Goal: Task Accomplishment & Management: Manage account settings

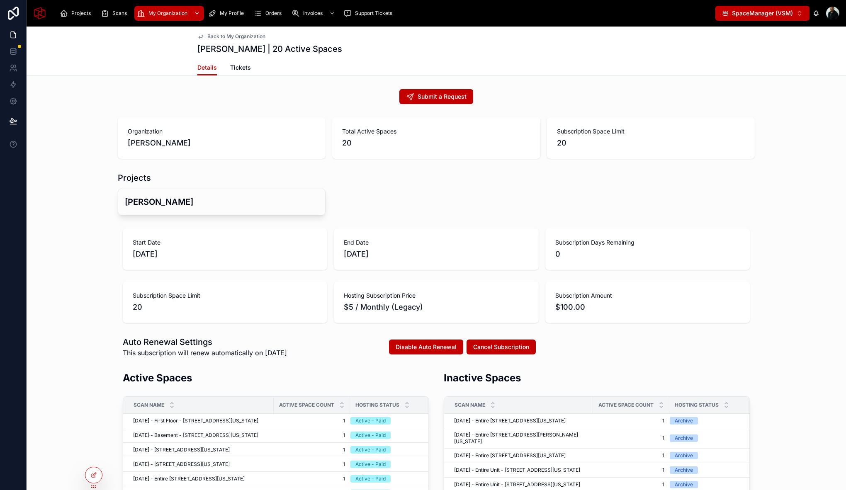
click at [153, 15] on span "My Organization" at bounding box center [167, 13] width 39 height 7
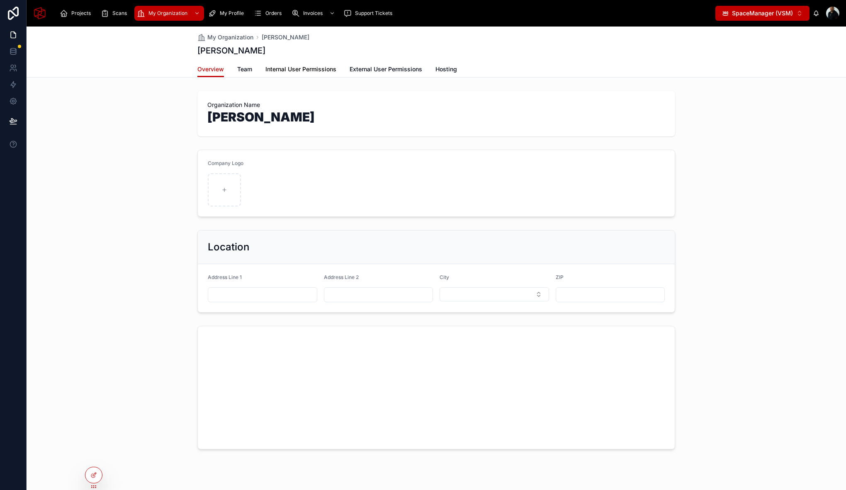
click at [295, 71] on span "Internal User Permissions" at bounding box center [300, 69] width 71 height 8
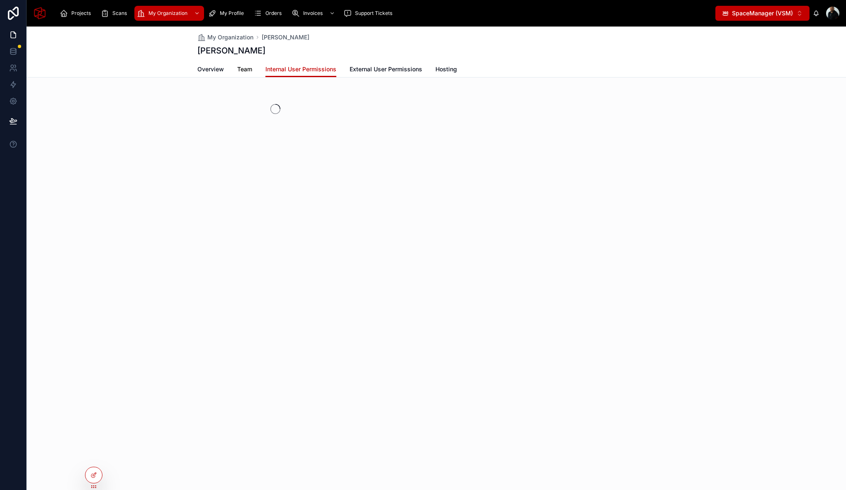
click at [238, 68] on span "Team" at bounding box center [244, 69] width 15 height 8
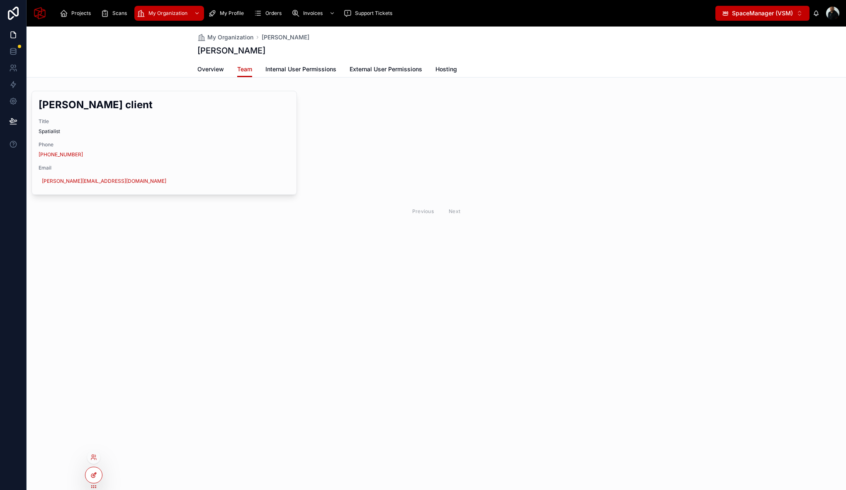
click at [90, 476] on icon at bounding box center [93, 475] width 7 height 7
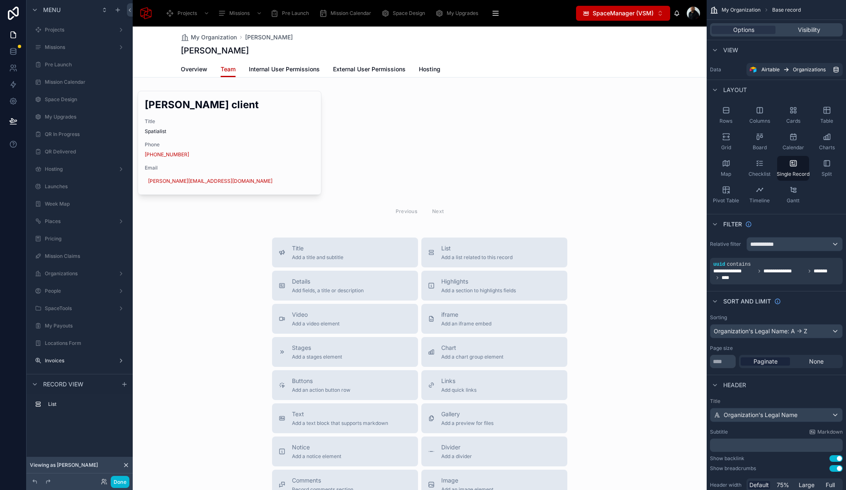
click at [520, 83] on div at bounding box center [420, 313] width 574 height 573
click at [371, 90] on div at bounding box center [420, 155] width 574 height 137
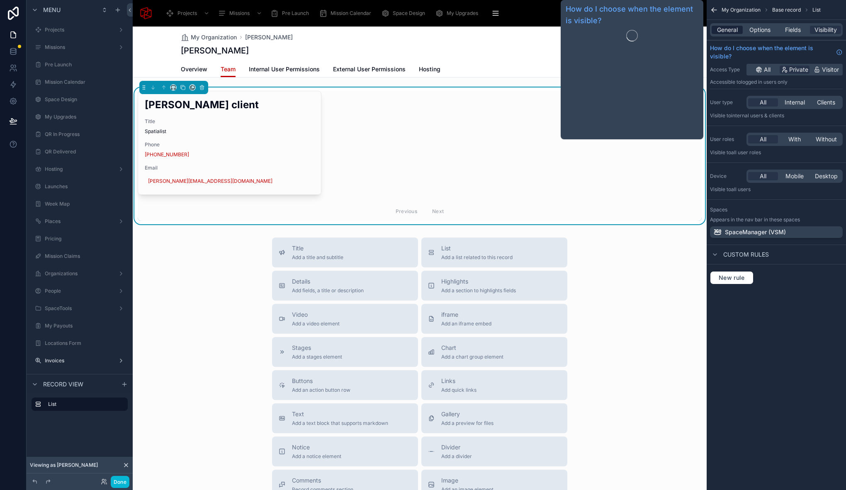
click at [728, 30] on span "General" at bounding box center [727, 30] width 21 height 8
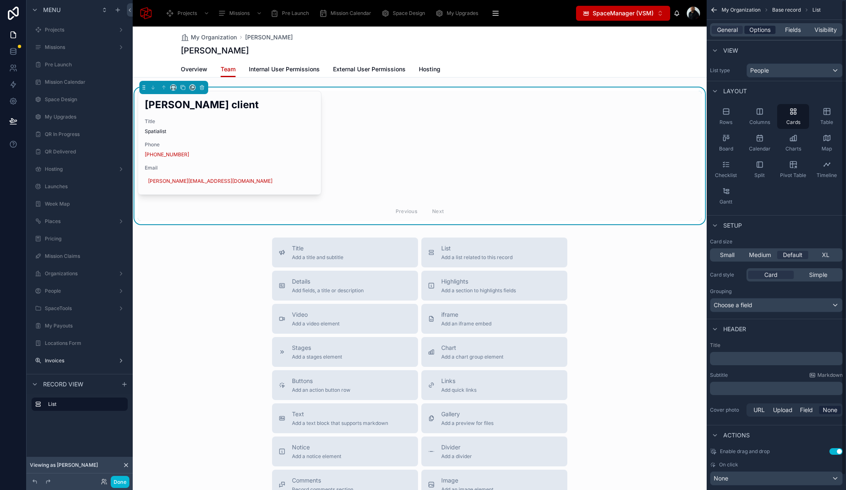
click at [756, 31] on span "Options" at bounding box center [759, 30] width 21 height 8
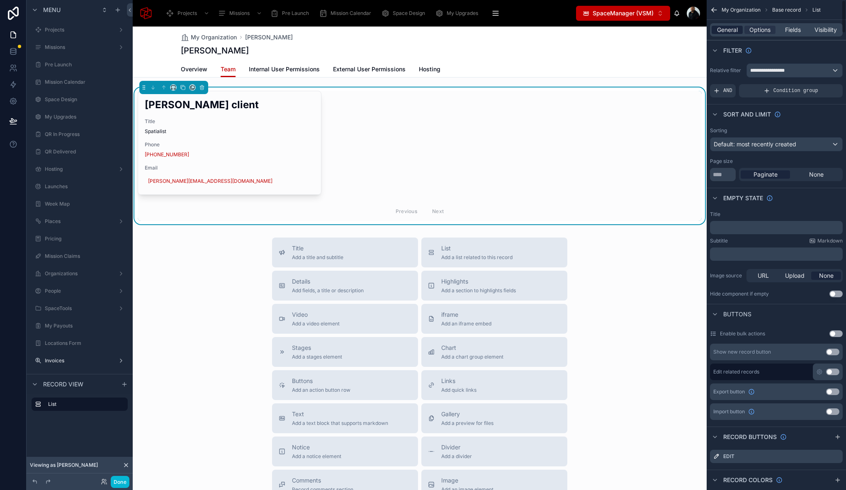
click at [729, 34] on span "General" at bounding box center [727, 30] width 21 height 8
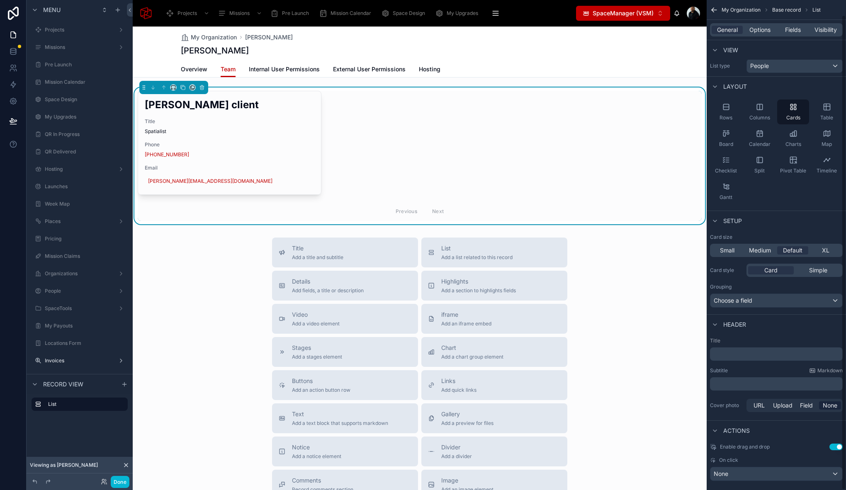
scroll to position [15, 0]
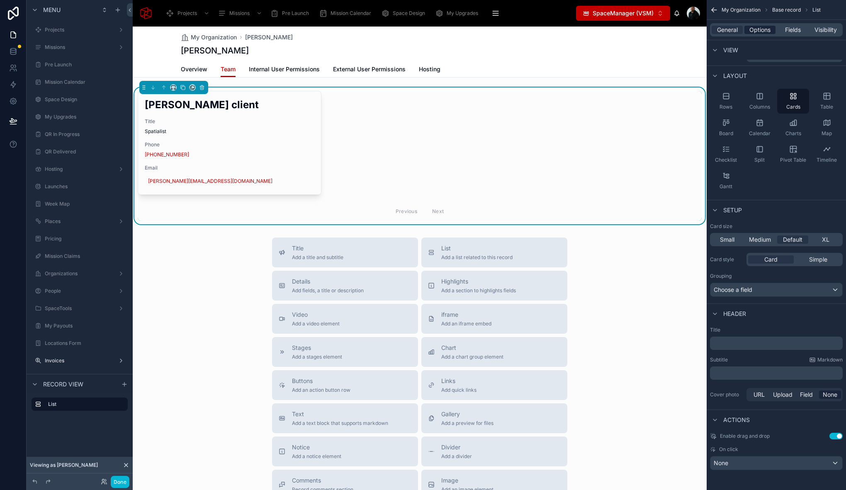
click at [762, 29] on span "Options" at bounding box center [759, 30] width 21 height 8
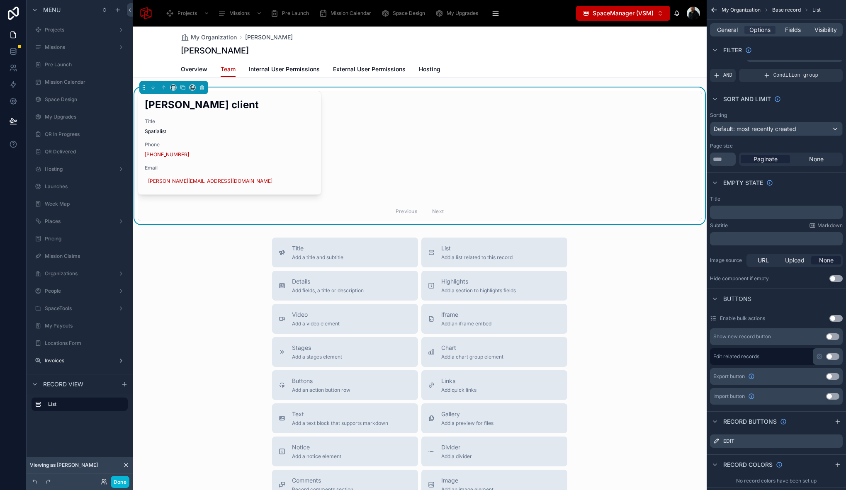
click at [833, 334] on button "Use setting" at bounding box center [832, 336] width 13 height 7
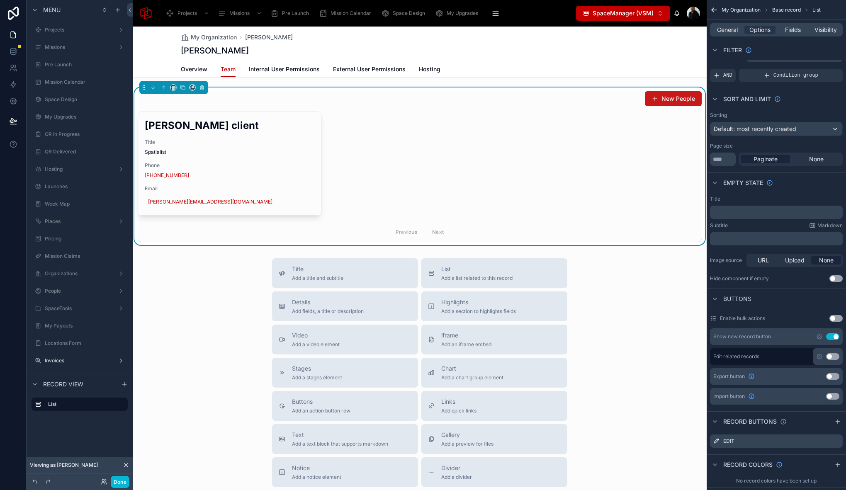
click at [670, 98] on button "New People" at bounding box center [673, 98] width 57 height 15
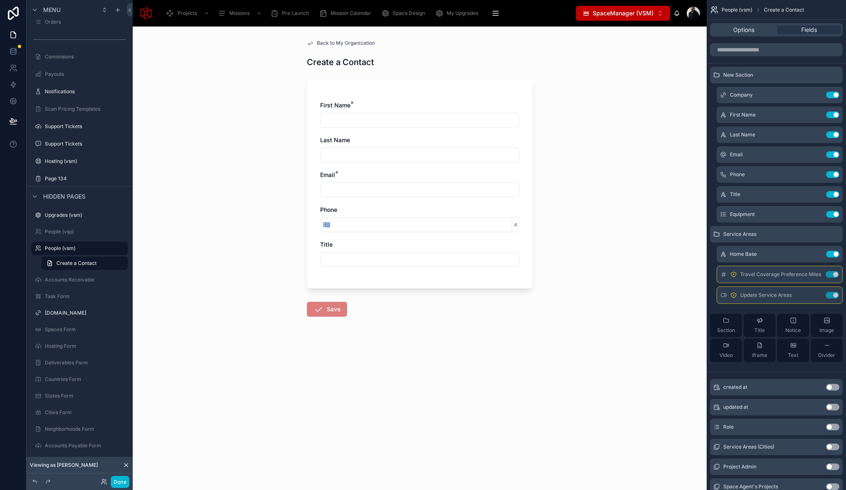
click at [323, 44] on span "Back to My Organization" at bounding box center [346, 43] width 58 height 7
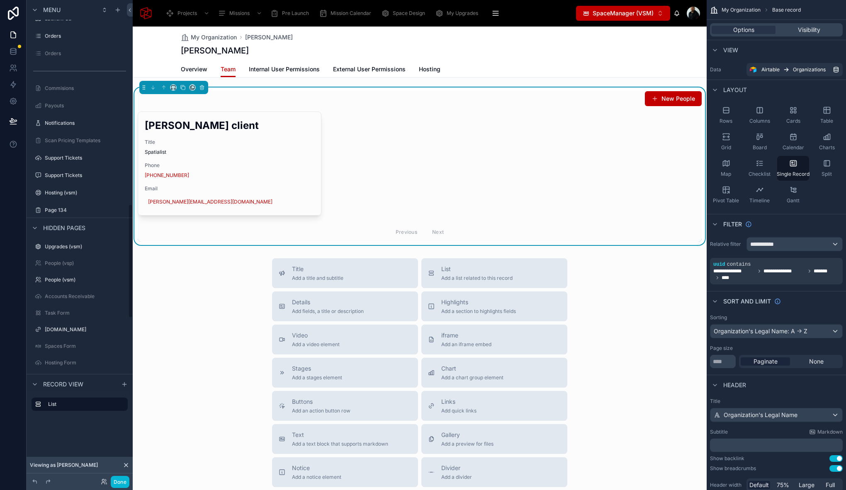
scroll to position [858, 0]
click at [124, 482] on button "Done" at bounding box center [120, 482] width 19 height 12
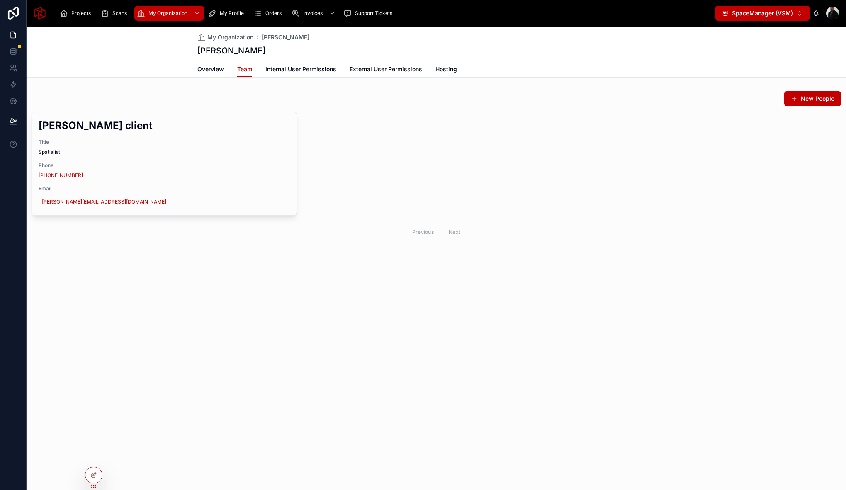
click at [749, 11] on span "SpaceManager (VSM)" at bounding box center [762, 13] width 61 height 8
click at [94, 459] on icon at bounding box center [93, 457] width 7 height 7
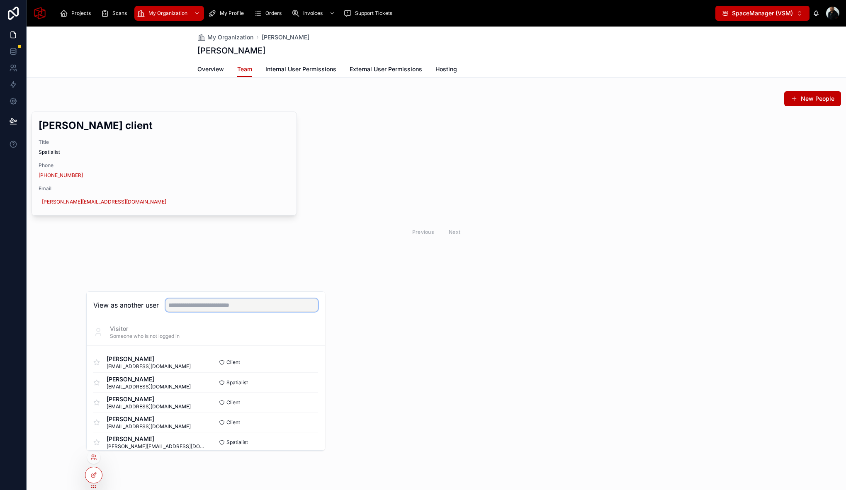
click at [233, 309] on input "text" at bounding box center [241, 305] width 153 height 13
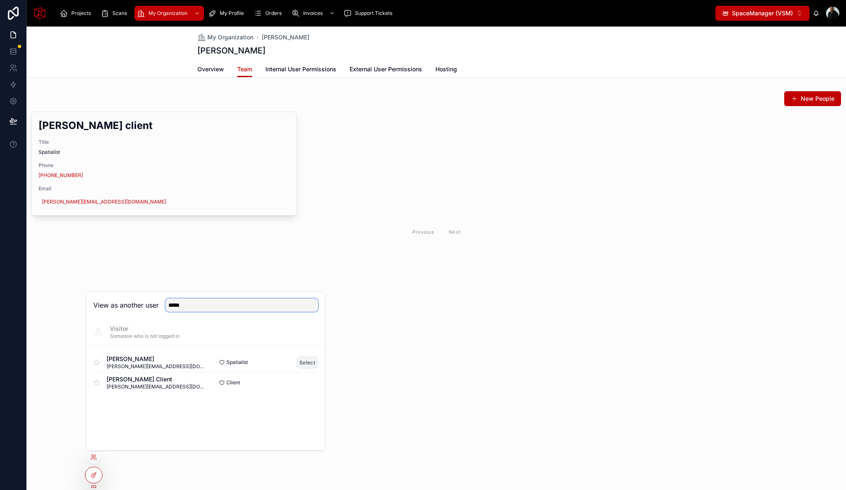
type input "*****"
click at [306, 361] on button "Select" at bounding box center [307, 363] width 22 height 12
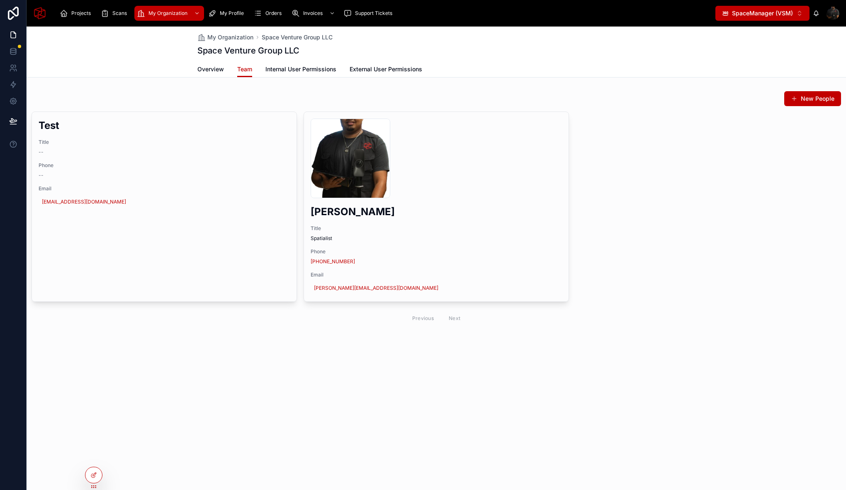
click at [165, 92] on div "New People" at bounding box center [436, 99] width 809 height 16
click at [806, 100] on button "New People" at bounding box center [812, 98] width 57 height 15
click at [802, 97] on button "New People" at bounding box center [812, 98] width 57 height 15
click at [95, 477] on icon at bounding box center [93, 476] width 4 height 4
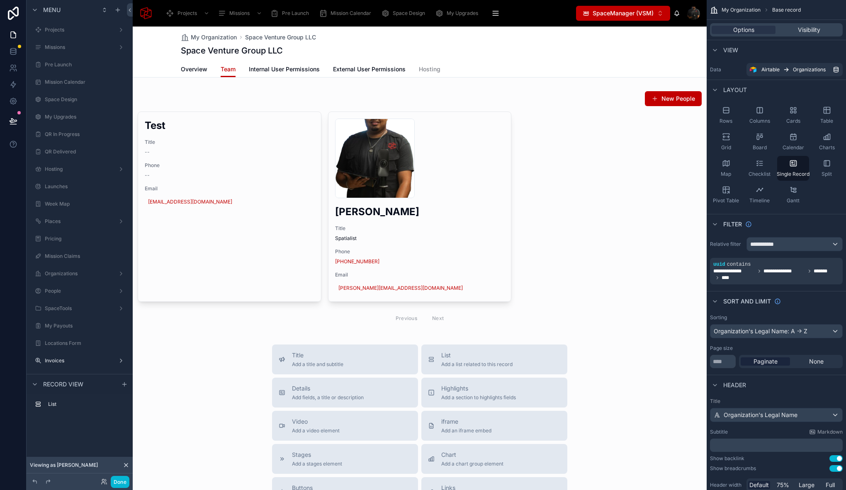
click at [601, 97] on div at bounding box center [420, 367] width 574 height 680
click at [592, 102] on div at bounding box center [420, 209] width 574 height 244
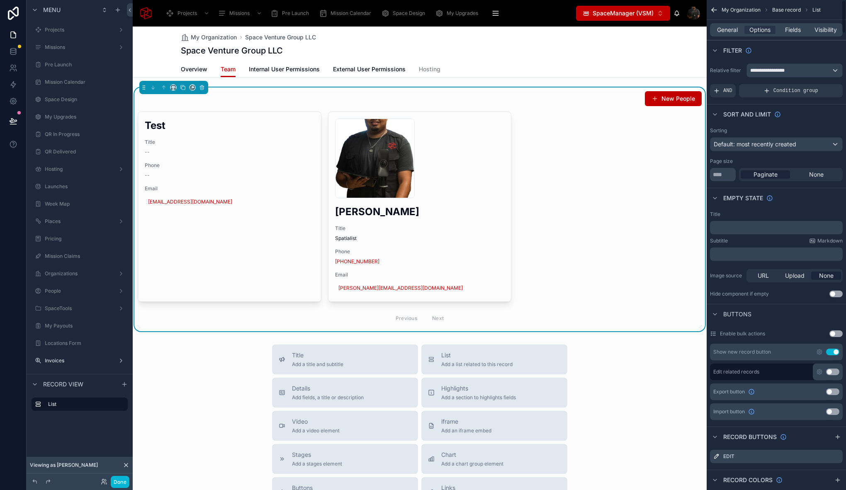
click at [819, 348] on div "Show new record button Use setting" at bounding box center [776, 352] width 133 height 17
click at [819, 350] on icon "scrollable content" at bounding box center [819, 352] width 7 height 7
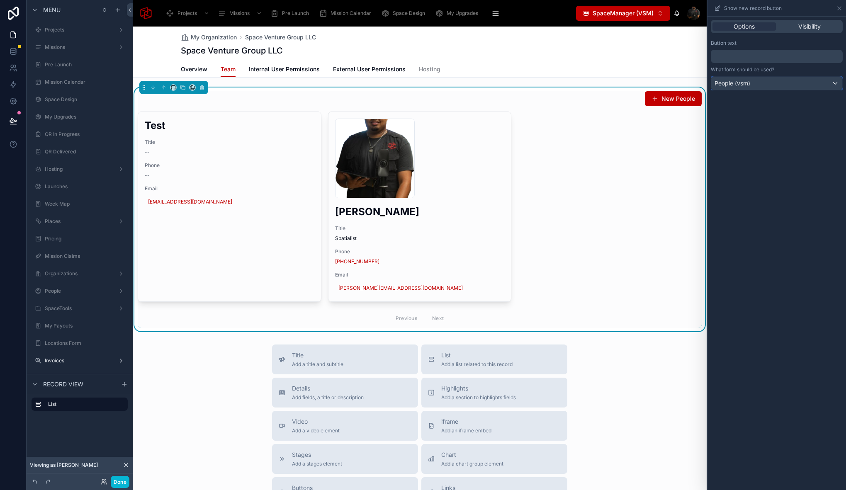
click at [783, 86] on div "People (vsm)" at bounding box center [776, 83] width 131 height 13
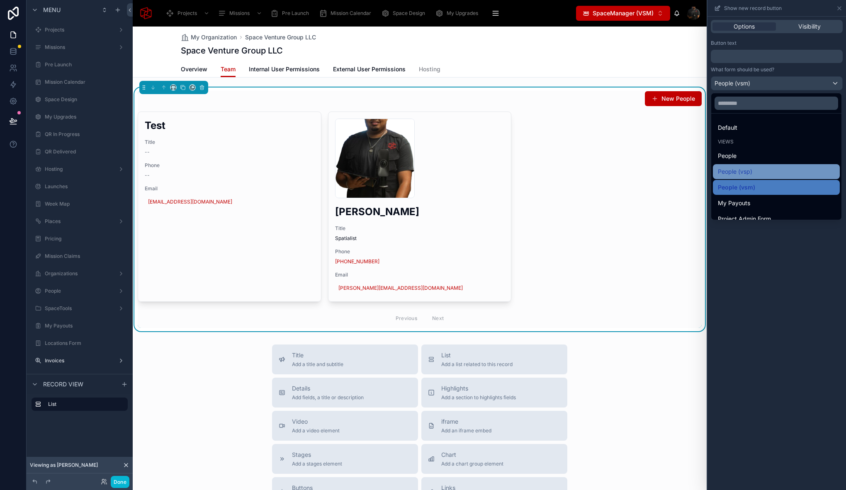
click at [766, 173] on div "People (vsp)" at bounding box center [776, 172] width 117 height 10
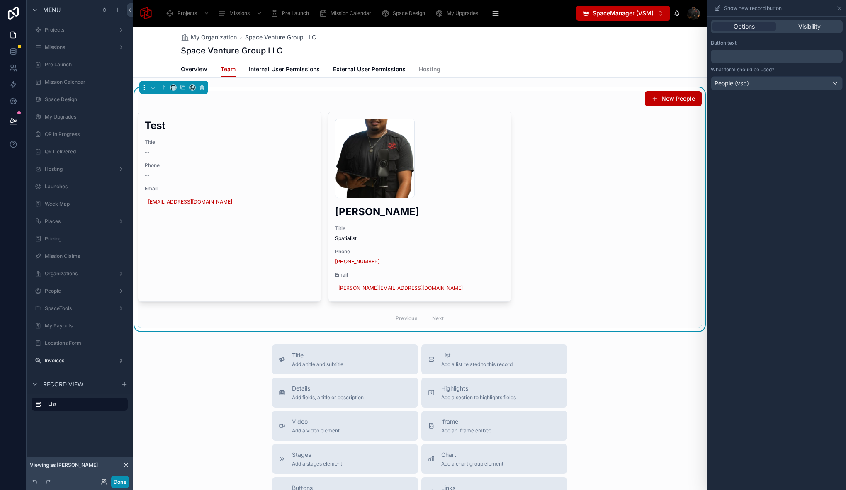
click at [114, 486] on button "Done" at bounding box center [120, 482] width 19 height 12
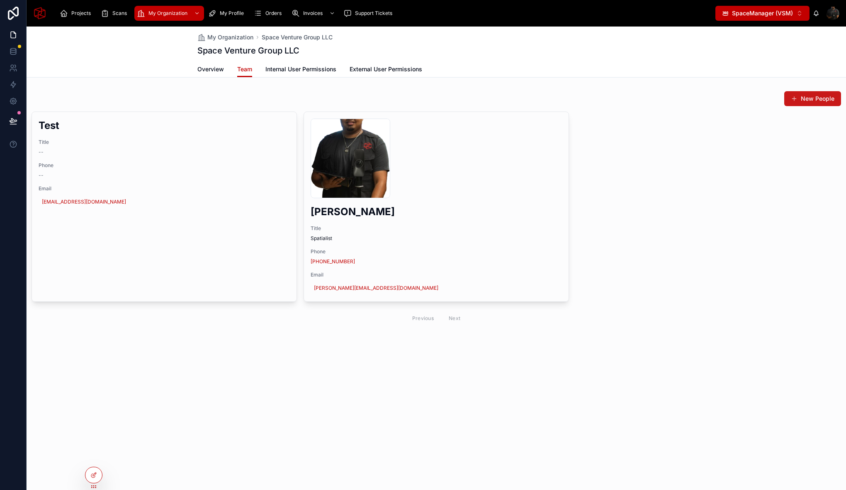
click at [819, 97] on button "New People" at bounding box center [812, 98] width 57 height 15
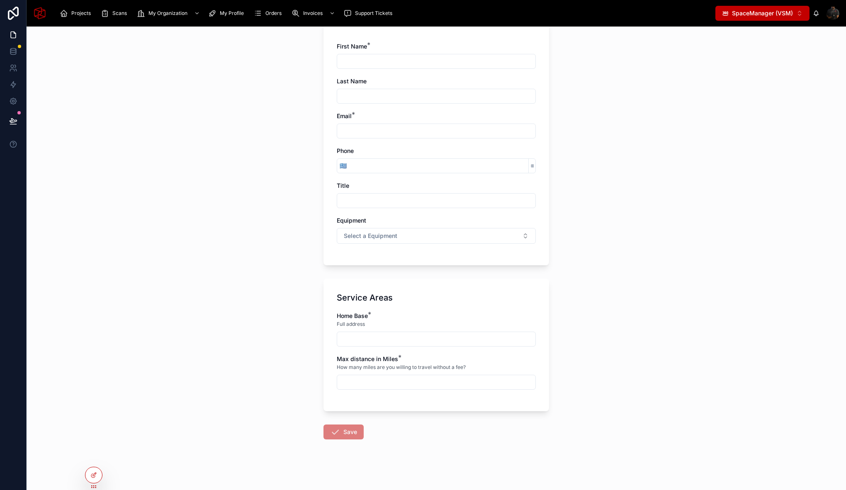
scroll to position [61, 0]
click at [93, 472] on icon at bounding box center [93, 475] width 7 height 7
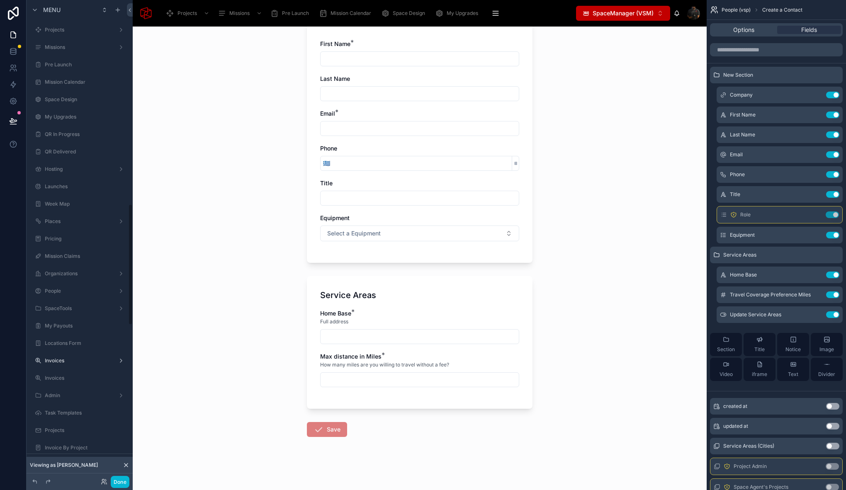
scroll to position [810, 0]
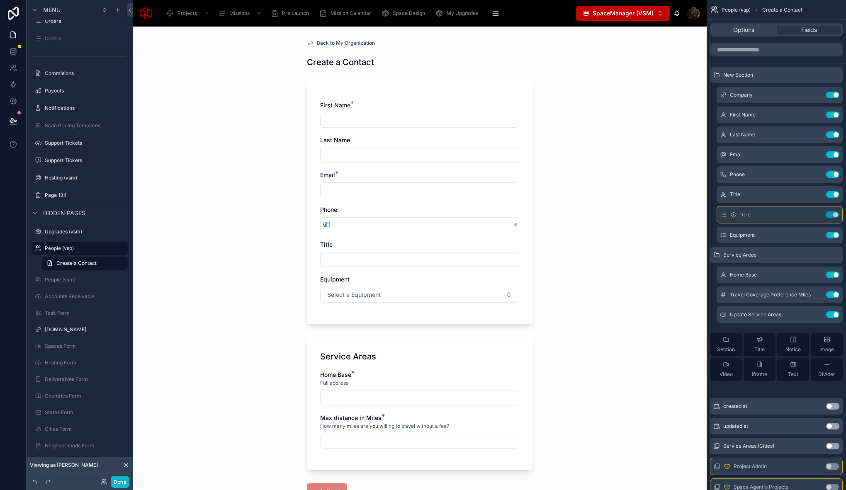
click at [435, 76] on form "First Name * Last Name Email * Phone 🇬🇷 Title Equipment Select a Equipment Serv…" at bounding box center [420, 313] width 226 height 477
click at [325, 42] on span "Back to My Organization" at bounding box center [346, 43] width 58 height 7
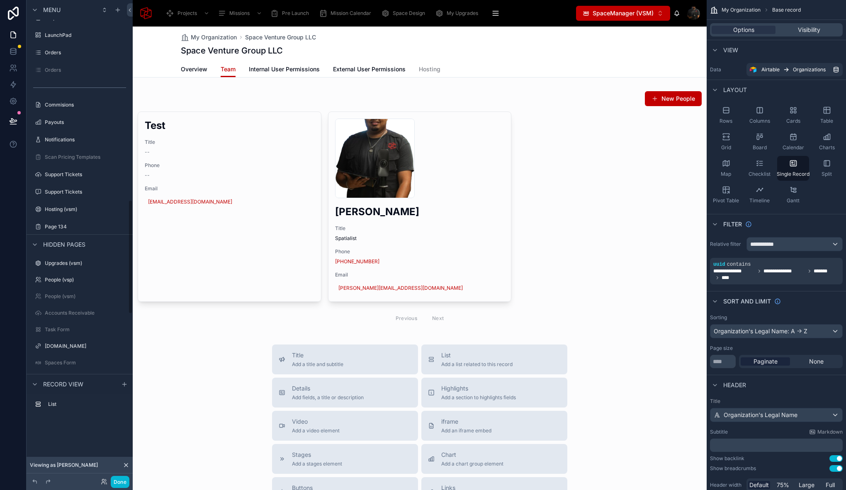
scroll to position [841, 0]
click at [437, 97] on div at bounding box center [420, 367] width 574 height 680
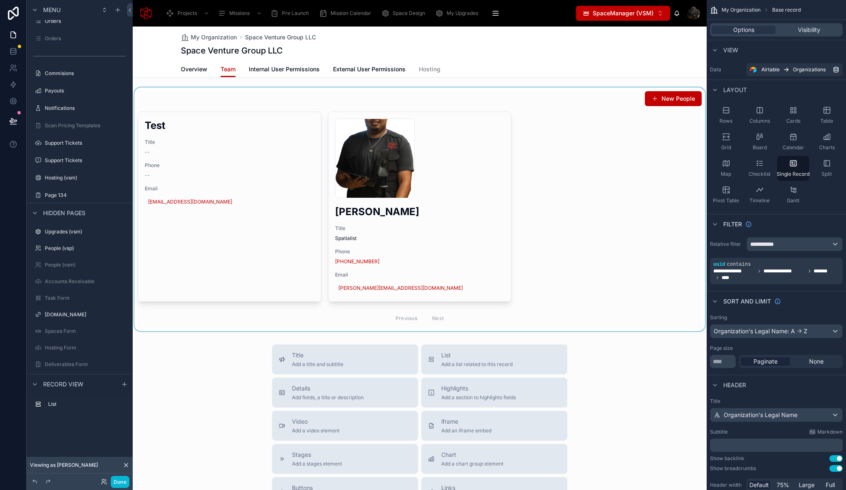
click at [619, 97] on div at bounding box center [420, 209] width 574 height 244
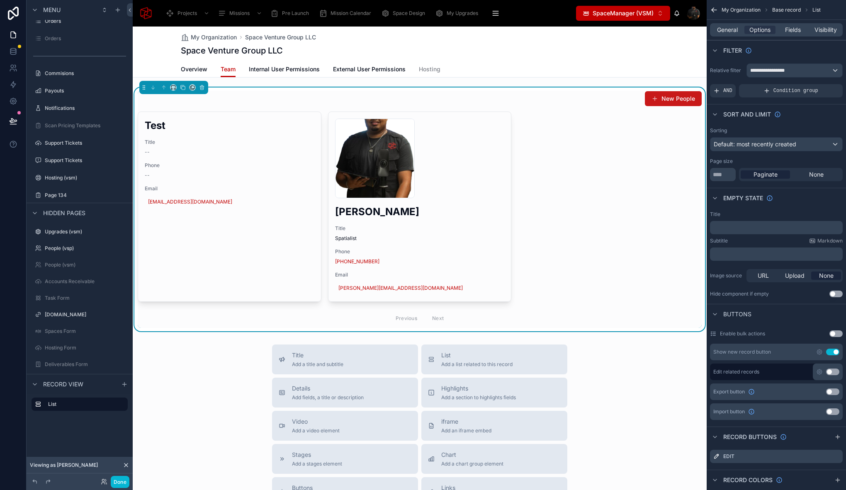
click at [670, 98] on button "New People" at bounding box center [673, 98] width 57 height 15
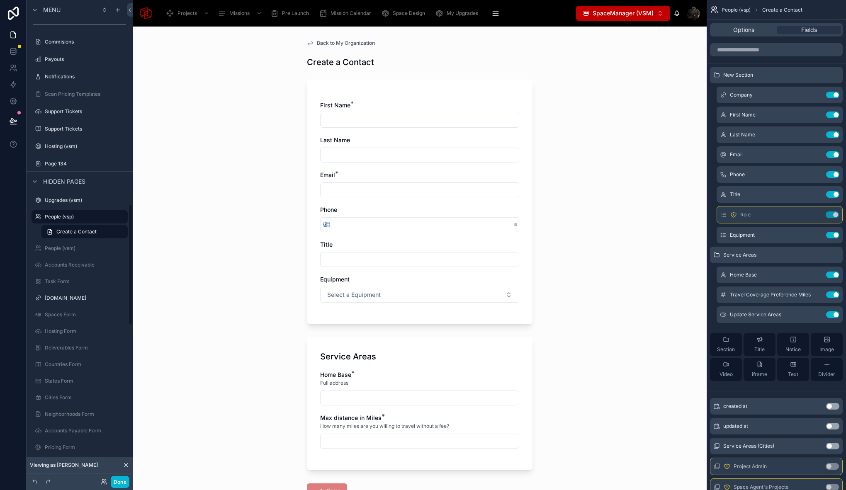
scroll to position [810, 0]
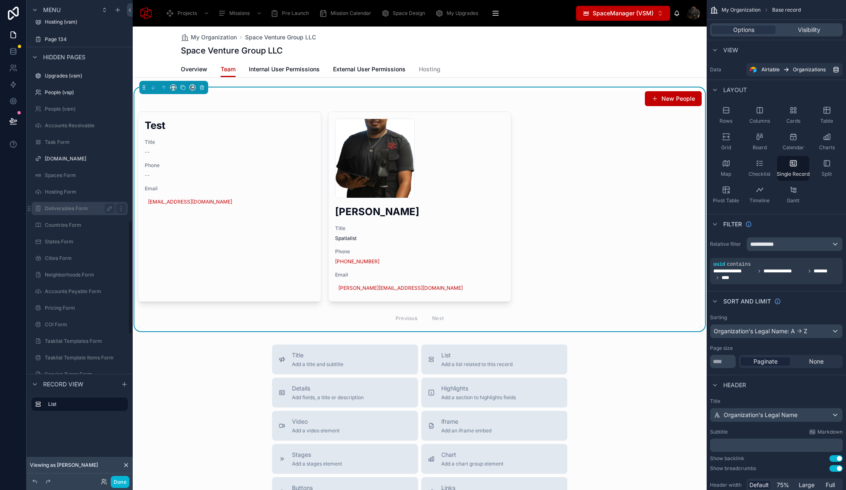
scroll to position [926, 0]
click at [79, 159] on div "People (vsp)" at bounding box center [80, 163] width 70 height 10
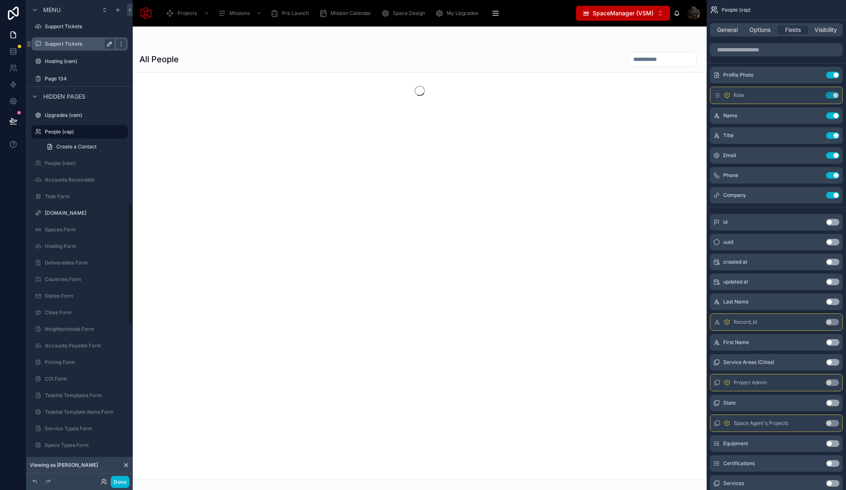
scroll to position [810, 0]
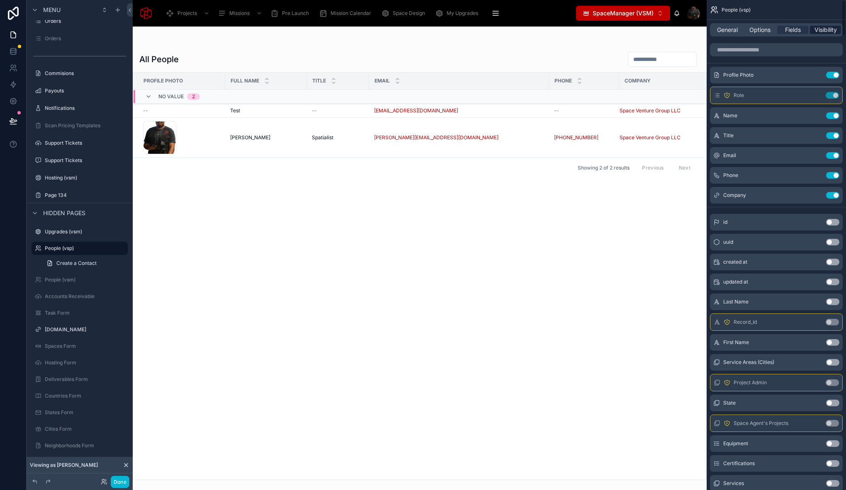
click at [813, 27] on div "Visibility" at bounding box center [825, 30] width 31 height 8
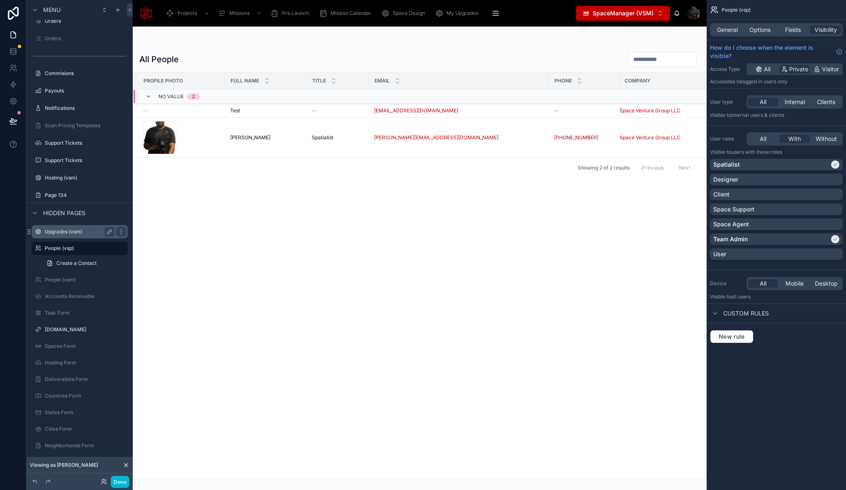
click at [94, 230] on label "Upgrades (vsm)" at bounding box center [78, 231] width 66 height 7
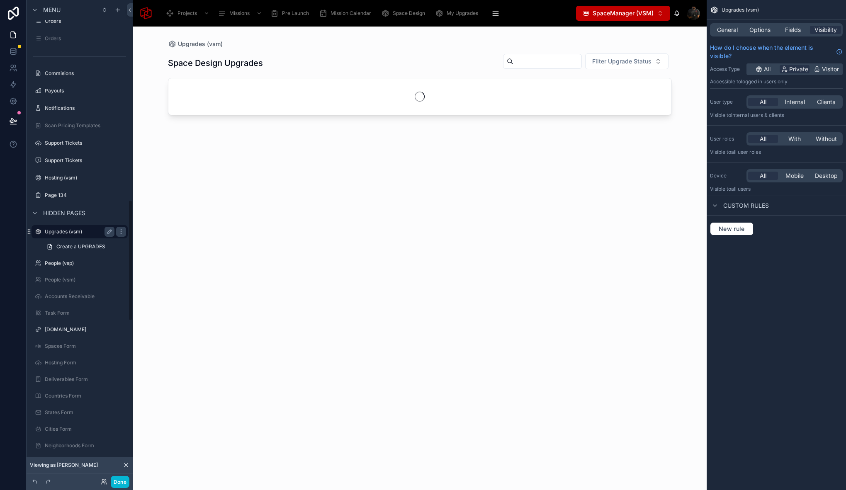
scroll to position [793, 0]
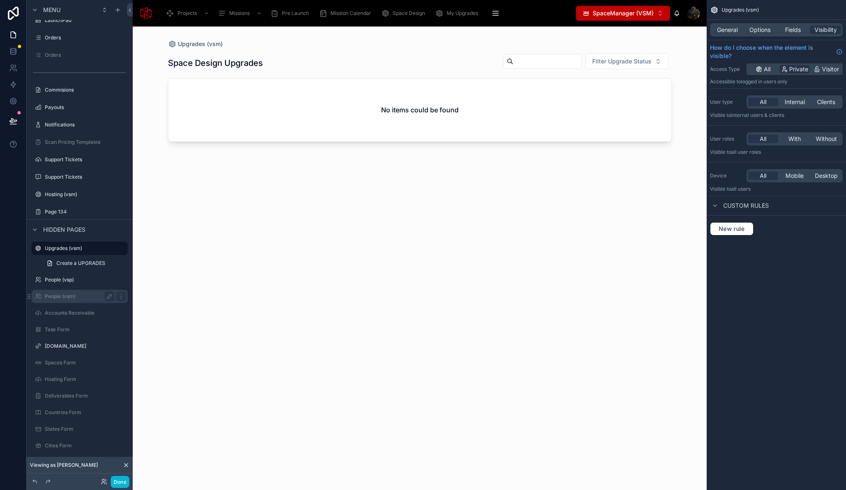
click at [70, 295] on label "People (vsm)" at bounding box center [78, 296] width 66 height 7
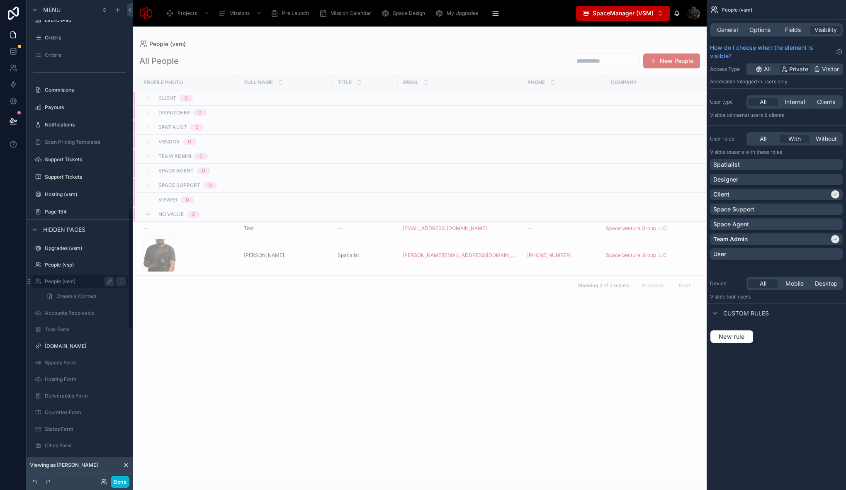
scroll to position [826, 0]
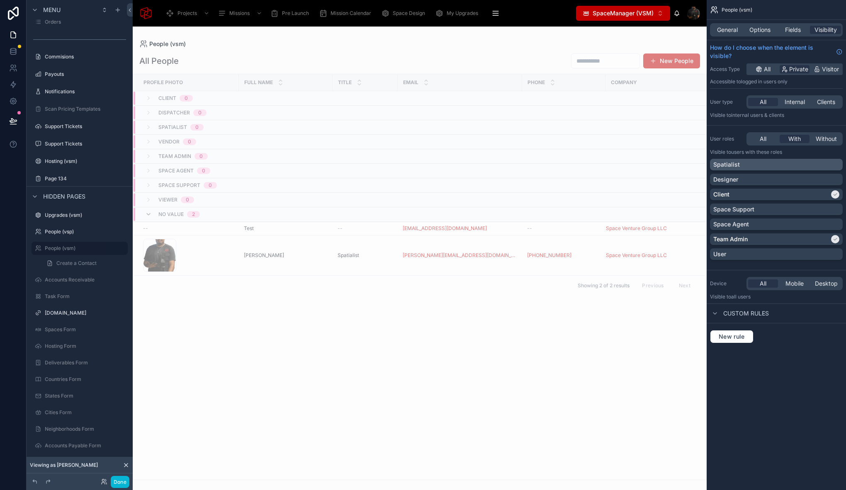
click at [815, 164] on div "Spatialist" at bounding box center [776, 164] width 126 height 8
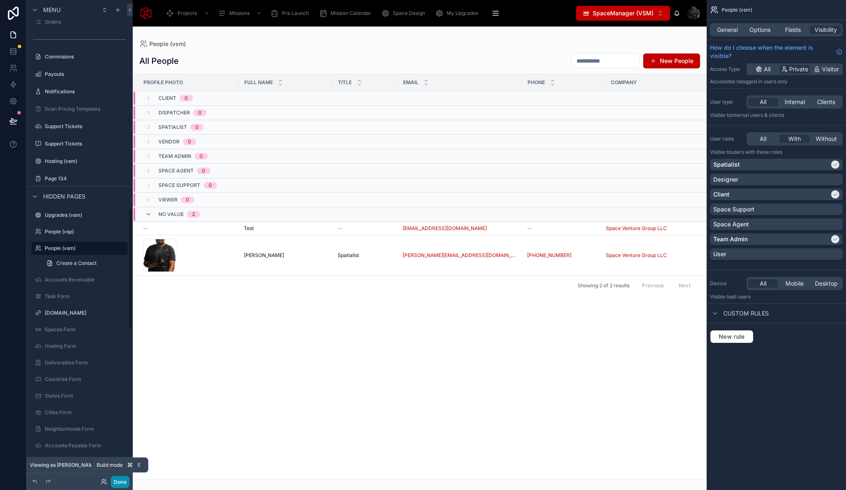
click at [120, 481] on button "Done" at bounding box center [120, 482] width 19 height 12
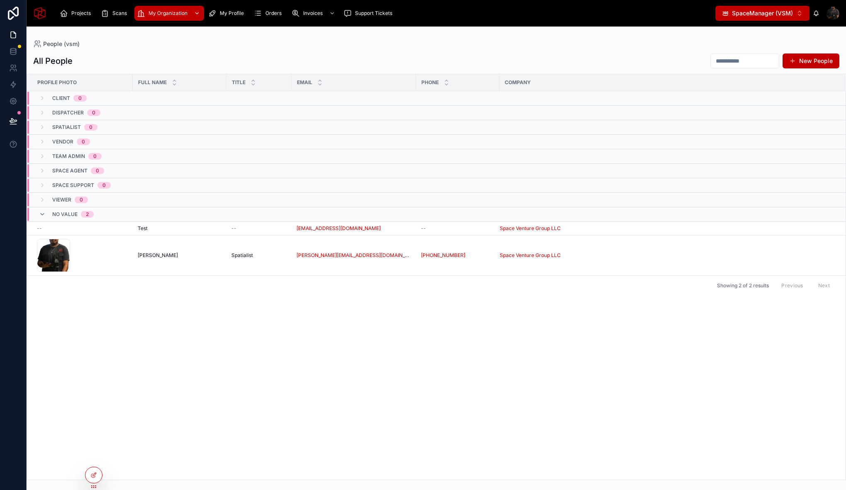
click at [166, 16] on span "My Organization" at bounding box center [167, 13] width 39 height 7
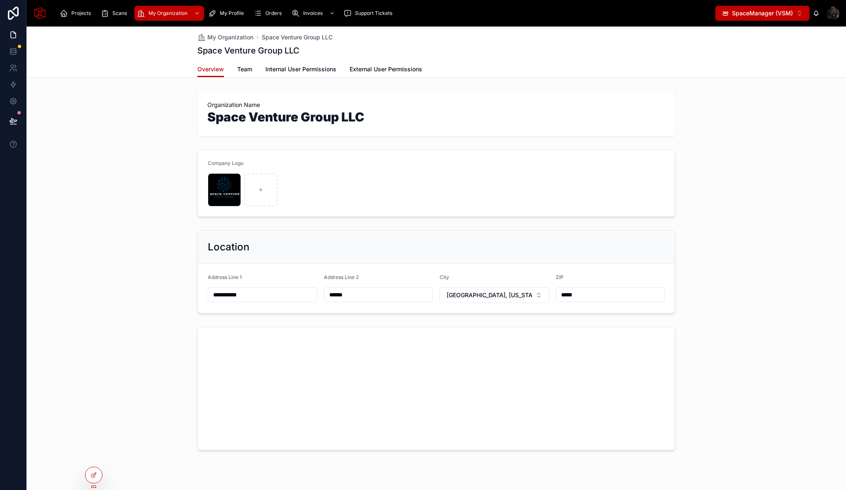
click at [254, 69] on div "Overview Team Internal User Permissions External User Permissions" at bounding box center [436, 69] width 478 height 16
click at [237, 66] on span "Team" at bounding box center [244, 69] width 15 height 8
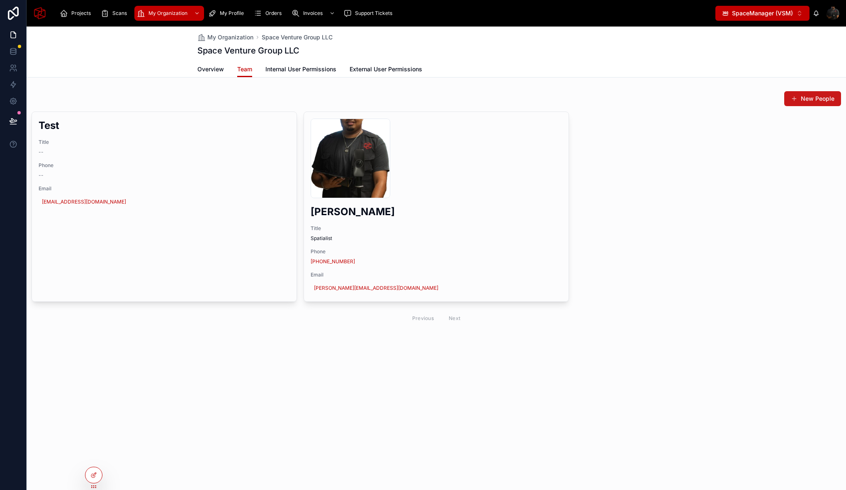
click at [821, 99] on button "New People" at bounding box center [812, 98] width 57 height 15
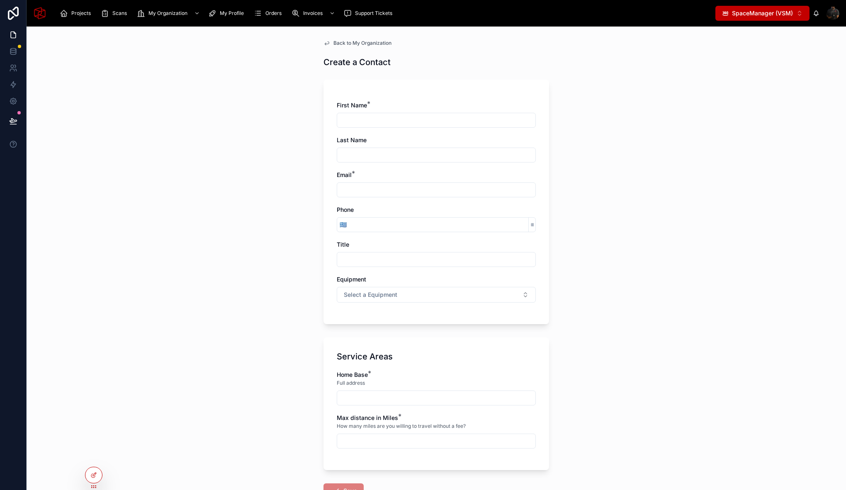
click at [379, 42] on span "Back to My Organization" at bounding box center [362, 43] width 58 height 7
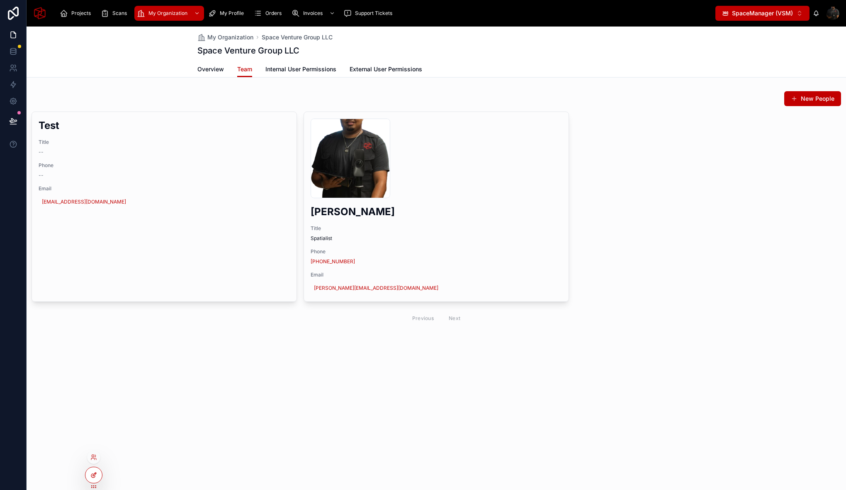
click at [96, 479] on div at bounding box center [93, 475] width 17 height 16
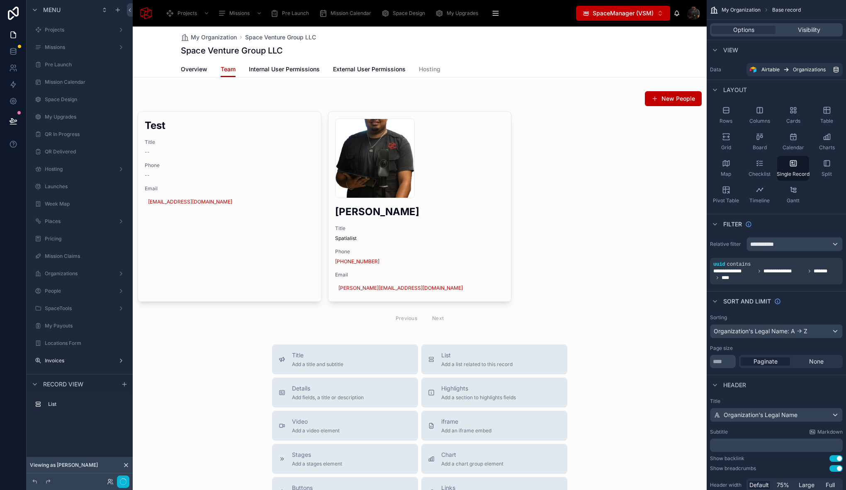
click at [489, 100] on div at bounding box center [420, 367] width 574 height 680
drag, startPoint x: 503, startPoint y: 100, endPoint x: 517, endPoint y: 99, distance: 13.4
click at [503, 100] on div at bounding box center [420, 209] width 574 height 244
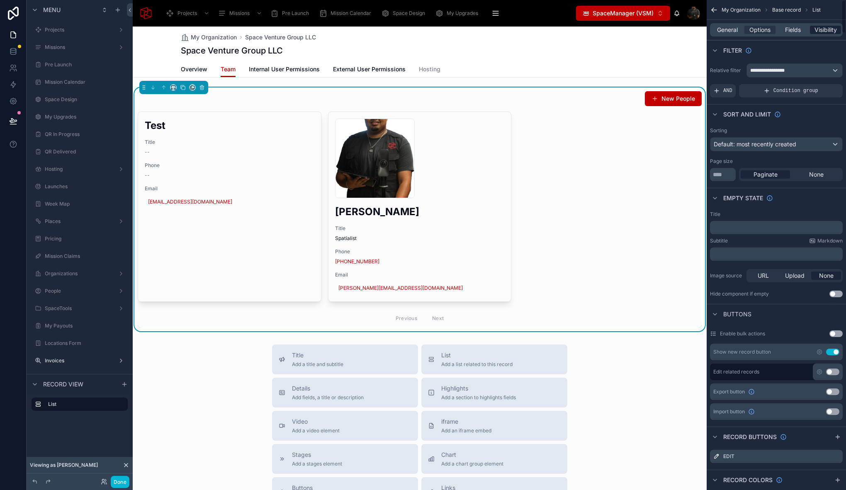
click at [830, 32] on span "Visibility" at bounding box center [825, 30] width 22 height 8
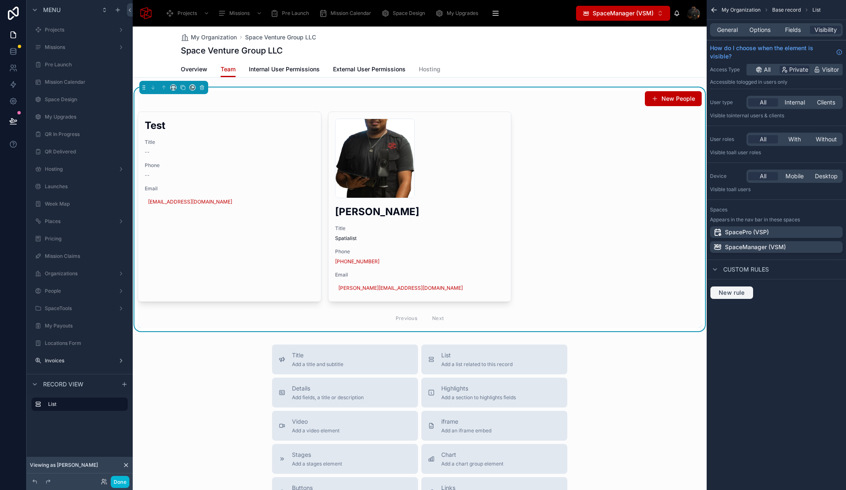
click at [732, 294] on span "New rule" at bounding box center [731, 292] width 33 height 7
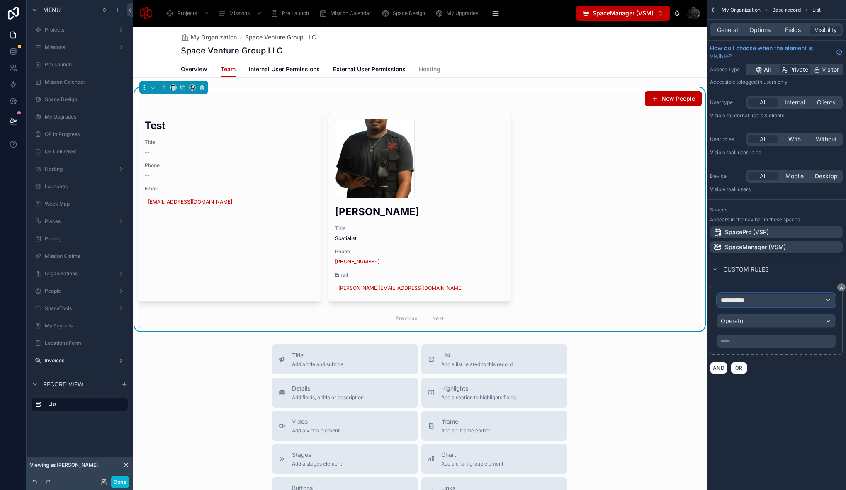
click at [747, 301] on span "**********" at bounding box center [736, 300] width 31 height 8
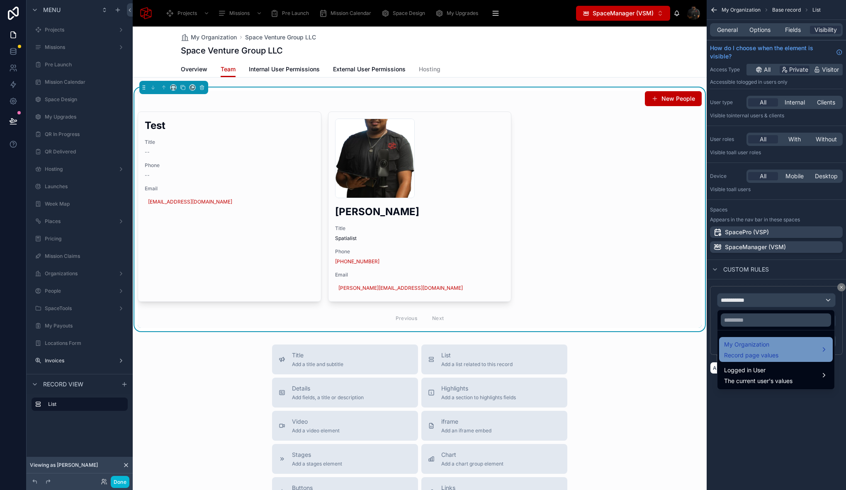
click at [747, 349] on span "My Organization" at bounding box center [751, 345] width 54 height 10
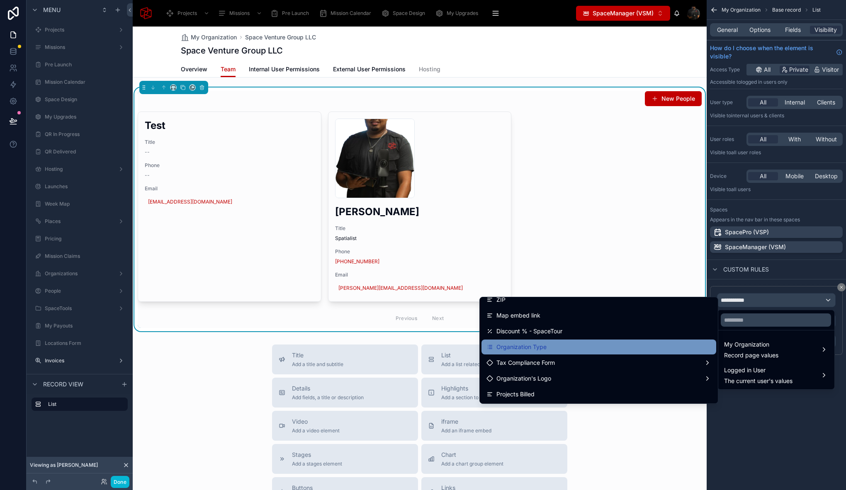
scroll to position [102, 0]
click at [637, 341] on div "Organization Type" at bounding box center [598, 346] width 225 height 10
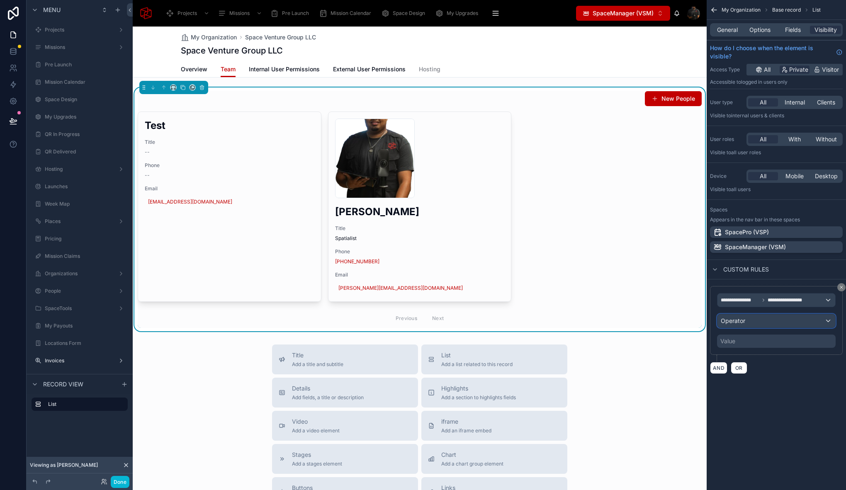
click at [780, 321] on div "Operator" at bounding box center [776, 320] width 118 height 13
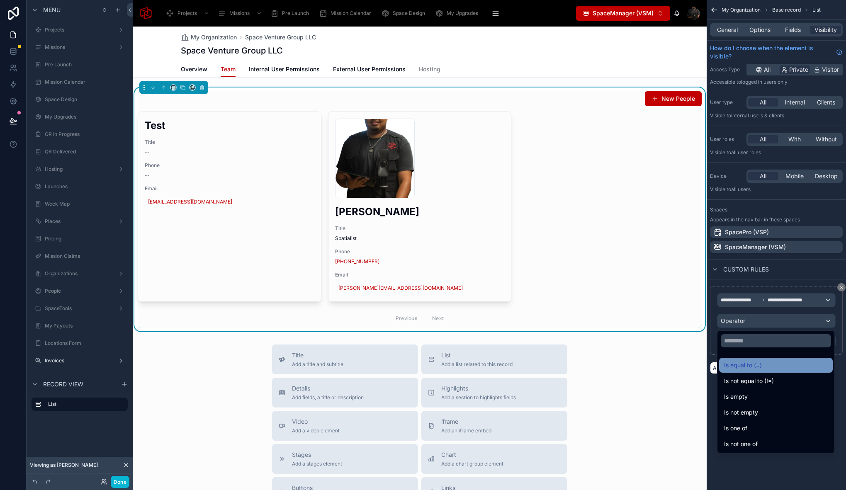
click at [757, 363] on span "Is equal to (=)" at bounding box center [743, 365] width 38 height 10
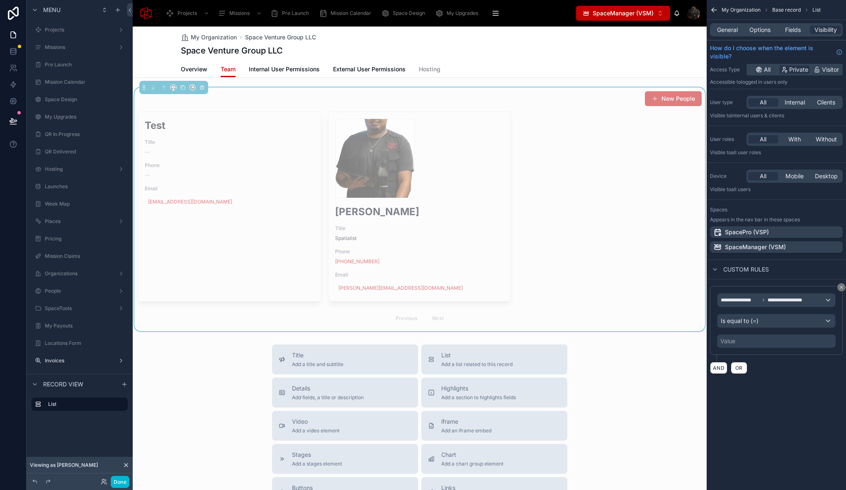
click at [730, 341] on div "Value" at bounding box center [727, 341] width 15 height 8
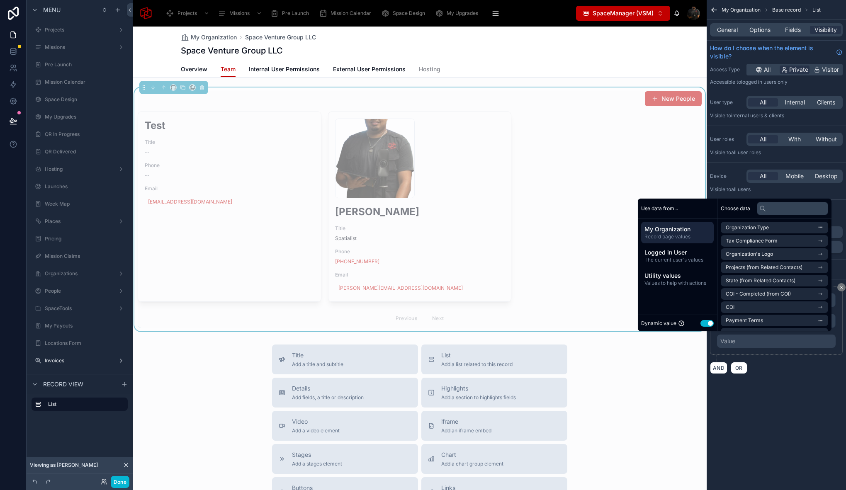
click at [703, 322] on button "Use setting" at bounding box center [706, 323] width 13 height 7
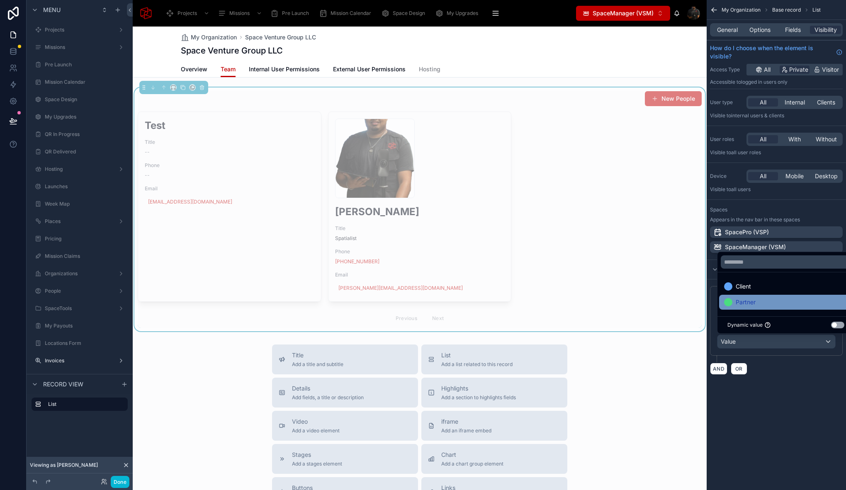
click at [759, 299] on div "Partner" at bounding box center [786, 302] width 124 height 10
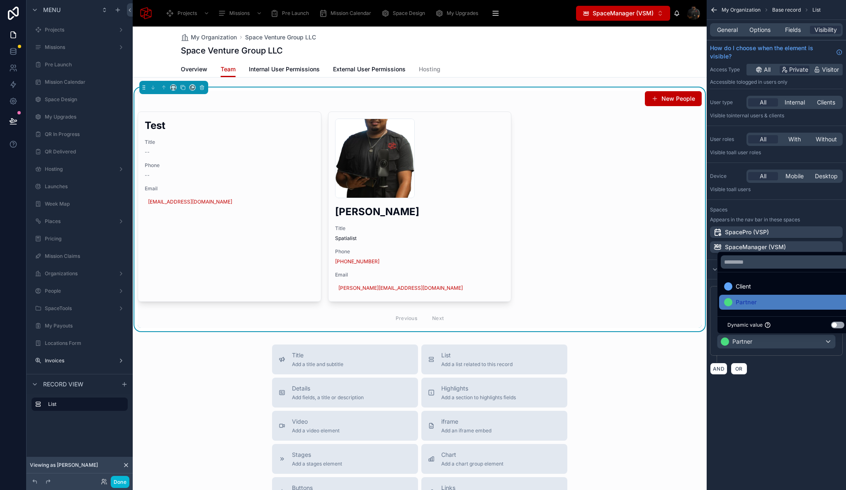
click at [664, 398] on div "Title Add a title and subtitle List Add a list related to this record Details A…" at bounding box center [420, 492] width 574 height 295
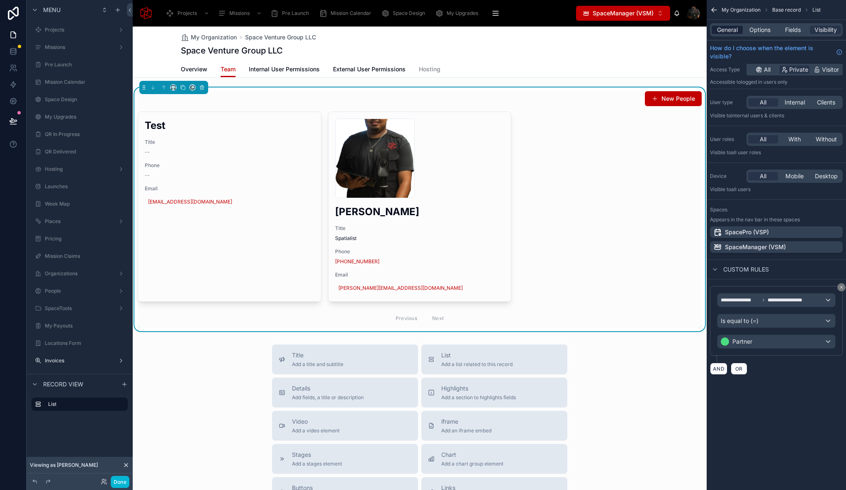
click at [731, 31] on span "General" at bounding box center [727, 30] width 21 height 8
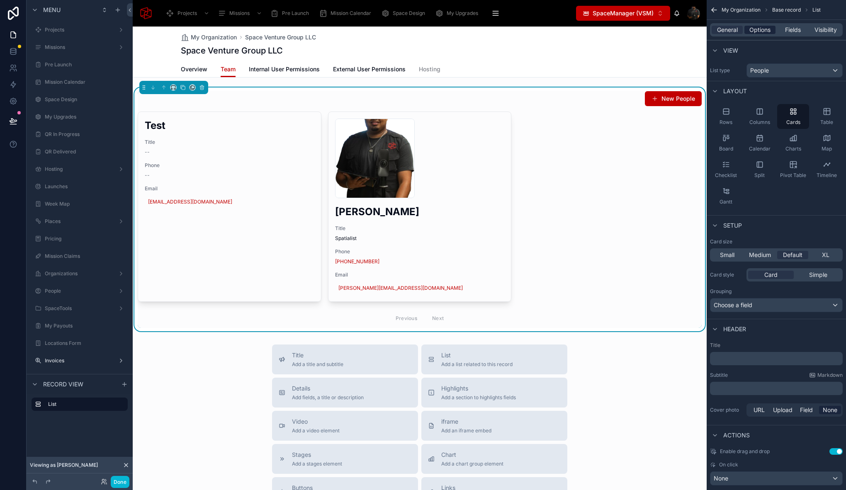
click at [762, 30] on span "Options" at bounding box center [759, 30] width 21 height 8
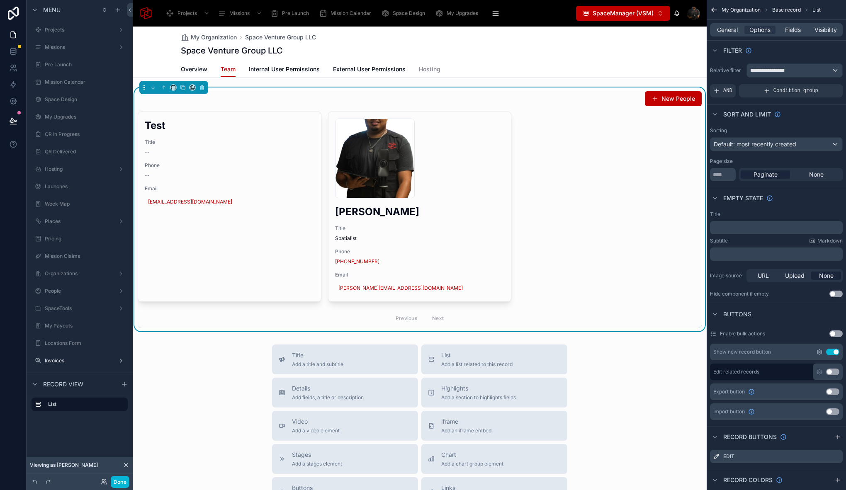
click at [819, 353] on icon "scrollable content" at bounding box center [819, 352] width 7 height 7
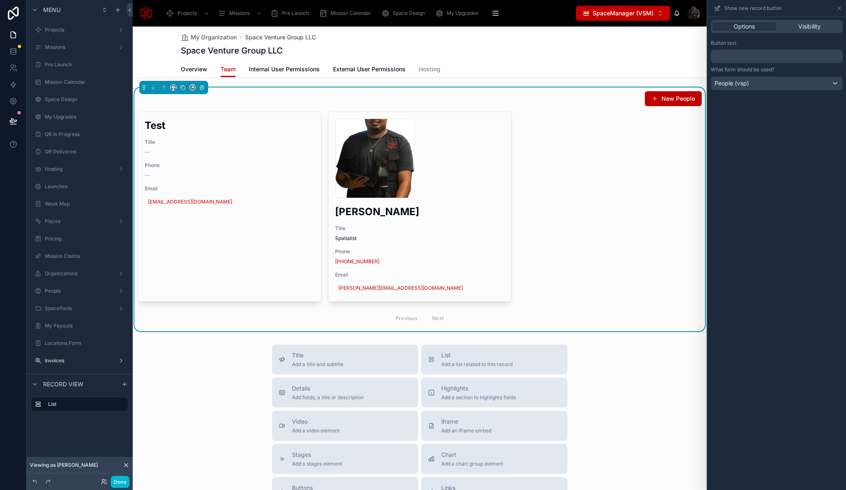
click at [639, 366] on div "Title Add a title and subtitle List Add a list related to this record Details A…" at bounding box center [420, 492] width 574 height 295
click at [184, 88] on icon at bounding box center [183, 88] width 6 height 6
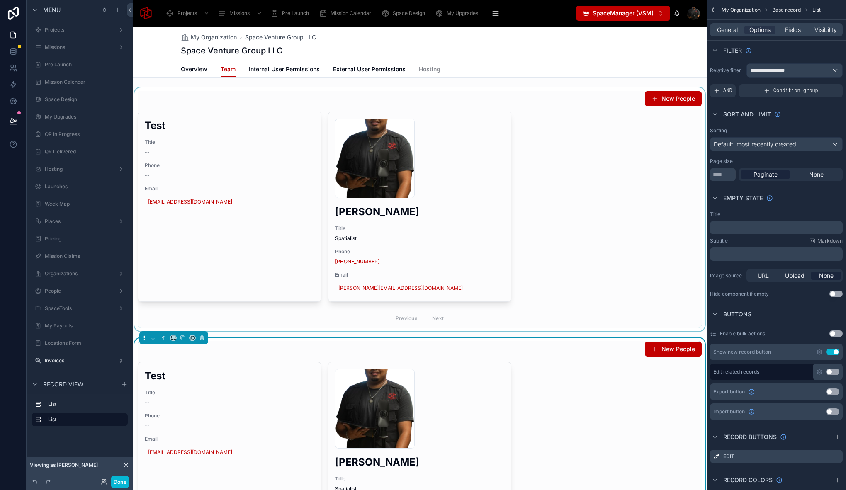
click at [584, 100] on div at bounding box center [420, 209] width 574 height 244
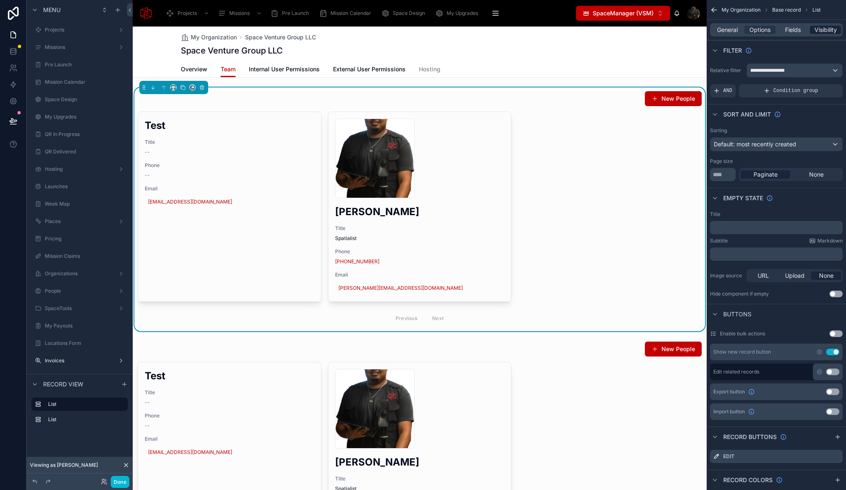
click at [821, 32] on span "Visibility" at bounding box center [825, 30] width 22 height 8
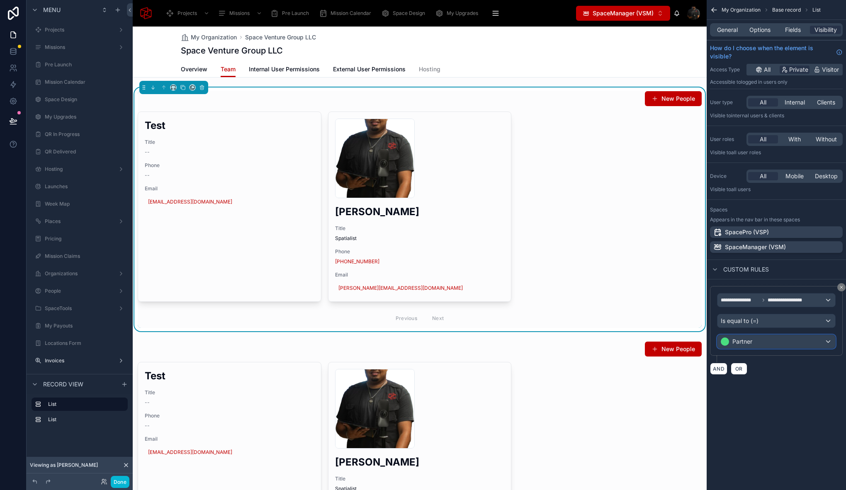
click at [760, 342] on div "Partner" at bounding box center [776, 341] width 118 height 13
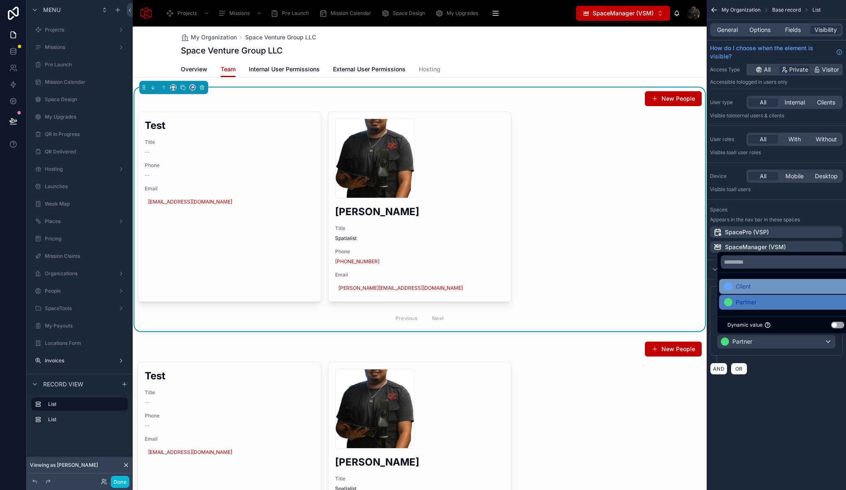
click at [739, 291] on span "Client" at bounding box center [743, 287] width 15 height 10
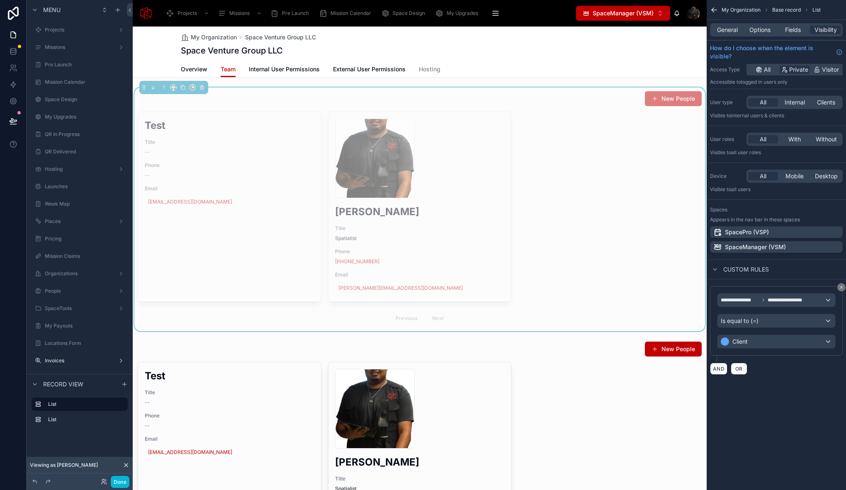
click at [603, 100] on div "New People" at bounding box center [420, 99] width 564 height 16
click at [759, 30] on span "Options" at bounding box center [759, 30] width 21 height 8
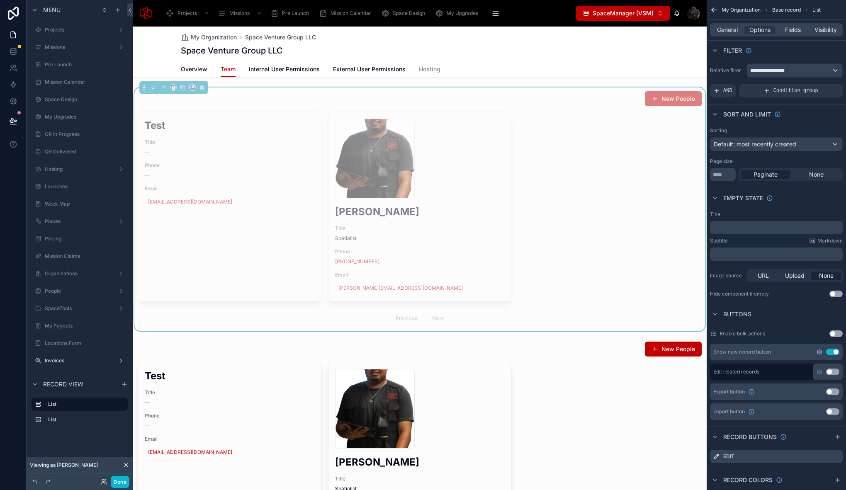
click at [818, 352] on icon "scrollable content" at bounding box center [819, 352] width 7 height 7
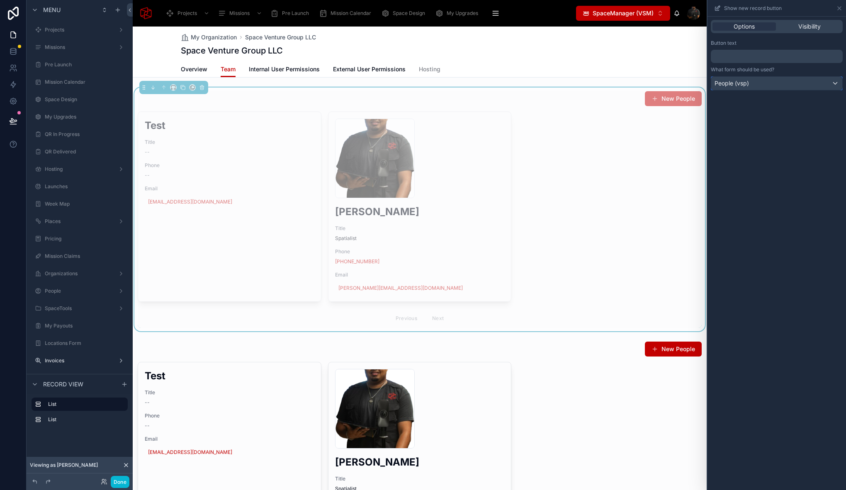
click at [790, 81] on div "People (vsp)" at bounding box center [776, 83] width 131 height 13
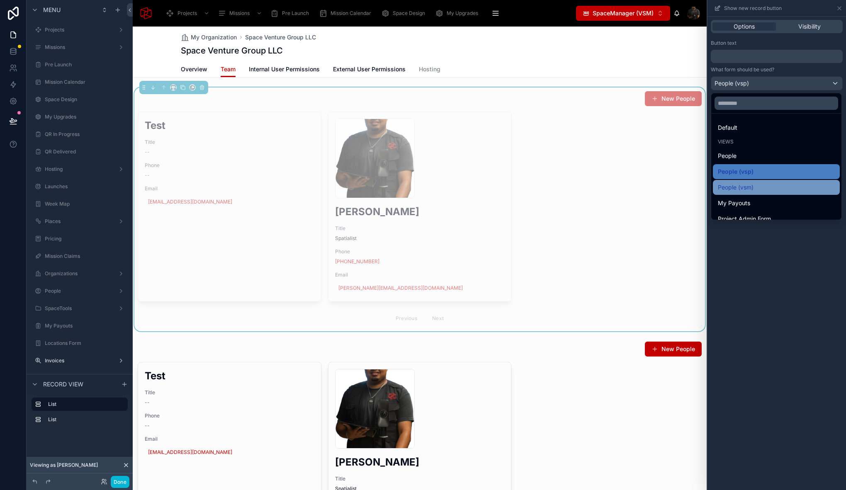
click at [760, 185] on div "People (vsm)" at bounding box center [776, 187] width 117 height 10
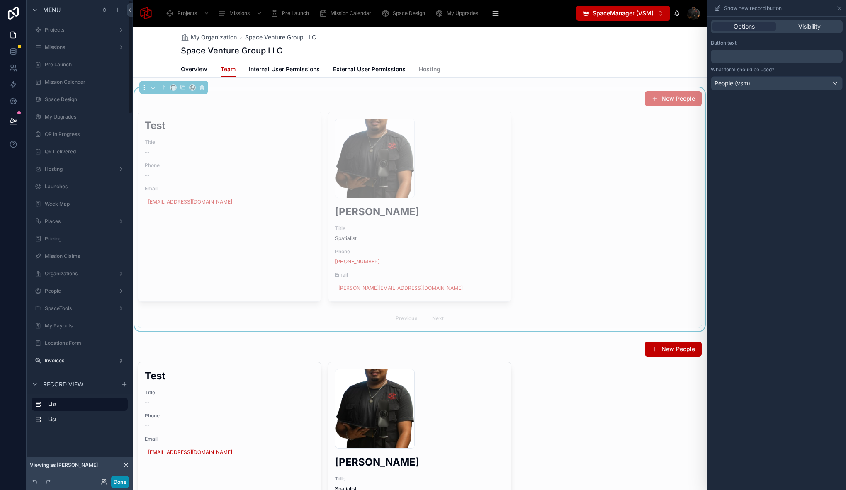
click at [122, 486] on button "Done" at bounding box center [120, 482] width 19 height 12
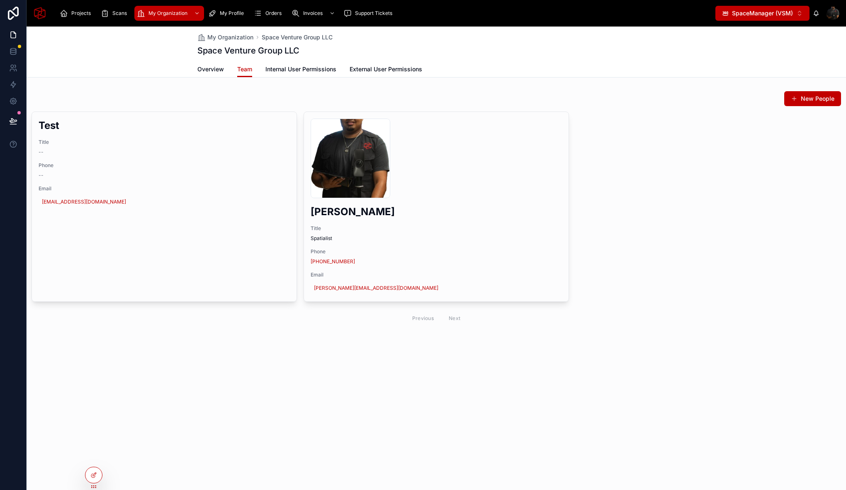
click at [770, 15] on span "SpaceManager (VSM)" at bounding box center [762, 13] width 61 height 8
click at [756, 48] on span "SpacePro (VSP)" at bounding box center [748, 46] width 44 height 8
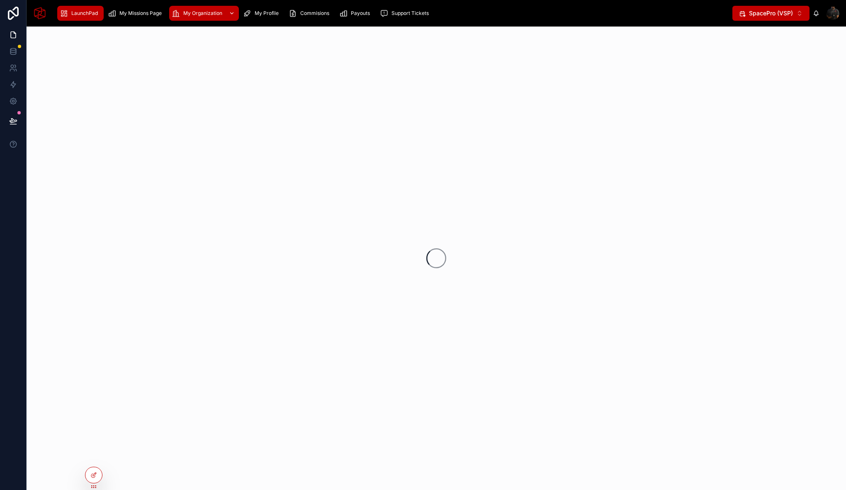
click at [189, 9] on div "My Organization" at bounding box center [204, 13] width 65 height 13
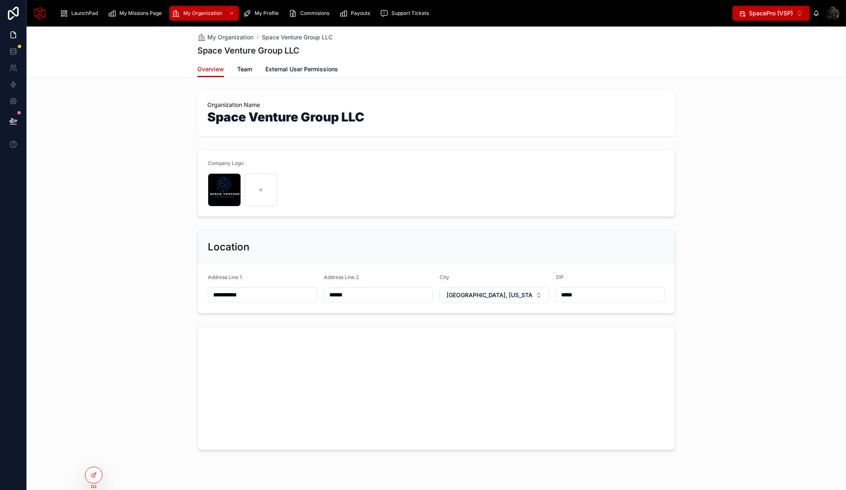
click at [244, 73] on link "Team" at bounding box center [244, 70] width 15 height 17
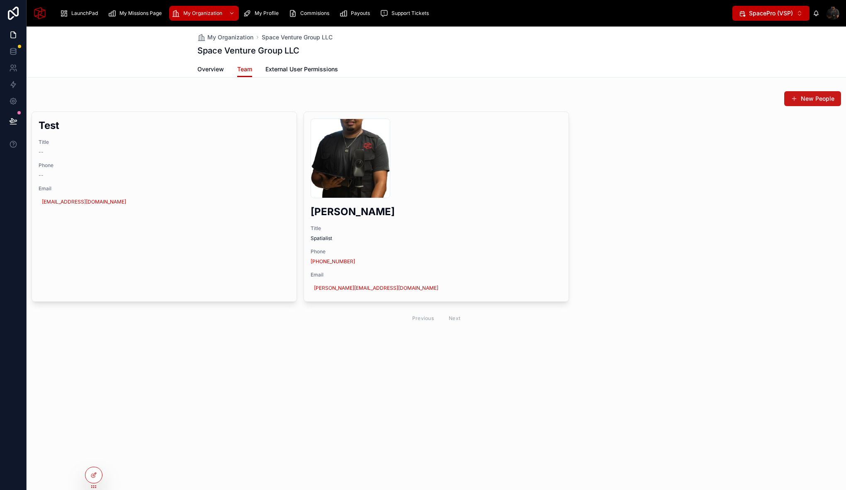
click at [822, 97] on button "New People" at bounding box center [812, 98] width 57 height 15
click at [764, 13] on span "SpacePro (VSP)" at bounding box center [771, 13] width 44 height 8
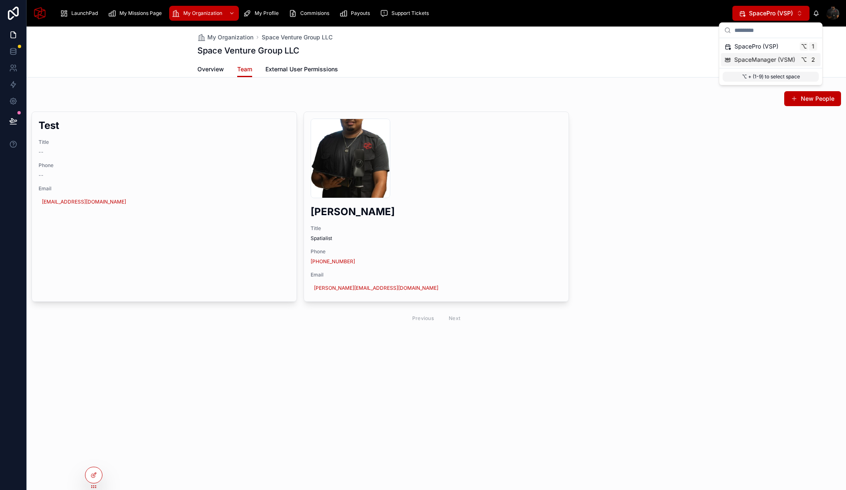
click at [775, 56] on span "SpaceManager (VSM)" at bounding box center [764, 60] width 61 height 8
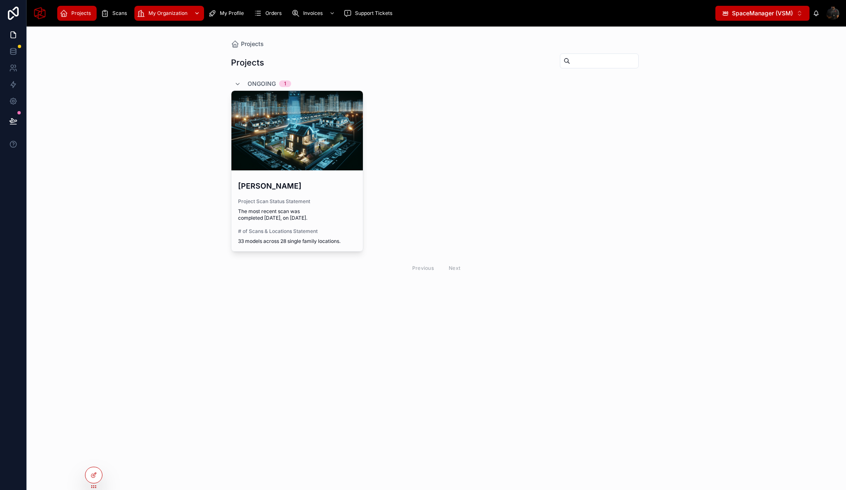
click at [159, 12] on span "My Organization" at bounding box center [167, 13] width 39 height 7
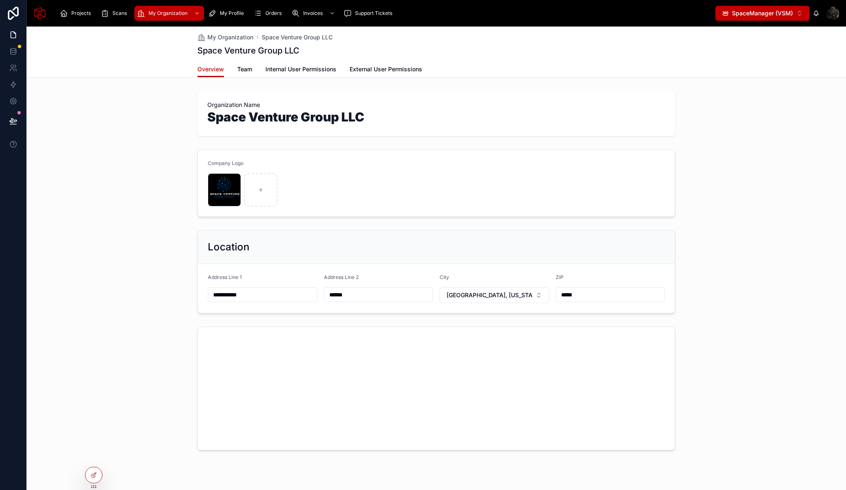
click at [243, 66] on span "Team" at bounding box center [244, 69] width 15 height 8
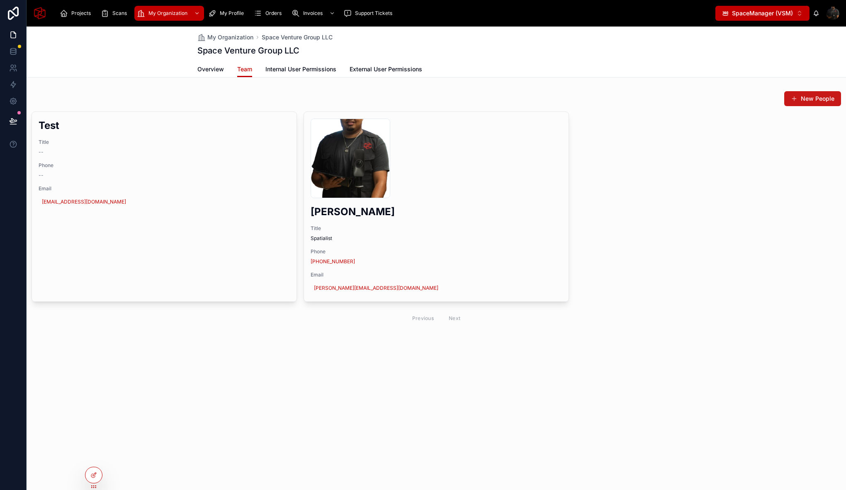
click at [806, 100] on button "New People" at bounding box center [812, 98] width 57 height 15
click at [94, 461] on div at bounding box center [93, 457] width 13 height 13
click at [92, 459] on icon at bounding box center [93, 457] width 7 height 7
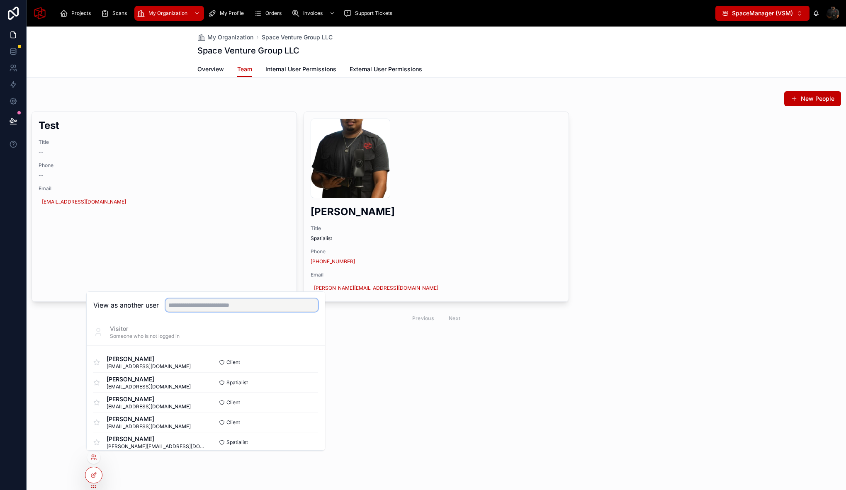
click at [253, 303] on input "text" at bounding box center [241, 305] width 153 height 13
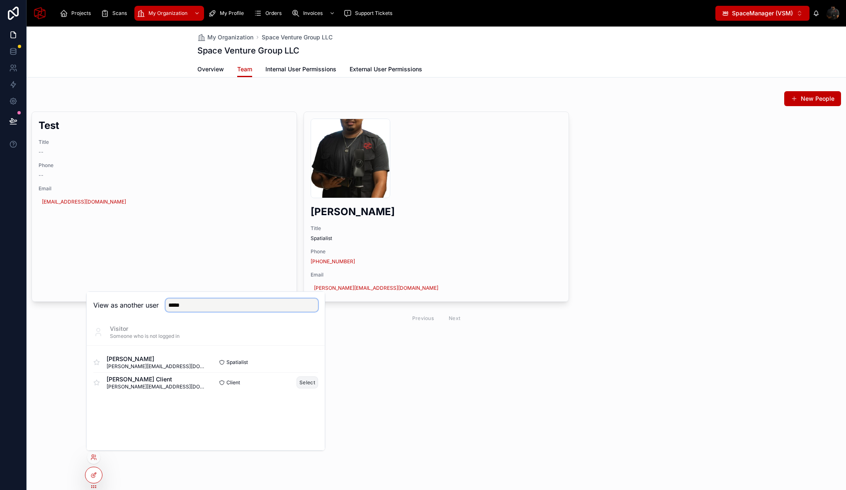
type input "*****"
click at [305, 380] on button "Select" at bounding box center [307, 382] width 22 height 12
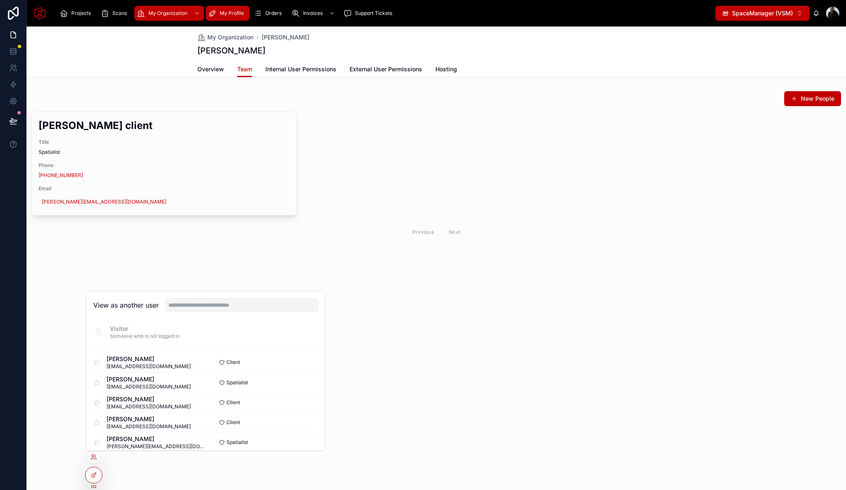
click at [224, 8] on div "My Profile" at bounding box center [227, 13] width 39 height 13
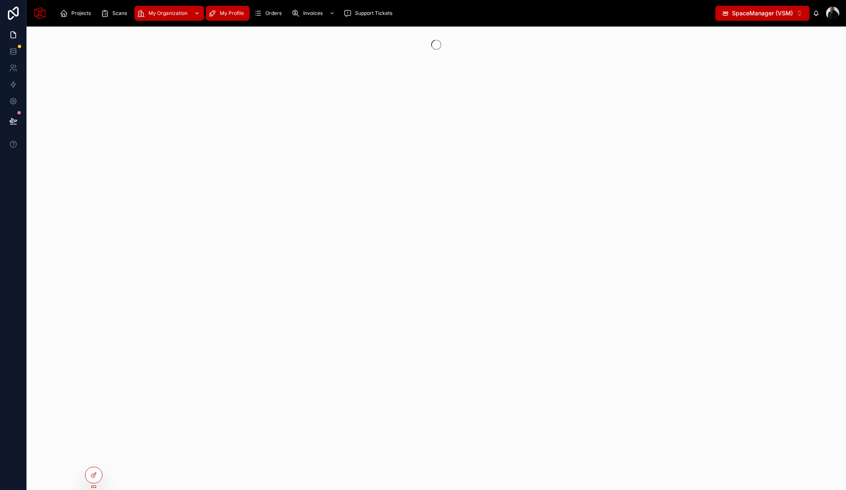
click at [174, 8] on div "My Organization" at bounding box center [169, 13] width 65 height 13
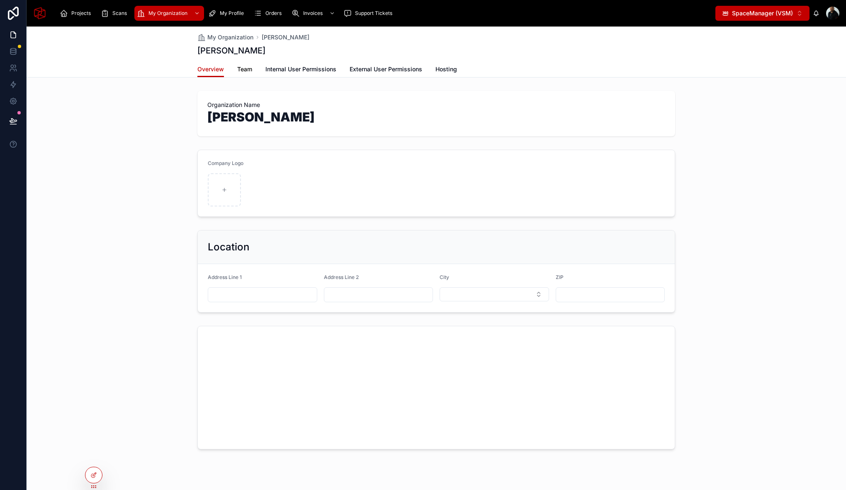
drag, startPoint x: 239, startPoint y: 69, endPoint x: 236, endPoint y: 81, distance: 12.1
click at [239, 69] on span "Team" at bounding box center [244, 69] width 15 height 8
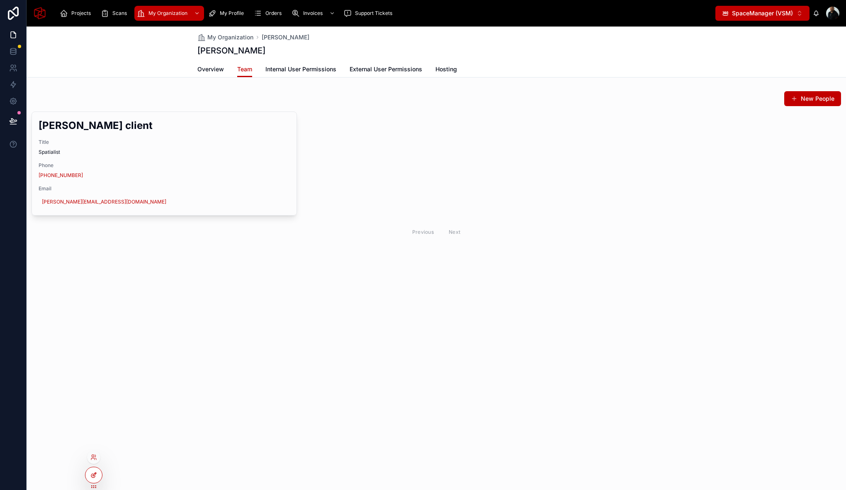
click at [96, 479] on div at bounding box center [93, 475] width 17 height 16
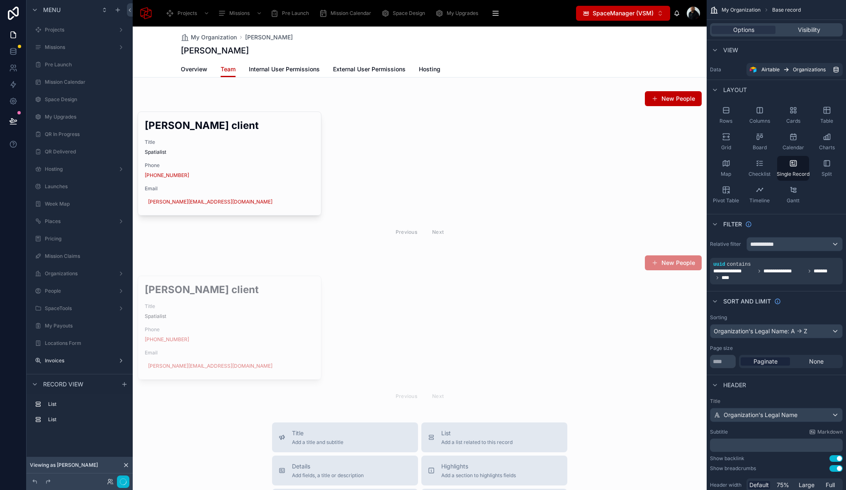
click at [536, 130] on div at bounding box center [420, 406] width 574 height 758
click at [126, 485] on button "Done" at bounding box center [120, 482] width 19 height 12
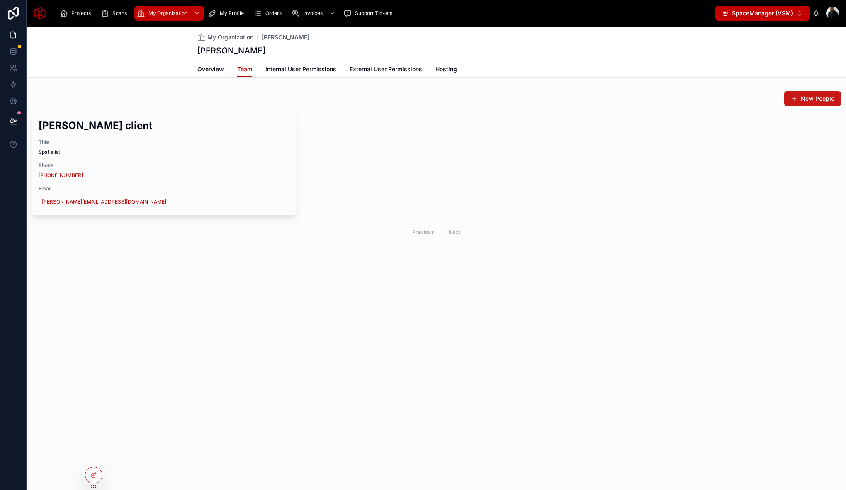
click at [800, 101] on button "New People" at bounding box center [812, 98] width 57 height 15
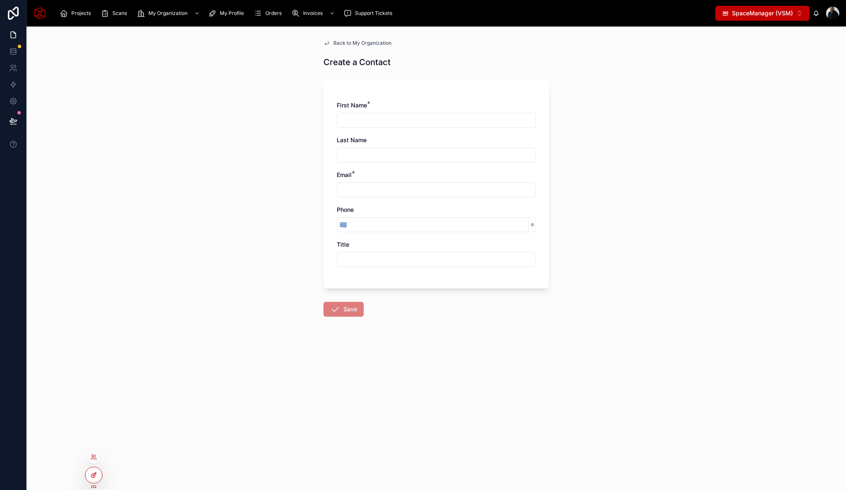
click at [96, 474] on icon at bounding box center [93, 475] width 7 height 7
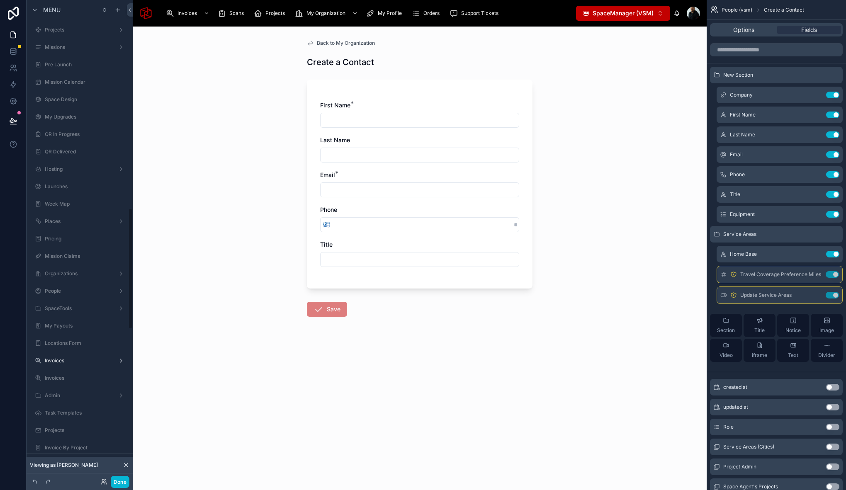
scroll to position [826, 0]
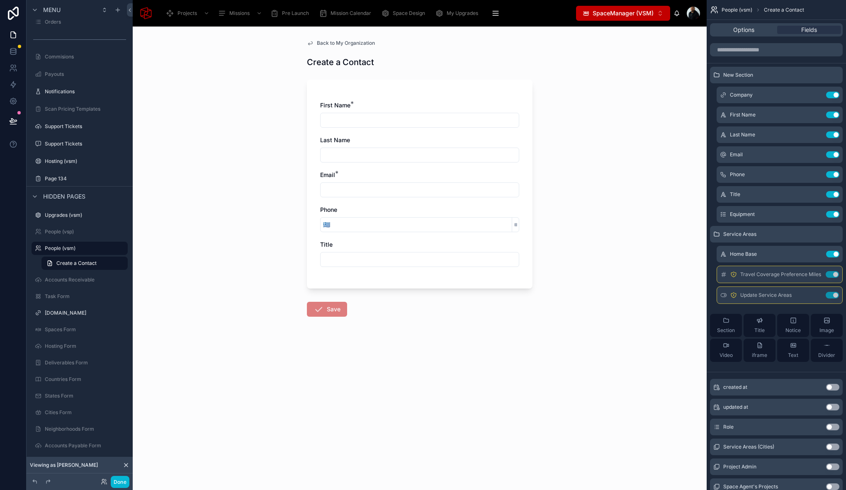
click at [440, 88] on div "First Name * Last Name Email * Phone 🇬🇷 Title" at bounding box center [420, 184] width 226 height 209
click at [831, 427] on button "Use setting" at bounding box center [832, 427] width 13 height 7
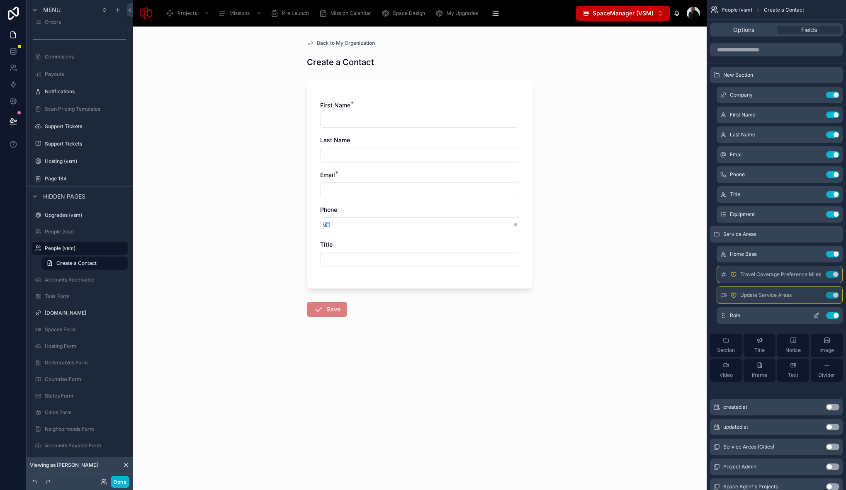
click at [814, 318] on icon "scrollable content" at bounding box center [816, 315] width 7 height 7
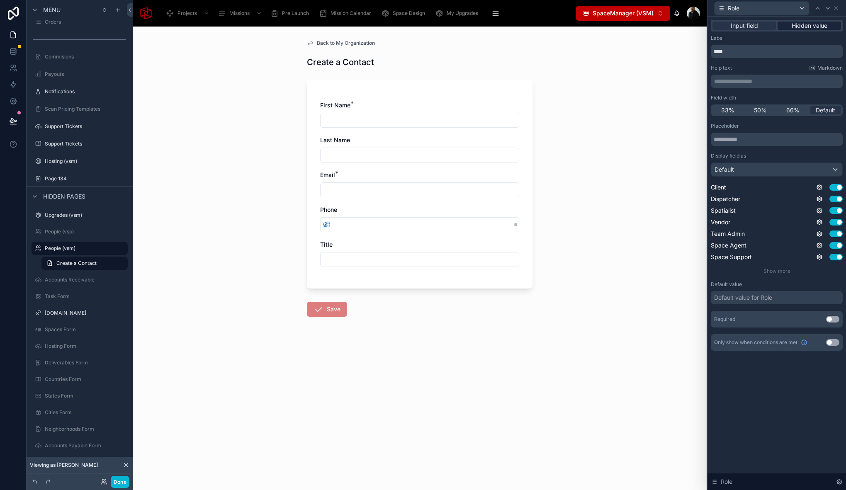
click at [809, 27] on span "Hidden value" at bounding box center [810, 26] width 36 height 8
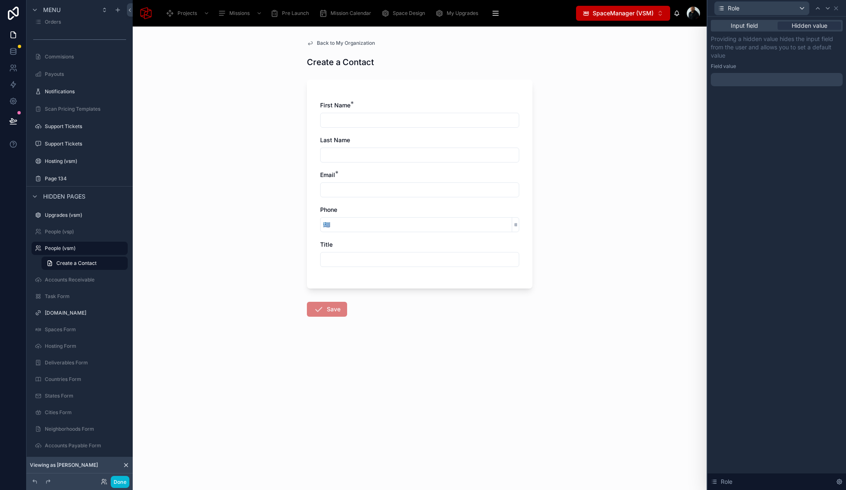
click at [750, 78] on div at bounding box center [777, 79] width 132 height 13
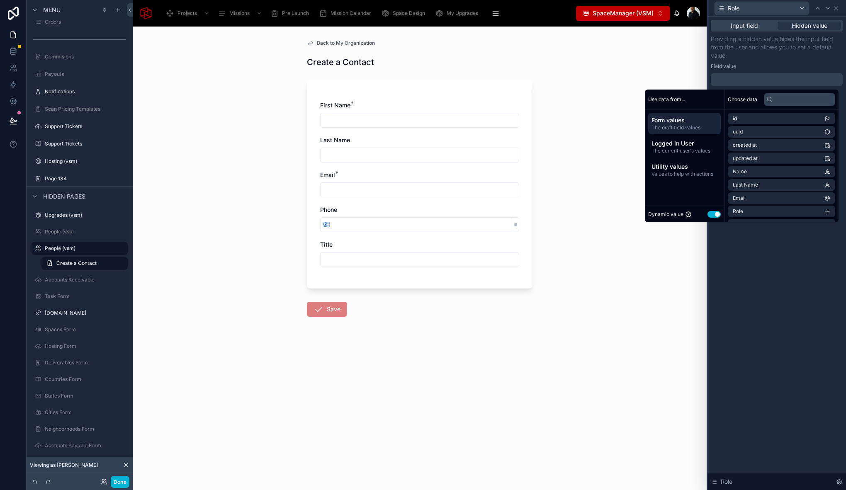
click at [709, 210] on div "Dynamic value Use setting" at bounding box center [684, 214] width 73 height 10
click at [710, 216] on button "Use setting" at bounding box center [713, 214] width 13 height 7
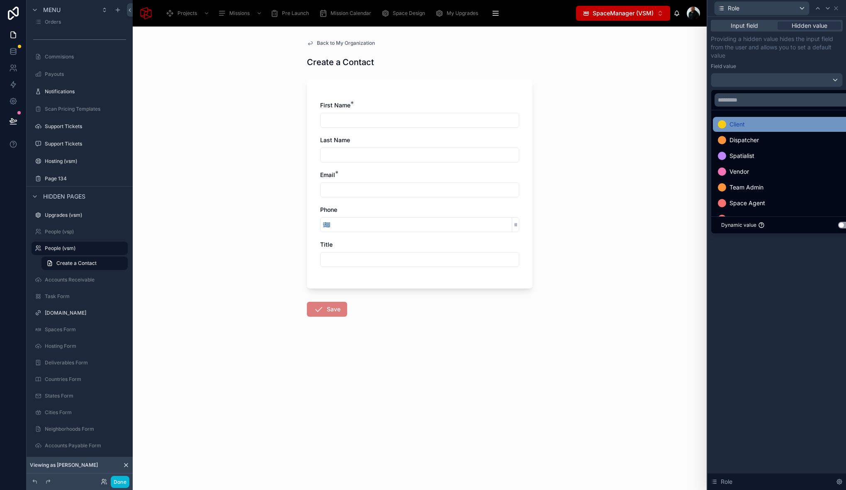
click at [777, 129] on div "Client" at bounding box center [786, 124] width 137 height 10
click at [661, 159] on div "Back to My Organization Create a Contact First Name * Last Name Email * Phone 🇬…" at bounding box center [420, 259] width 574 height 464
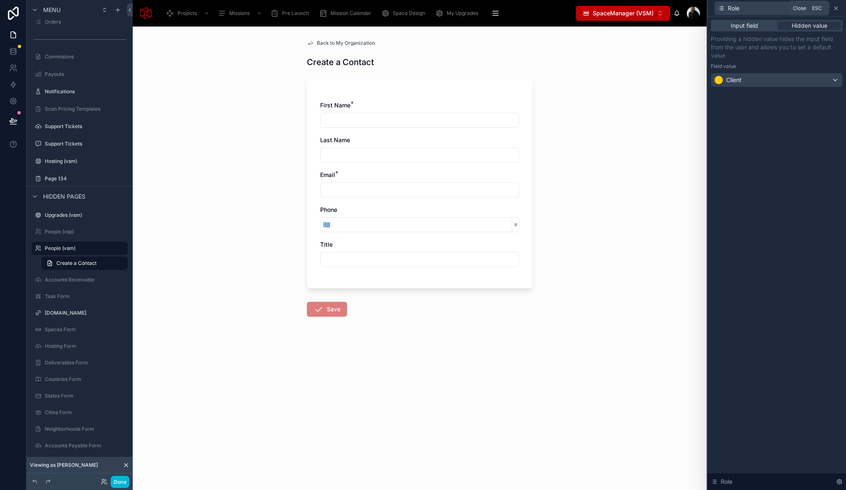
click at [836, 9] on icon at bounding box center [836, 8] width 7 height 7
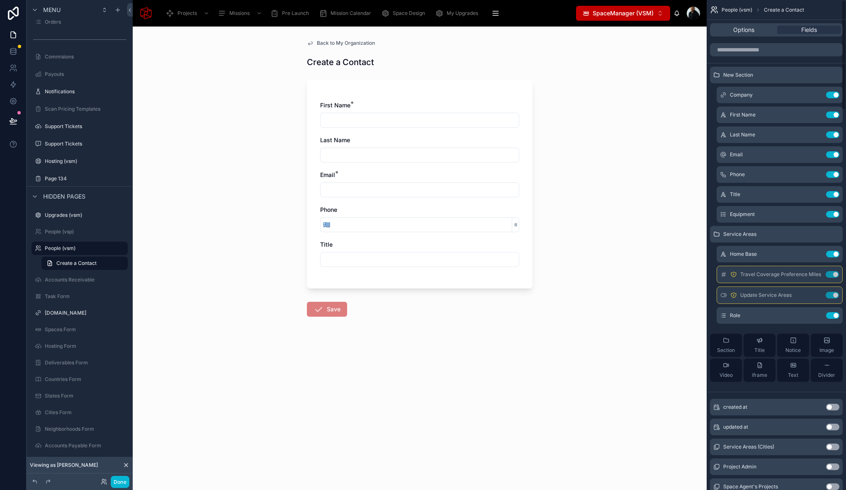
click at [243, 151] on div "Back to My Organization Create a Contact First Name * Last Name Email * Phone 🇬…" at bounding box center [420, 259] width 574 height 464
click at [125, 482] on button "Done" at bounding box center [120, 482] width 19 height 12
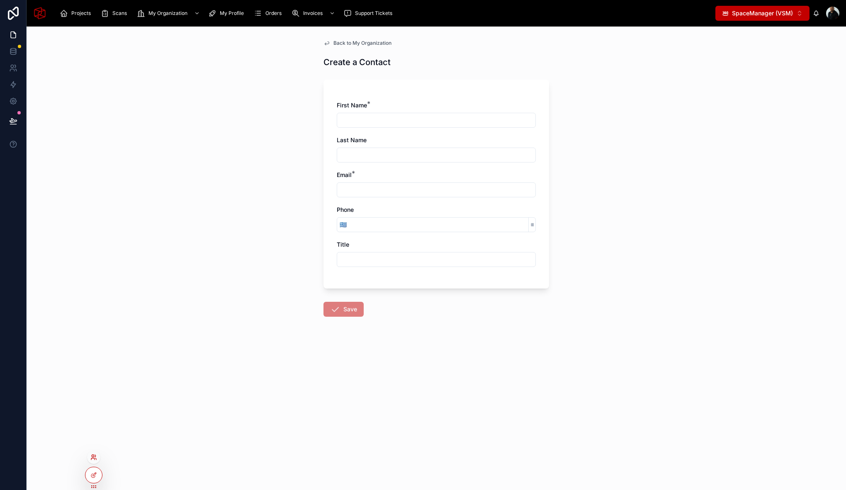
click at [93, 460] on icon at bounding box center [93, 457] width 7 height 7
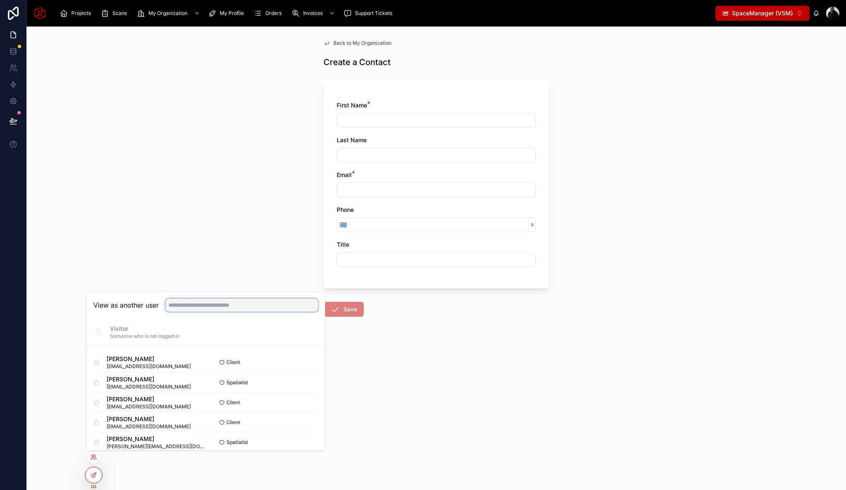
click at [209, 302] on input "text" at bounding box center [241, 305] width 153 height 13
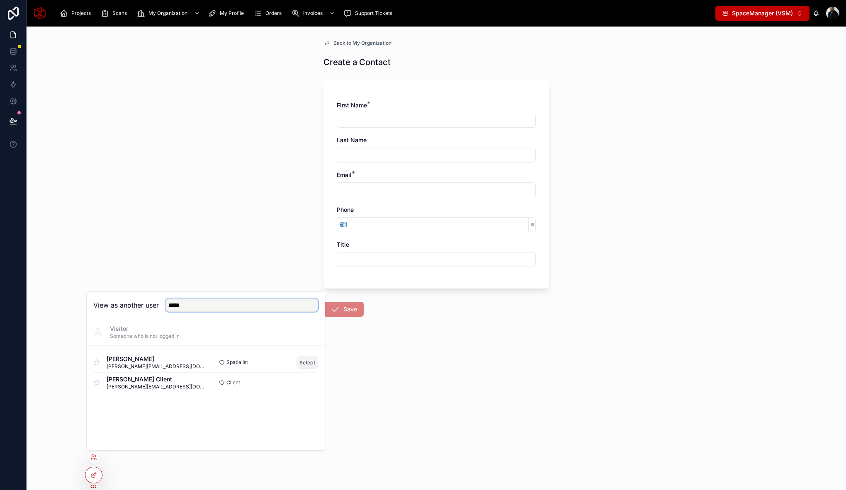
type input "*****"
click at [304, 359] on button "Select" at bounding box center [307, 363] width 22 height 12
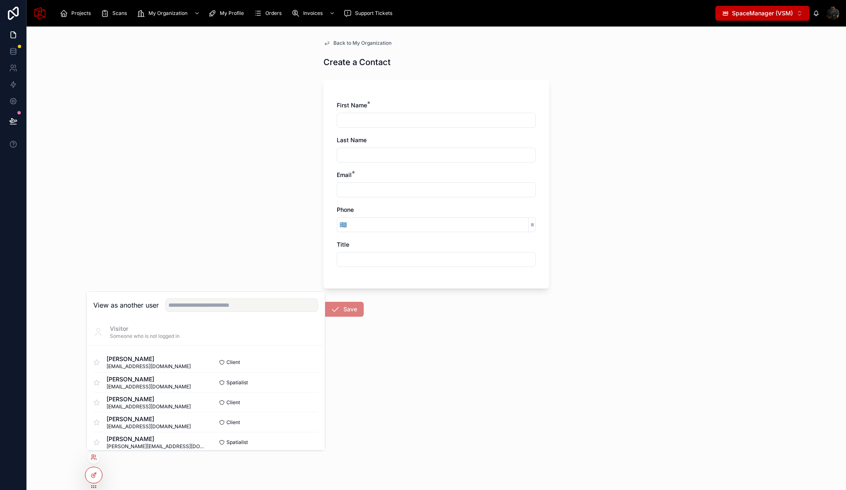
click at [182, 73] on div "Back to My Organization Create a Contact First Name * Last Name Email * Phone 🇬…" at bounding box center [436, 259] width 819 height 464
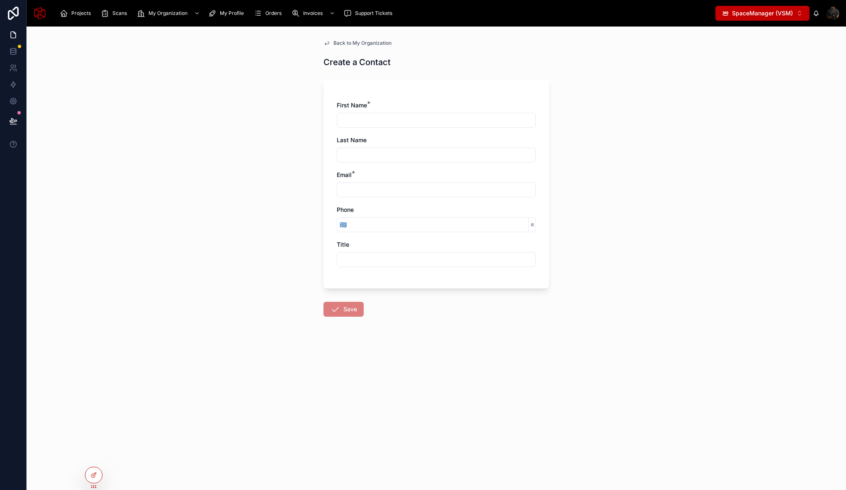
click at [168, 5] on div "Projects Scans My Organization My Profile Orders Invoices Support Tickets" at bounding box center [384, 13] width 662 height 18
click at [166, 11] on span "My Organization" at bounding box center [167, 13] width 39 height 7
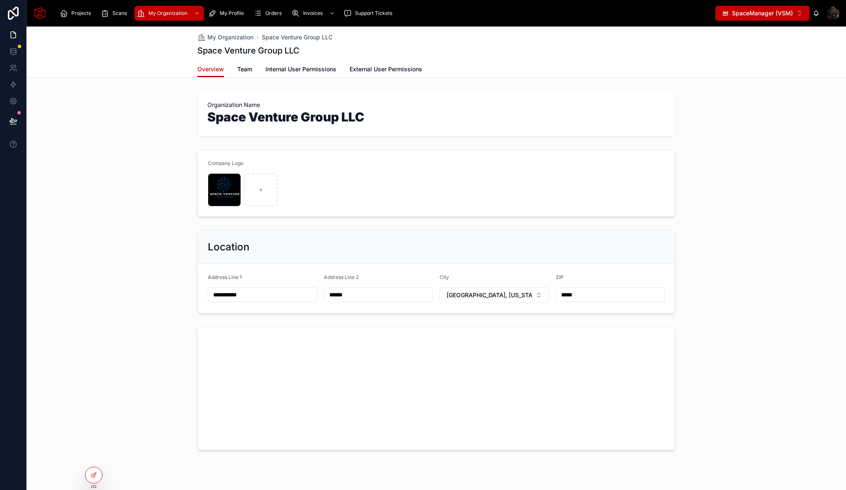
click at [246, 68] on span "Team" at bounding box center [244, 69] width 15 height 8
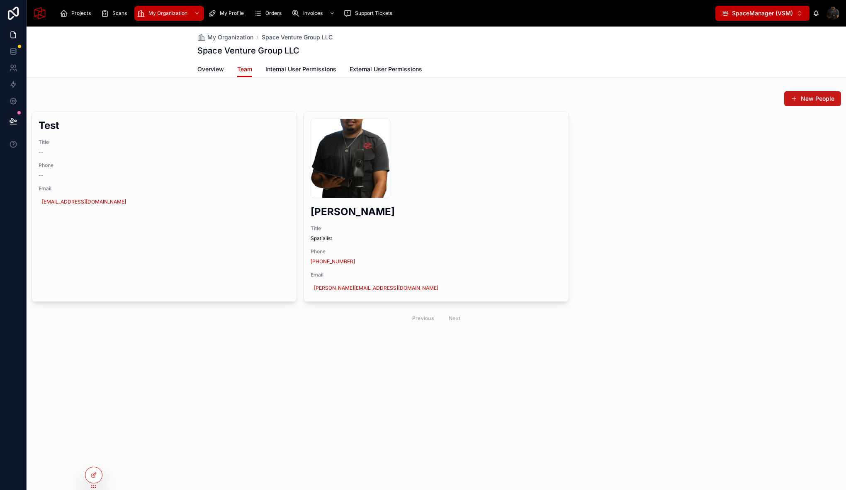
click at [809, 98] on button "New People" at bounding box center [812, 98] width 57 height 15
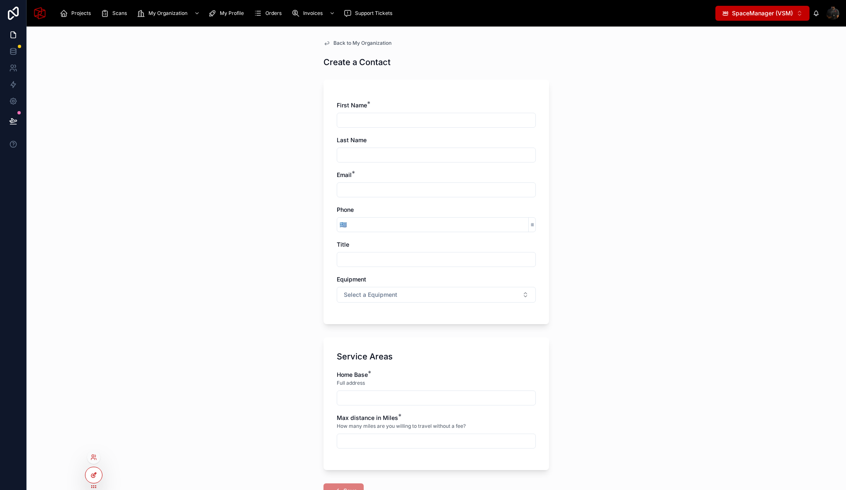
click at [95, 476] on icon at bounding box center [93, 476] width 4 height 4
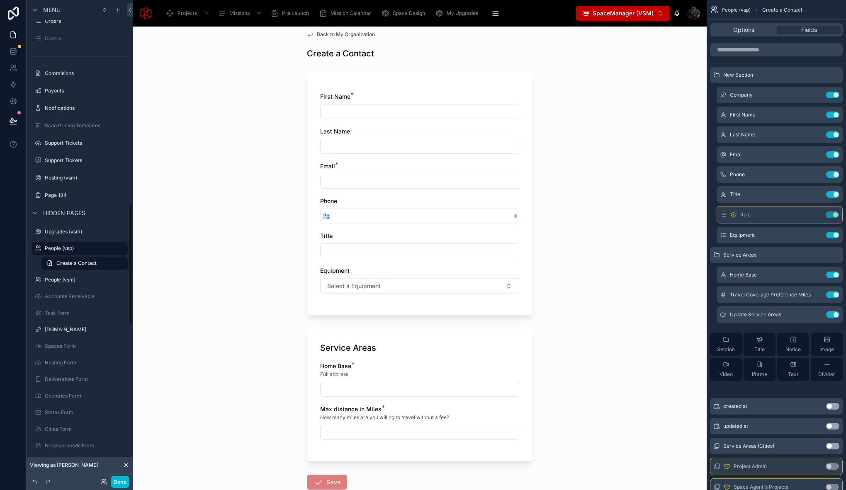
scroll to position [39, 0]
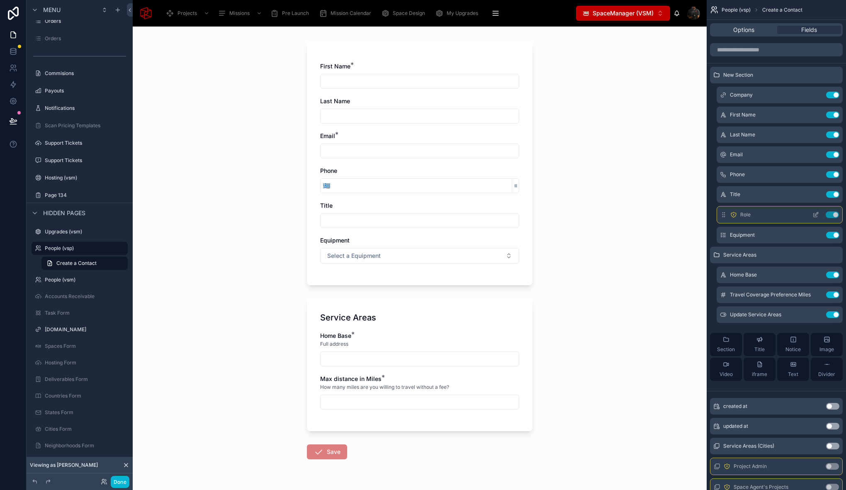
click at [815, 216] on icon "scrollable content" at bounding box center [815, 216] width 4 height 4
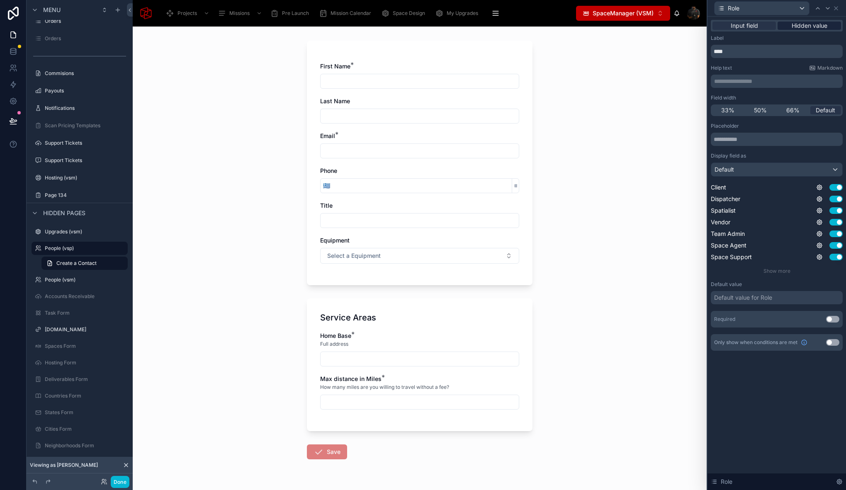
click at [822, 24] on span "Hidden value" at bounding box center [810, 26] width 36 height 8
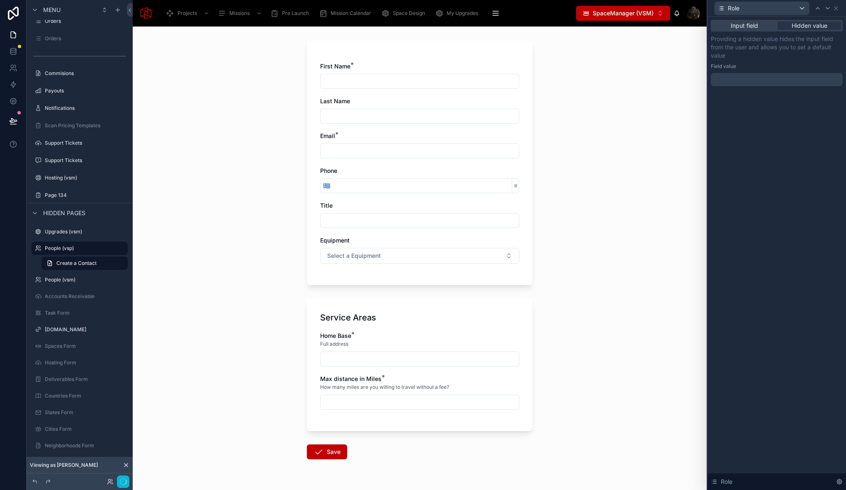
scroll to position [0, 0]
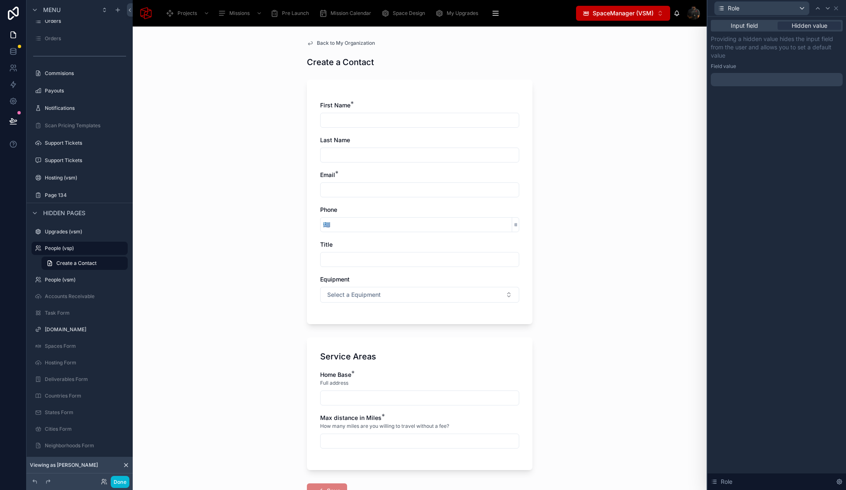
click at [738, 75] on div at bounding box center [777, 79] width 132 height 13
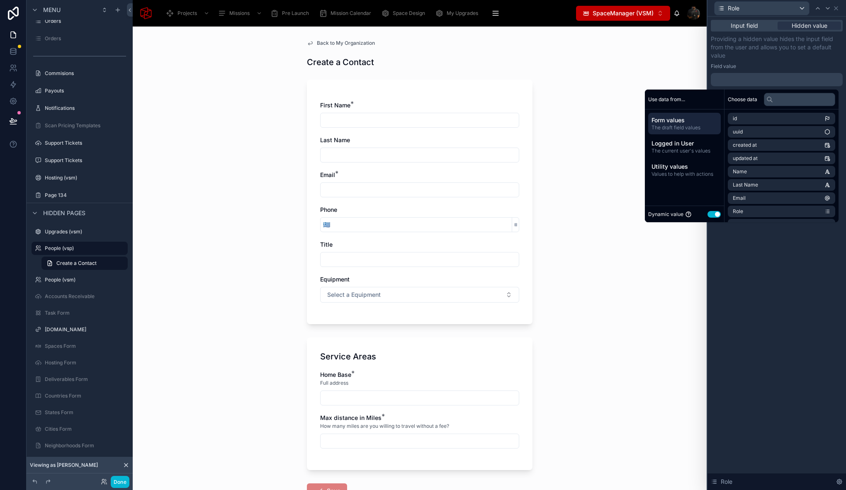
click at [710, 217] on button "Use setting" at bounding box center [713, 214] width 13 height 7
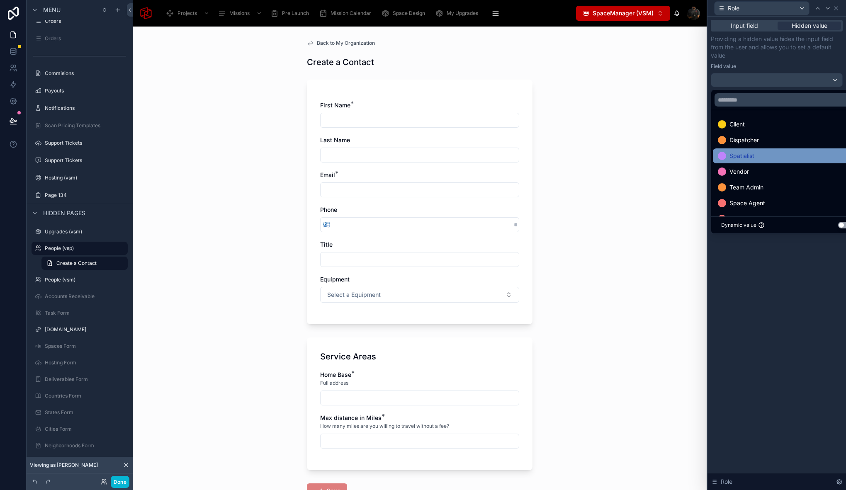
click at [761, 155] on div "Spatialist" at bounding box center [786, 156] width 137 height 10
click at [779, 260] on div "Input field Hidden value Providing a hidden value hides the input field from th…" at bounding box center [776, 254] width 138 height 474
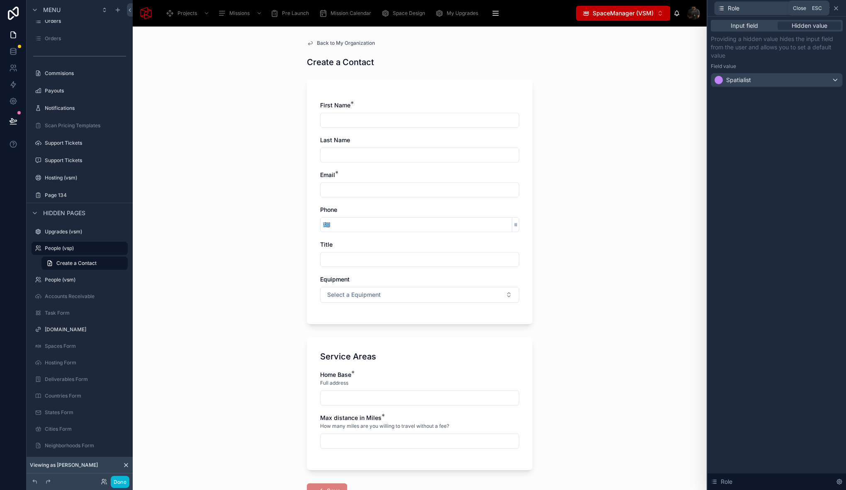
click at [838, 8] on icon at bounding box center [836, 8] width 7 height 7
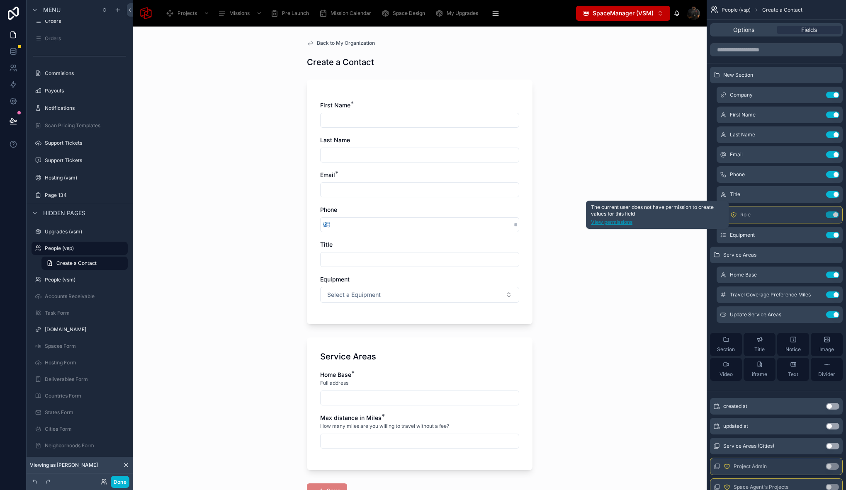
click at [608, 223] on link "View permissions" at bounding box center [657, 222] width 133 height 7
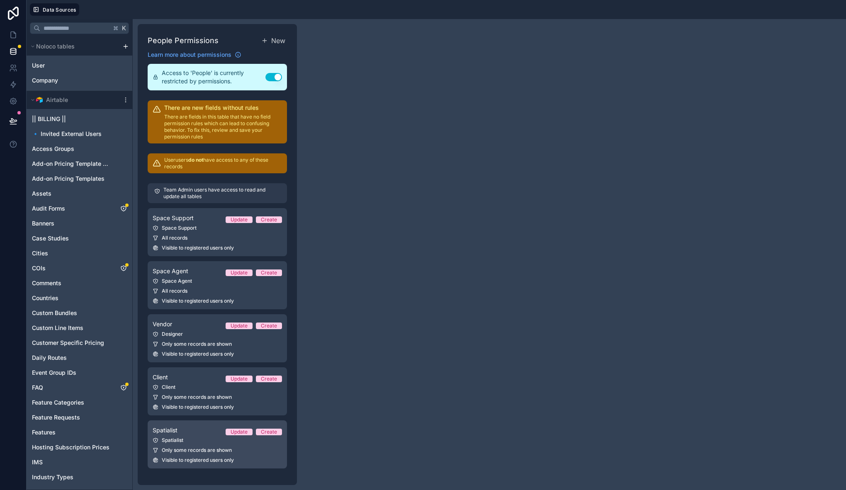
click at [197, 435] on link "Spatialist Update Create Spatialist Only some records are shown Visible to regi…" at bounding box center [217, 444] width 139 height 48
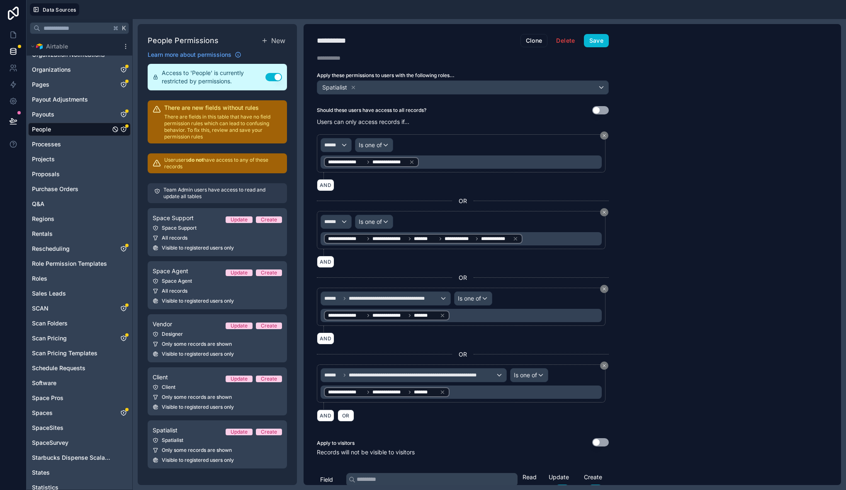
scroll to position [321, 0]
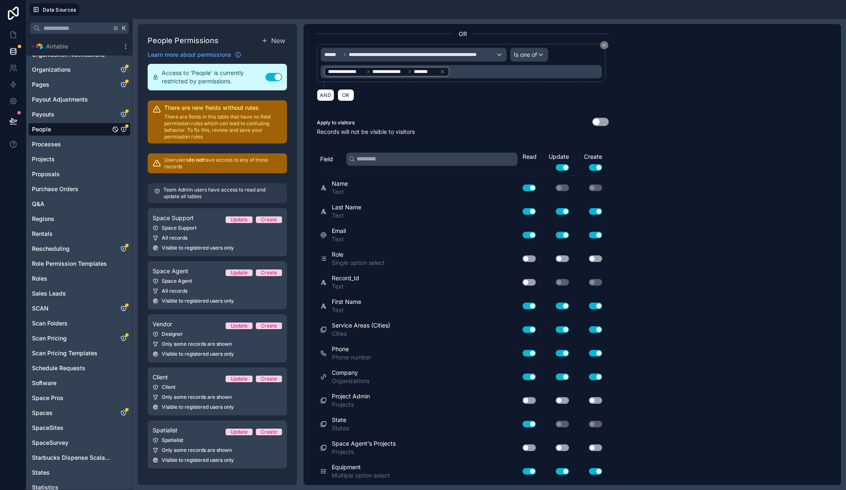
click at [531, 259] on button "Use setting" at bounding box center [528, 258] width 13 height 7
click at [564, 259] on button "Use setting" at bounding box center [562, 258] width 13 height 7
click at [594, 262] on button "Use setting" at bounding box center [595, 258] width 13 height 7
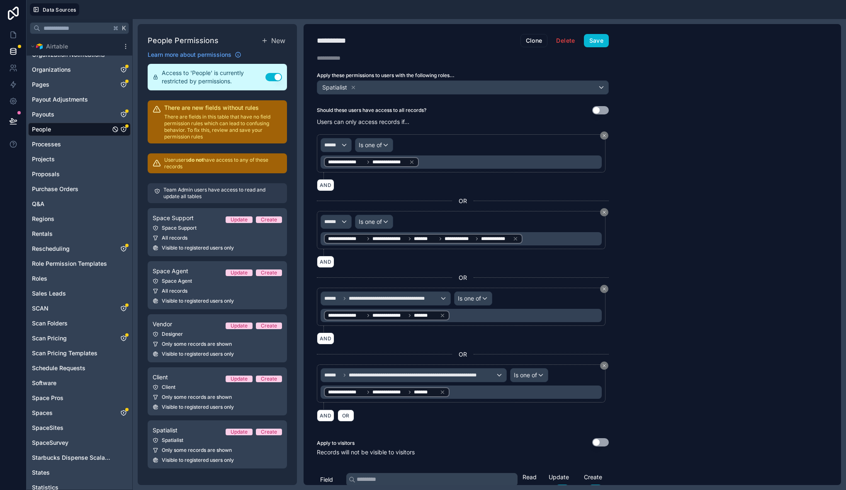
click at [605, 49] on div "**********" at bounding box center [463, 254] width 318 height 461
click at [603, 36] on button "Save" at bounding box center [596, 40] width 25 height 13
click at [186, 389] on div "Client" at bounding box center [217, 387] width 129 height 7
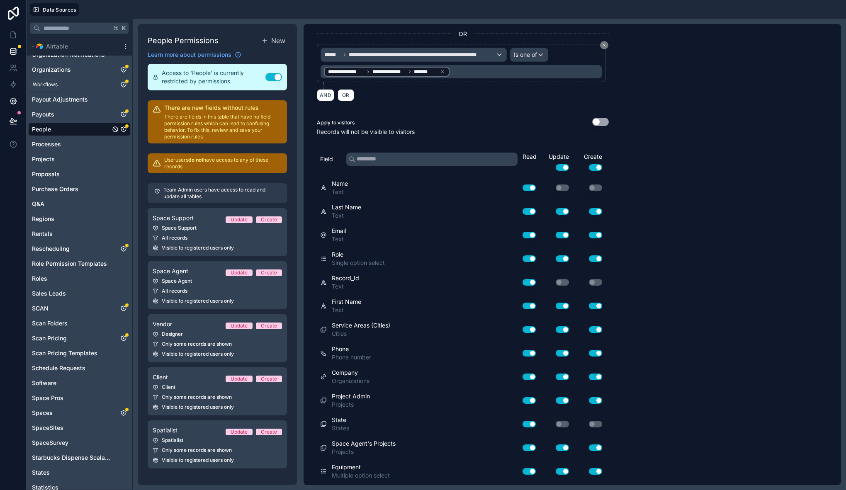
scroll to position [321, 0]
click at [14, 35] on icon at bounding box center [13, 35] width 8 height 8
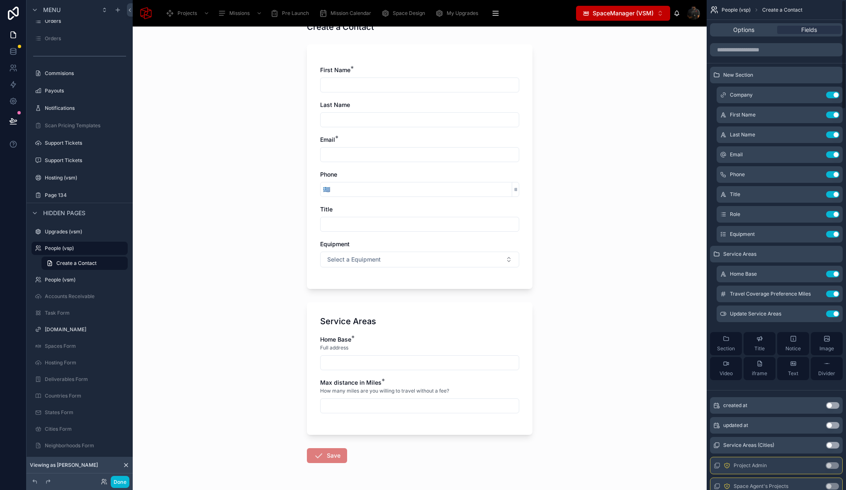
scroll to position [30, 0]
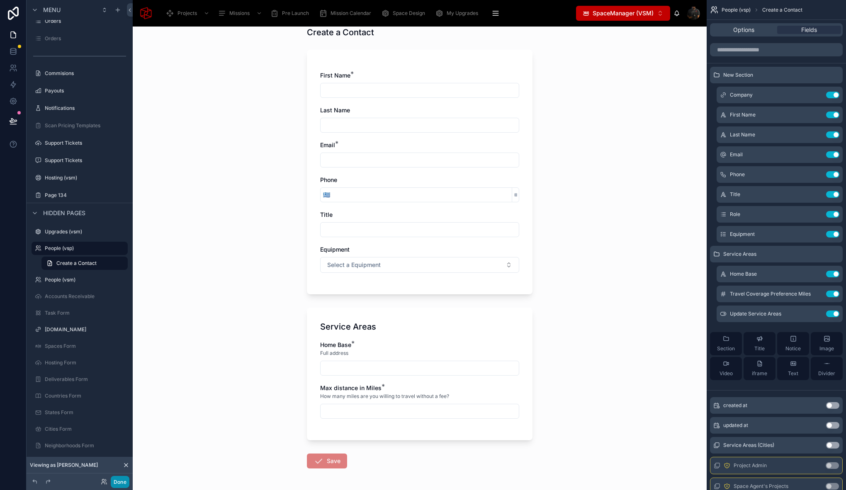
click at [120, 481] on button "Done" at bounding box center [120, 482] width 19 height 12
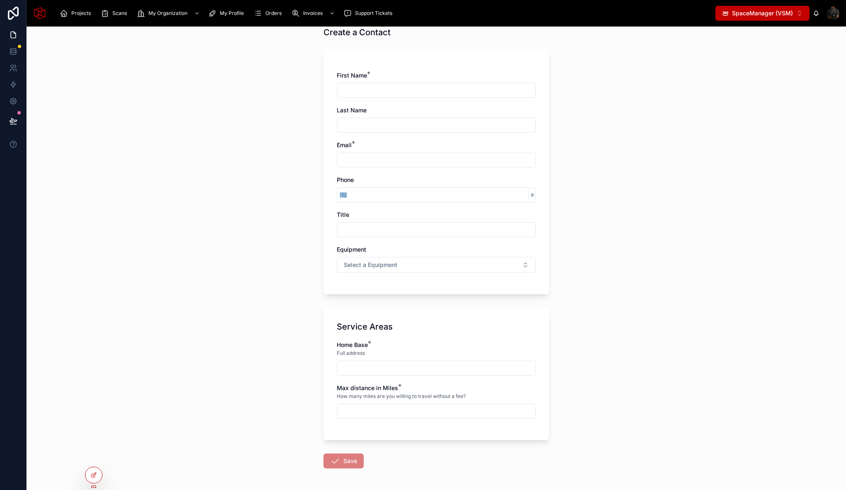
scroll to position [0, 0]
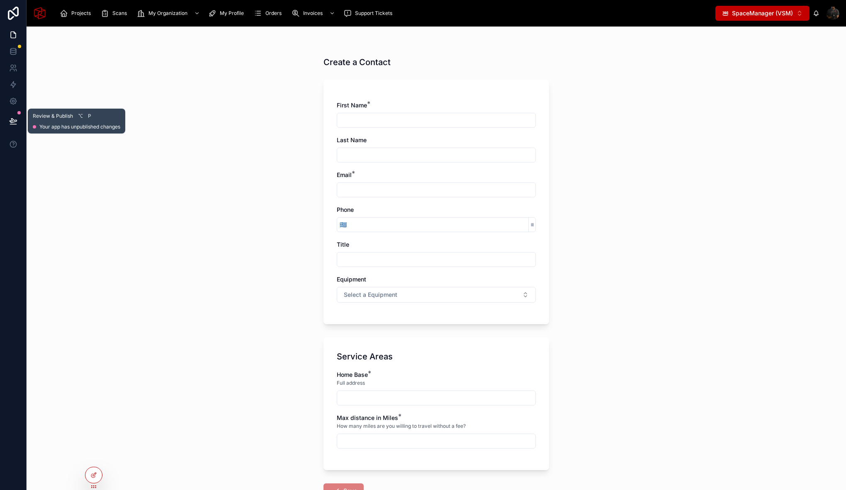
click at [12, 121] on icon at bounding box center [13, 121] width 8 height 8
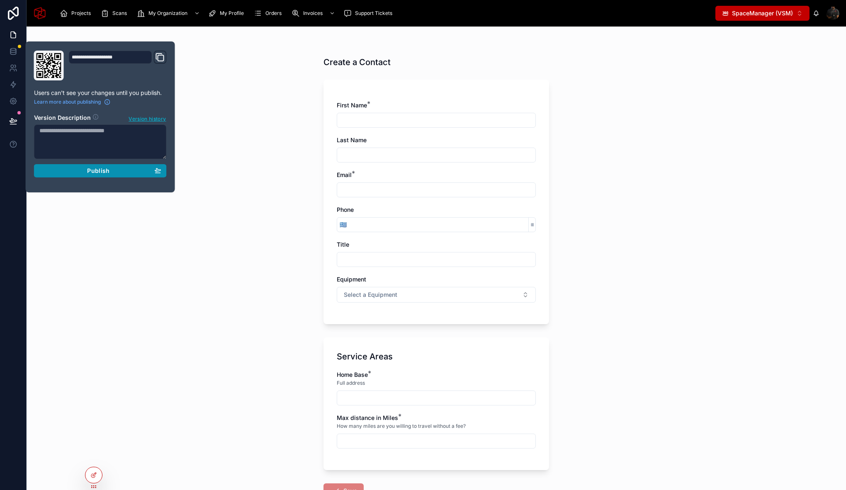
click at [100, 176] on button "Publish" at bounding box center [100, 170] width 133 height 13
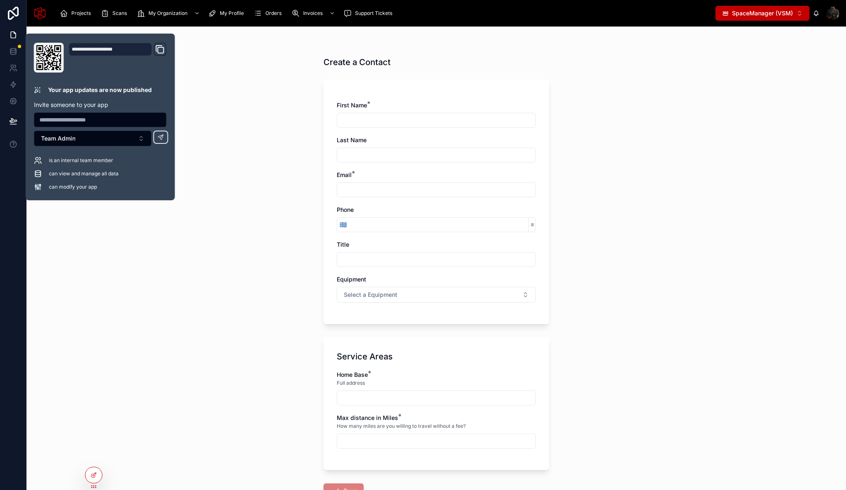
click at [285, 195] on div "Create a Contact First Name * Last Name Email * Phone 🇬🇷 Title Equipment Select…" at bounding box center [436, 259] width 819 height 464
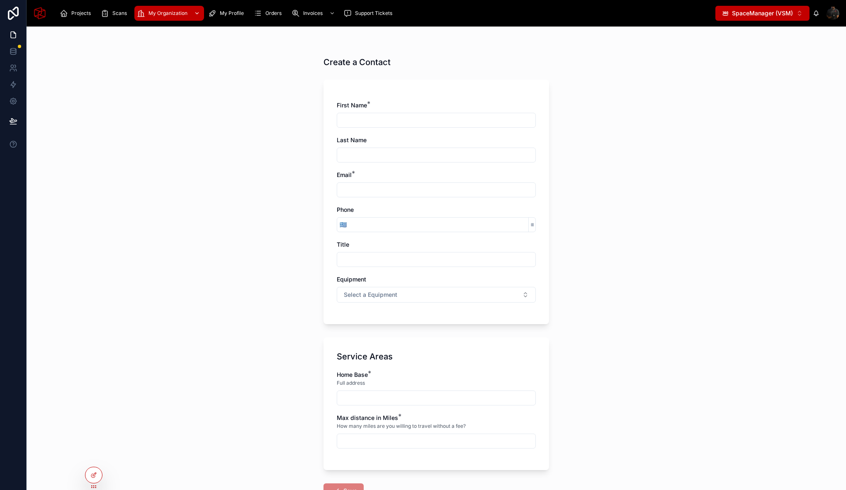
click at [168, 15] on span "My Organization" at bounding box center [167, 13] width 39 height 7
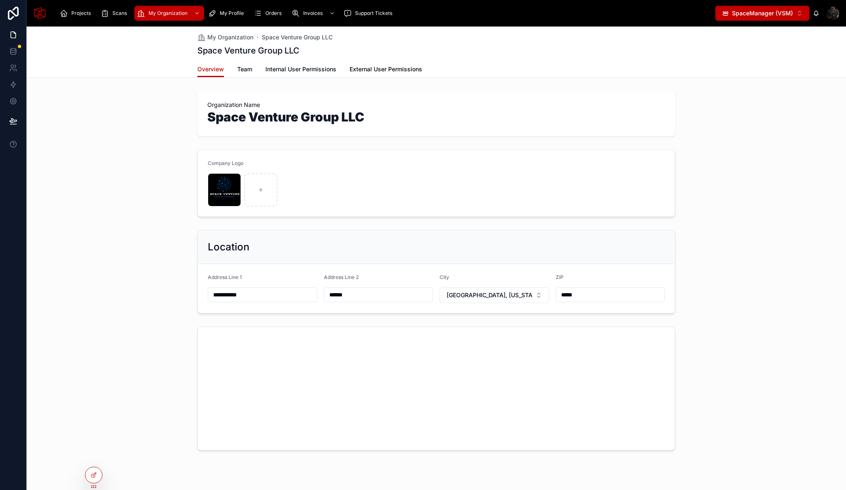
click at [385, 65] on link "External User Permissions" at bounding box center [386, 70] width 73 height 17
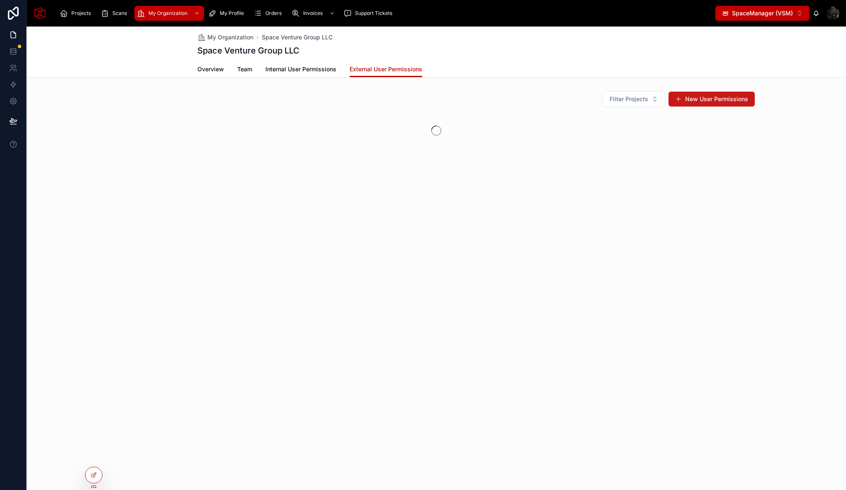
click at [711, 101] on button "New User Permissions" at bounding box center [711, 99] width 86 height 15
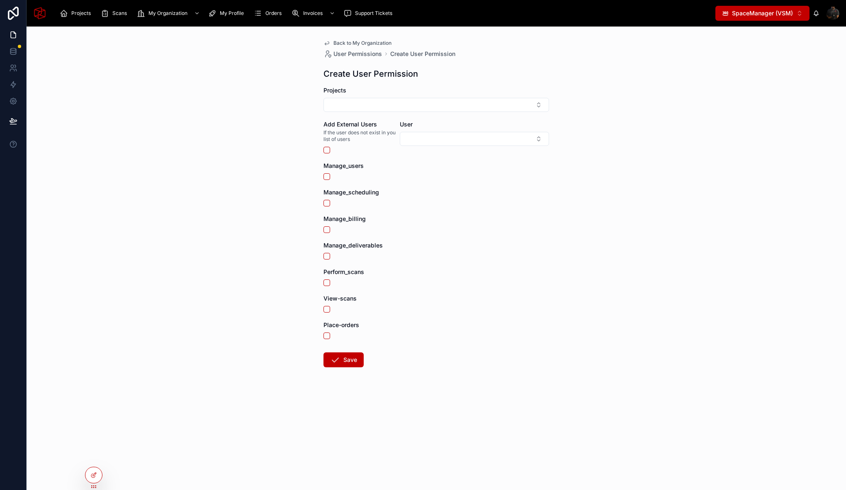
click at [335, 42] on span "Back to My Organization" at bounding box center [362, 43] width 58 height 7
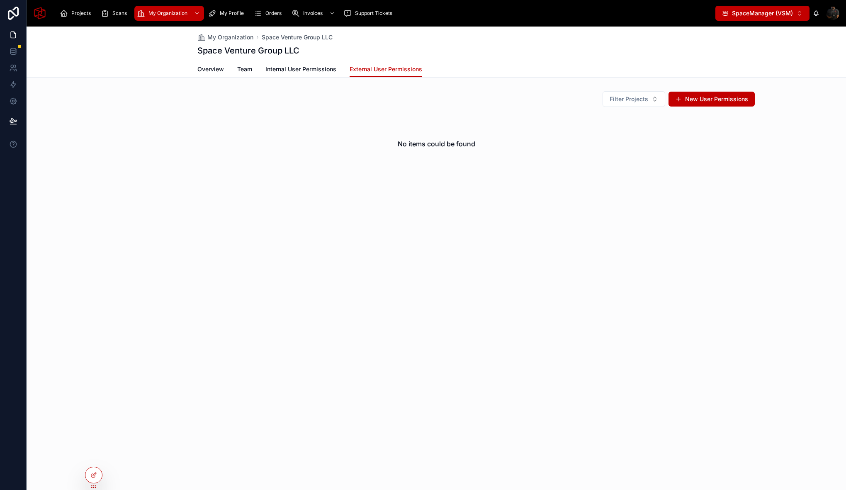
click at [477, 109] on div "Filter Projects New User Permissions No items could be found" at bounding box center [436, 133] width 637 height 85
click at [737, 98] on button "New User Permissions" at bounding box center [711, 99] width 86 height 15
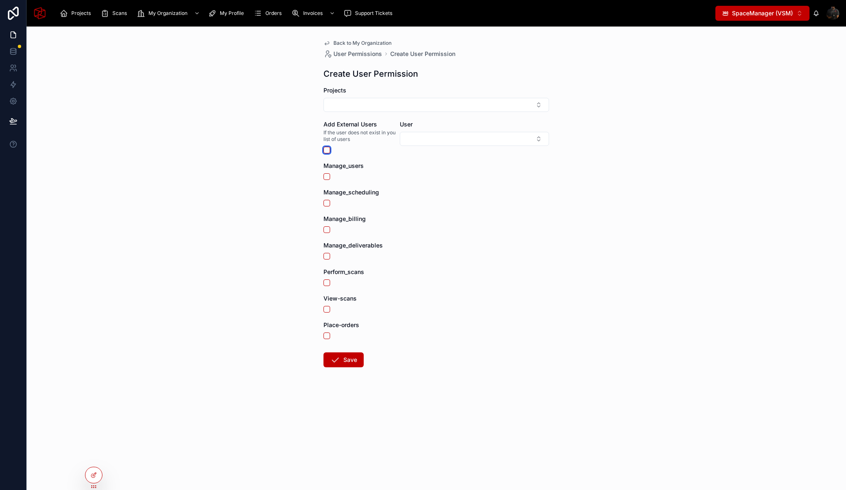
click at [326, 149] on button "button" at bounding box center [326, 150] width 7 height 7
click at [440, 141] on button "Select Button" at bounding box center [474, 139] width 149 height 14
click at [326, 151] on button "button" at bounding box center [326, 150] width 7 height 7
click at [336, 42] on span "Back to My Organization" at bounding box center [362, 43] width 58 height 7
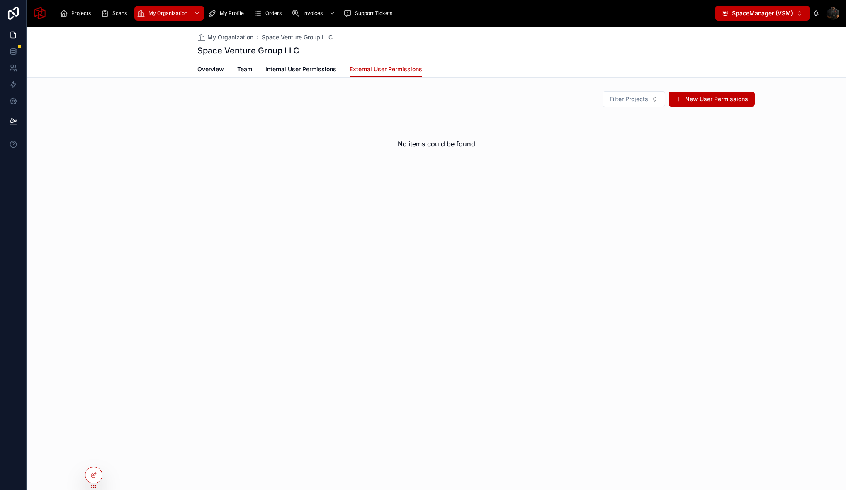
click at [218, 146] on div "No items could be found" at bounding box center [436, 143] width 637 height 63
click at [155, 80] on div "My Organization Space Venture Group LLC Space Venture Group LLC External User P…" at bounding box center [436, 129] width 819 height 205
click at [96, 455] on icon at bounding box center [93, 457] width 7 height 7
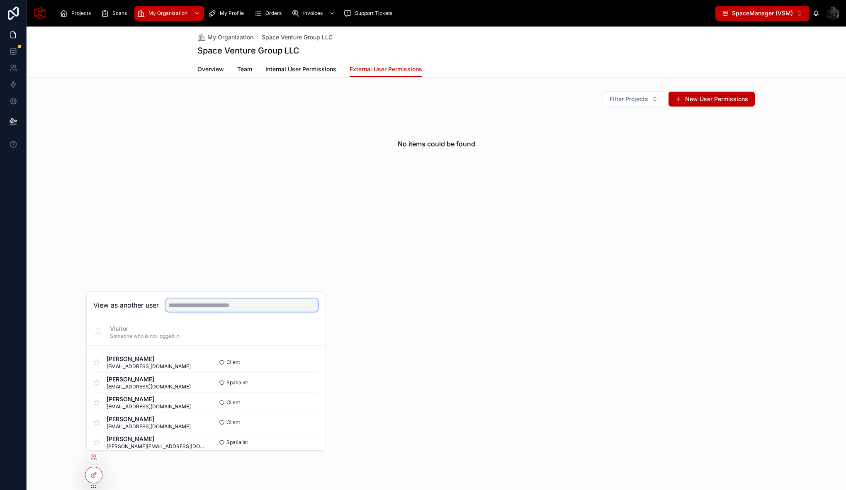
click at [249, 303] on input "text" at bounding box center [241, 305] width 153 height 13
type input "*****"
click at [311, 383] on button "Select" at bounding box center [307, 382] width 22 height 12
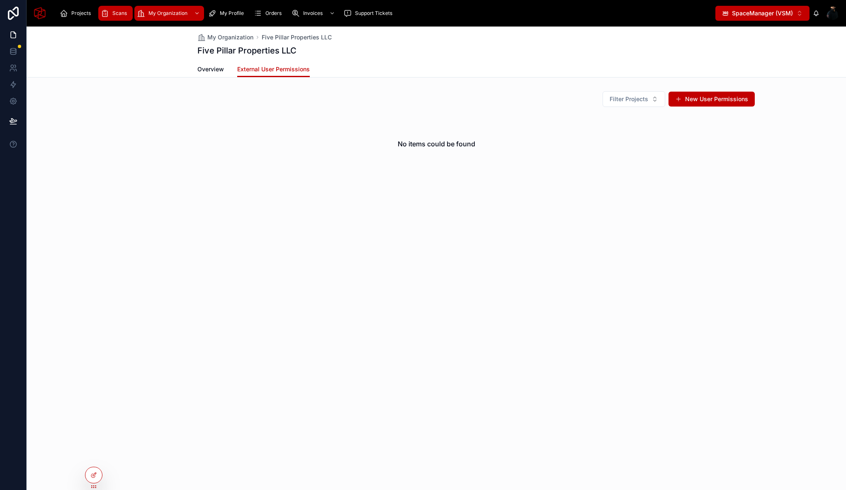
click at [107, 12] on icon "scrollable content" at bounding box center [105, 13] width 8 height 8
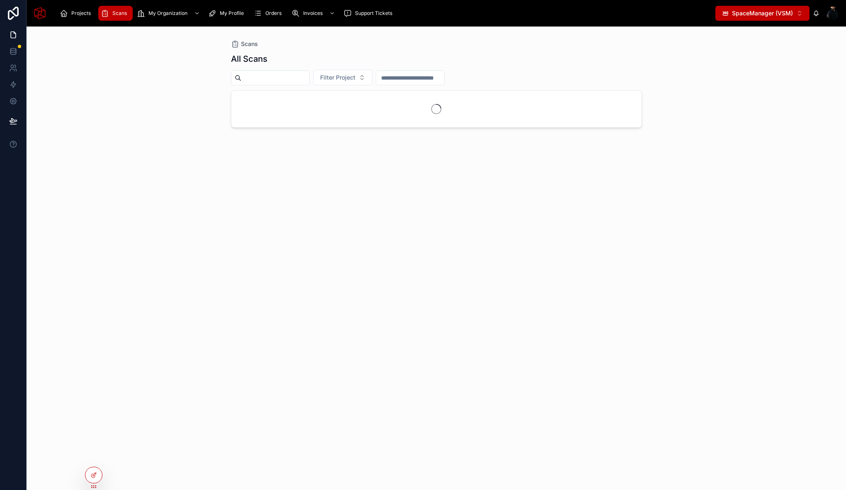
click at [756, 15] on span "SpaceManager (VSM)" at bounding box center [762, 13] width 61 height 8
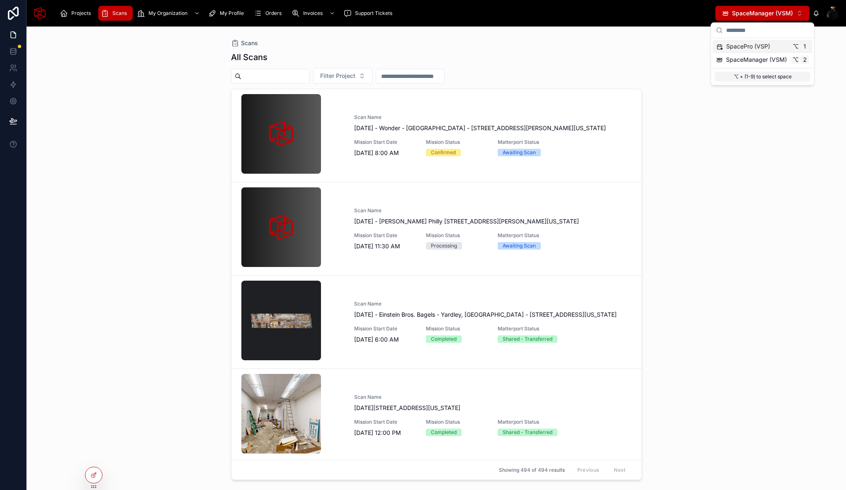
click at [761, 47] on span "SpacePro (VSP)" at bounding box center [748, 46] width 44 height 8
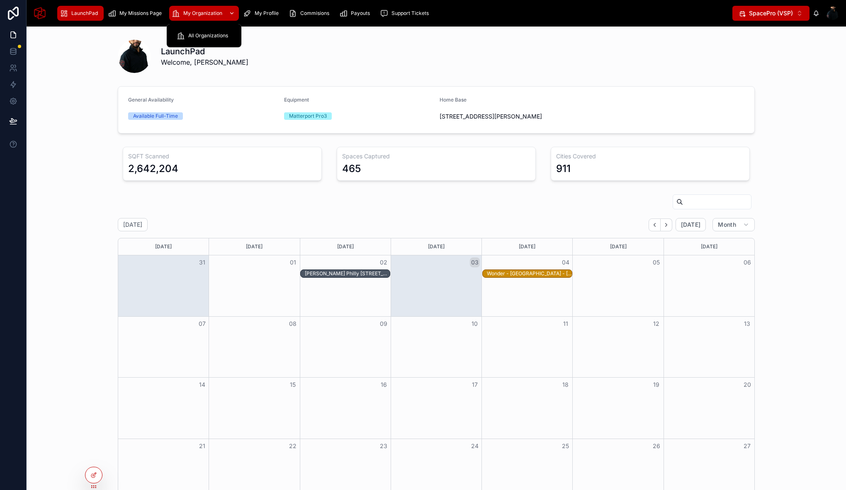
click at [203, 13] on span "My Organization" at bounding box center [202, 13] width 39 height 7
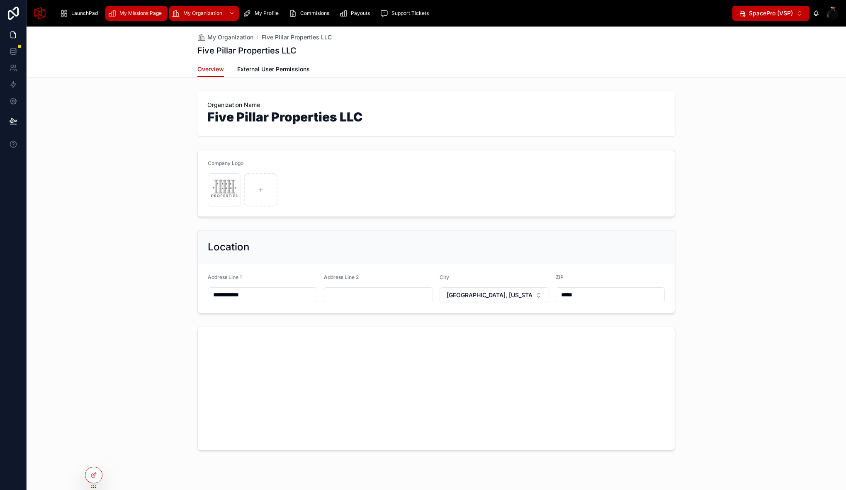
click at [147, 12] on span "My Missions Page" at bounding box center [140, 13] width 42 height 7
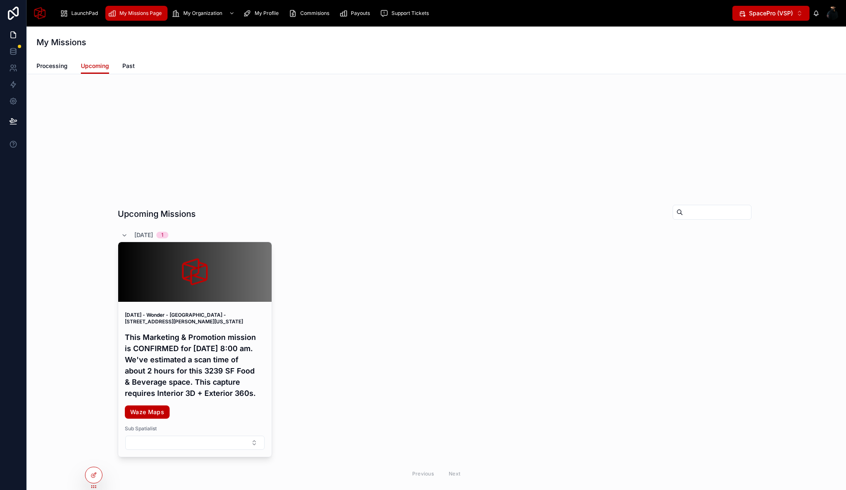
scroll to position [0, 0]
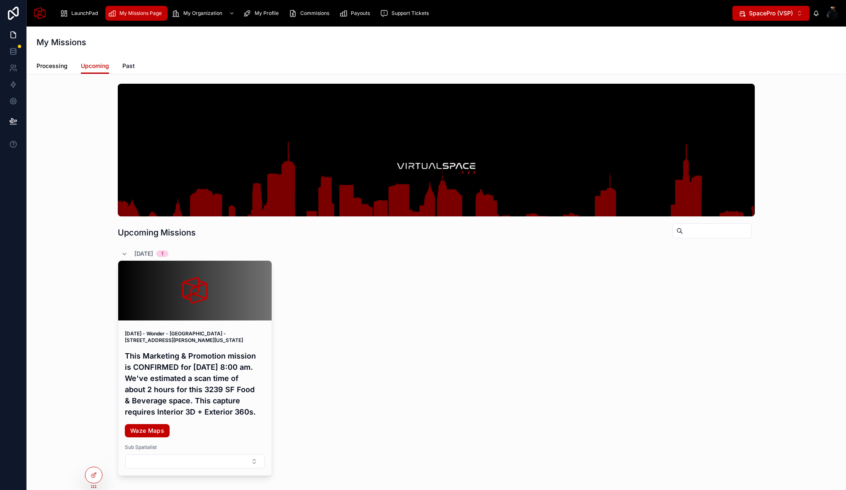
click at [59, 66] on span "Processing" at bounding box center [51, 66] width 31 height 8
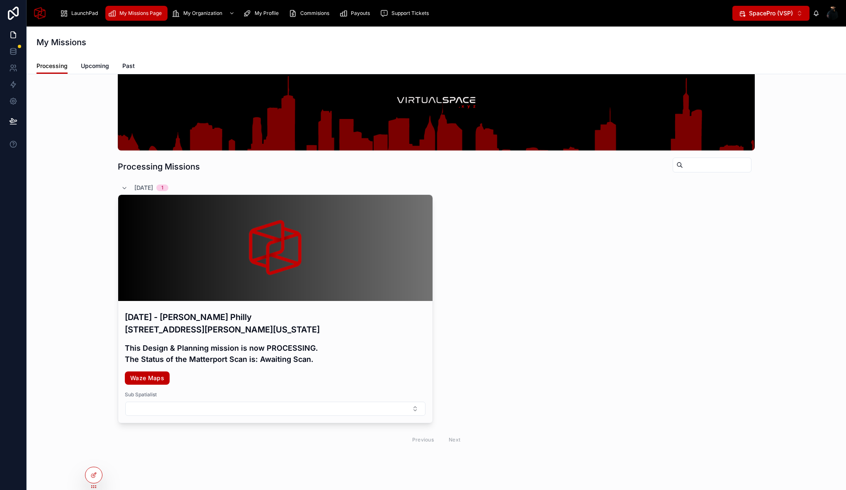
scroll to position [95, 0]
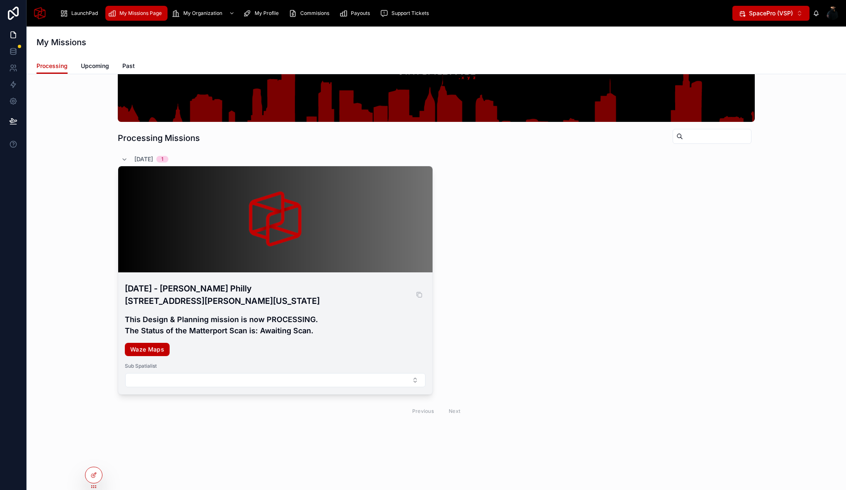
click at [231, 294] on h3 "[DATE] - [PERSON_NAME] Philly [STREET_ADDRESS][PERSON_NAME][US_STATE]" at bounding box center [275, 294] width 301 height 25
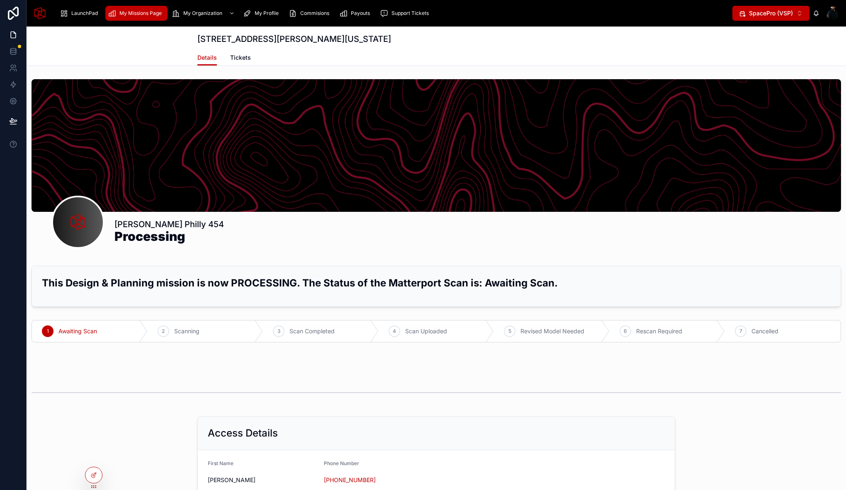
click at [127, 10] on span "My Missions Page" at bounding box center [140, 13] width 42 height 7
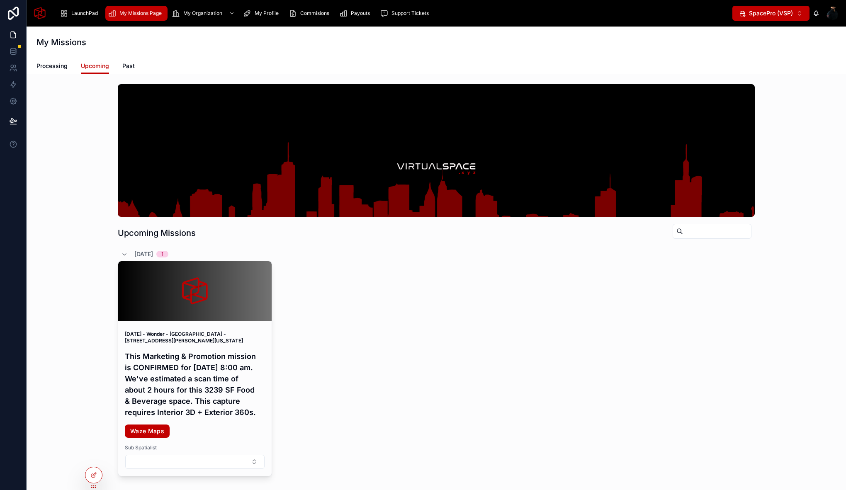
scroll to position [49, 0]
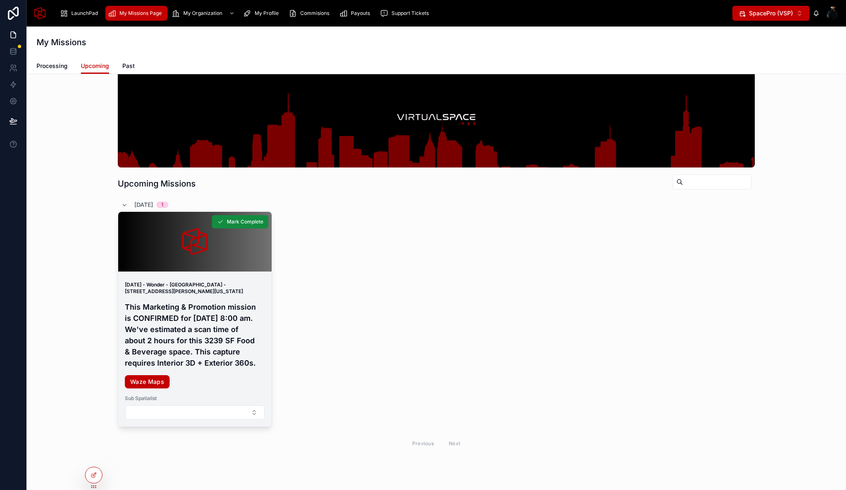
click at [213, 328] on h4 "This Marketing & Promotion mission is CONFIRMED for [DATE] 8:00 am. We've estim…" at bounding box center [195, 334] width 140 height 67
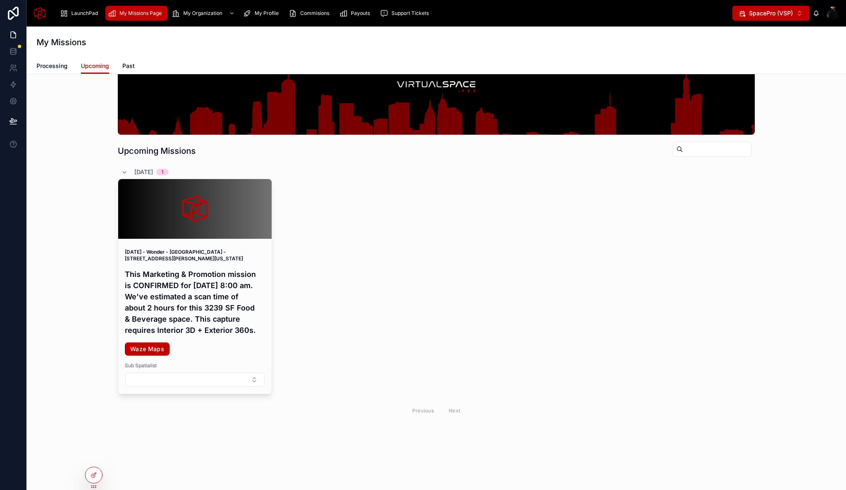
scroll to position [93, 0]
click at [46, 64] on span "Processing" at bounding box center [51, 66] width 31 height 8
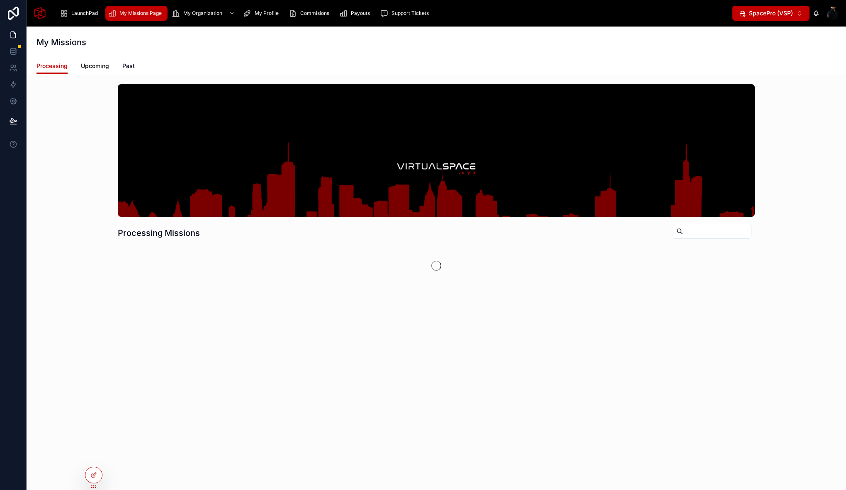
click at [93, 67] on span "Upcoming" at bounding box center [95, 66] width 28 height 8
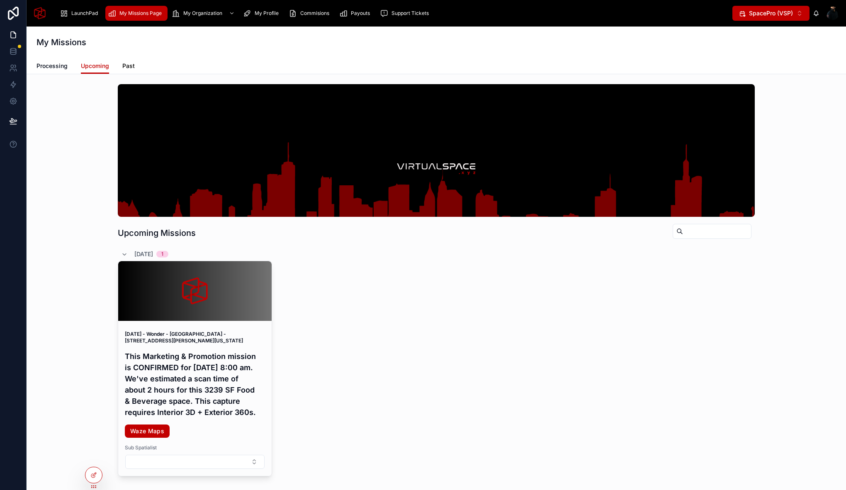
click at [130, 65] on span "Past" at bounding box center [128, 66] width 12 height 8
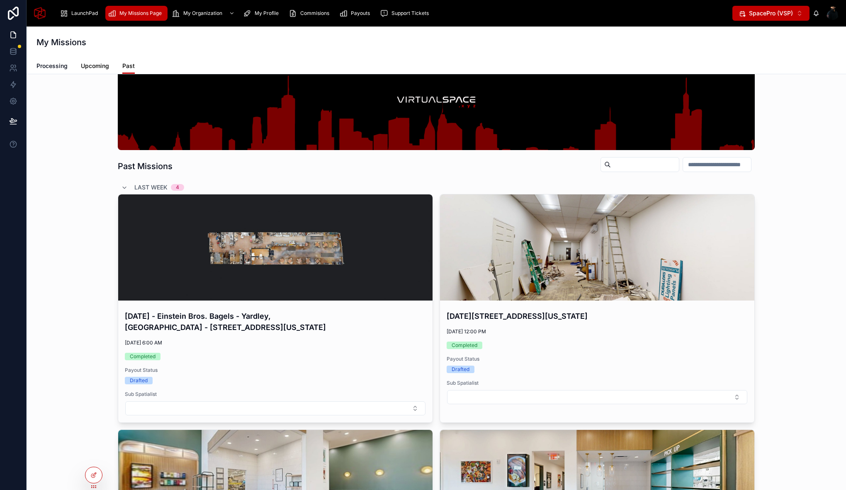
scroll to position [73, 0]
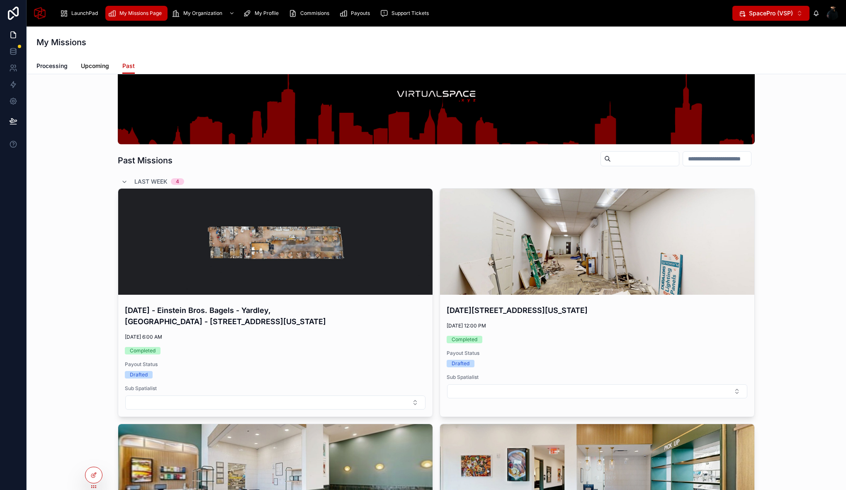
click at [88, 63] on span "Upcoming" at bounding box center [95, 66] width 28 height 8
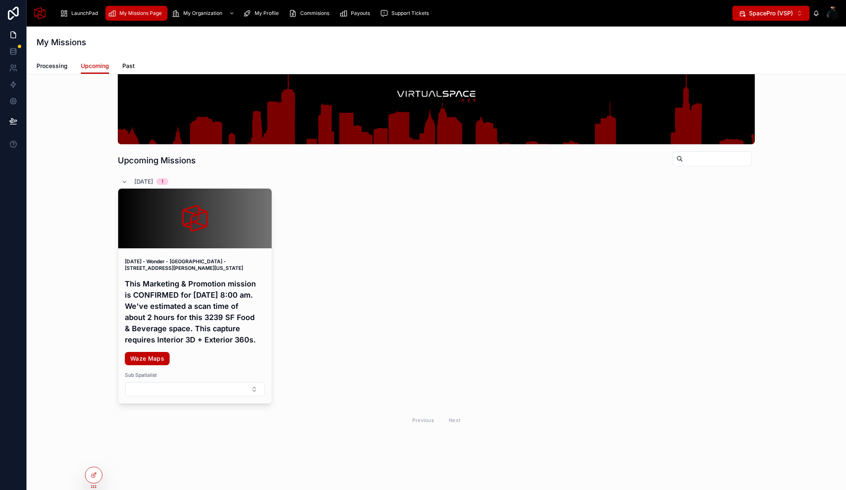
click at [130, 63] on span "Past" at bounding box center [128, 66] width 12 height 8
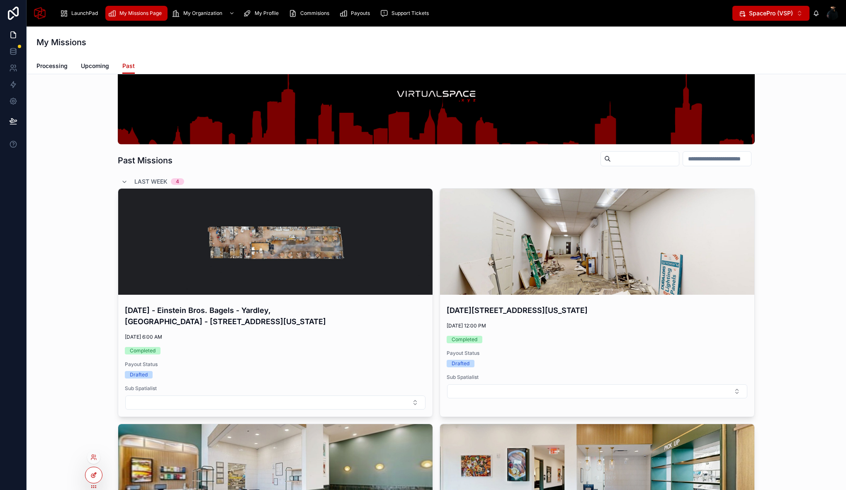
click at [98, 474] on div at bounding box center [93, 475] width 17 height 16
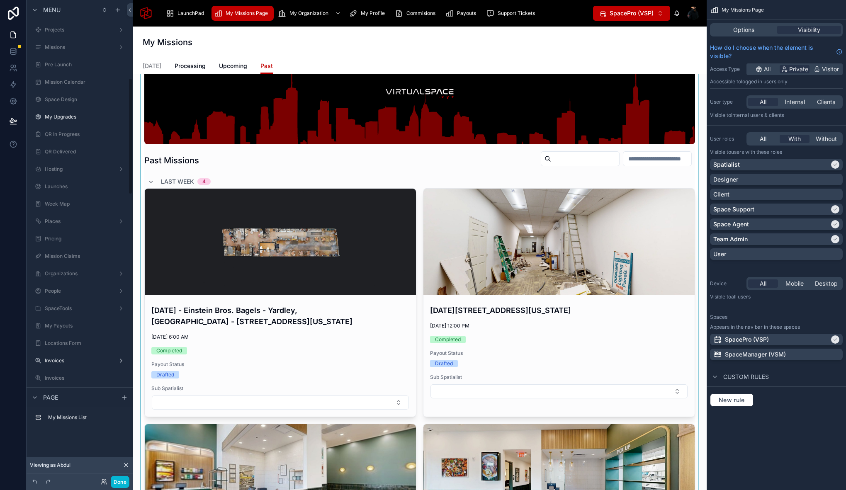
scroll to position [321, 0]
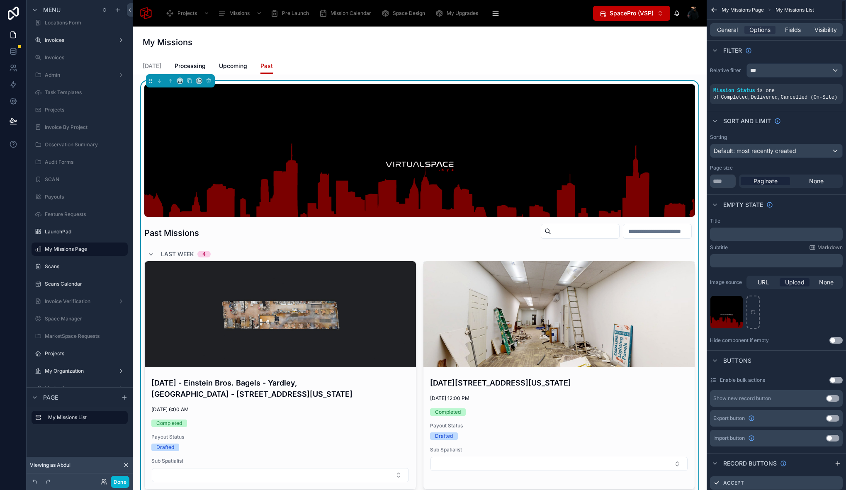
scroll to position [117, 0]
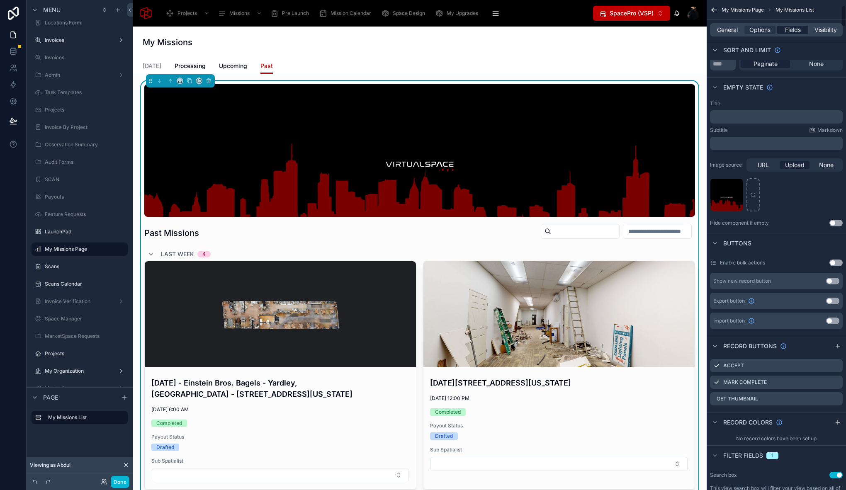
click at [797, 31] on span "Fields" at bounding box center [793, 30] width 16 height 8
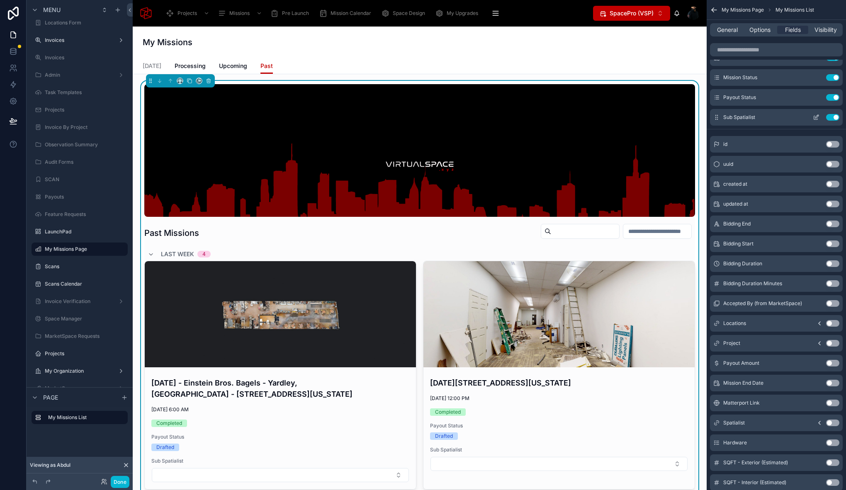
click at [831, 118] on button "Use setting" at bounding box center [832, 117] width 13 height 7
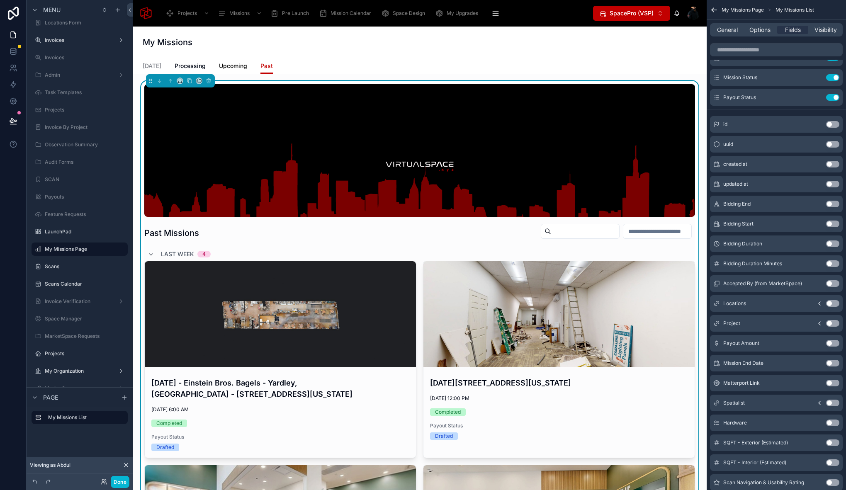
click at [232, 65] on span "Upcoming" at bounding box center [233, 66] width 28 height 8
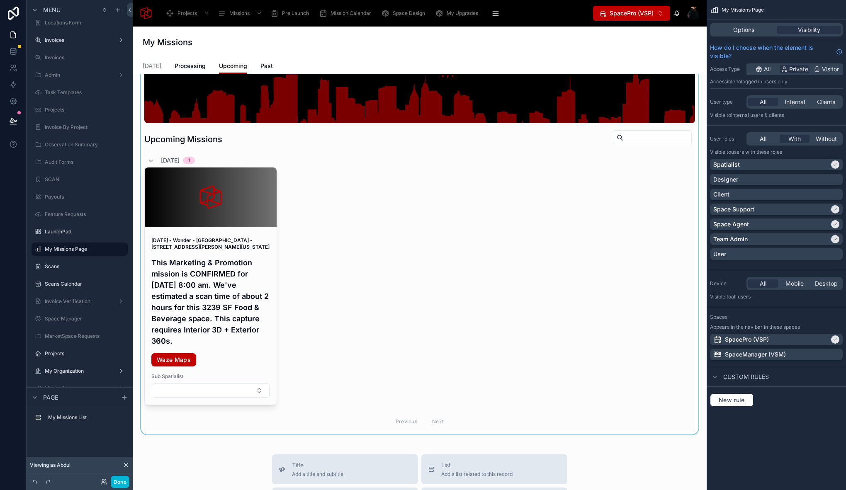
scroll to position [100, 0]
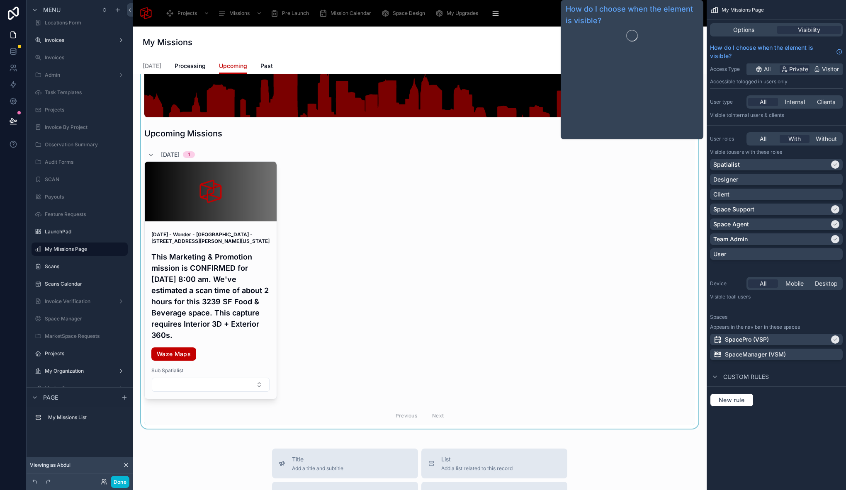
click at [406, 177] on div at bounding box center [419, 204] width 561 height 447
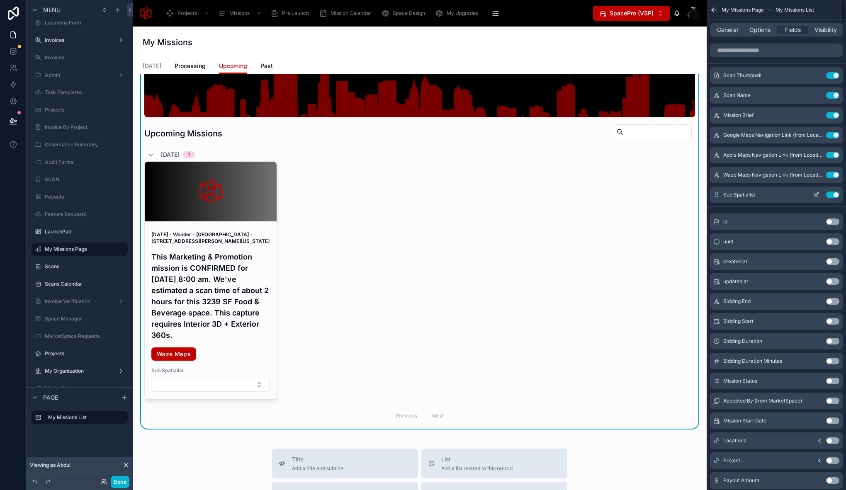
click at [816, 195] on icon "scrollable content" at bounding box center [816, 195] width 7 height 7
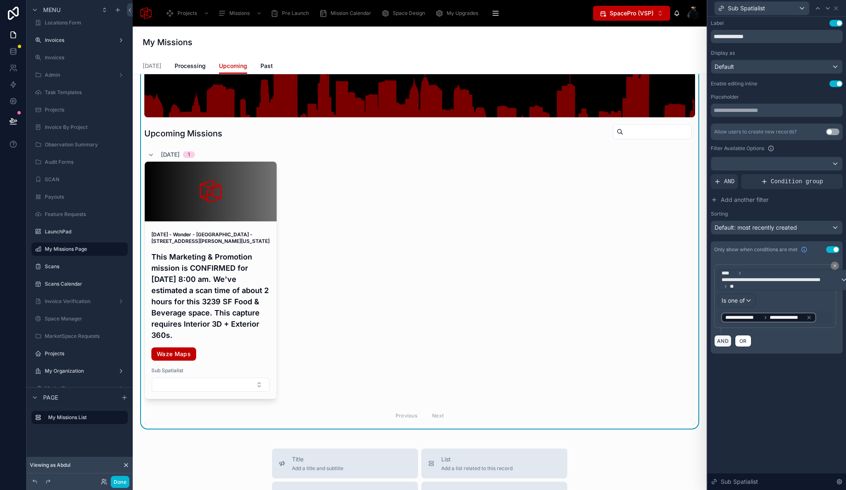
click at [724, 343] on button "AND" at bounding box center [722, 341] width 17 height 12
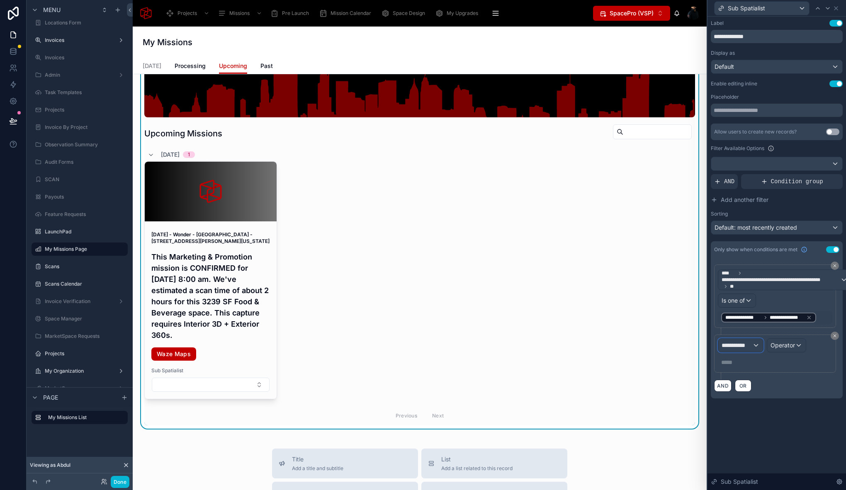
click at [743, 346] on span "**********" at bounding box center [736, 345] width 31 height 8
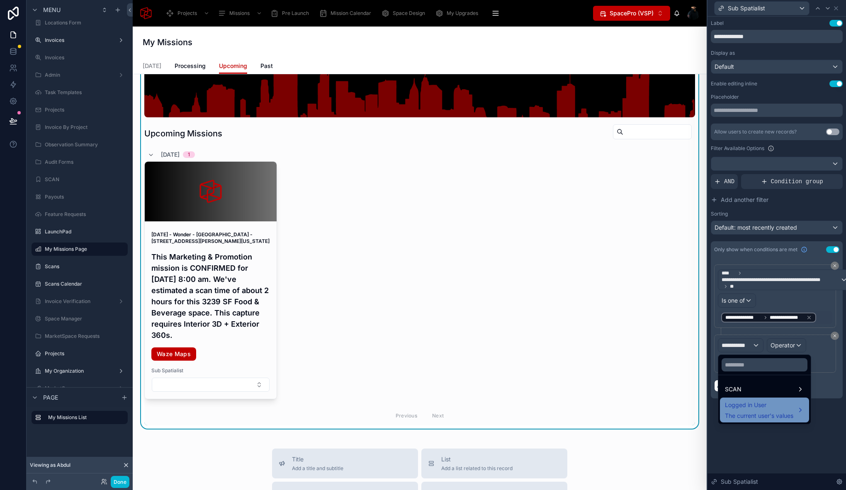
click at [772, 414] on span "The current user's values" at bounding box center [759, 416] width 68 height 8
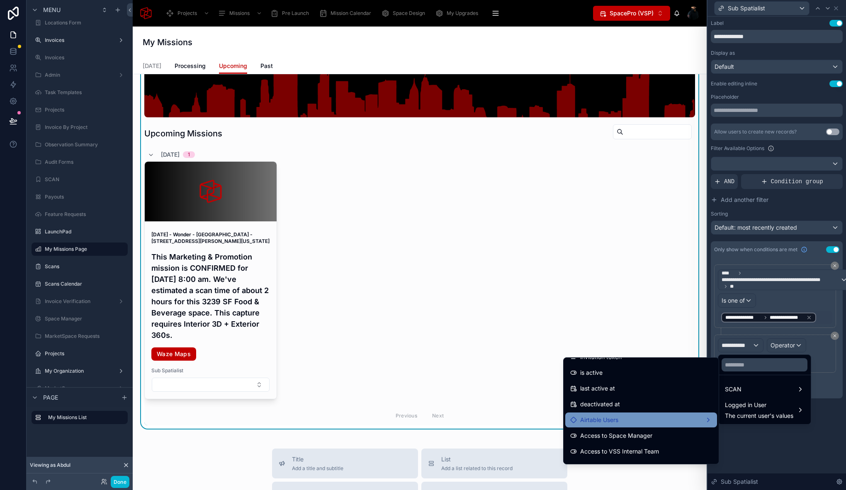
scroll to position [162, 0]
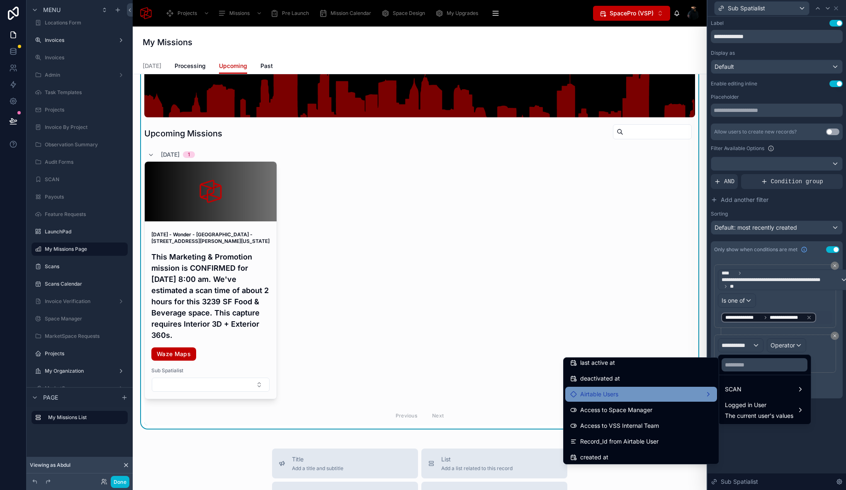
click at [652, 394] on div "Airtable Users" at bounding box center [641, 394] width 142 height 10
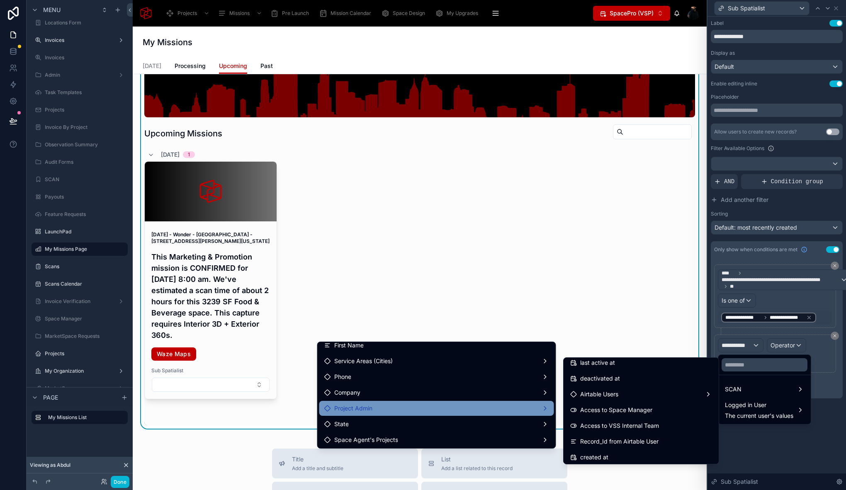
scroll to position [102, 0]
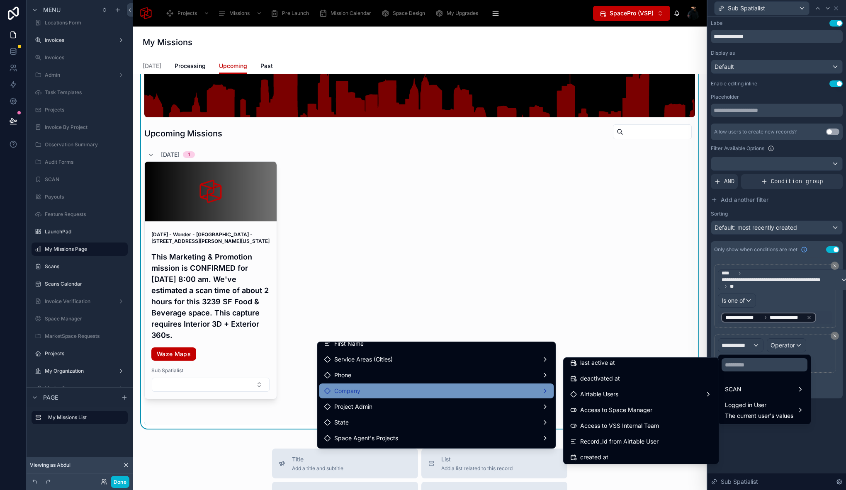
click at [441, 394] on div "Company" at bounding box center [436, 391] width 225 height 10
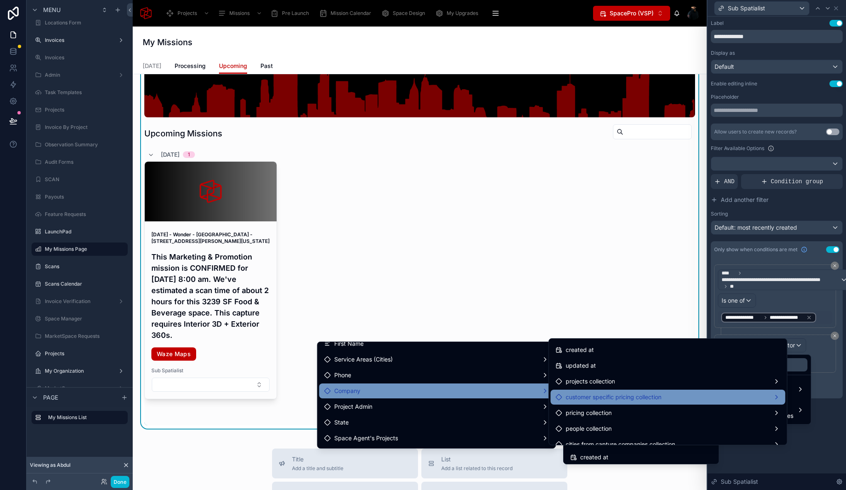
scroll to position [2111, 0]
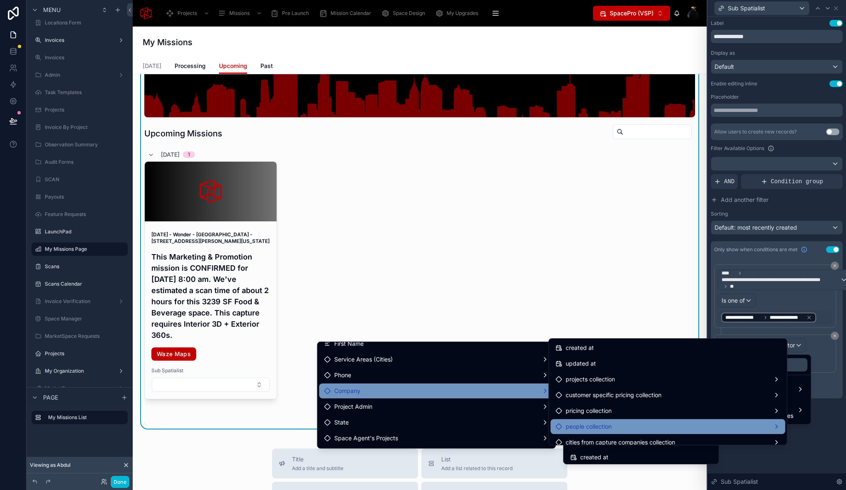
click at [680, 424] on div "people collection" at bounding box center [668, 427] width 225 height 10
click at [508, 428] on span "people collection count" at bounding box center [511, 428] width 63 height 10
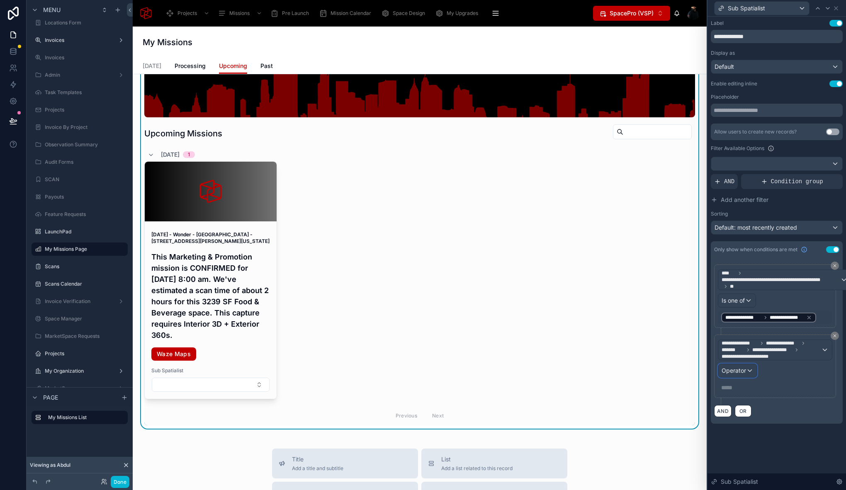
click at [749, 369] on div "Operator" at bounding box center [737, 370] width 39 height 13
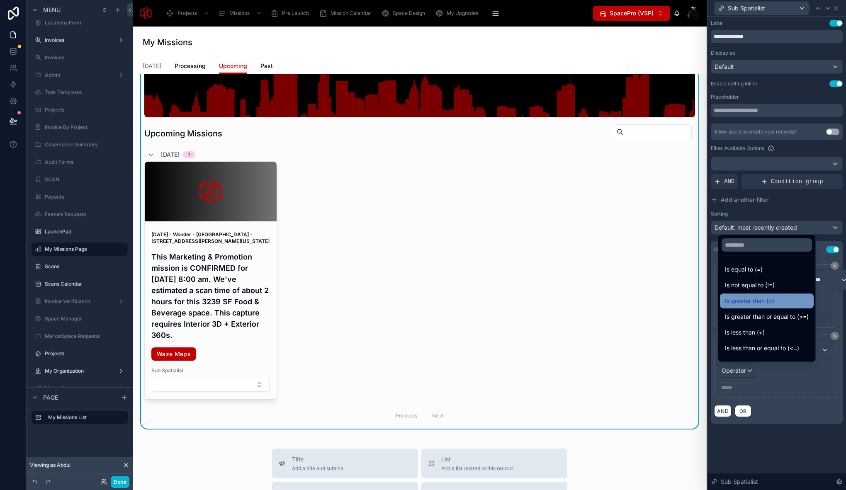
click at [768, 301] on span "Is greater than (>)" at bounding box center [749, 301] width 49 height 10
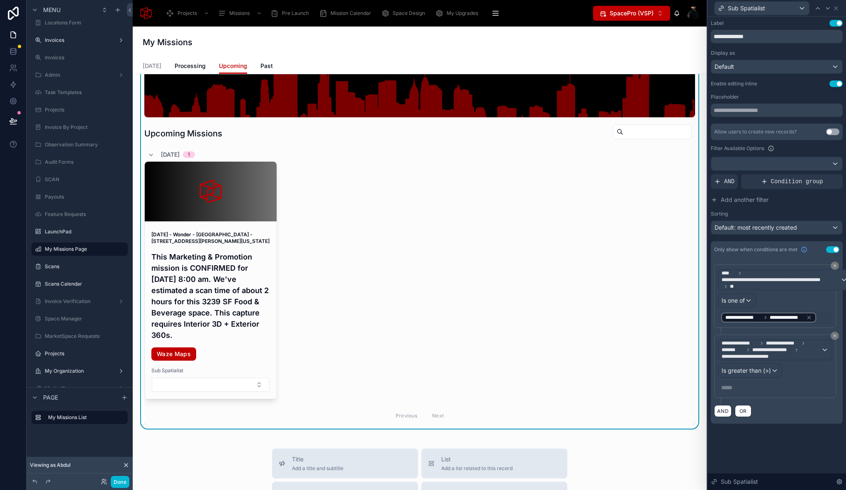
click at [739, 386] on p "***** ﻿" at bounding box center [775, 388] width 109 height 8
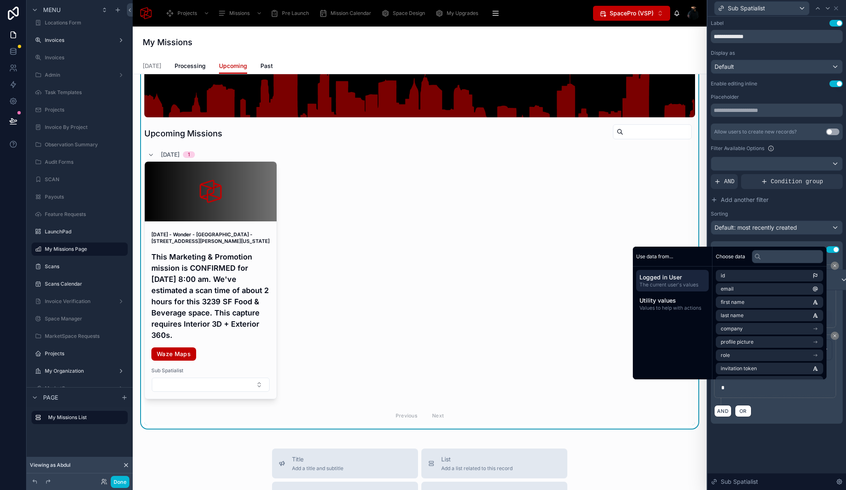
click at [762, 433] on div "**********" at bounding box center [776, 230] width 138 height 427
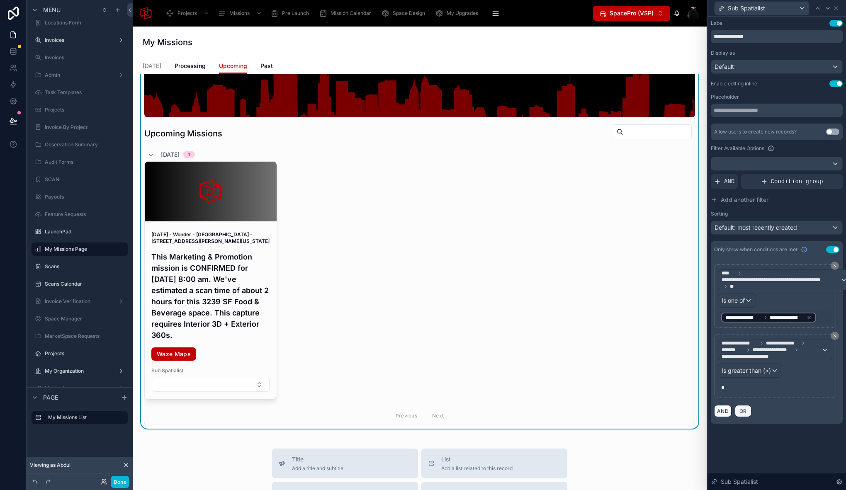
click at [748, 412] on button "OR" at bounding box center [743, 411] width 17 height 12
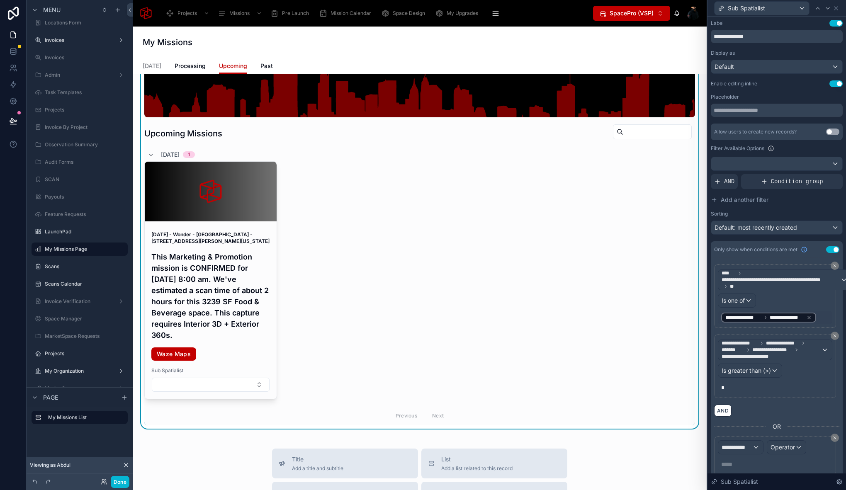
scroll to position [36, 0]
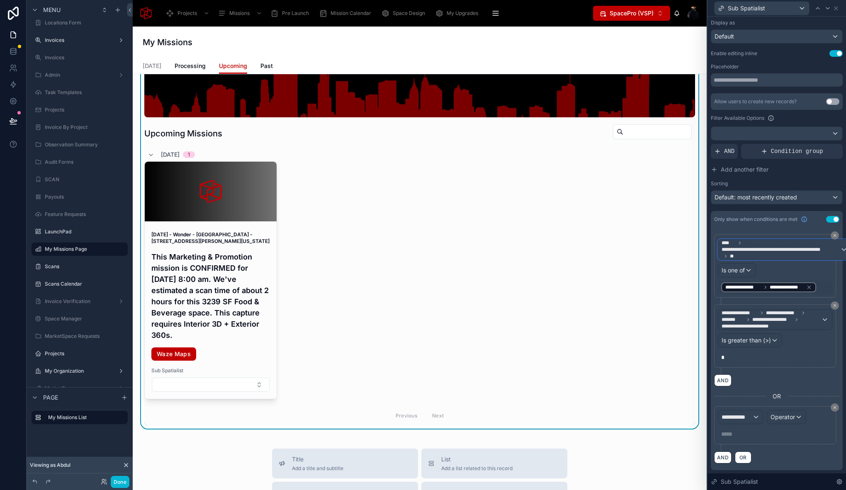
drag, startPoint x: 743, startPoint y: 251, endPoint x: 722, endPoint y: 238, distance: 25.2
click at [722, 240] on span "**********" at bounding box center [780, 250] width 119 height 20
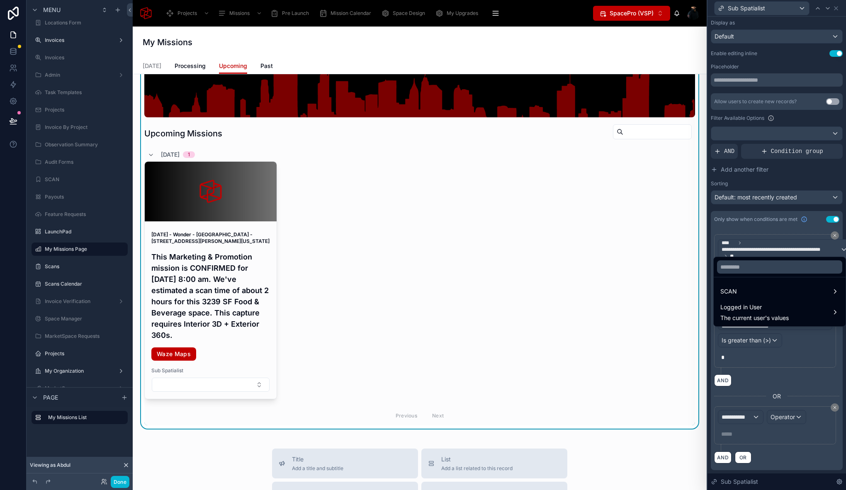
click at [711, 232] on div at bounding box center [776, 245] width 138 height 490
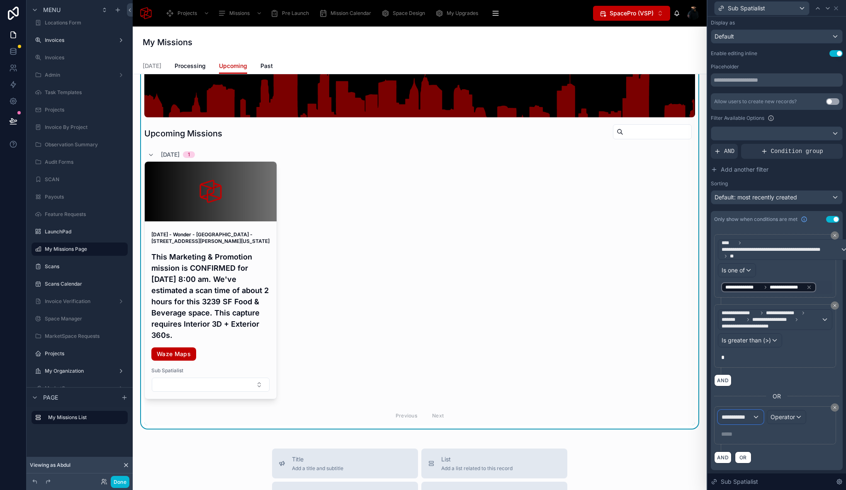
click at [738, 413] on span "**********" at bounding box center [736, 417] width 31 height 8
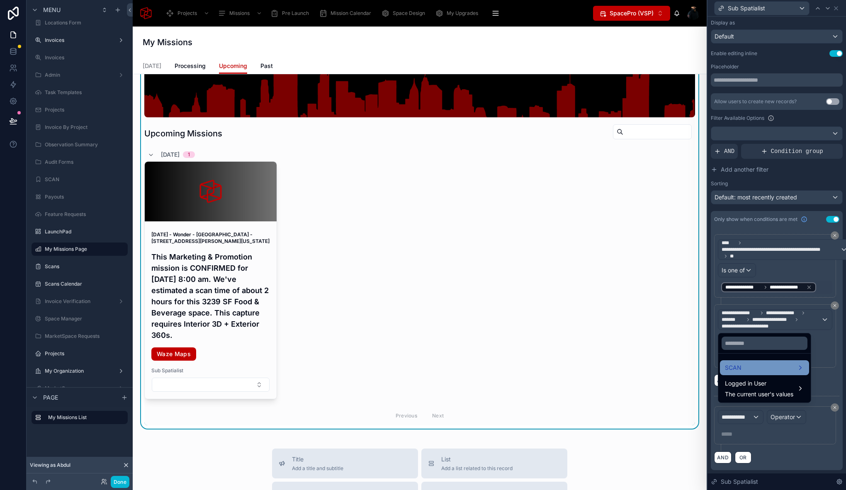
click at [745, 372] on div "SCAN" at bounding box center [764, 368] width 79 height 10
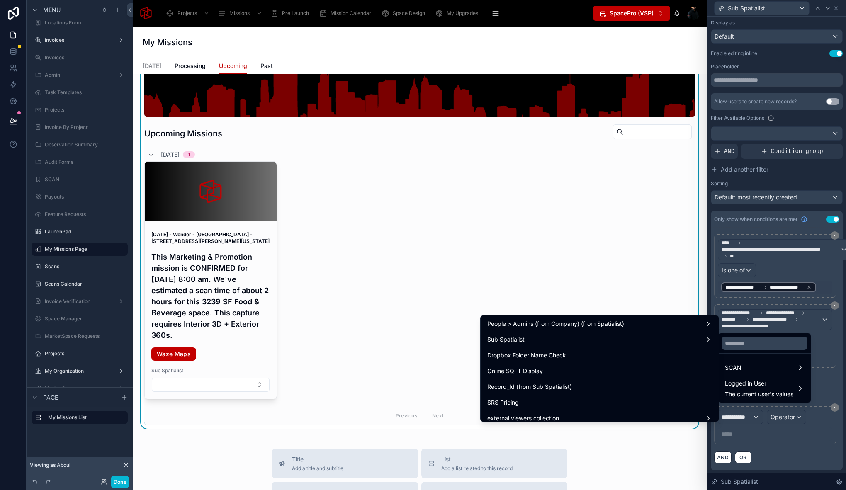
scroll to position [7550, 0]
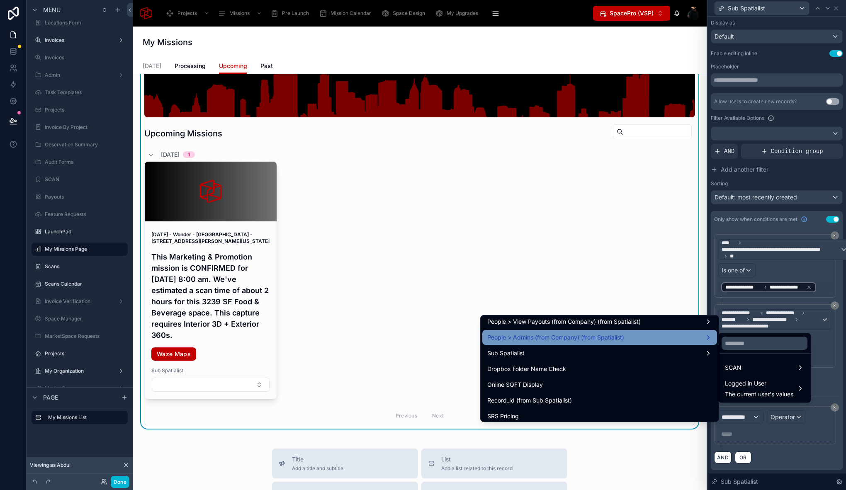
click at [597, 340] on span "People > Admins (from Company) (from Spatialist)" at bounding box center [555, 338] width 137 height 10
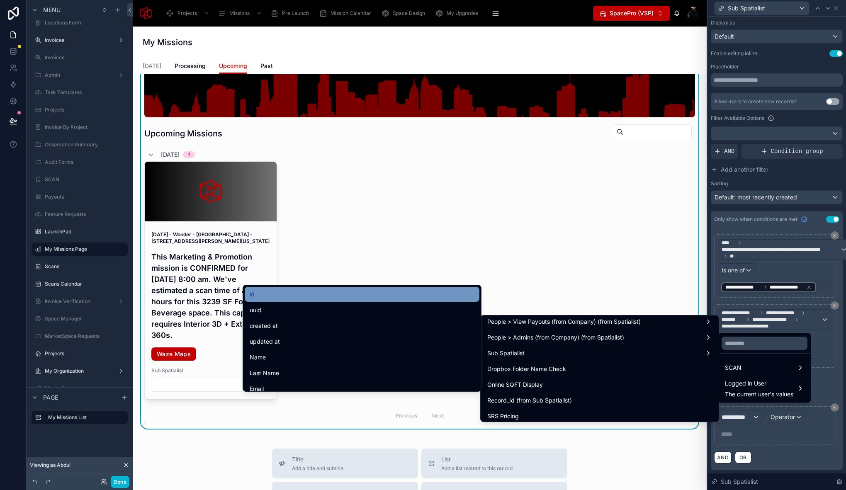
click at [291, 298] on div "id" at bounding box center [362, 294] width 225 height 10
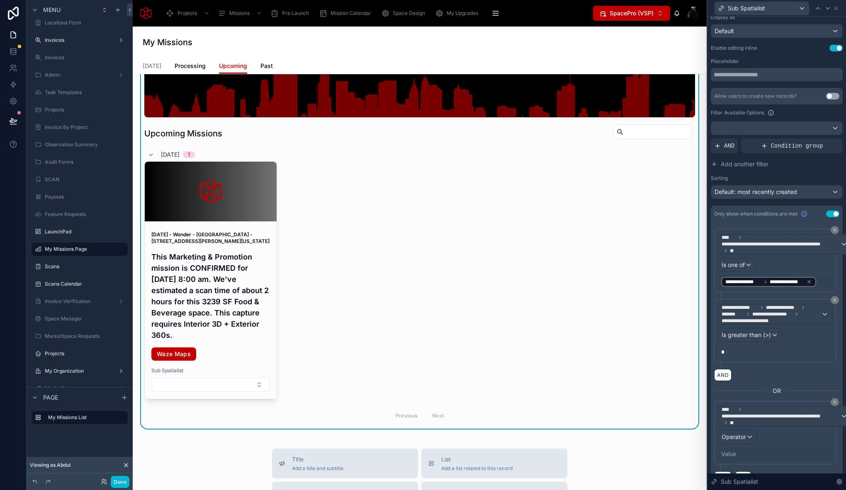
scroll to position [35, 0]
click at [734, 434] on span "Operator" at bounding box center [733, 437] width 24 height 7
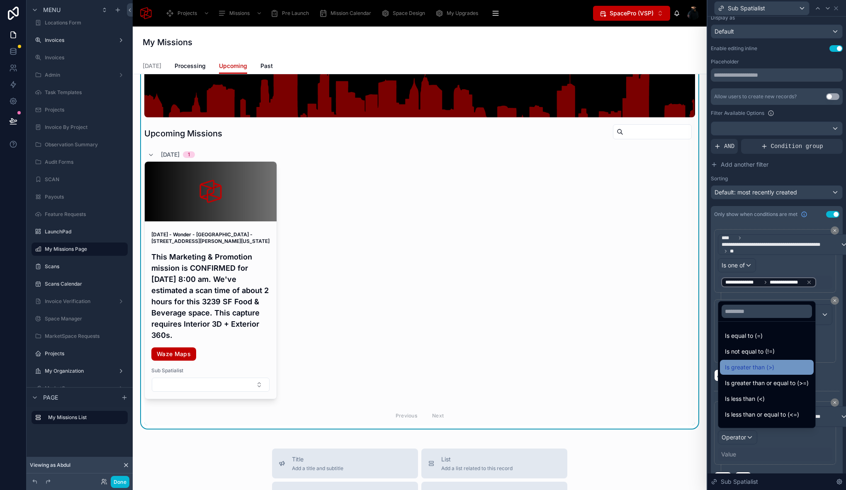
drag, startPoint x: 755, startPoint y: 338, endPoint x: 756, endPoint y: 369, distance: 31.6
click at [756, 369] on ul "Is equal to (=) Is not equal to (!=) Is greater than (>) Is greater than or equ…" at bounding box center [766, 375] width 97 height 106
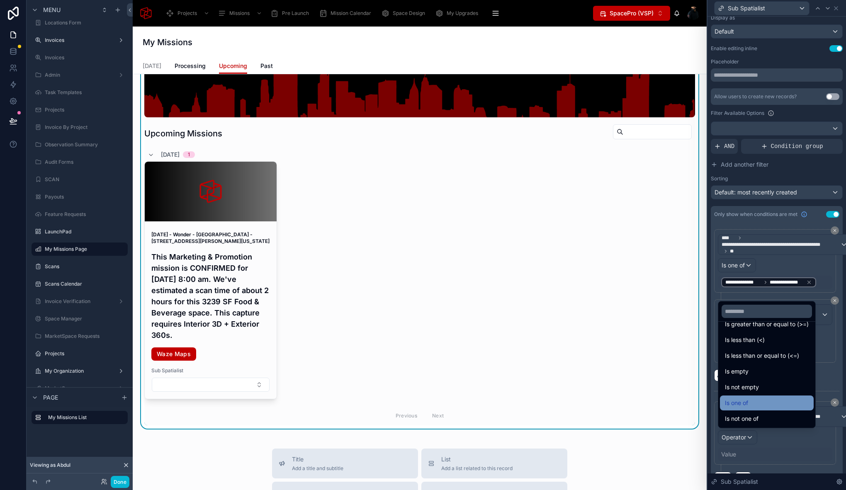
click at [748, 402] on span "Is one of" at bounding box center [736, 403] width 23 height 10
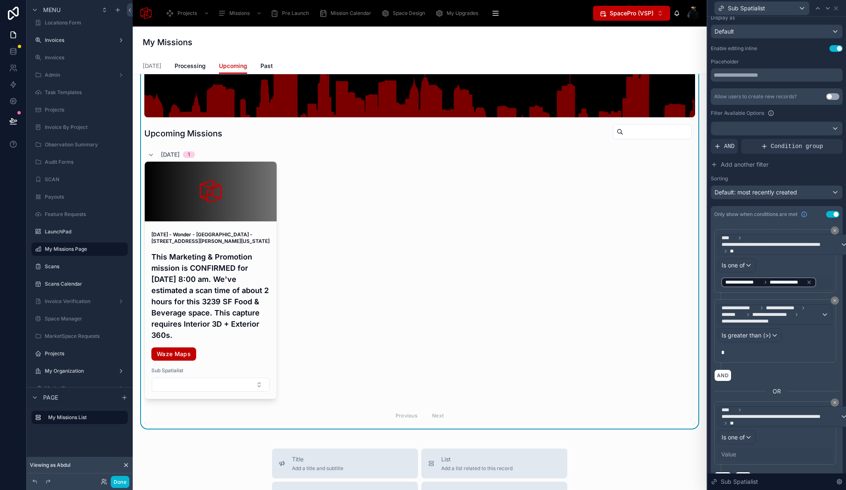
scroll to position [61, 0]
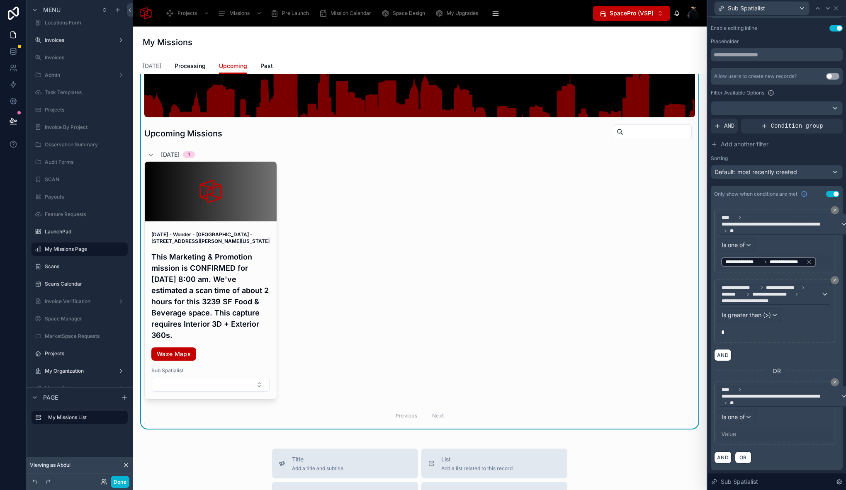
click at [728, 433] on div "Value" at bounding box center [775, 433] width 114 height 13
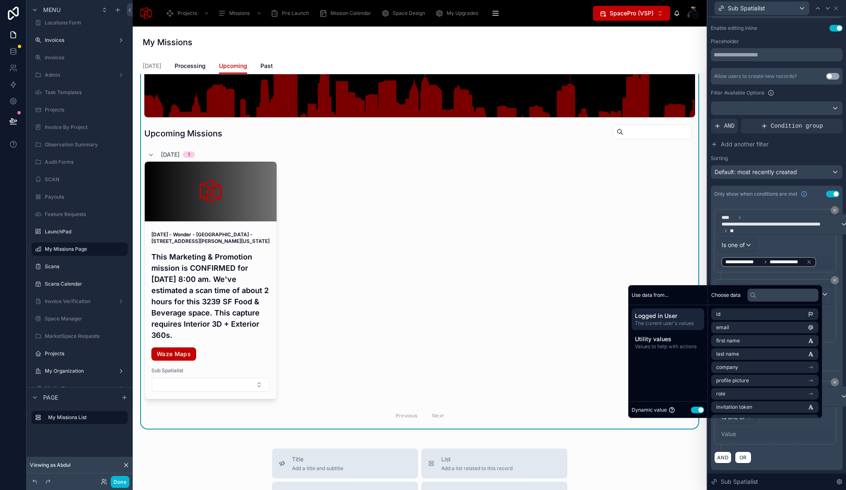
click at [673, 314] on span "Logged in User" at bounding box center [668, 316] width 66 height 8
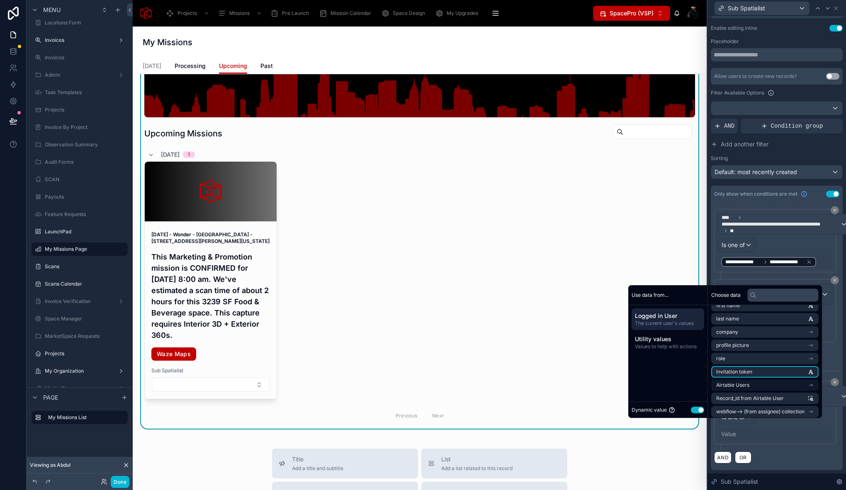
scroll to position [47, 0]
click at [750, 375] on li "Airtable Users" at bounding box center [764, 373] width 107 height 12
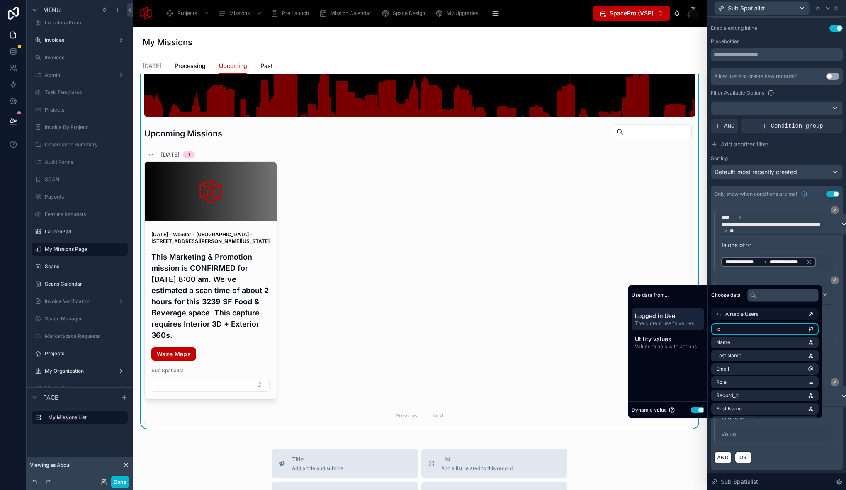
click at [735, 329] on li "id" at bounding box center [764, 329] width 107 height 12
click at [784, 451] on div "AND OR" at bounding box center [776, 457] width 125 height 12
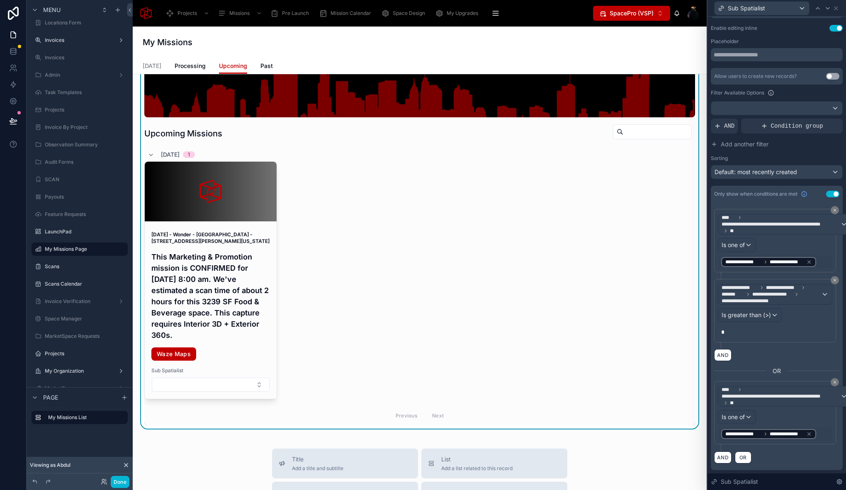
scroll to position [58, 0]
drag, startPoint x: 725, startPoint y: 455, endPoint x: 769, endPoint y: 436, distance: 48.3
click at [725, 455] on button "AND" at bounding box center [722, 458] width 17 height 12
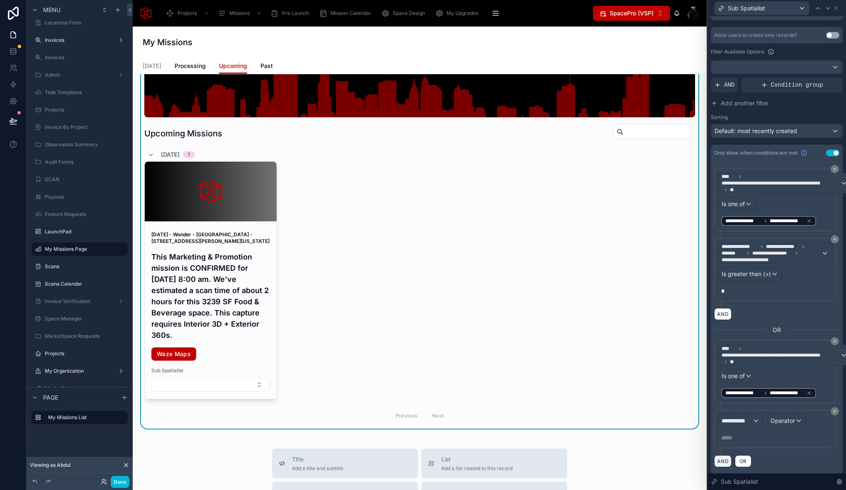
scroll to position [105, 0]
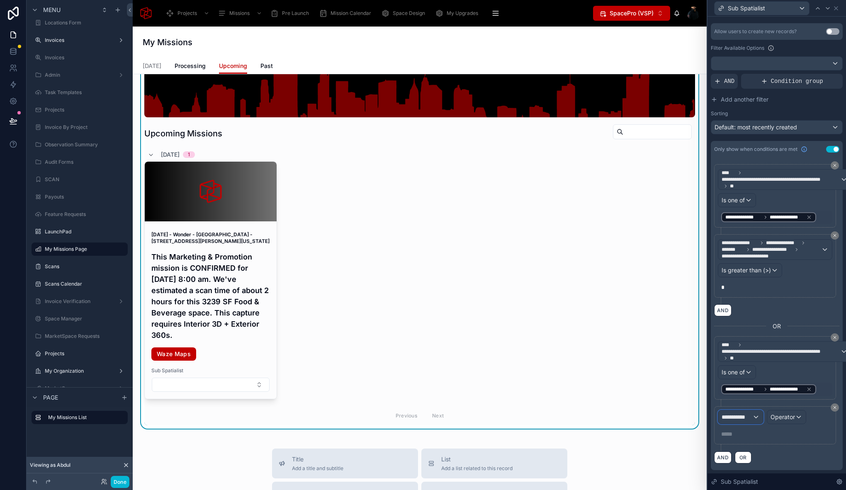
click at [741, 413] on span "**********" at bounding box center [736, 417] width 31 height 8
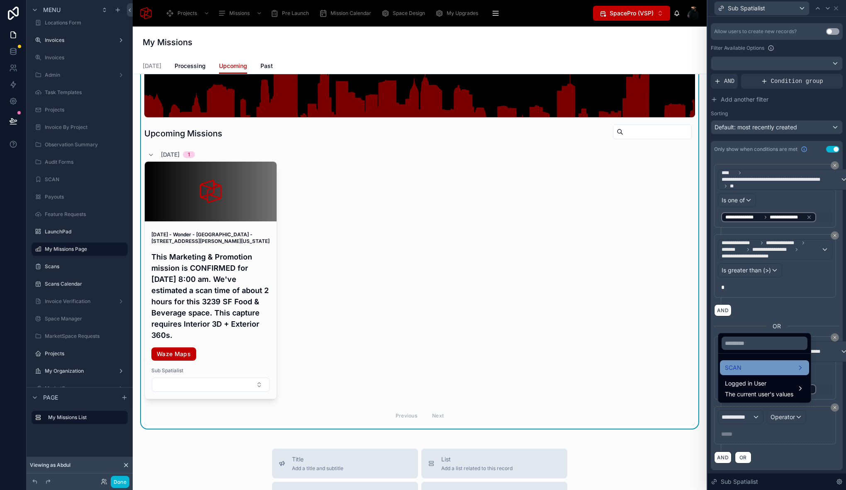
click at [748, 364] on div "SCAN" at bounding box center [764, 368] width 79 height 10
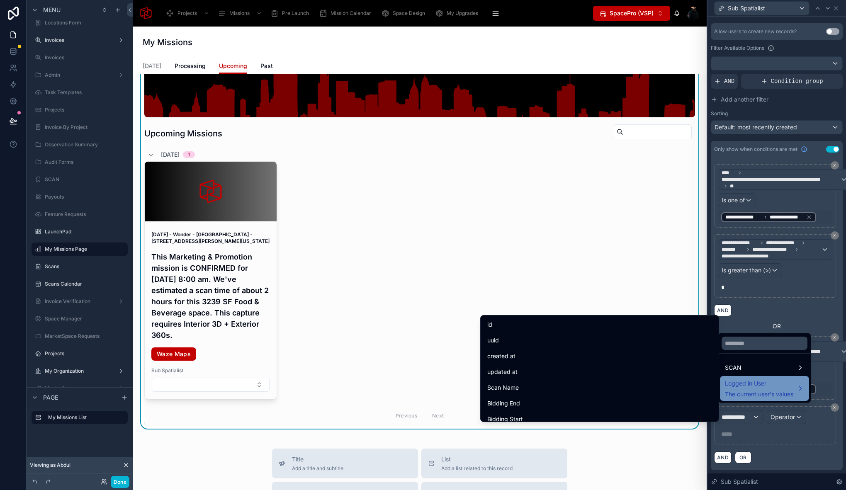
click at [760, 382] on span "Logged in User" at bounding box center [759, 384] width 68 height 10
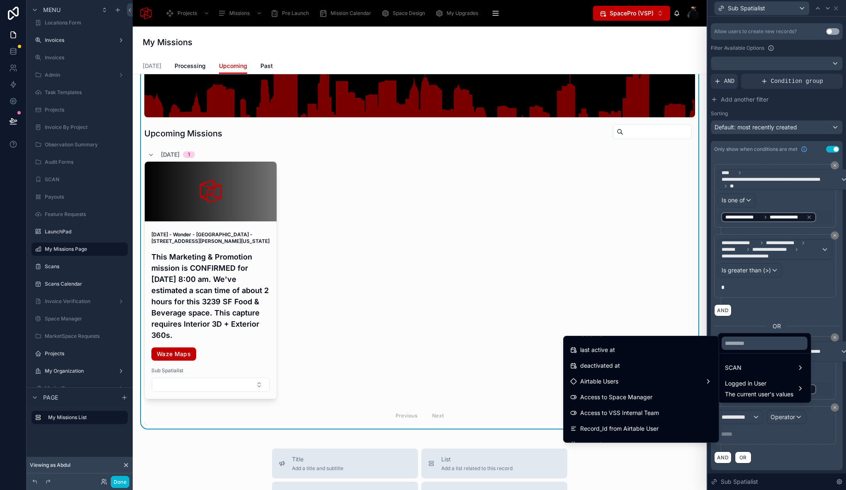
scroll to position [148, 0]
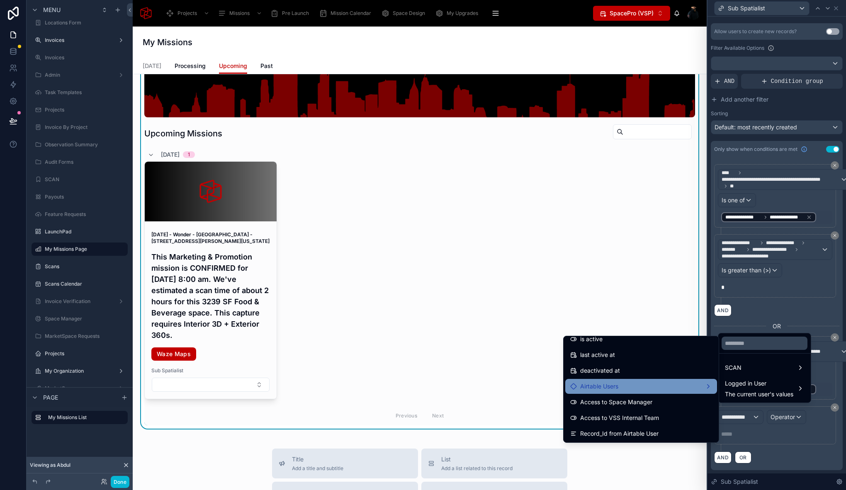
click at [656, 391] on div "Airtable Users" at bounding box center [641, 386] width 152 height 15
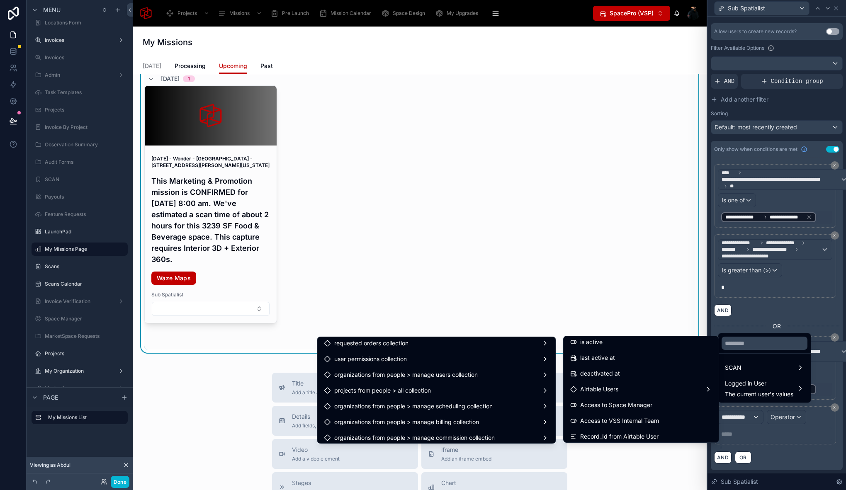
scroll to position [3690, 0]
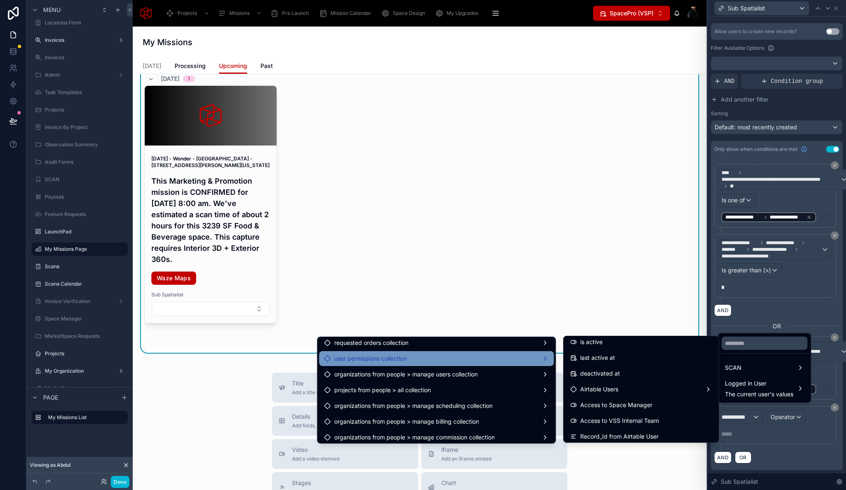
click at [538, 358] on div "user permissions collection" at bounding box center [436, 359] width 225 height 10
click at [592, 358] on span "user permissions collection count" at bounding box center [611, 360] width 90 height 10
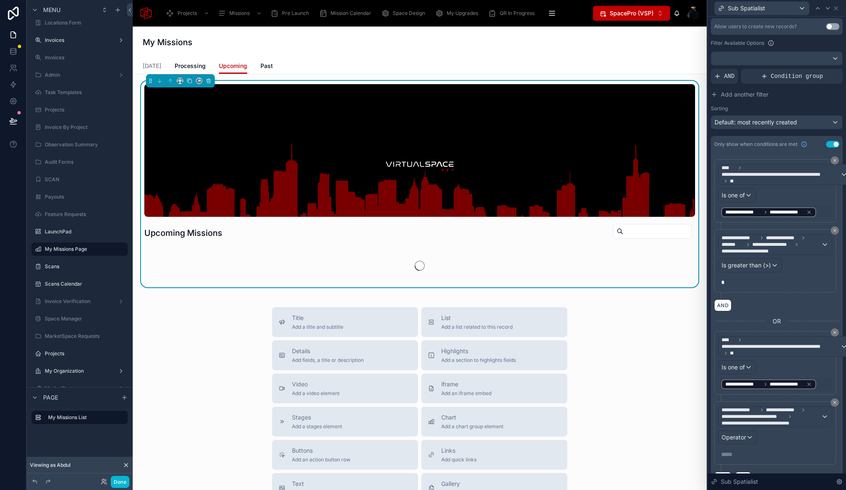
scroll to position [106, 0]
click at [741, 434] on span "Operator" at bounding box center [733, 436] width 24 height 7
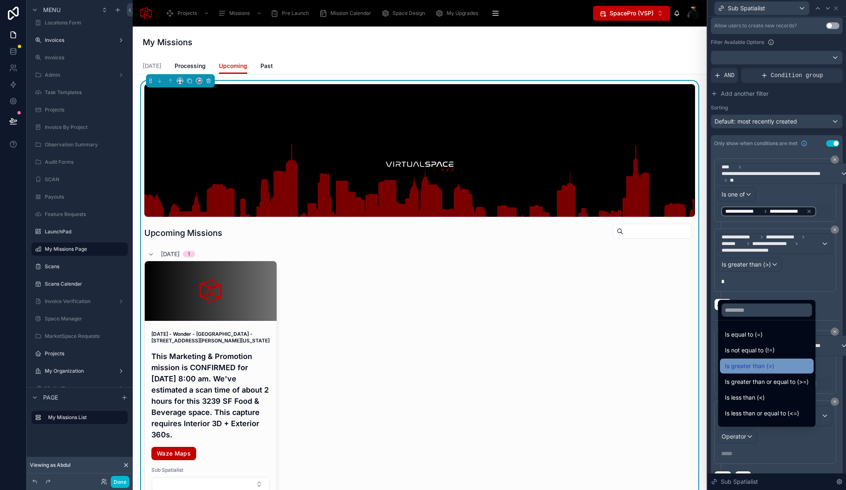
click at [765, 367] on span "Is greater than (>)" at bounding box center [749, 366] width 49 height 10
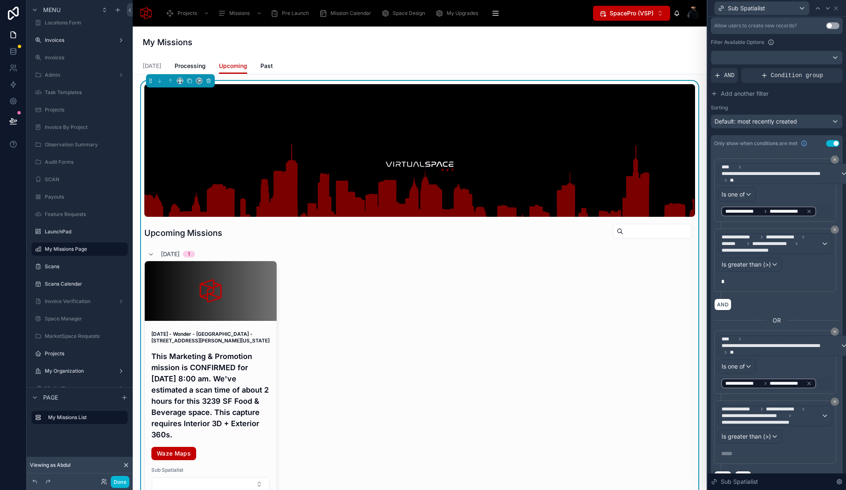
click at [735, 449] on p "***** ﻿" at bounding box center [775, 453] width 109 height 8
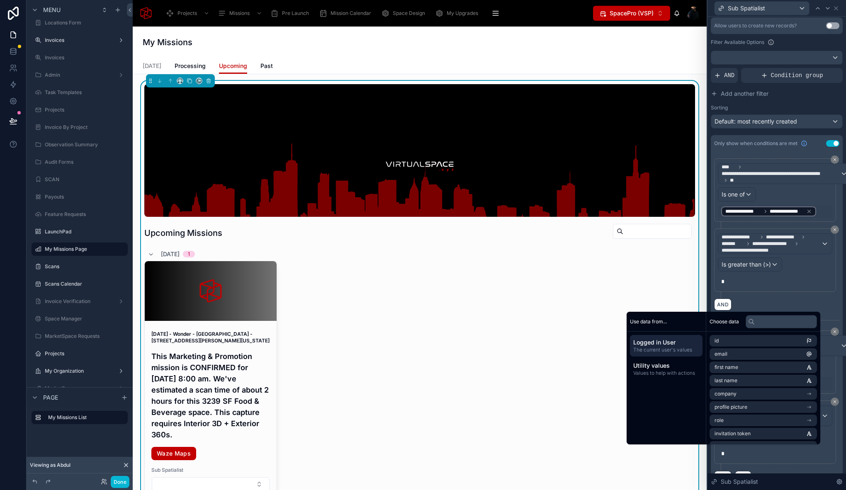
click at [836, 317] on div "**********" at bounding box center [776, 209] width 138 height 599
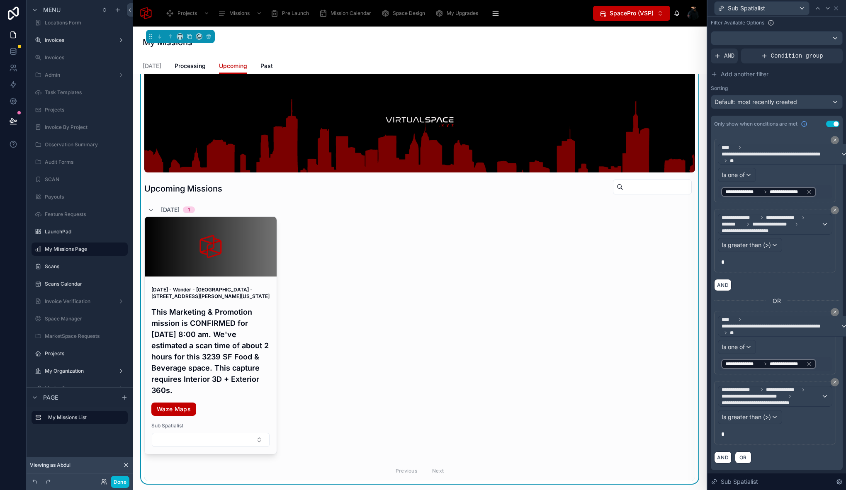
scroll to position [56, 0]
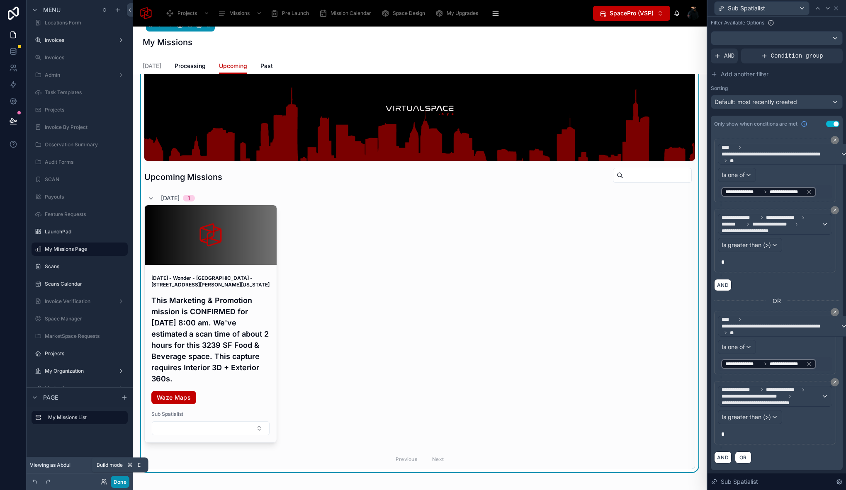
click at [124, 483] on button "Done" at bounding box center [120, 482] width 19 height 12
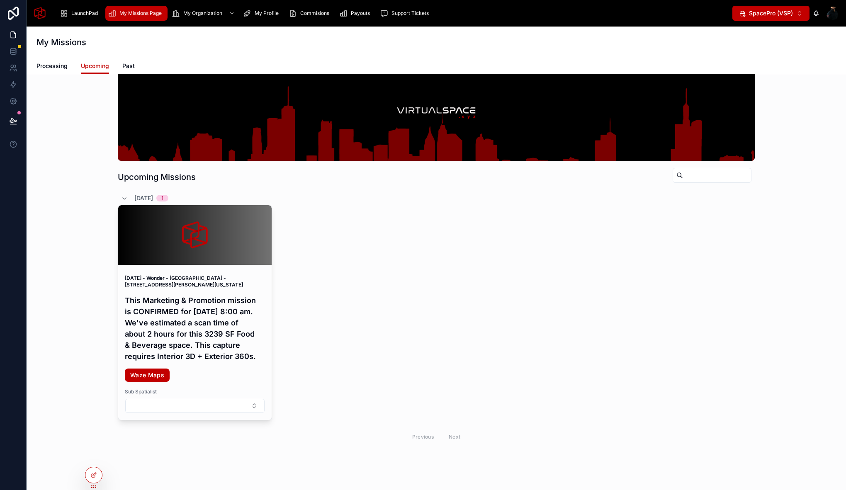
click at [834, 12] on div at bounding box center [832, 13] width 13 height 13
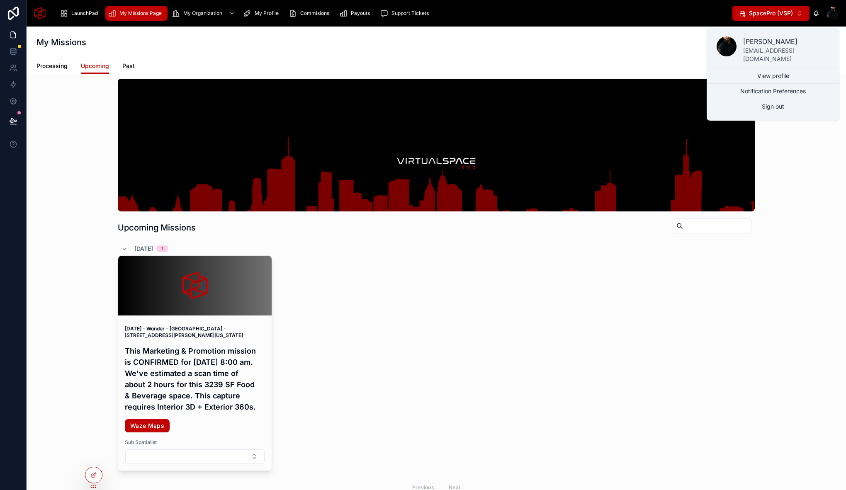
scroll to position [16, 0]
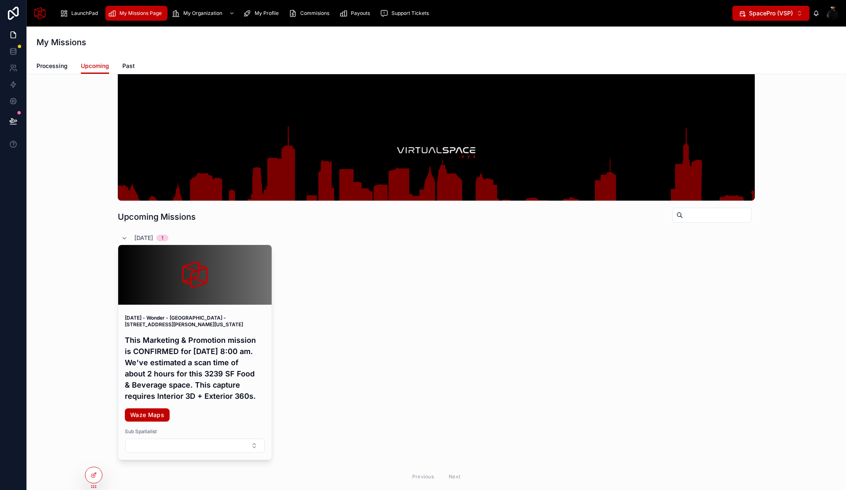
click at [197, 3] on div "LaunchPad My Missions Page My Organization My Profile Commisions Payouts Suppor…" at bounding box center [436, 13] width 819 height 27
click at [198, 13] on span "My Organization" at bounding box center [202, 13] width 39 height 7
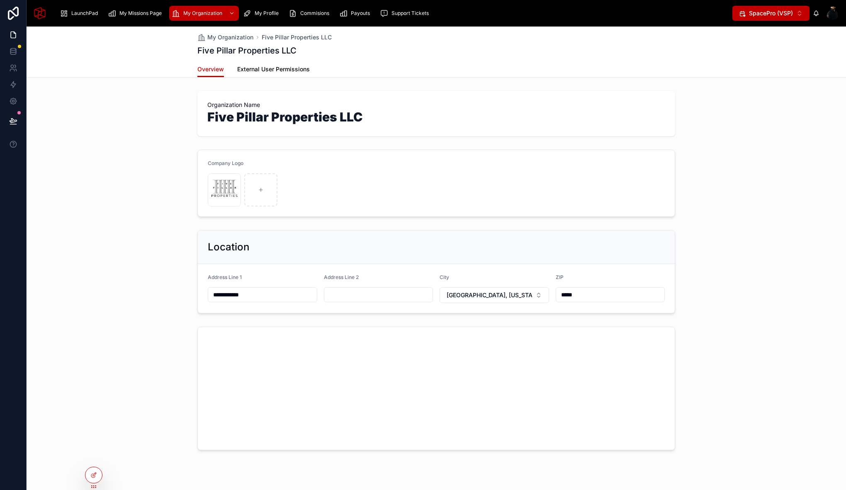
click at [255, 69] on span "External User Permissions" at bounding box center [273, 69] width 73 height 8
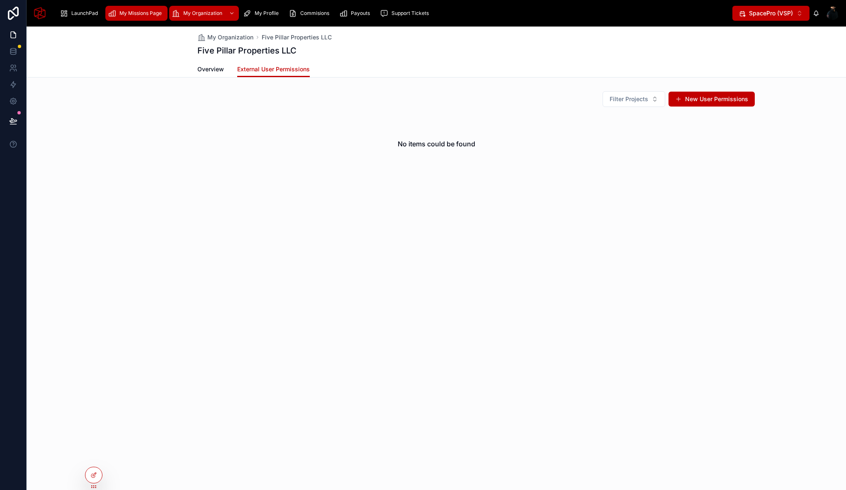
click at [137, 17] on div "My Missions Page" at bounding box center [136, 13] width 57 height 13
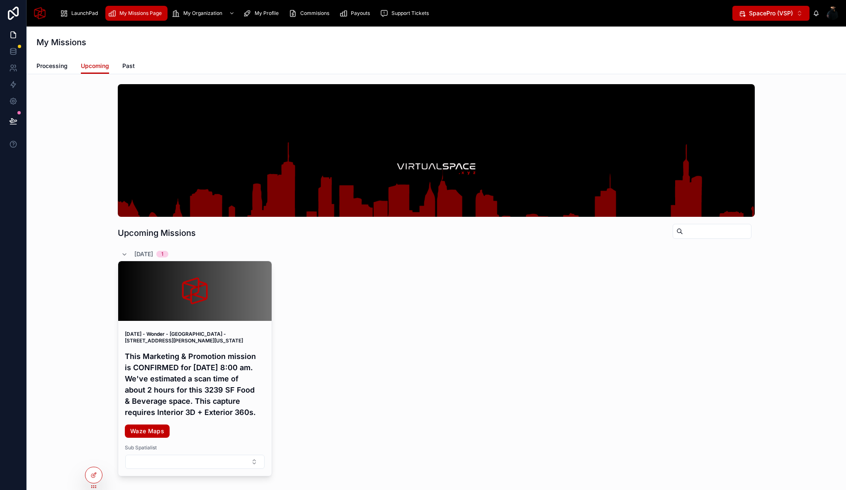
scroll to position [42, 0]
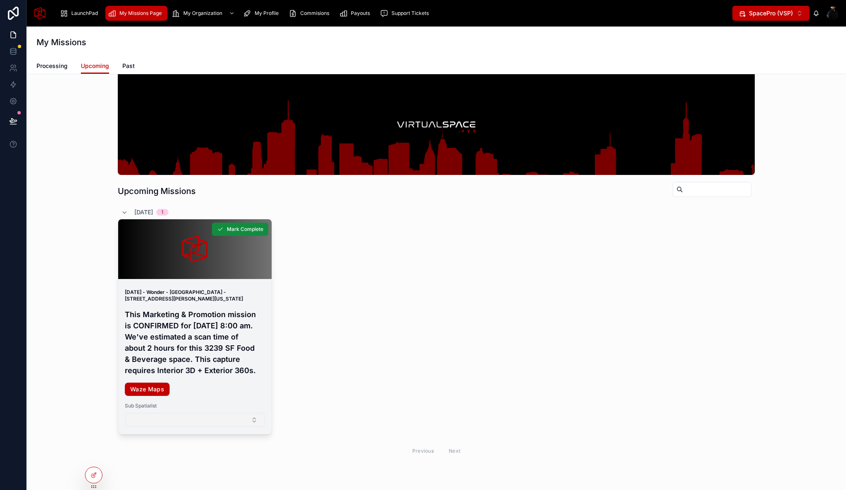
click at [204, 427] on button "Select Button" at bounding box center [194, 420] width 139 height 14
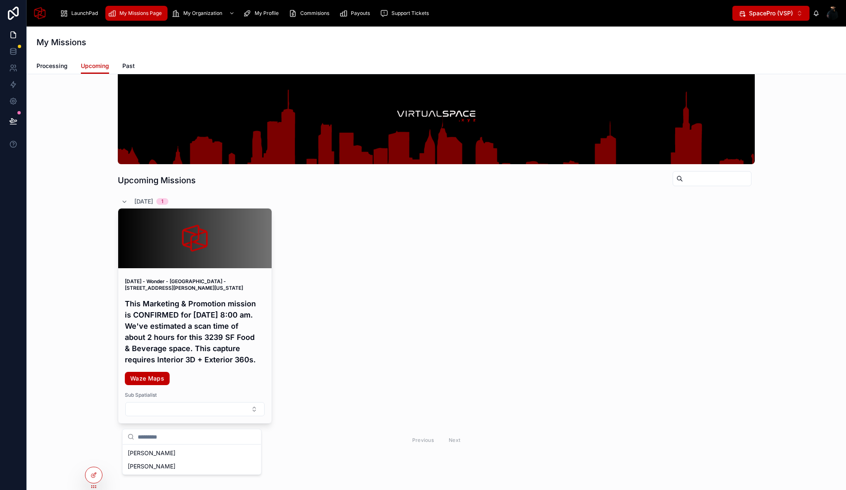
scroll to position [93, 0]
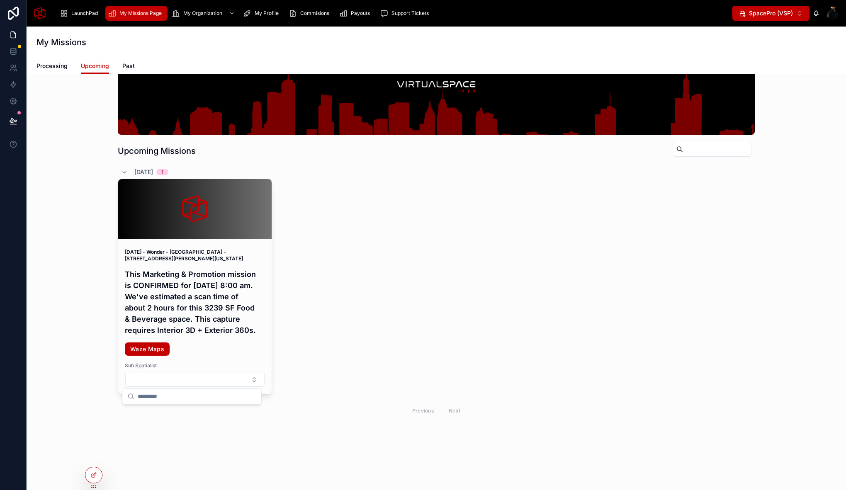
click at [301, 357] on div "September 4, 2025 - Wonder - Newtown Square - 3741 West Chester Pike, Newtown S…" at bounding box center [436, 287] width 637 height 216
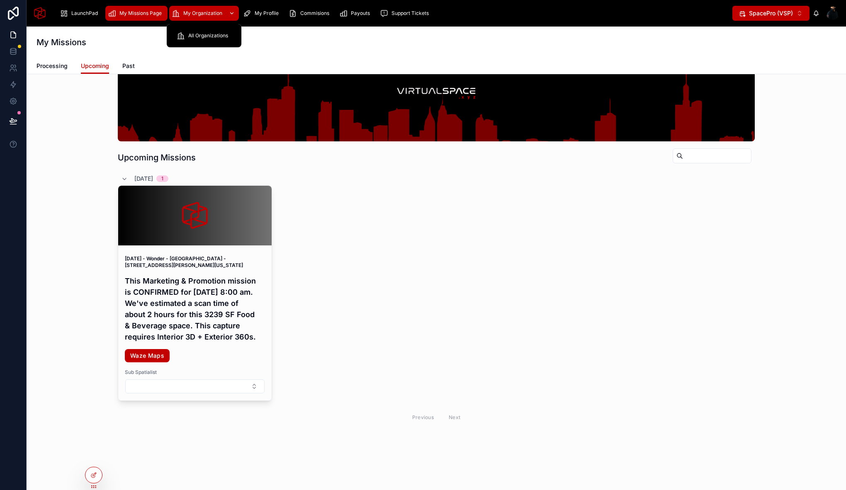
click at [189, 18] on div "My Organization" at bounding box center [204, 13] width 65 height 13
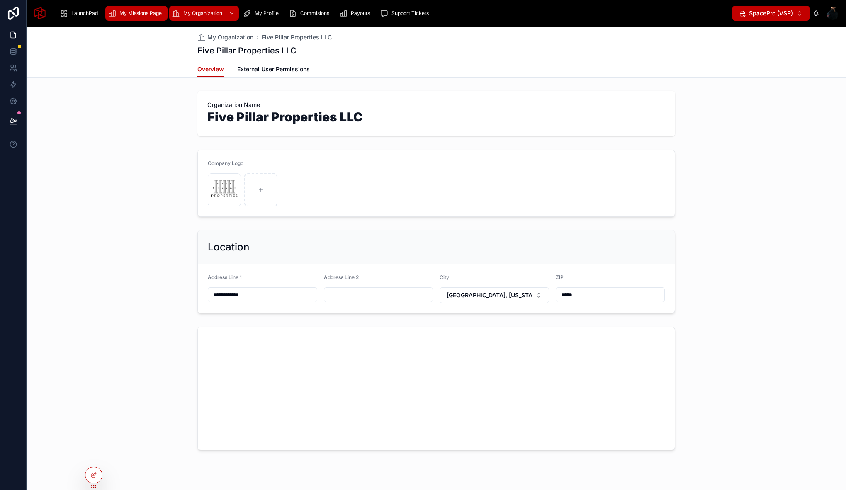
click at [145, 11] on span "My Missions Page" at bounding box center [140, 13] width 42 height 7
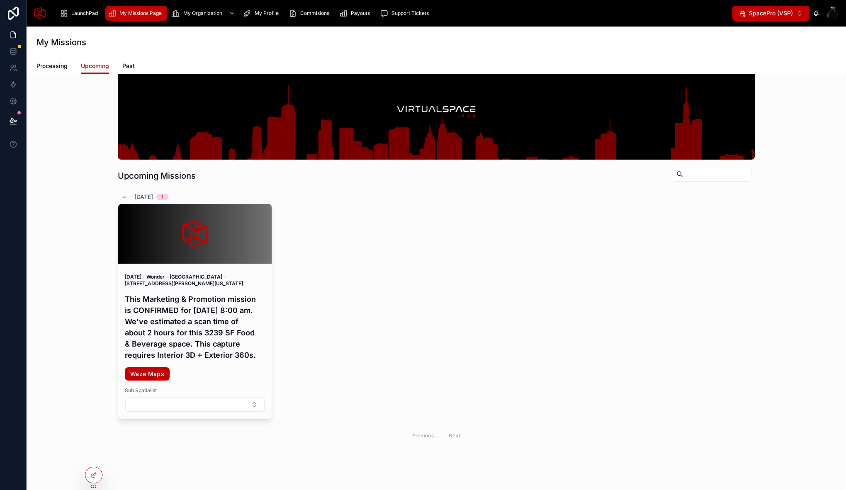
scroll to position [93, 0]
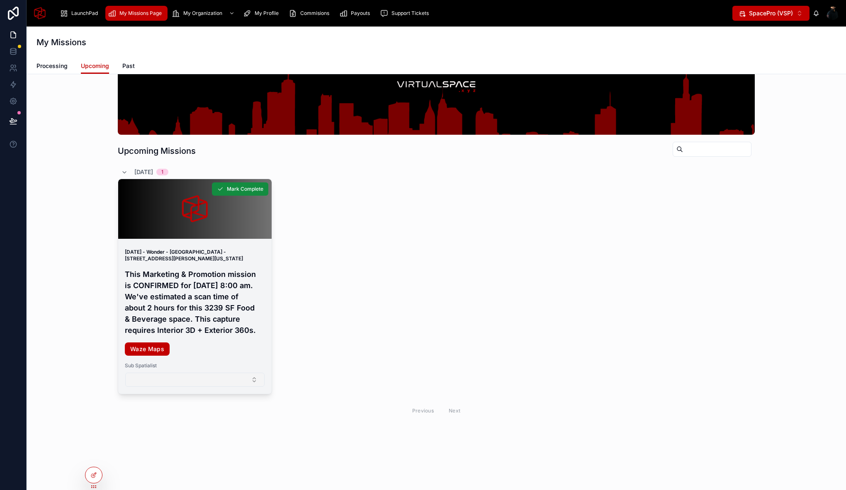
click at [177, 381] on button "Select Button" at bounding box center [194, 380] width 139 height 14
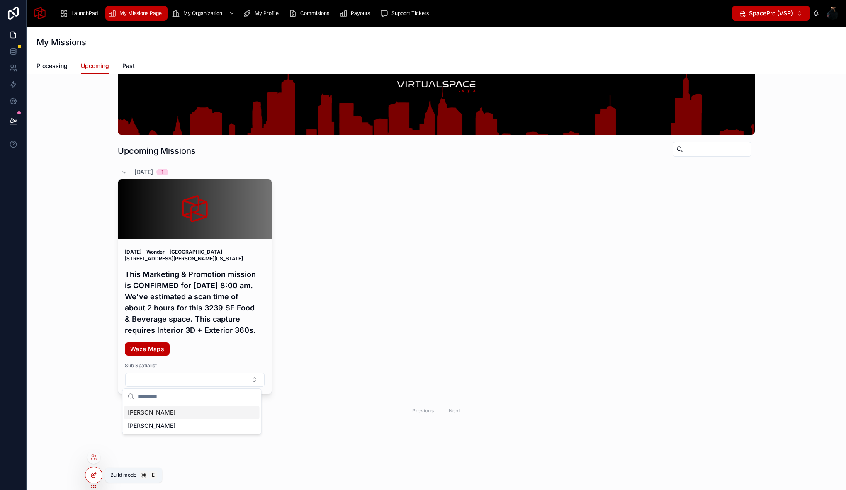
click at [96, 477] on icon at bounding box center [93, 475] width 7 height 7
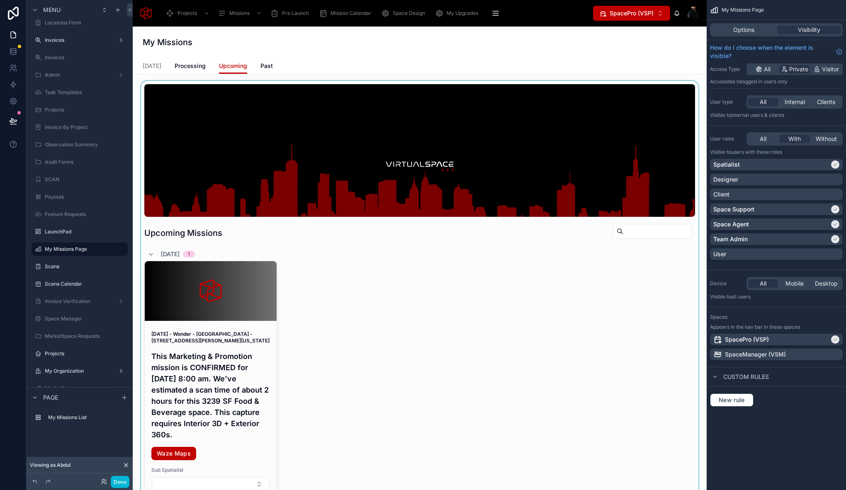
scroll to position [111, 0]
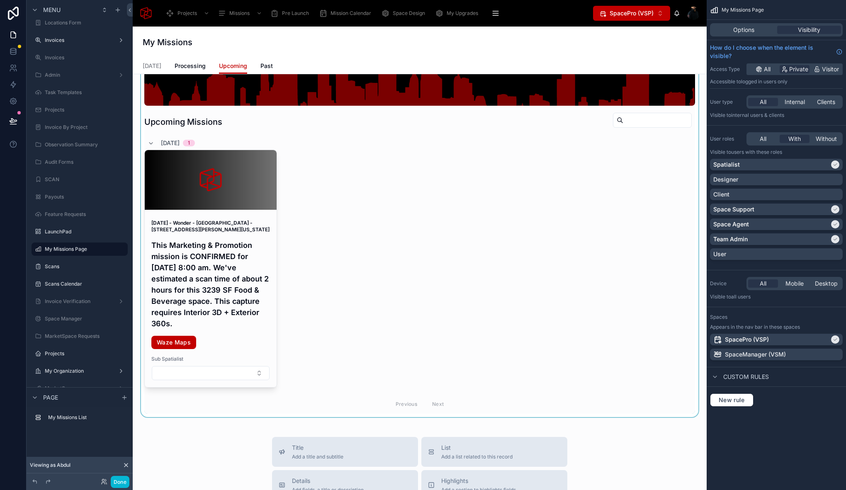
click at [267, 328] on div at bounding box center [419, 193] width 561 height 447
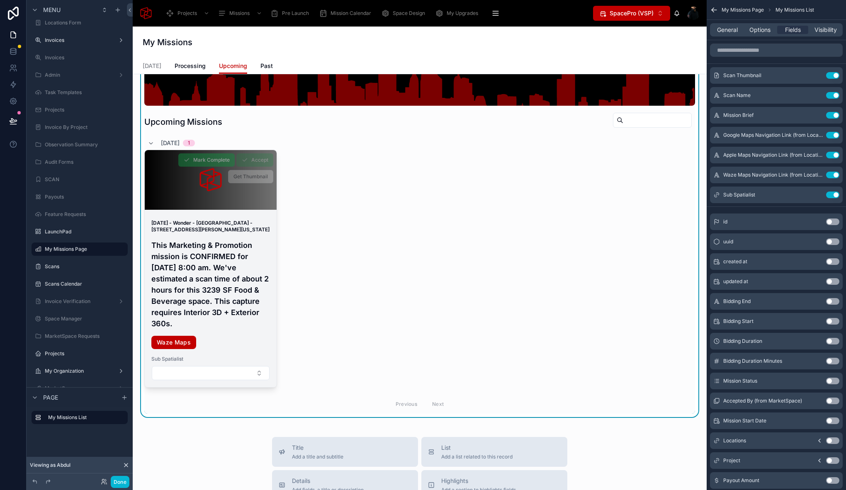
click at [264, 271] on h4 "This Marketing & Promotion mission is CONFIRMED for Thursday, Sep 4, 2025 at 8:…" at bounding box center [210, 285] width 119 height 90
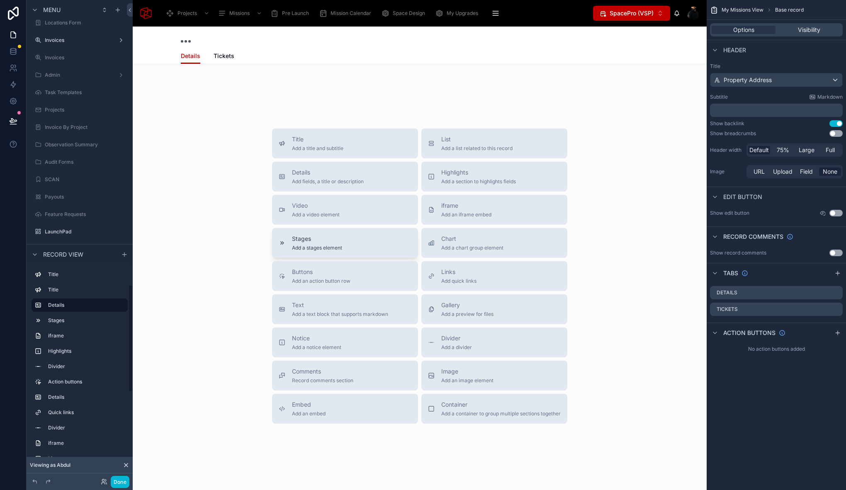
scroll to position [90, 0]
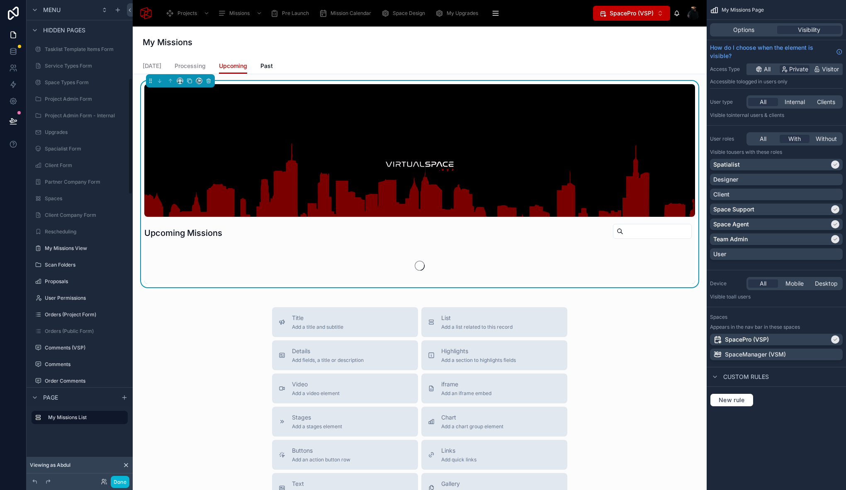
scroll to position [321, 0]
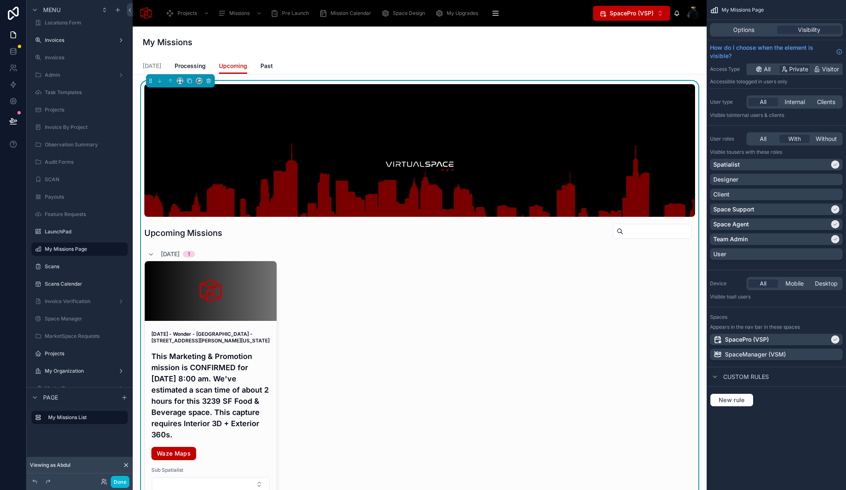
click at [264, 247] on div "Upcoming Missions 9/4/2025 1 September 4, 2025 - Wonder - Newtown Square - 3741…" at bounding box center [419, 304] width 551 height 441
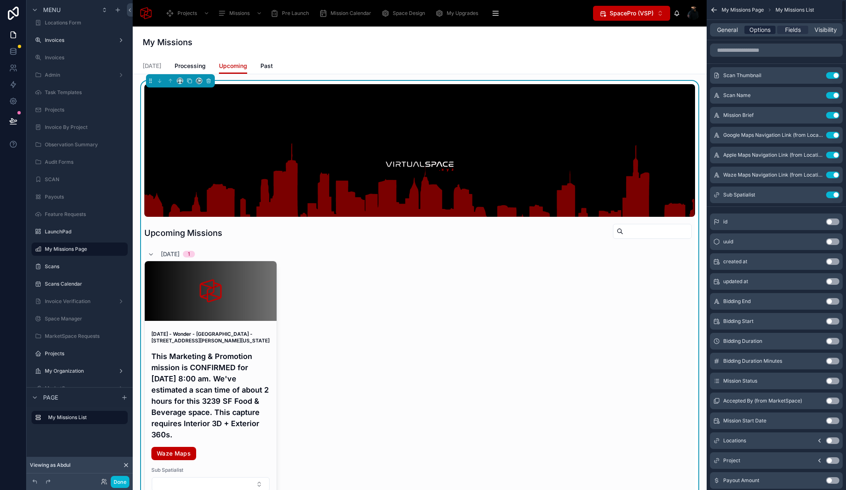
click at [762, 34] on span "Options" at bounding box center [759, 30] width 21 height 8
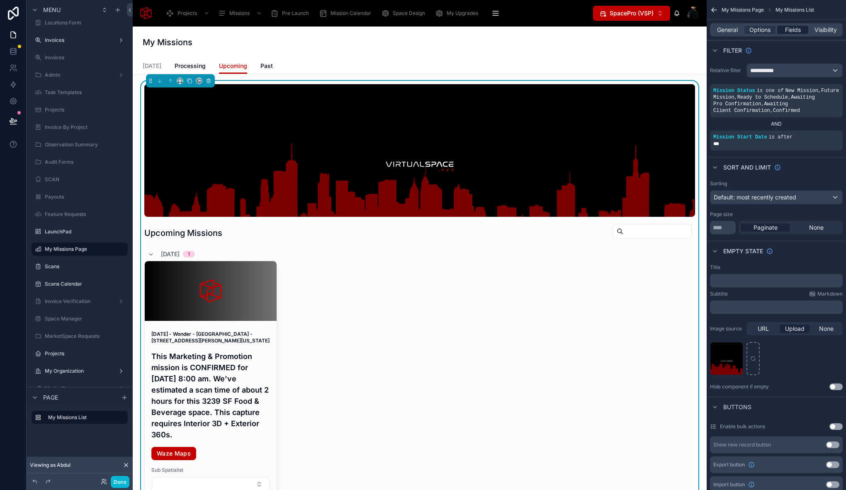
click at [789, 29] on span "Fields" at bounding box center [793, 30] width 16 height 8
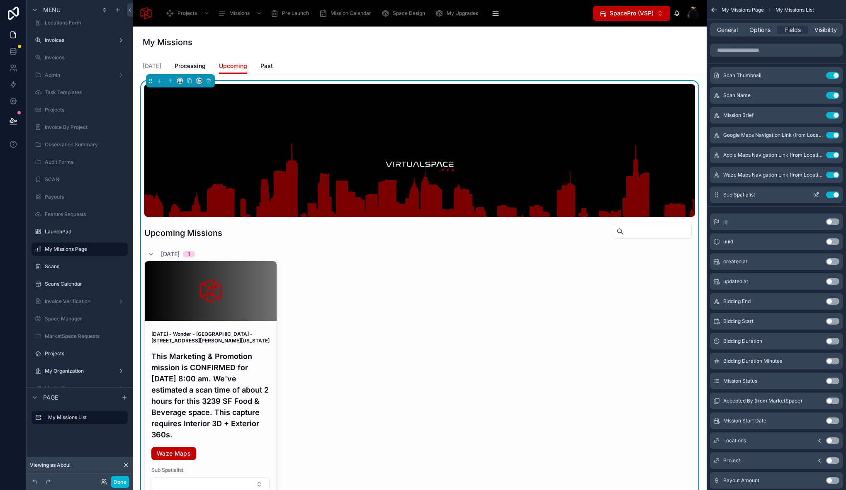
click at [815, 195] on icon "scrollable content" at bounding box center [816, 193] width 3 height 3
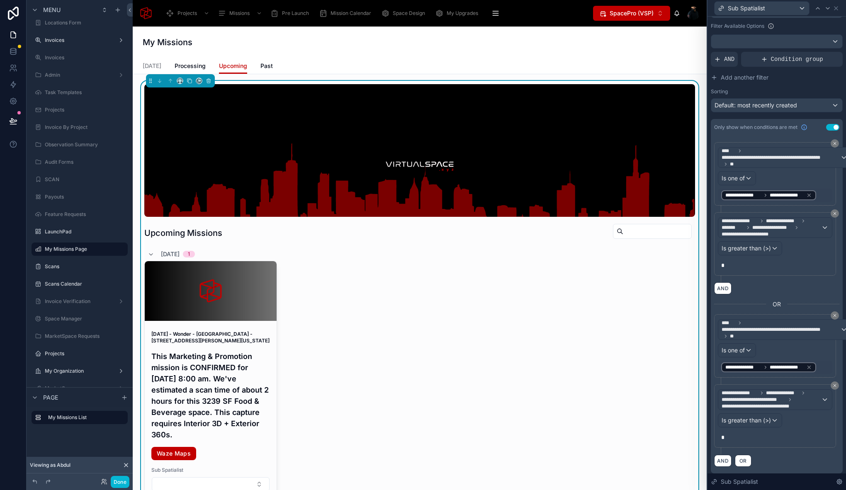
scroll to position [0, 0]
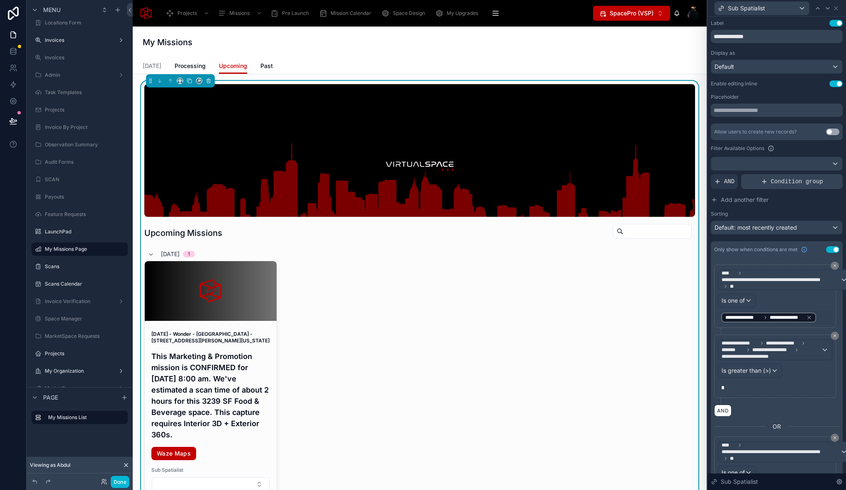
click at [784, 180] on span "Condition group" at bounding box center [797, 181] width 52 height 8
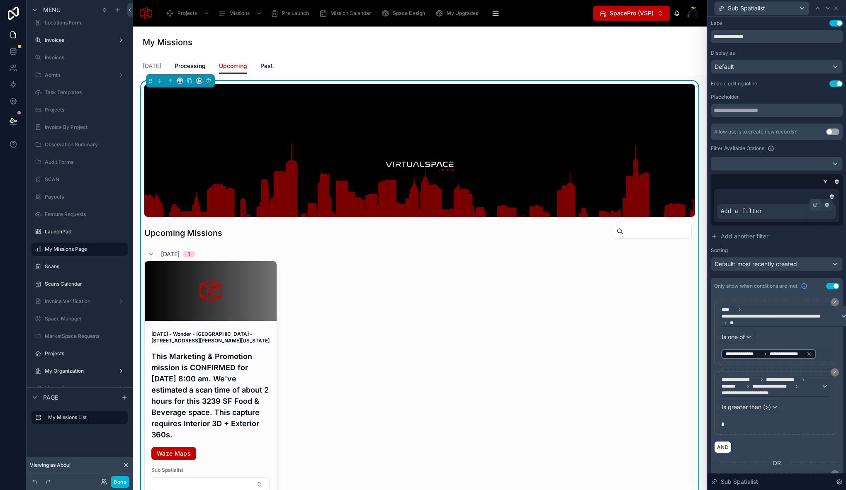
click at [813, 205] on icon at bounding box center [815, 204] width 5 height 5
click at [640, 198] on span "Select a field" at bounding box center [633, 198] width 35 height 7
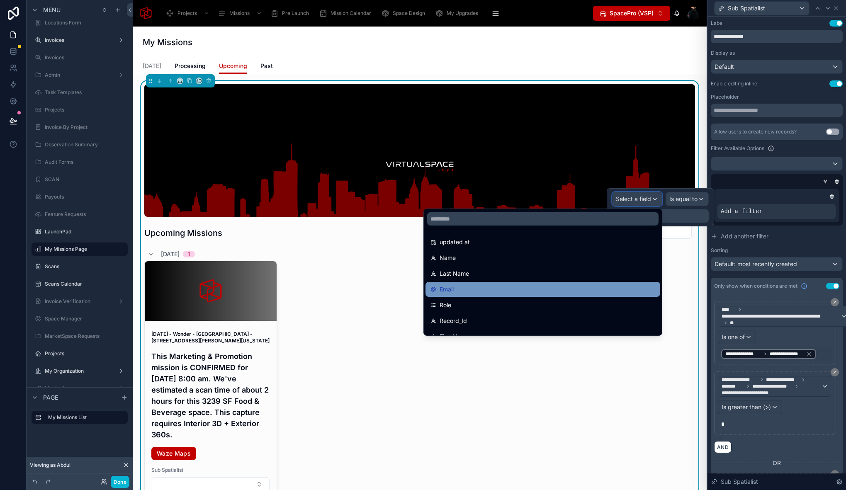
scroll to position [56, 0]
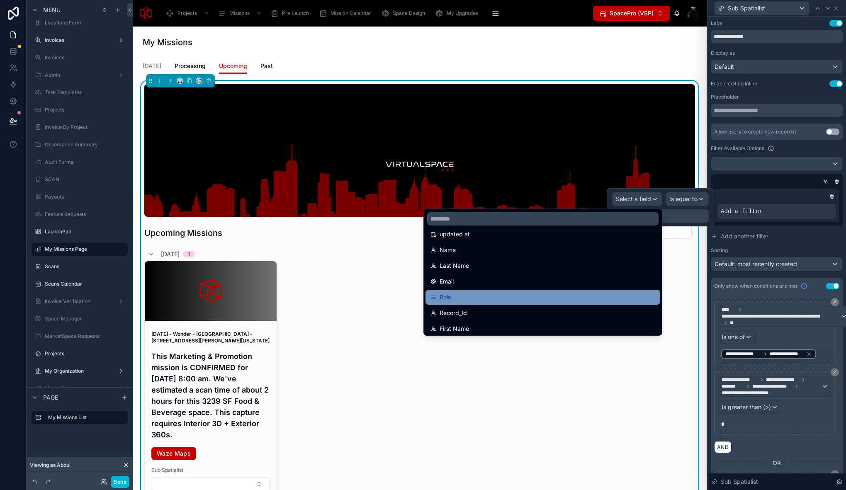
click at [543, 297] on div "Role" at bounding box center [542, 297] width 225 height 10
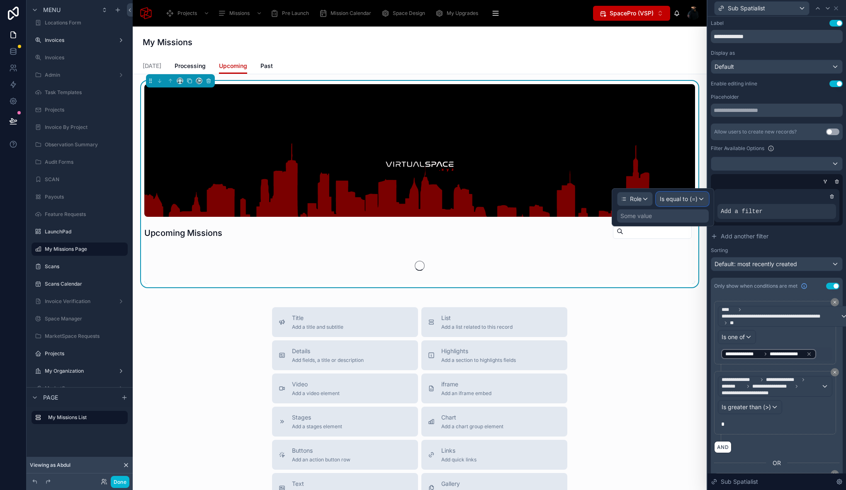
click at [676, 201] on span "Is equal to (=)" at bounding box center [679, 199] width 38 height 8
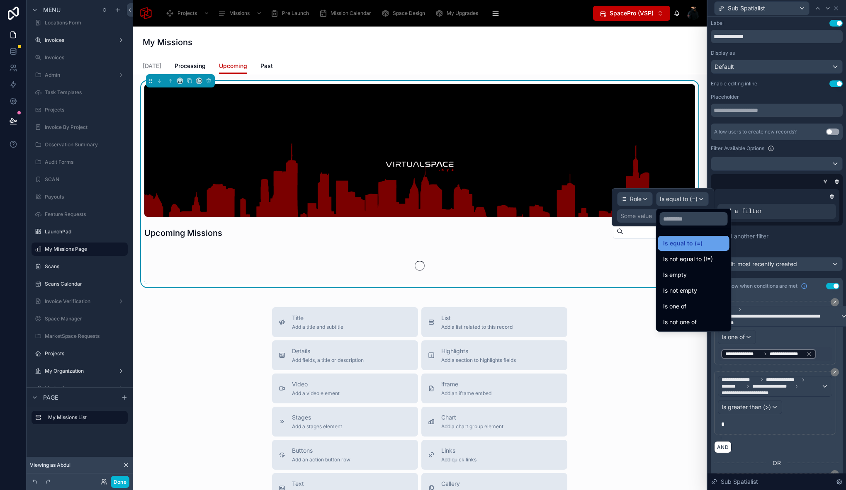
click at [680, 243] on span "Is equal to (=)" at bounding box center [682, 243] width 39 height 10
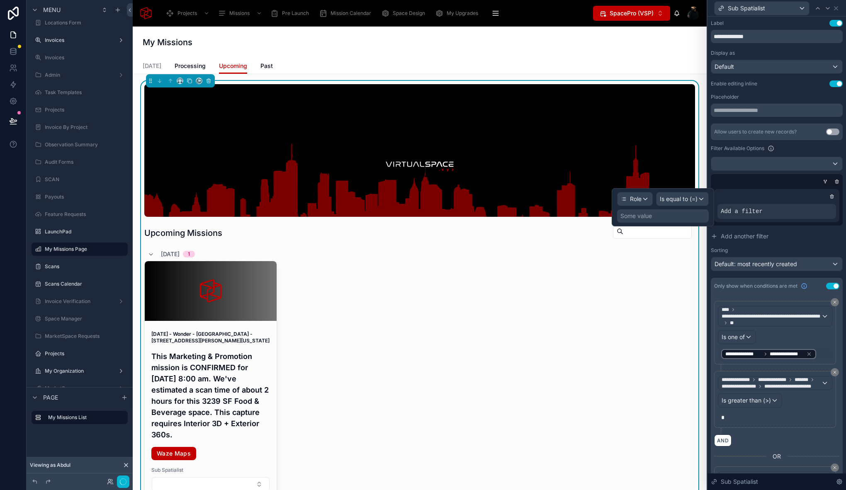
click at [631, 215] on div "Some value" at bounding box center [636, 216] width 32 height 8
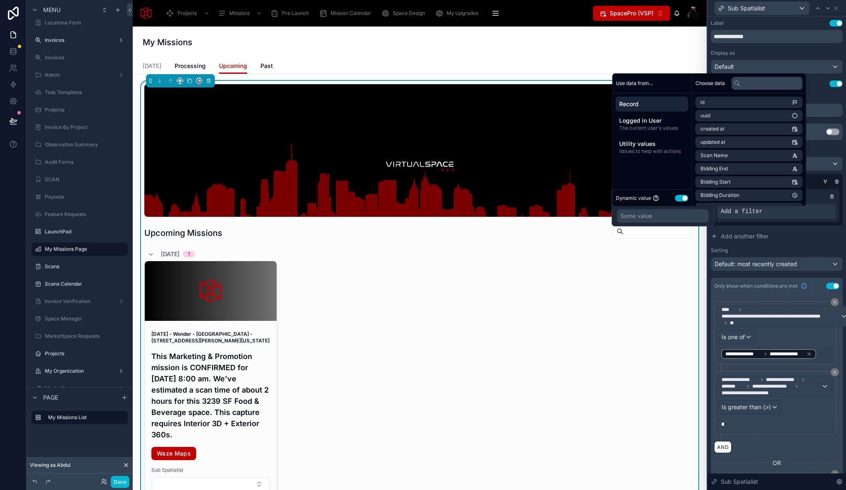
click at [682, 197] on button "Use setting" at bounding box center [681, 198] width 13 height 7
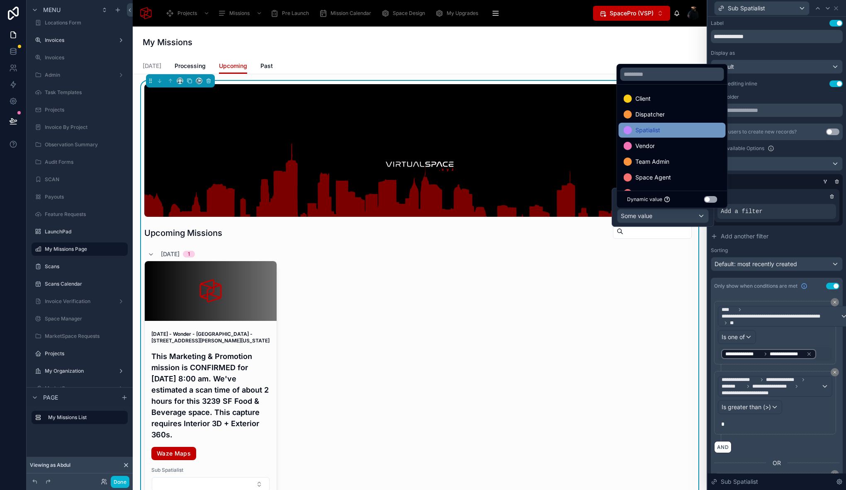
click at [653, 127] on span "Spatialist" at bounding box center [647, 130] width 25 height 10
click at [431, 51] on div "My Missions" at bounding box center [420, 43] width 554 height 32
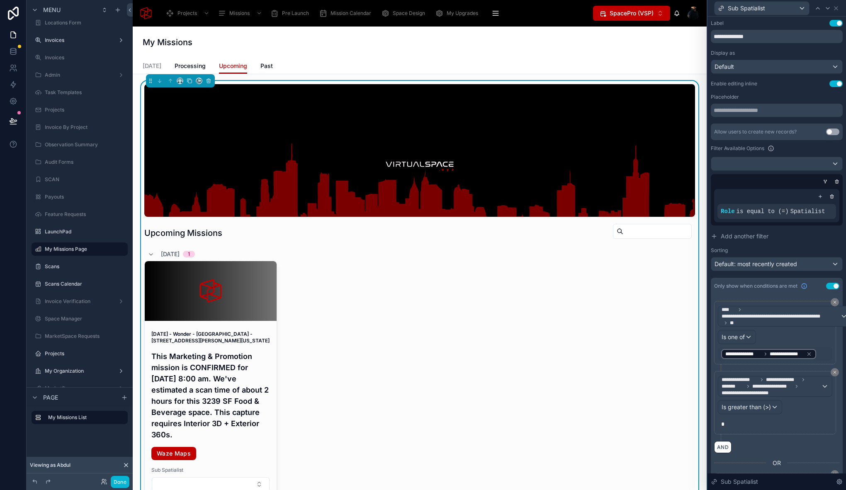
scroll to position [52, 0]
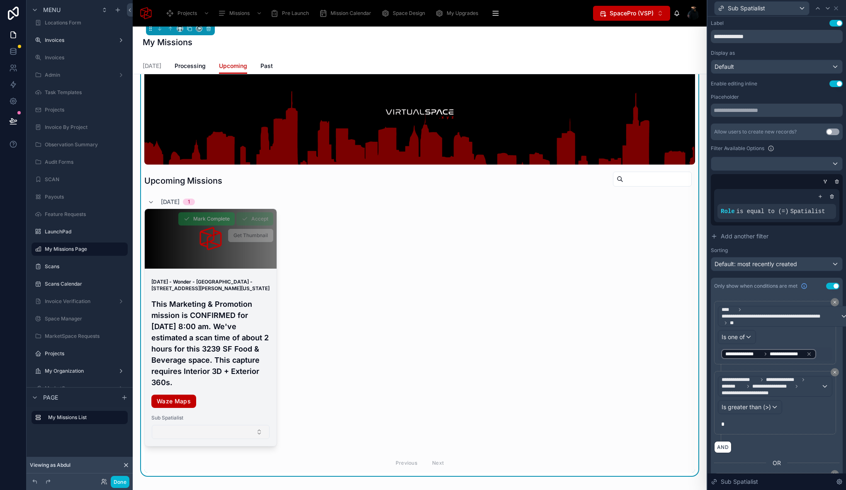
click at [180, 439] on button "Select Button" at bounding box center [211, 432] width 118 height 14
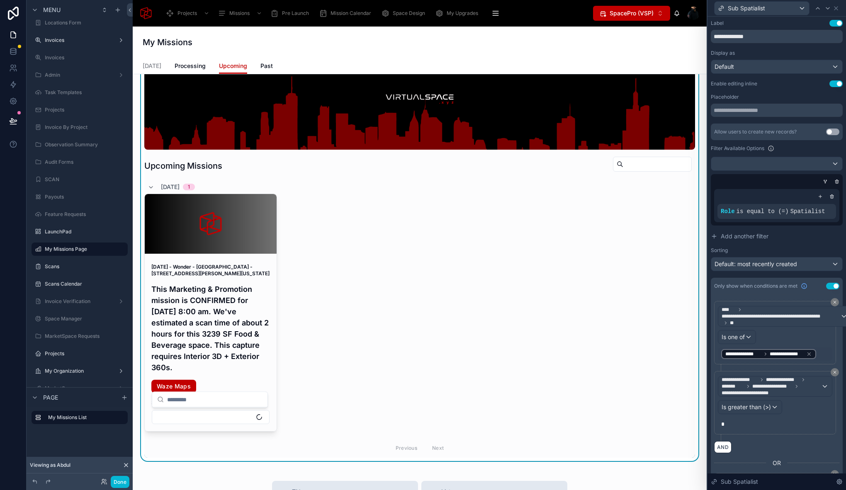
scroll to position [108, 0]
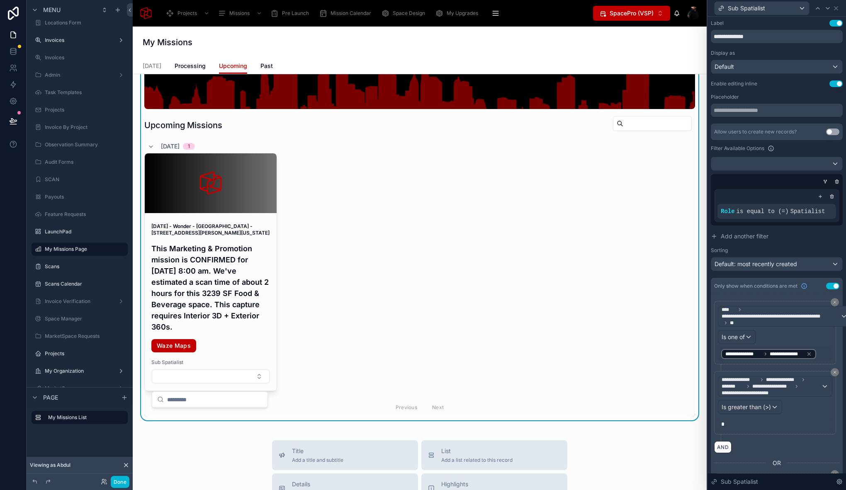
click at [777, 226] on div "Allow users to create new records? Use setting Filter Available Options Role is…" at bounding box center [777, 198] width 132 height 148
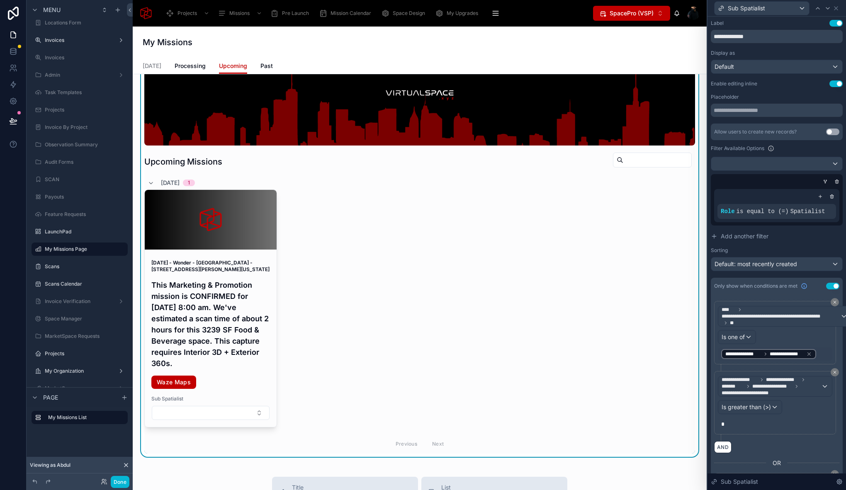
scroll to position [44, 0]
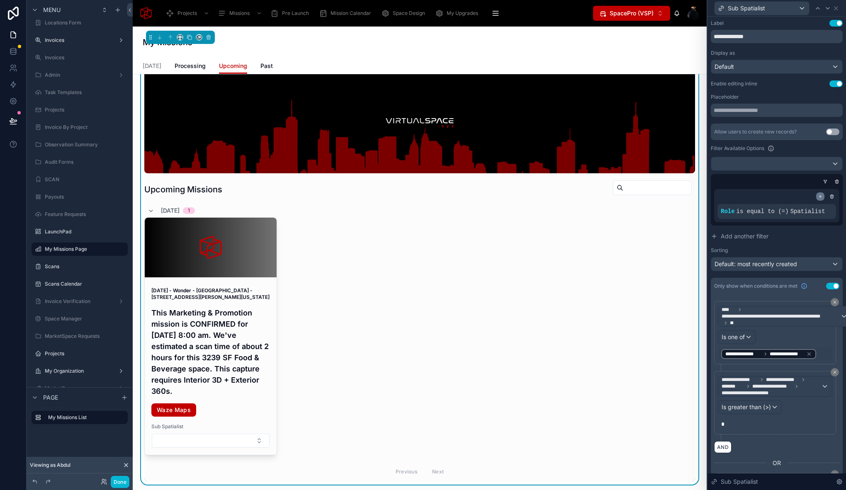
click at [818, 197] on icon at bounding box center [820, 196] width 5 height 5
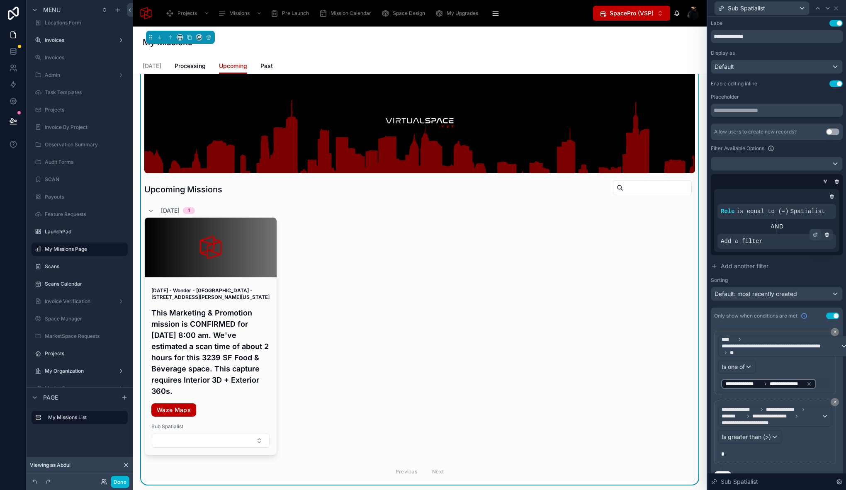
click at [813, 236] on icon at bounding box center [815, 234] width 5 height 5
click at [643, 228] on span "Select a field" at bounding box center [633, 228] width 35 height 7
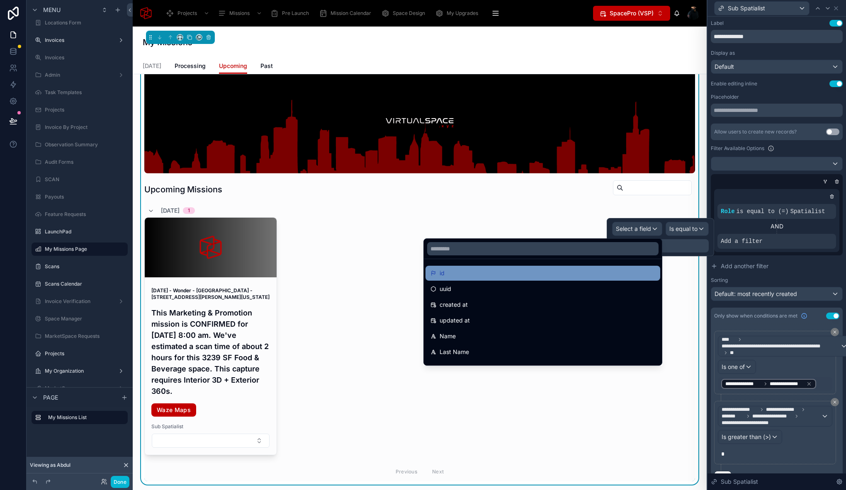
click at [518, 277] on div "id" at bounding box center [542, 273] width 225 height 10
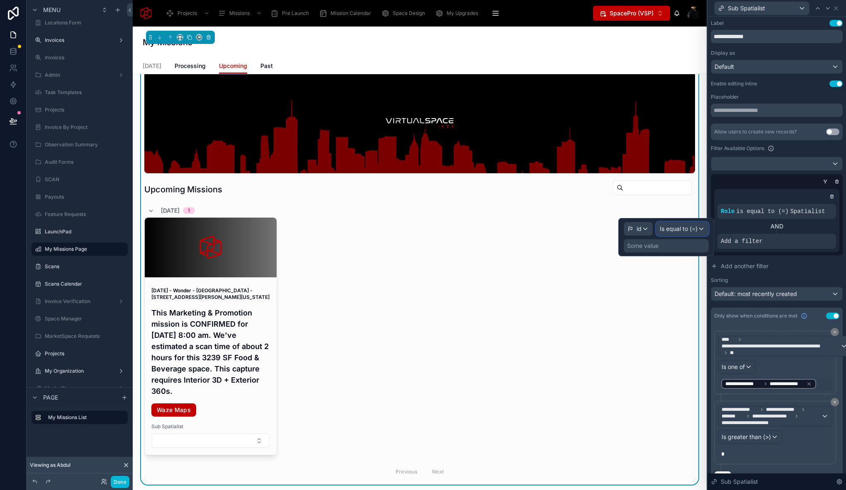
click at [688, 229] on span "Is equal to (=)" at bounding box center [679, 229] width 38 height 8
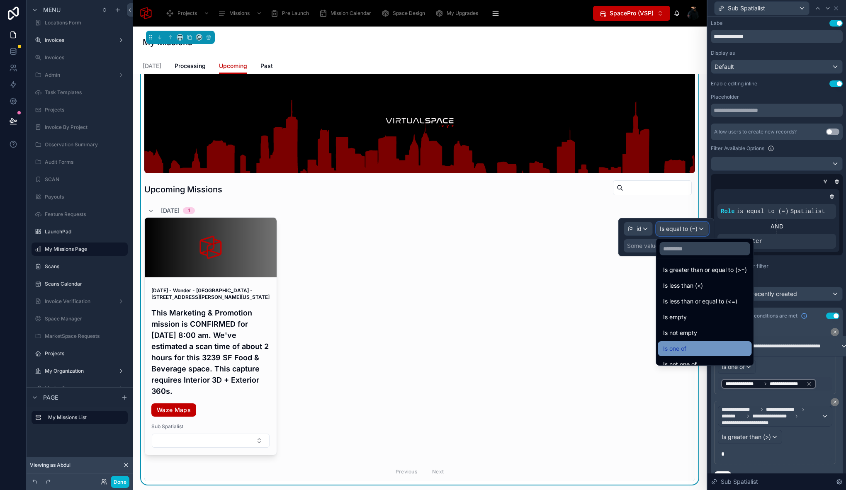
scroll to position [59, 0]
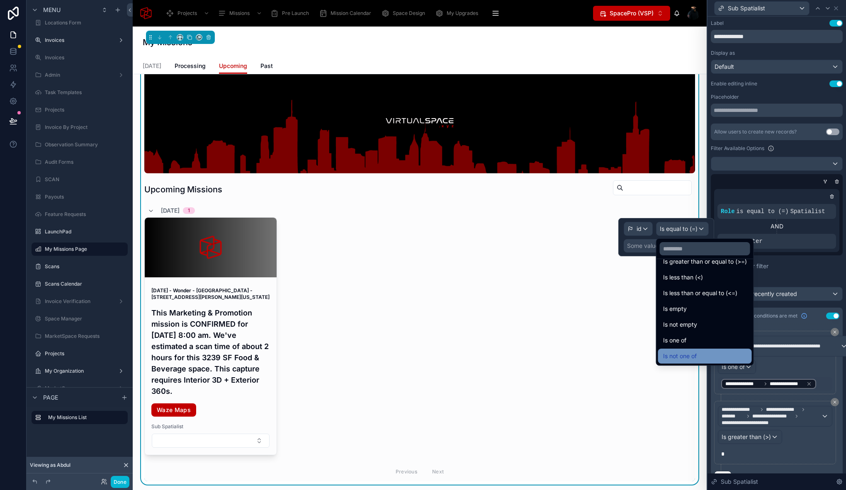
click at [698, 355] on div "Is not one of" at bounding box center [705, 356] width 84 height 10
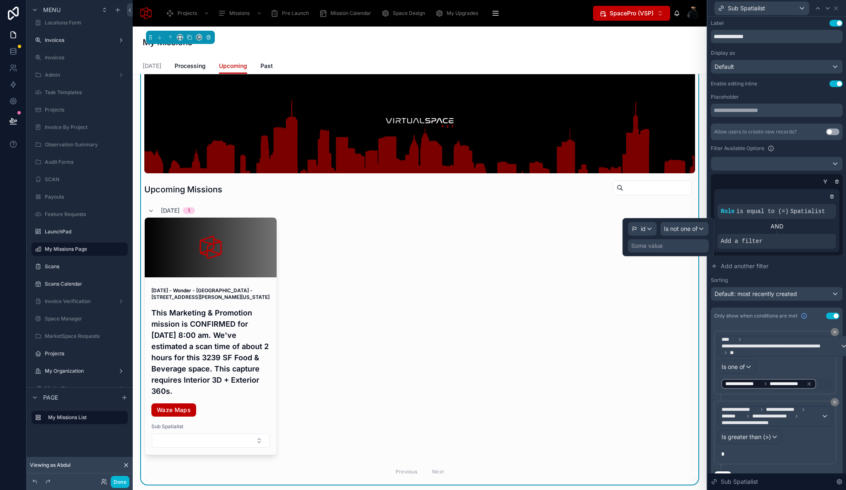
click at [673, 246] on div "Some value" at bounding box center [668, 245] width 81 height 13
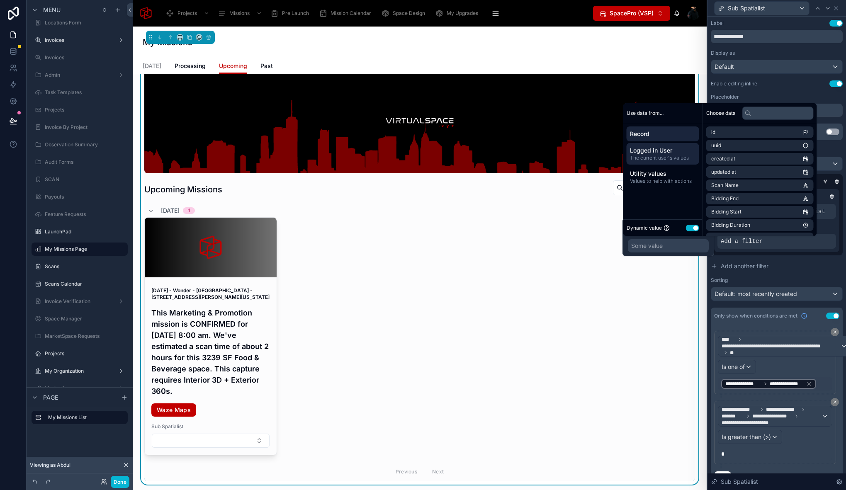
click at [658, 149] on span "Logged in User" at bounding box center [663, 150] width 66 height 8
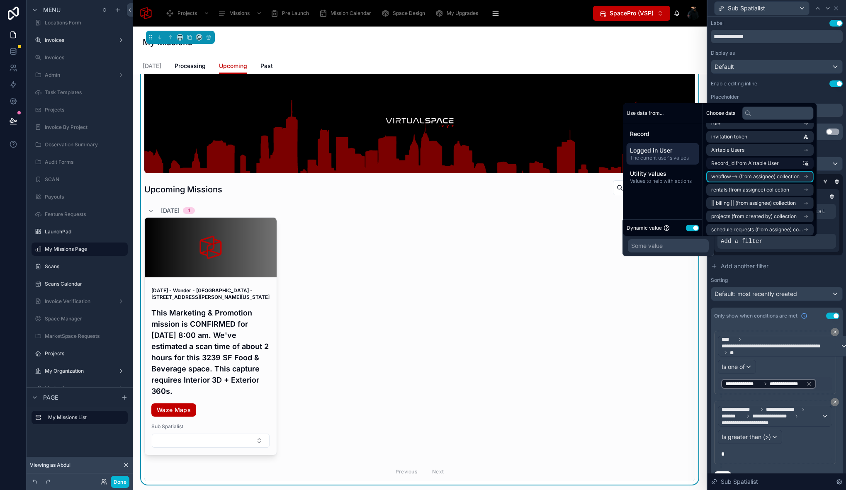
scroll to position [87, 0]
click at [753, 155] on li "Airtable Users" at bounding box center [759, 152] width 107 height 12
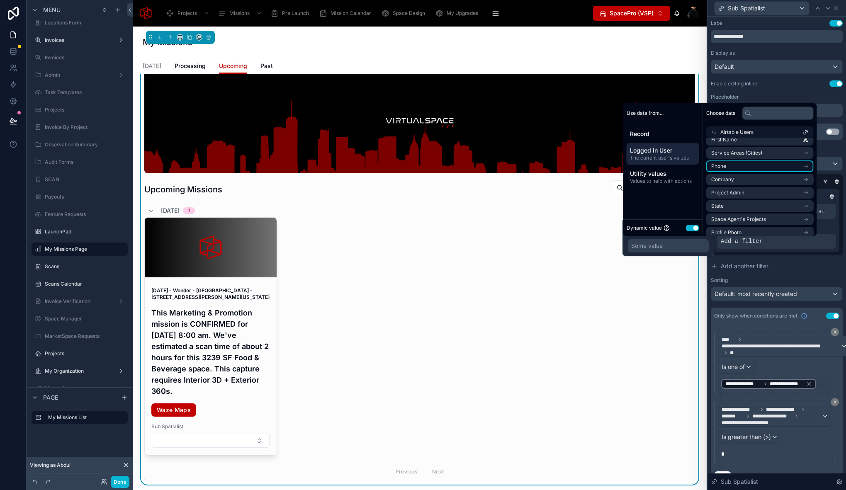
scroll to position [0, 0]
click at [738, 152] on li "id" at bounding box center [759, 147] width 107 height 12
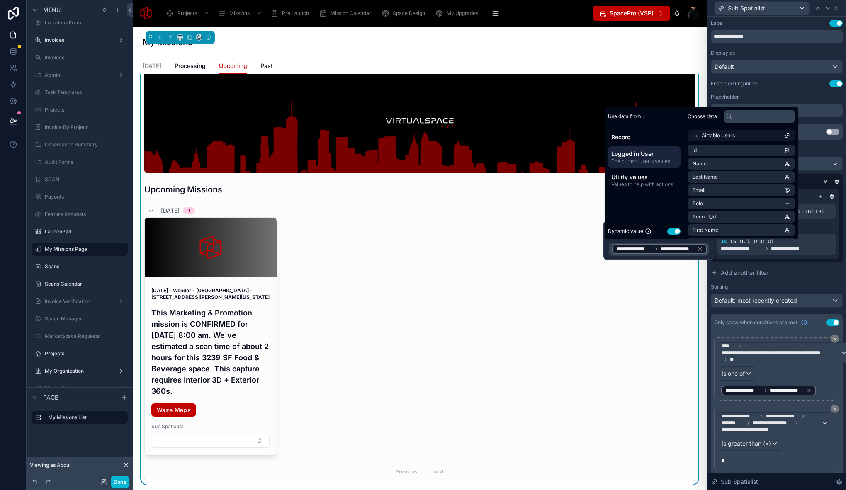
click at [494, 321] on div "September 4, 2025 - Wonder - Newtown Square - 3741 West Chester Pike, Newtown S…" at bounding box center [419, 336] width 551 height 238
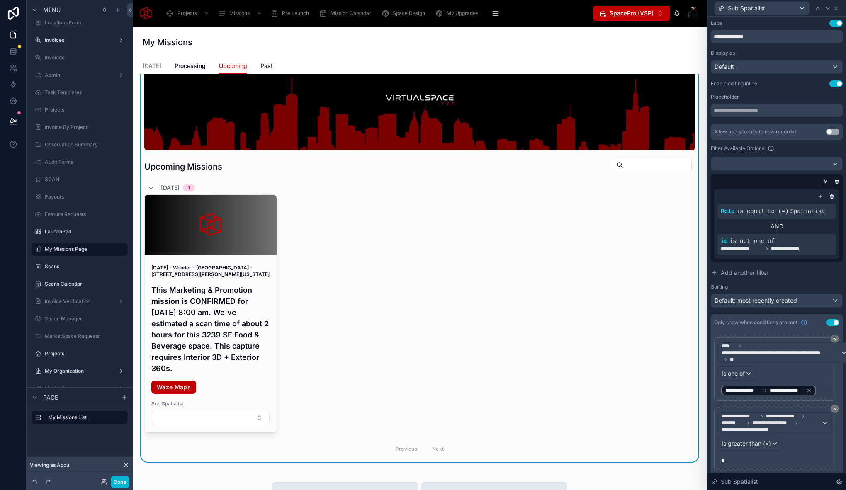
scroll to position [64, 0]
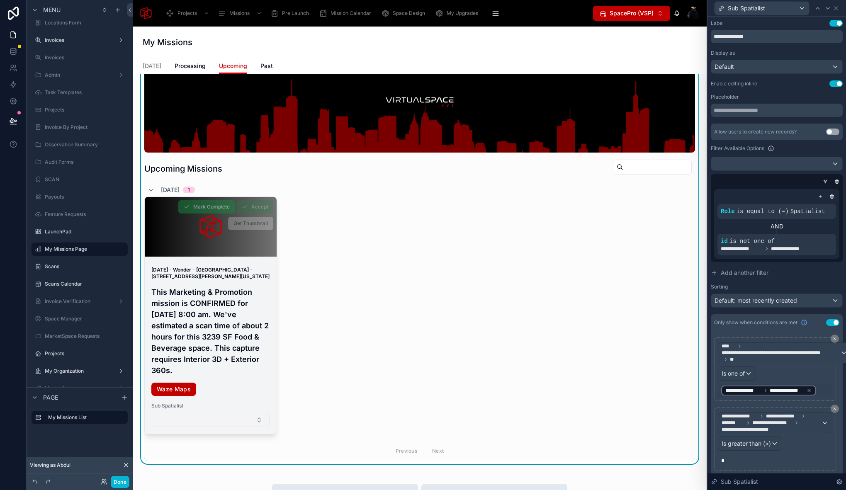
click at [237, 427] on button "Select Button" at bounding box center [211, 420] width 118 height 14
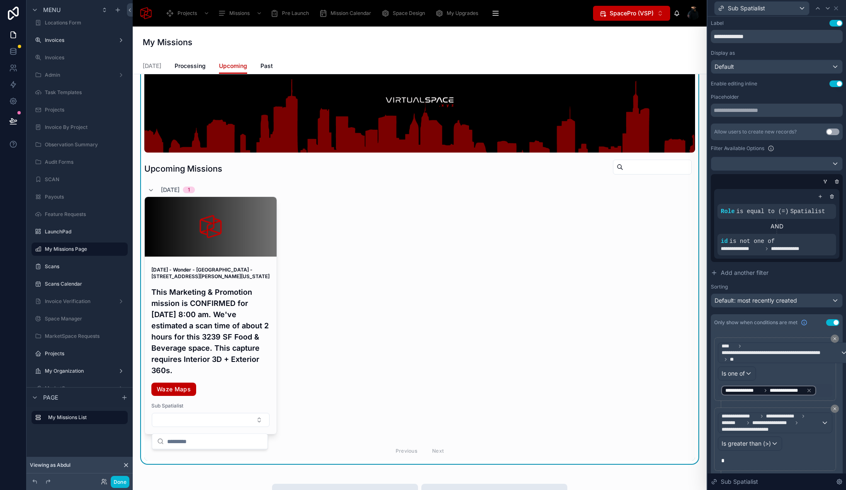
scroll to position [68, 0]
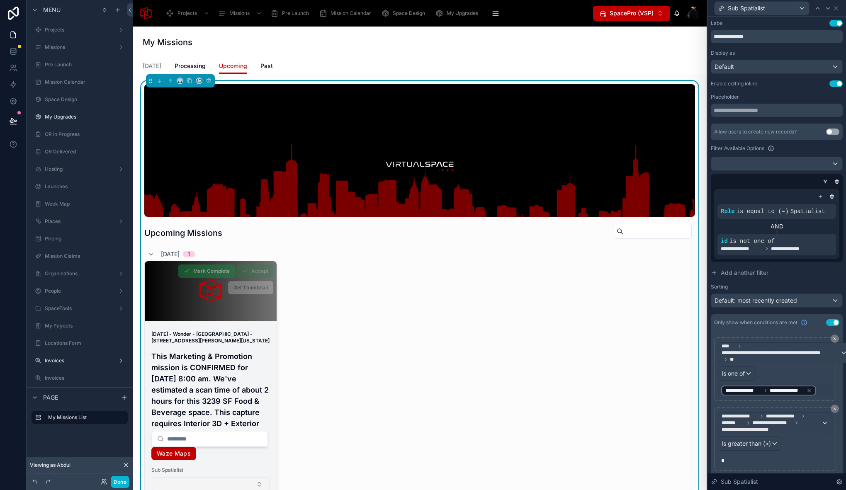
scroll to position [68, 0]
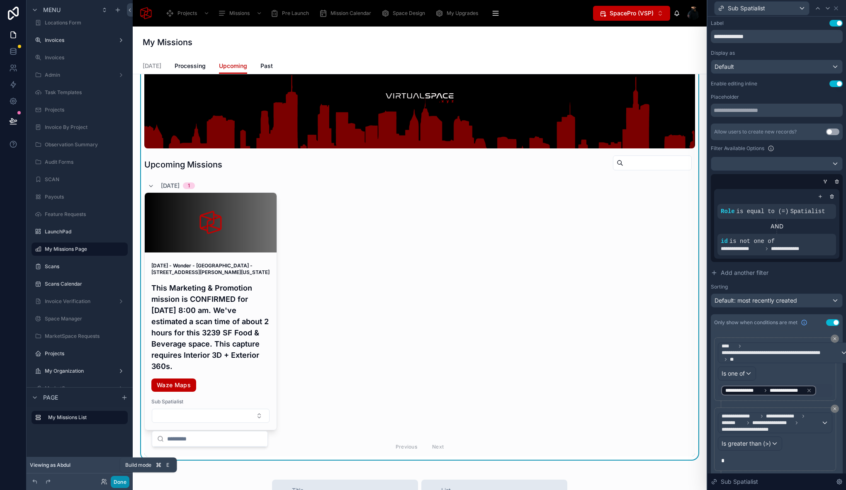
click at [123, 484] on button "Done" at bounding box center [120, 482] width 19 height 12
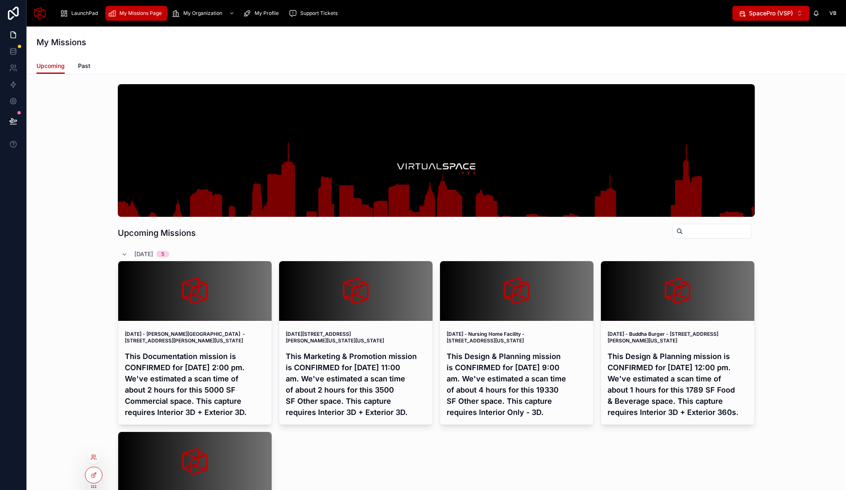
click at [94, 452] on div at bounding box center [93, 457] width 13 height 13
click at [95, 457] on icon at bounding box center [95, 456] width 1 height 2
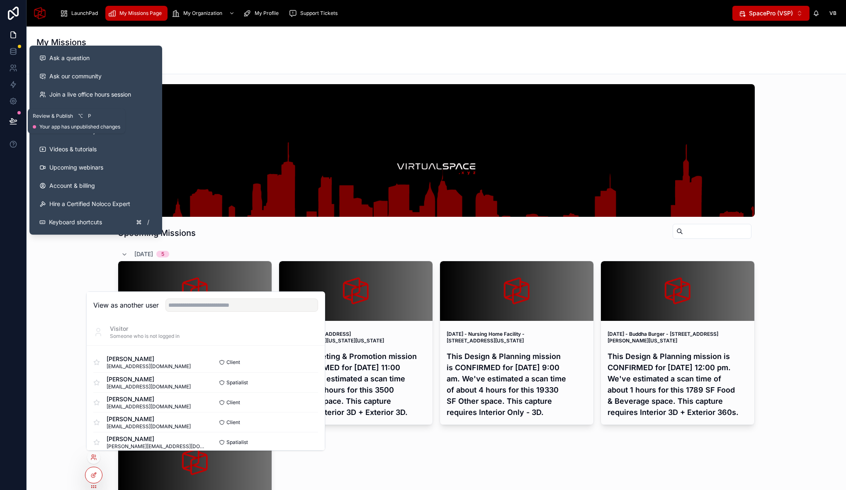
drag, startPoint x: 15, startPoint y: 119, endPoint x: 49, endPoint y: 137, distance: 38.4
click at [15, 119] on icon at bounding box center [13, 121] width 7 height 4
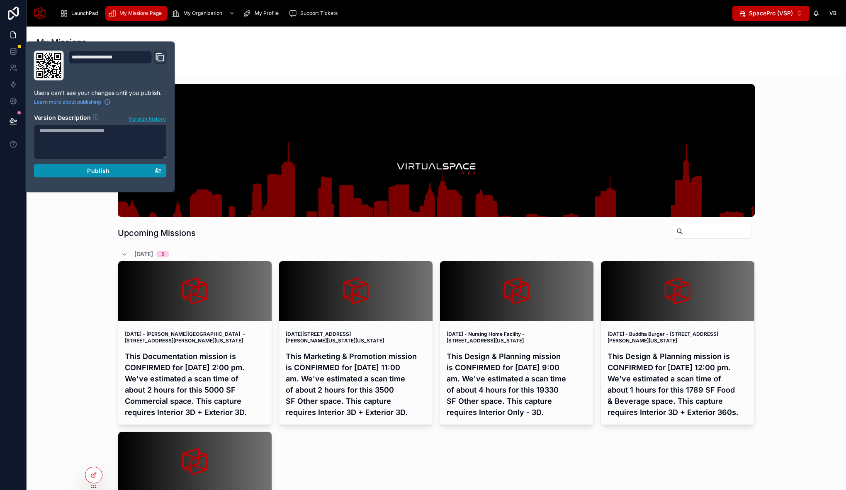
click at [92, 168] on span "Publish" at bounding box center [98, 170] width 22 height 7
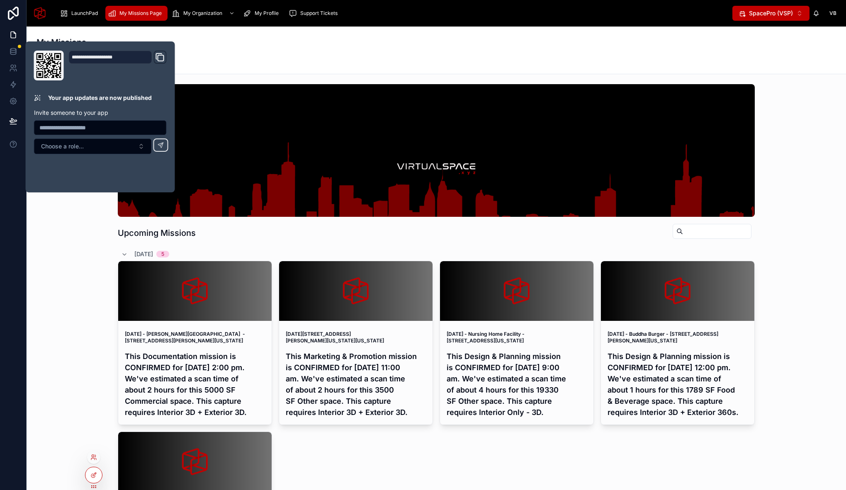
click at [97, 458] on div at bounding box center [93, 457] width 13 height 13
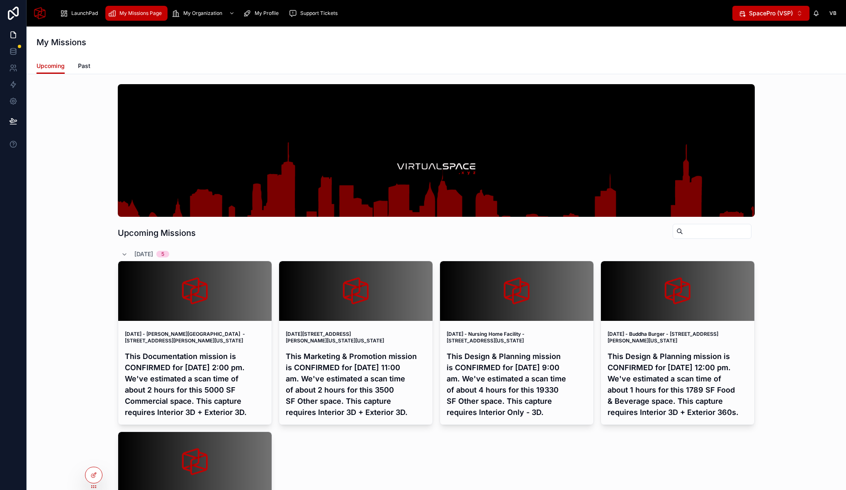
click at [95, 457] on icon at bounding box center [95, 456] width 1 height 2
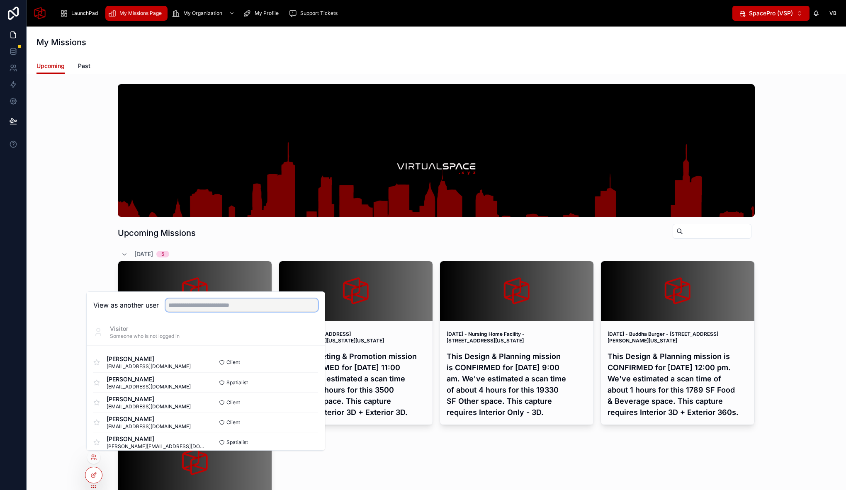
click at [208, 309] on input "text" at bounding box center [241, 305] width 153 height 13
type input "*****"
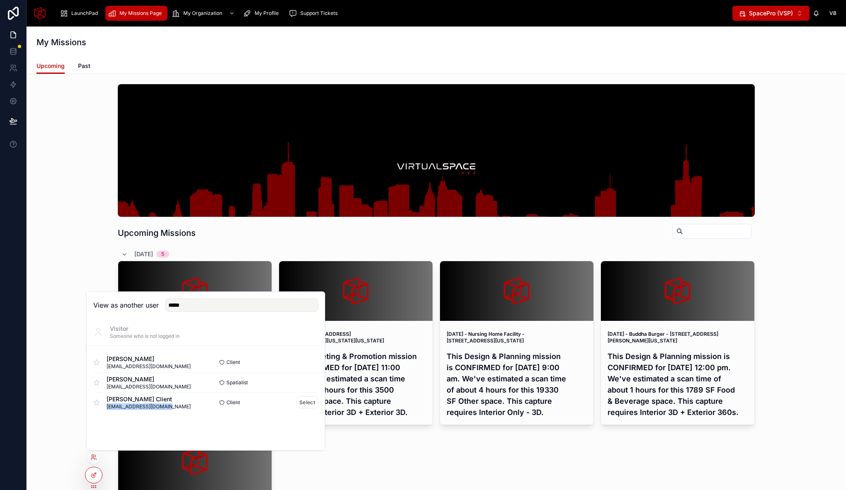
drag, startPoint x: 107, startPoint y: 406, endPoint x: 187, endPoint y: 406, distance: 79.2
click at [187, 406] on div "Abdul Mohamed Client abdul@virtualspace.xyz" at bounding box center [149, 402] width 112 height 15
click at [304, 381] on button "Select" at bounding box center [307, 382] width 22 height 12
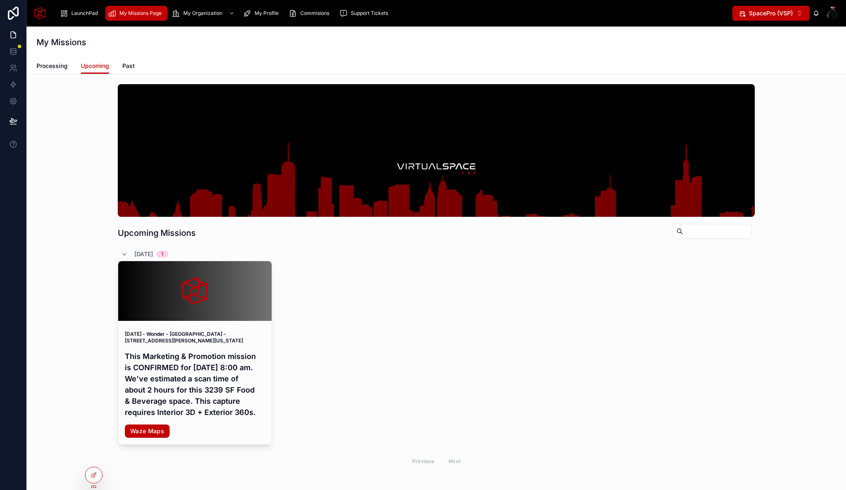
click at [59, 245] on div "Upcoming Missions [DATE] 1 [DATE] - Wonder - [GEOGRAPHIC_DATA] - [STREET_ADDRES…" at bounding box center [436, 277] width 806 height 393
click at [92, 458] on icon at bounding box center [92, 459] width 3 height 2
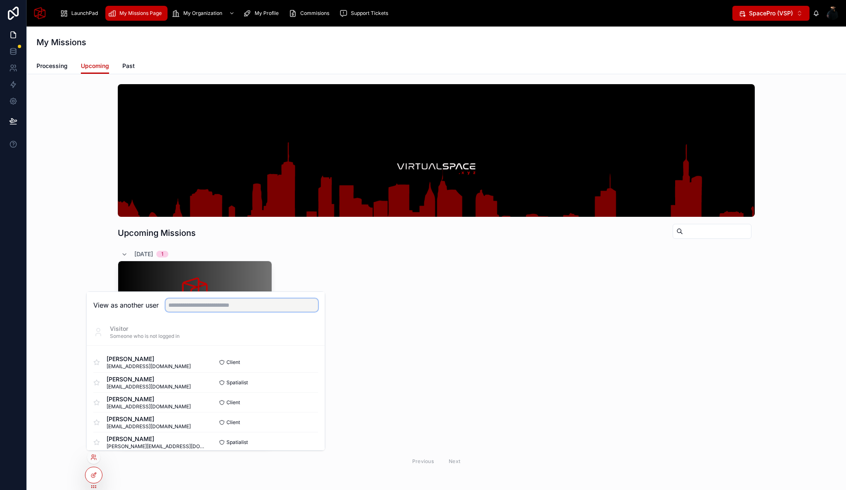
click at [256, 302] on input "text" at bounding box center [241, 305] width 153 height 13
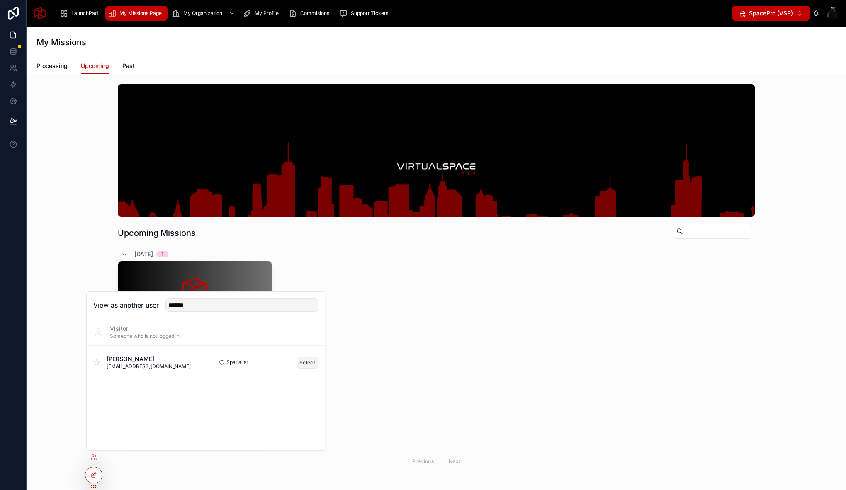
drag, startPoint x: 306, startPoint y: 363, endPoint x: 277, endPoint y: 367, distance: 28.9
click at [277, 367] on div "Spatialist Select" at bounding box center [262, 363] width 112 height 12
drag, startPoint x: 174, startPoint y: 309, endPoint x: 134, endPoint y: 306, distance: 40.3
click at [134, 306] on div "View as another user *******" at bounding box center [205, 305] width 225 height 13
type input "*****"
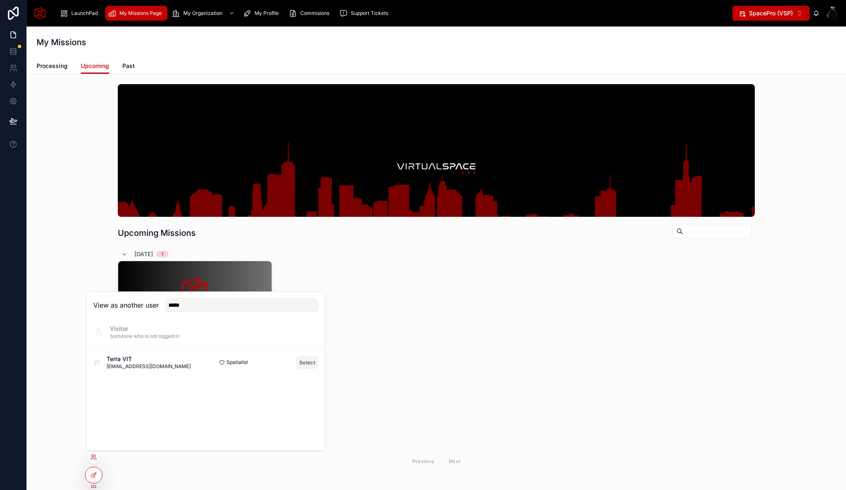
click at [314, 358] on button "Select" at bounding box center [307, 363] width 22 height 12
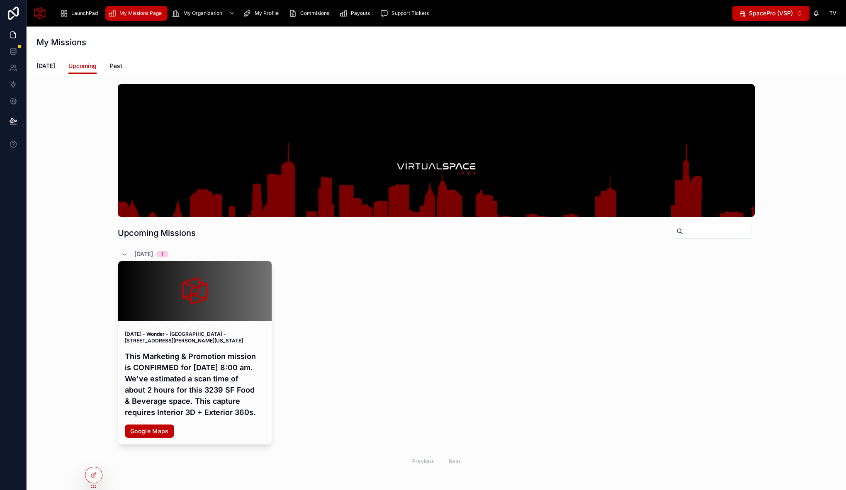
click at [116, 69] on span "Past" at bounding box center [116, 66] width 12 height 8
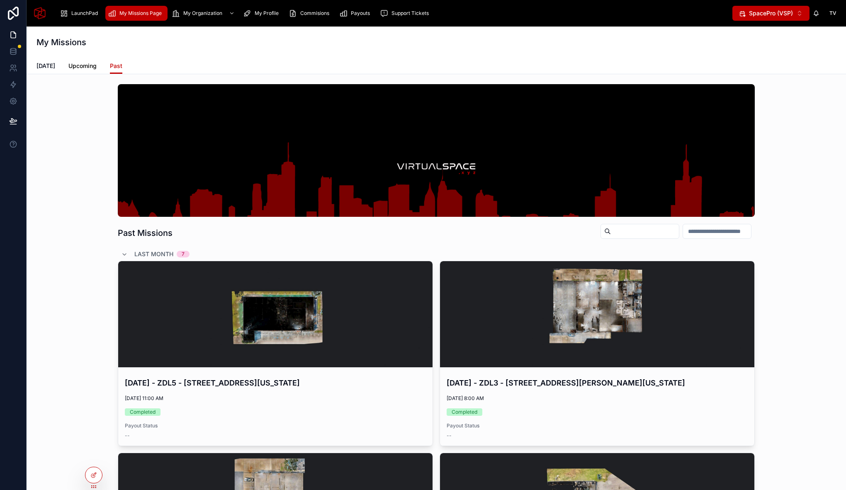
click at [75, 67] on span "Upcoming" at bounding box center [82, 66] width 28 height 8
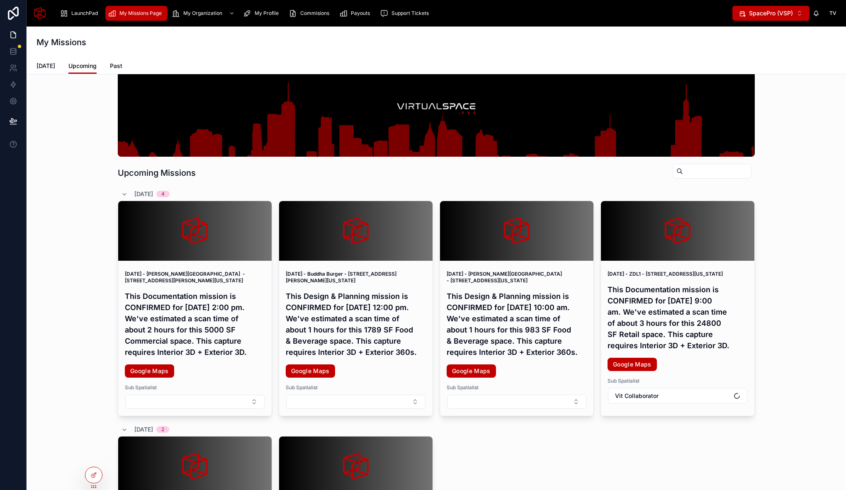
scroll to position [143, 0]
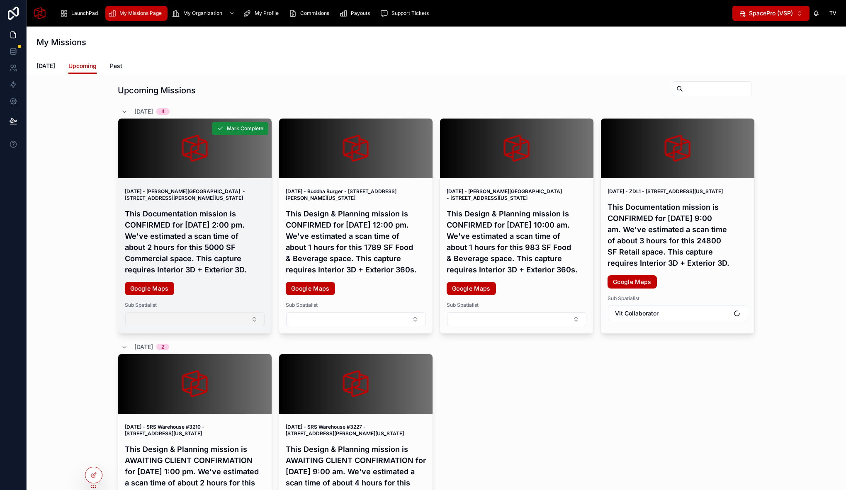
click at [221, 326] on button "Select Button" at bounding box center [194, 319] width 139 height 14
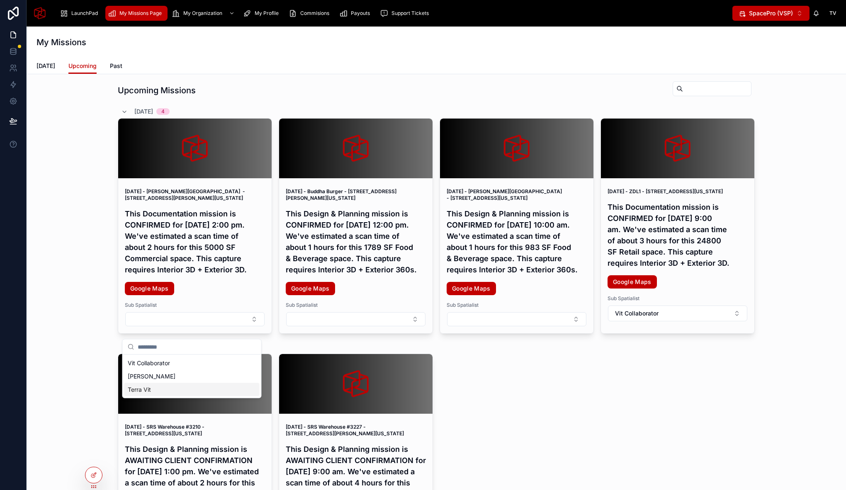
scroll to position [131, 0]
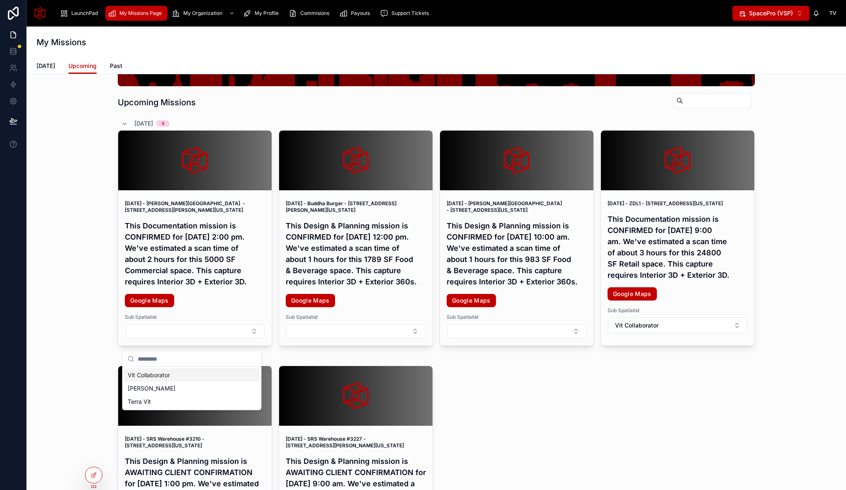
click at [84, 352] on div "Upcoming Missions 9/3/2025 4 September 3, 2025 - Bell Austin Southwest - 3621 W…" at bounding box center [436, 409] width 806 height 918
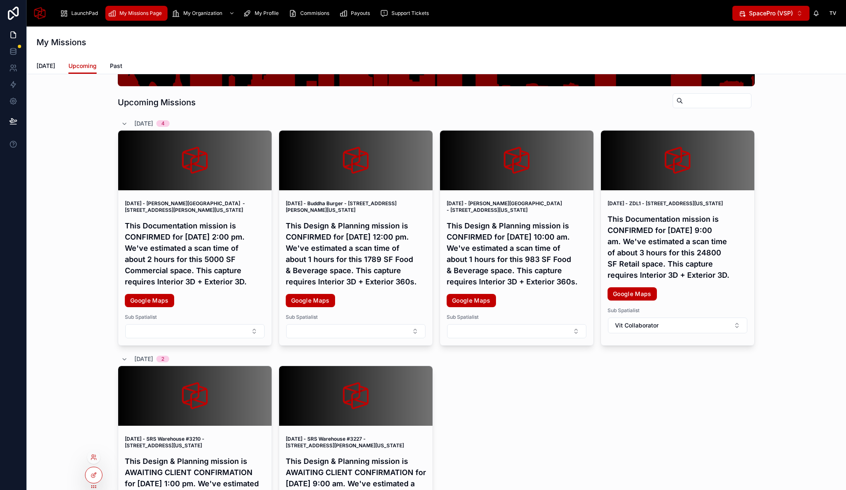
click at [100, 469] on div at bounding box center [93, 475] width 17 height 17
click at [96, 475] on icon at bounding box center [93, 475] width 7 height 7
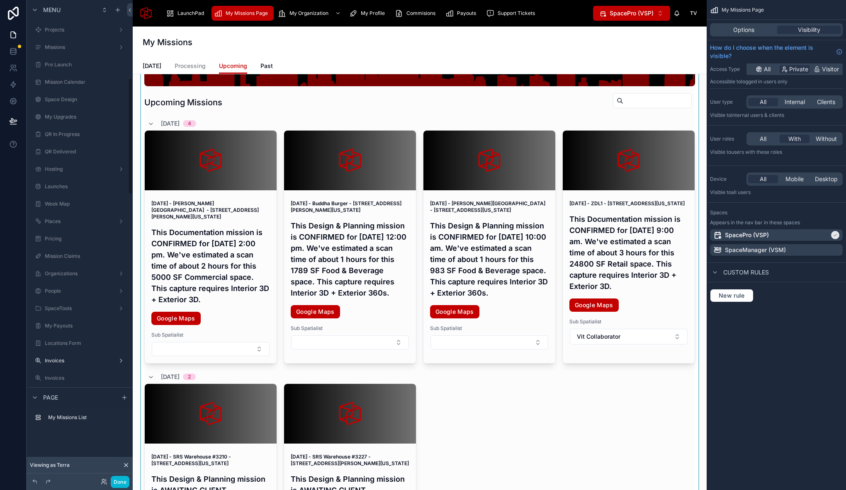
scroll to position [321, 0]
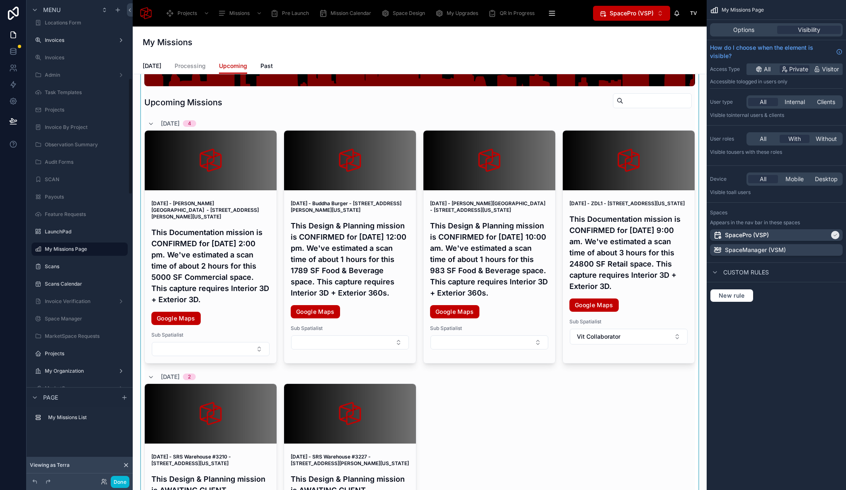
click at [211, 353] on div at bounding box center [419, 429] width 561 height 958
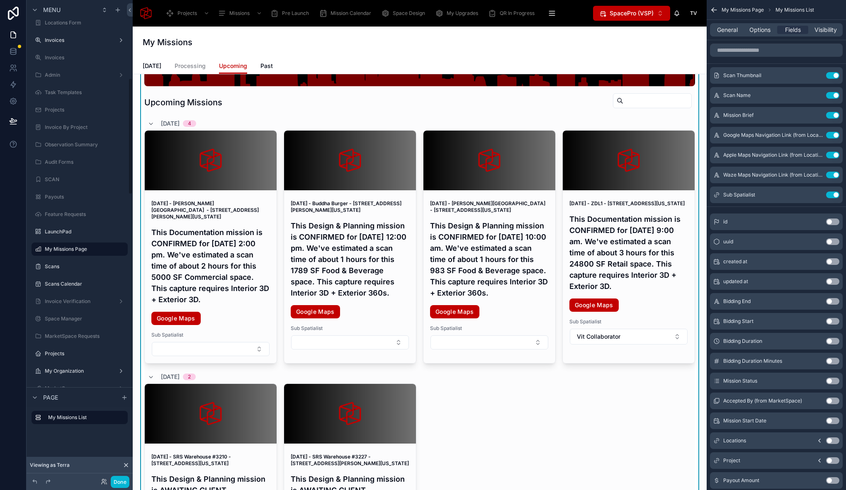
click at [223, 353] on button "Select Button" at bounding box center [211, 349] width 118 height 14
click at [124, 481] on button "Done" at bounding box center [120, 482] width 19 height 12
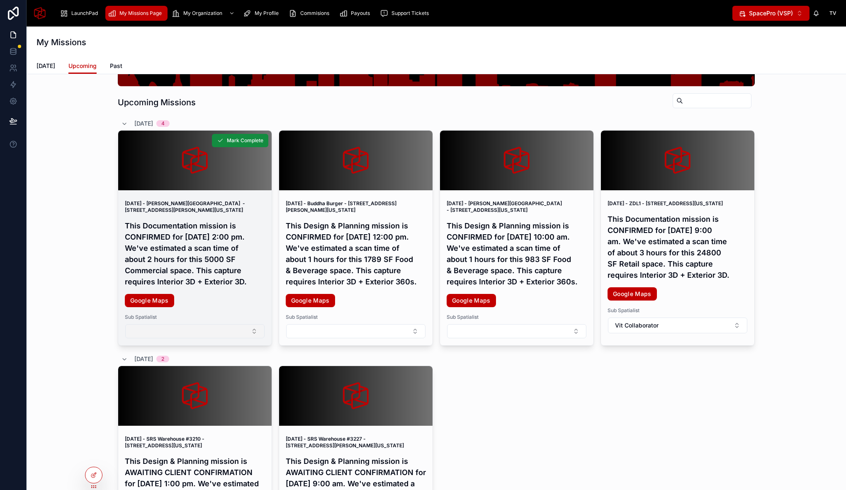
click at [181, 338] on button "Select Button" at bounding box center [194, 331] width 139 height 14
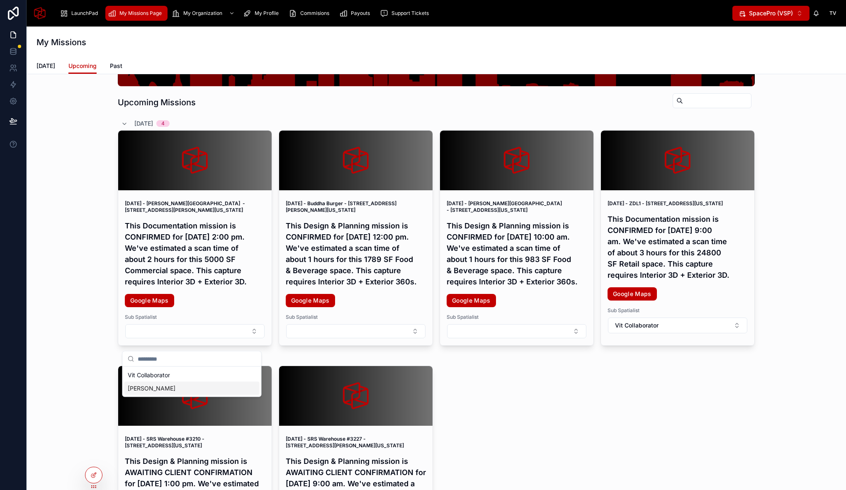
click at [78, 384] on div "Upcoming Missions 9/3/2025 4 September 3, 2025 - Bell Austin Southwest - 3621 W…" at bounding box center [436, 409] width 806 height 918
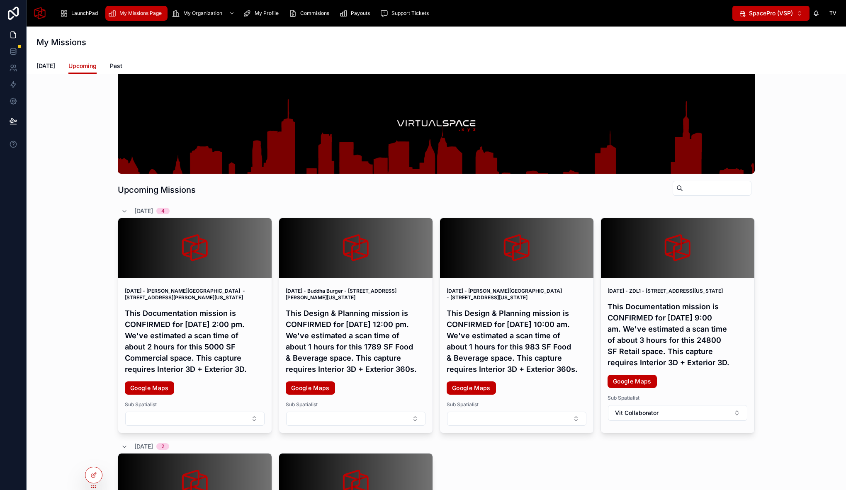
scroll to position [44, 0]
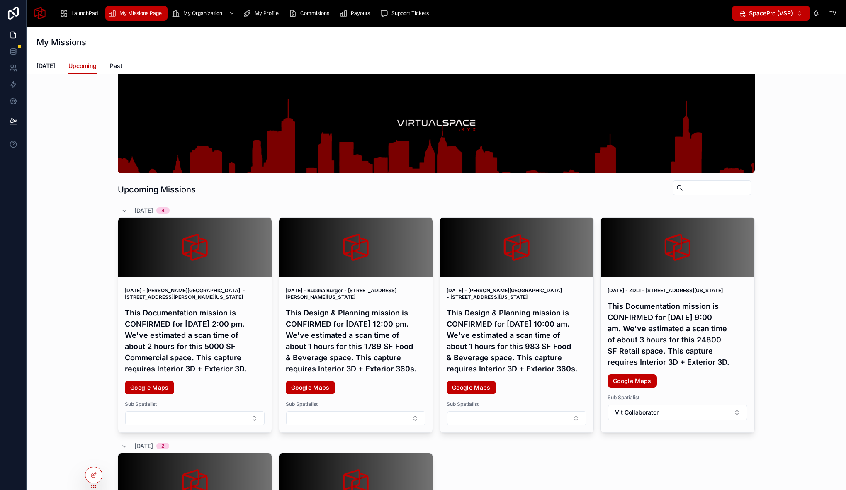
click at [65, 166] on div "Upcoming Missions 9/3/2025 4 September 3, 2025 - Bell Austin Southwest - 3621 W…" at bounding box center [436, 496] width 806 height 918
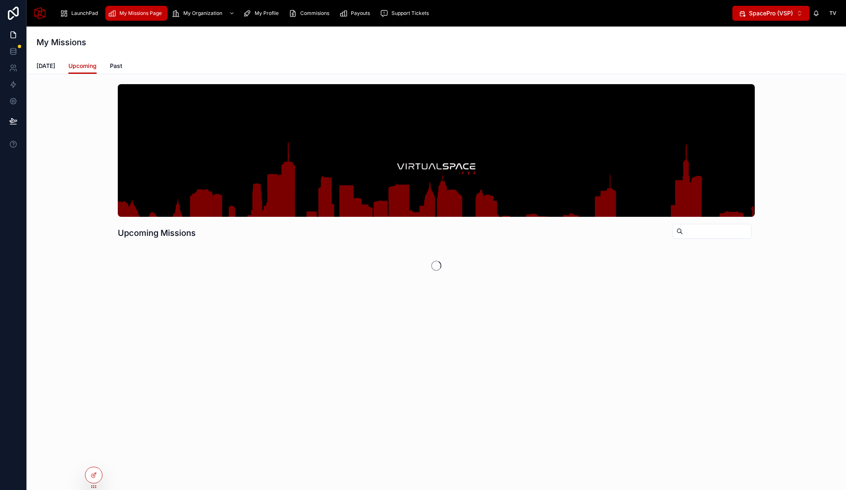
scroll to position [0, 0]
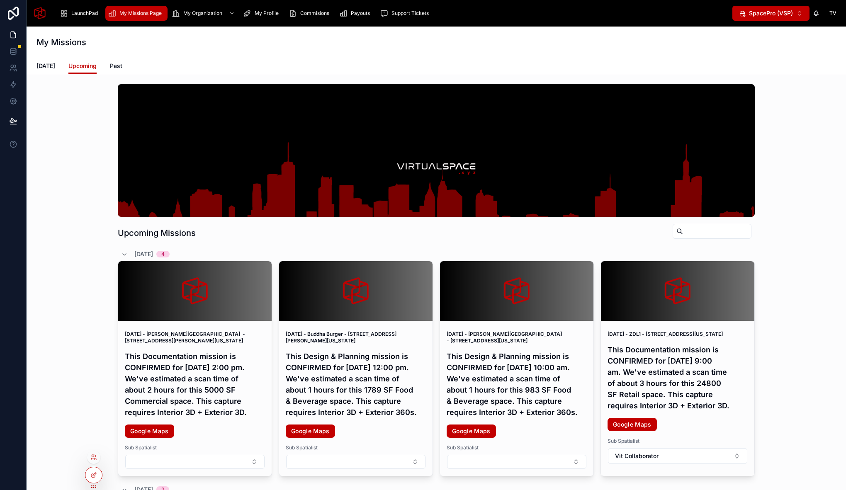
click at [93, 461] on div at bounding box center [93, 457] width 13 height 13
click at [96, 456] on icon at bounding box center [95, 456] width 1 height 2
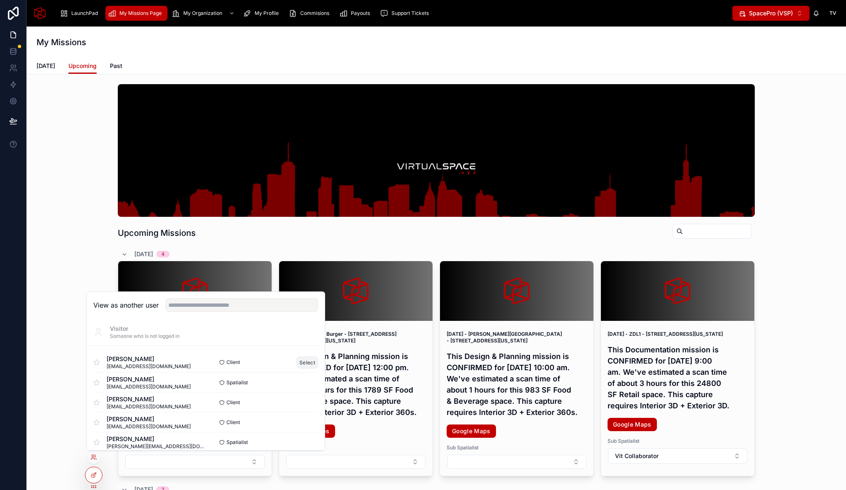
click at [309, 360] on button "Select" at bounding box center [307, 363] width 22 height 12
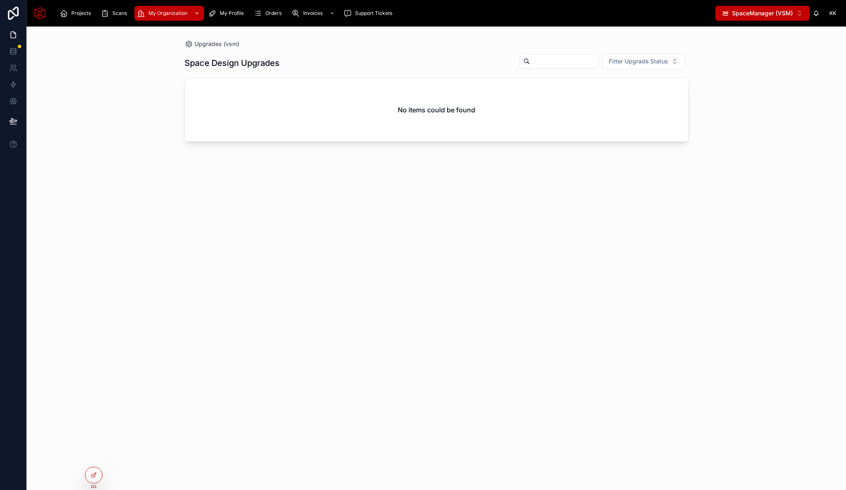
click at [187, 14] on div "My Organization" at bounding box center [169, 13] width 65 height 13
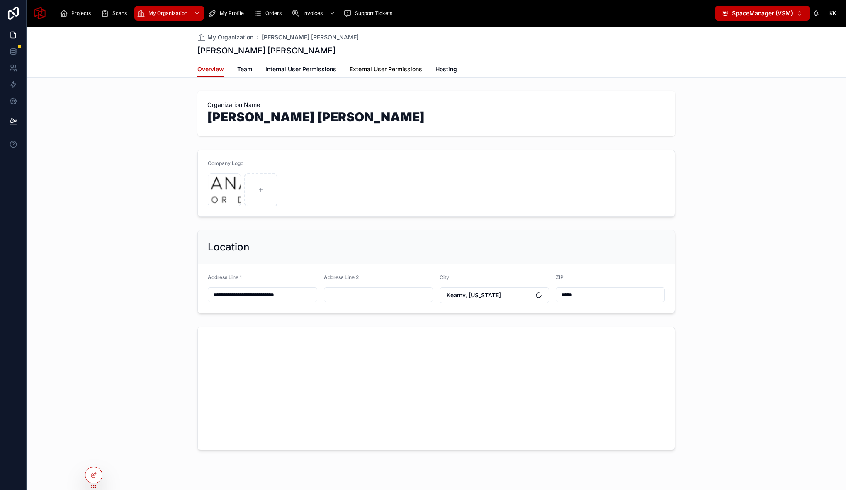
click at [389, 70] on span "External User Permissions" at bounding box center [386, 69] width 73 height 8
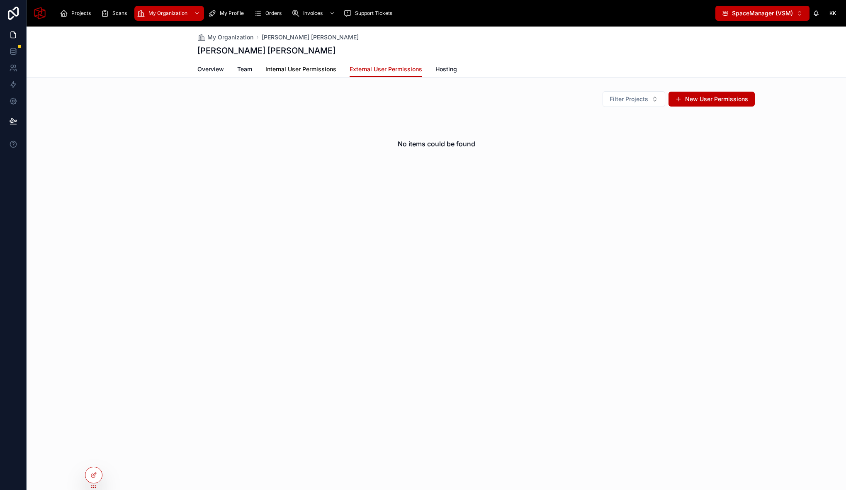
click at [302, 70] on span "Internal User Permissions" at bounding box center [300, 69] width 71 height 8
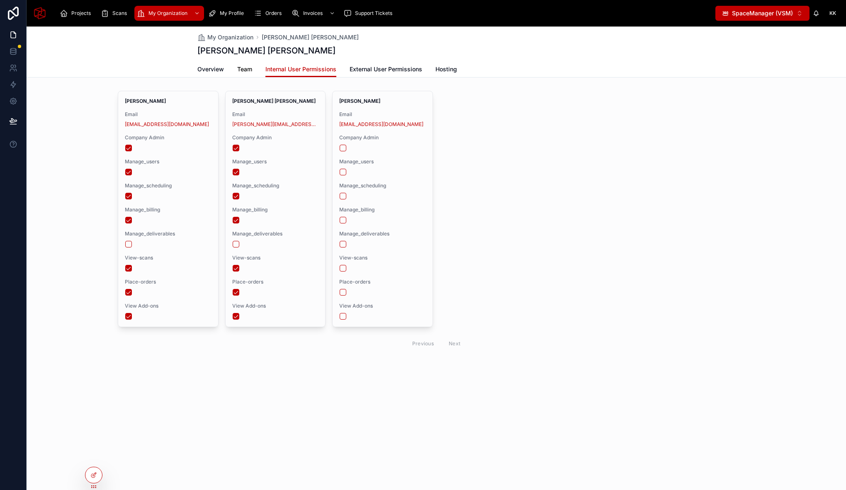
click at [249, 71] on span "Team" at bounding box center [244, 69] width 15 height 8
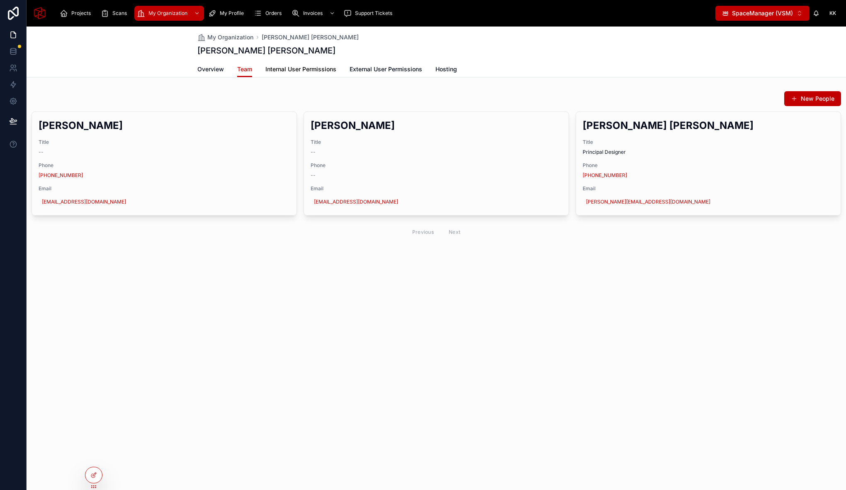
click at [312, 68] on span "Internal User Permissions" at bounding box center [300, 69] width 71 height 8
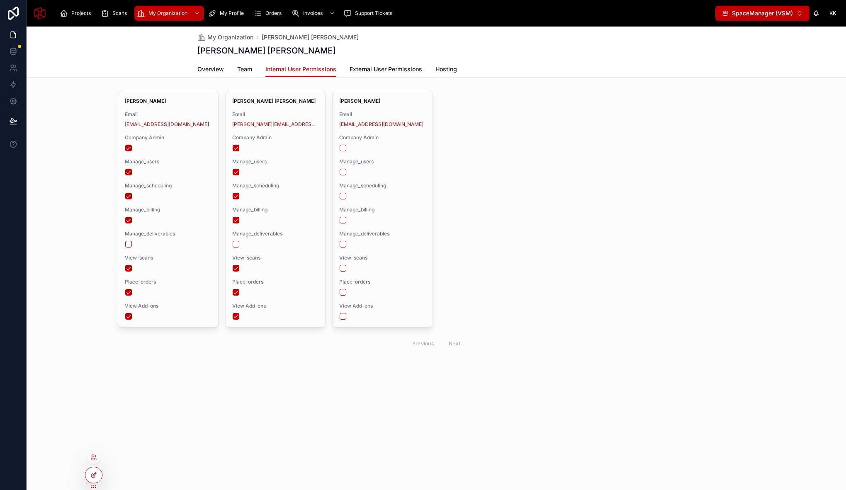
click at [94, 477] on icon at bounding box center [93, 476] width 4 height 4
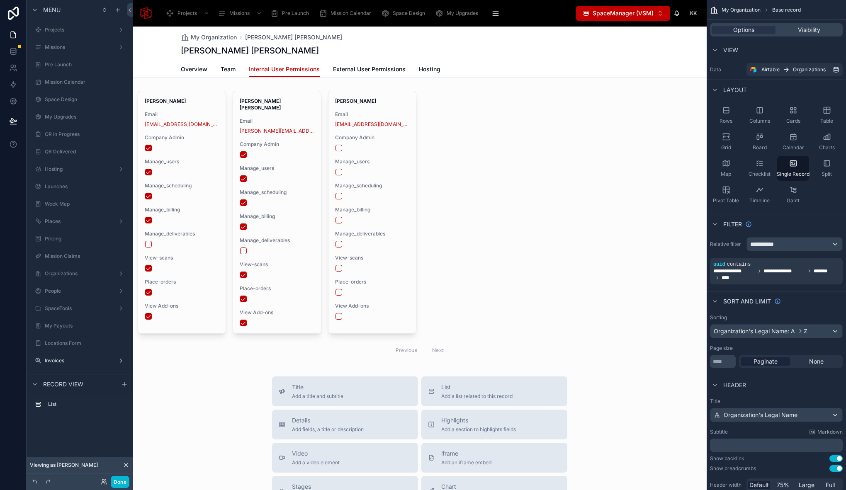
click at [200, 87] on div at bounding box center [420, 382] width 574 height 711
click at [809, 27] on span "Visibility" at bounding box center [809, 30] width 22 height 8
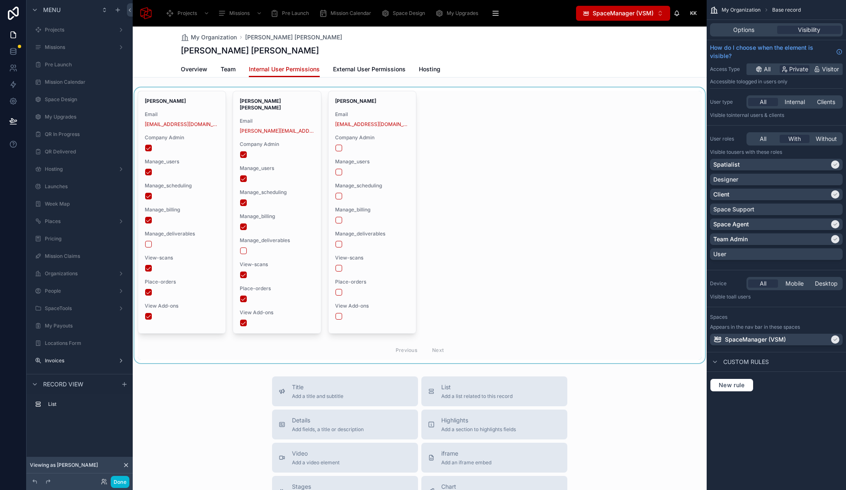
click at [279, 88] on div at bounding box center [420, 225] width 574 height 276
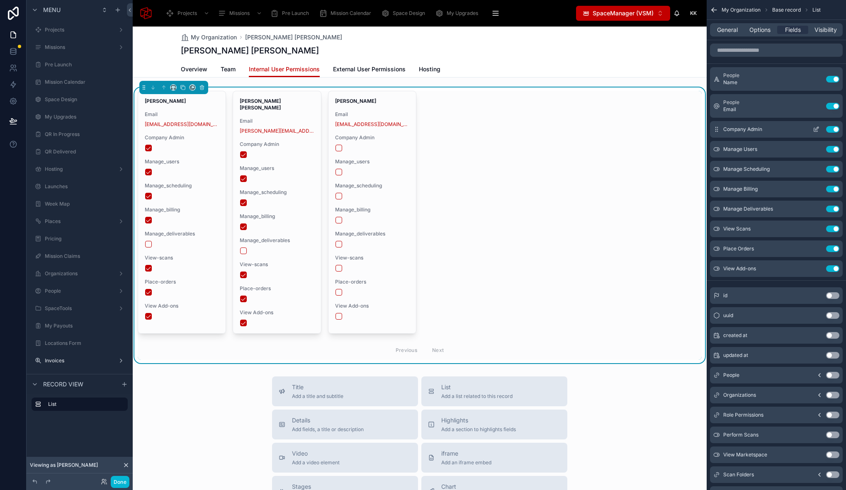
click at [817, 127] on icon "scrollable content" at bounding box center [817, 127] width 1 height 1
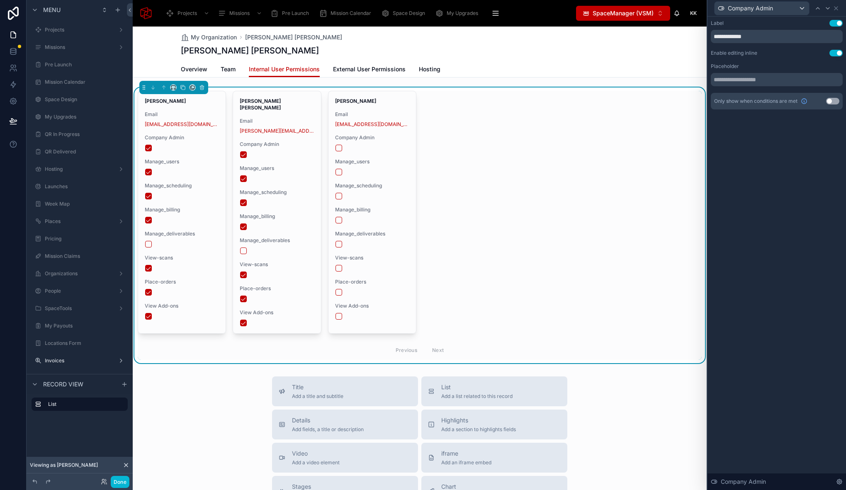
click at [831, 100] on button "Use setting" at bounding box center [832, 101] width 13 height 7
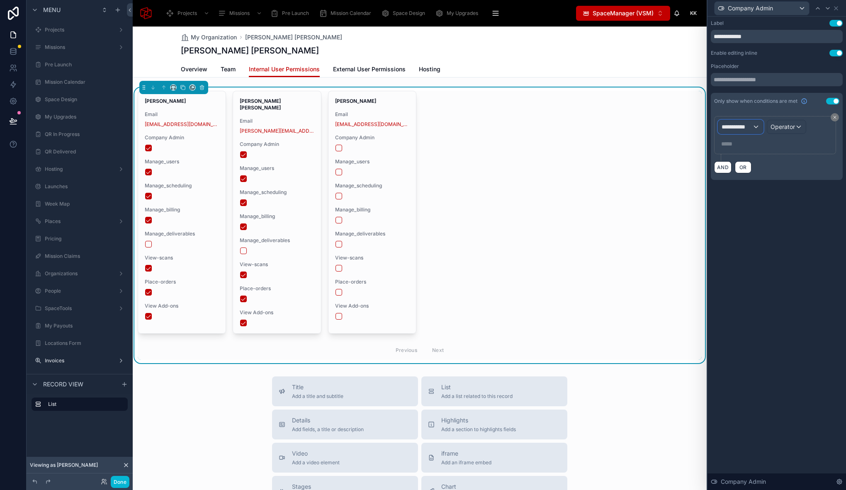
click at [738, 129] on span "**********" at bounding box center [736, 127] width 31 height 8
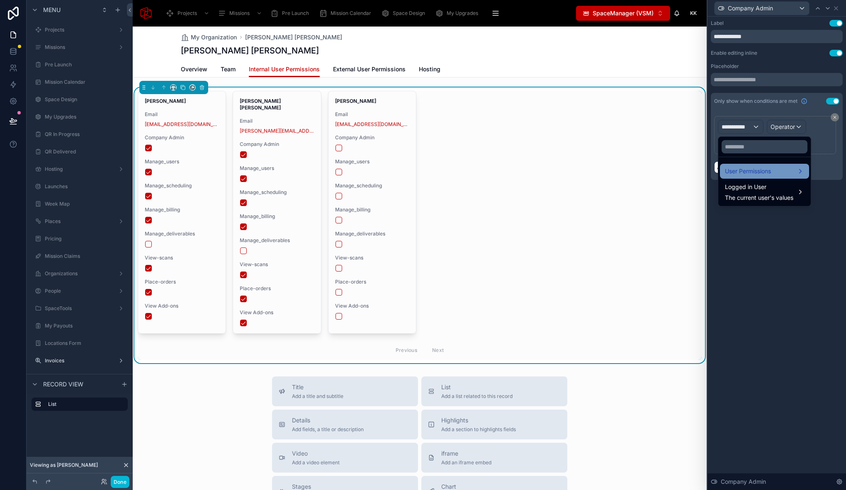
click at [771, 171] on span "User Permissions" at bounding box center [748, 171] width 46 height 10
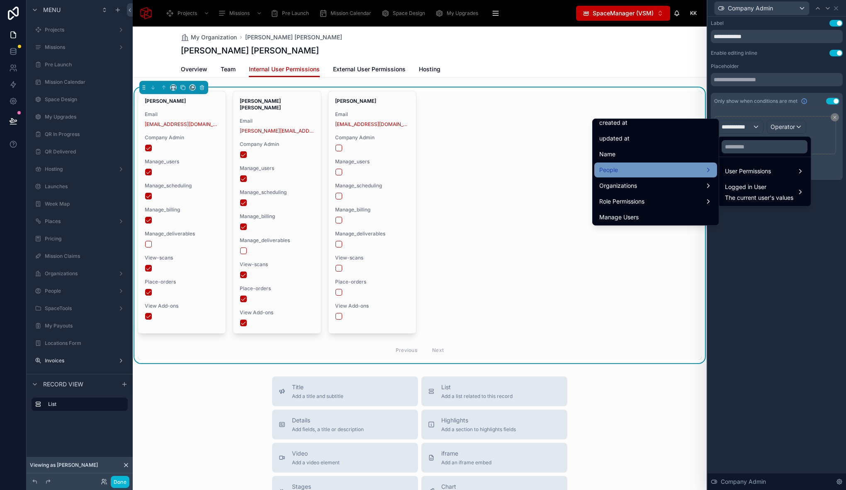
scroll to position [36, 0]
click at [697, 170] on div "People" at bounding box center [655, 171] width 113 height 10
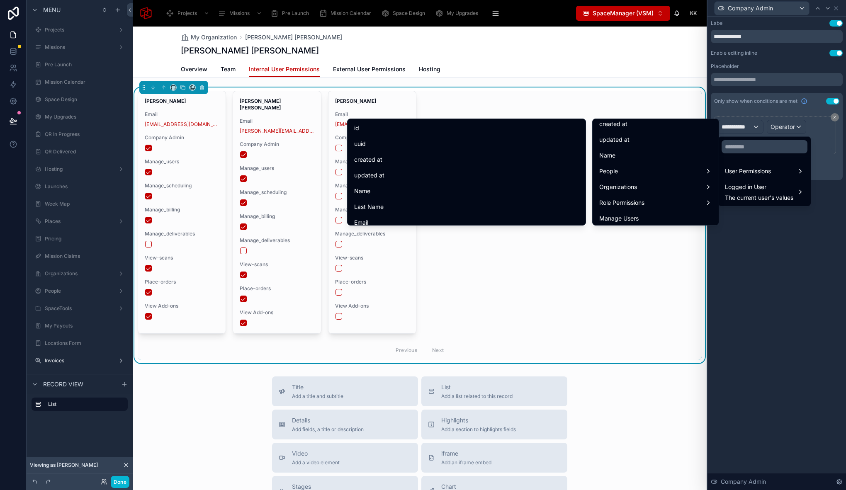
drag, startPoint x: 450, startPoint y: 128, endPoint x: 715, endPoint y: 150, distance: 265.8
click at [449, 128] on div "id" at bounding box center [466, 128] width 225 height 10
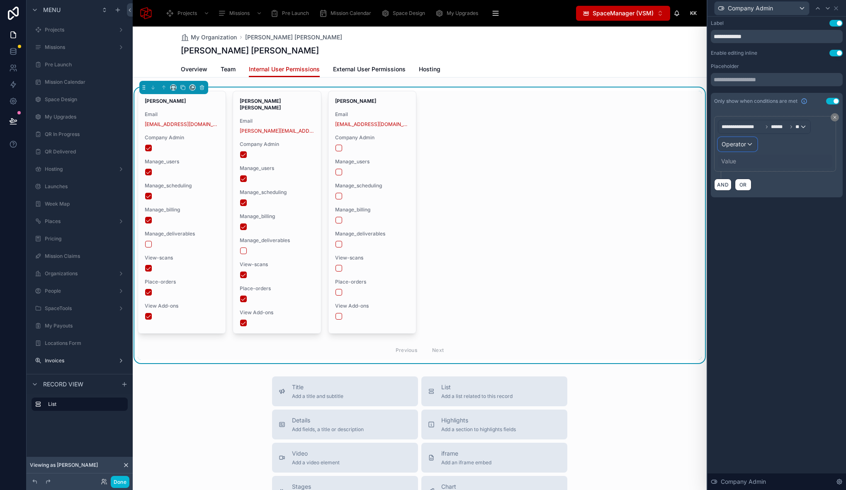
click at [735, 146] on span "Operator" at bounding box center [733, 144] width 24 height 7
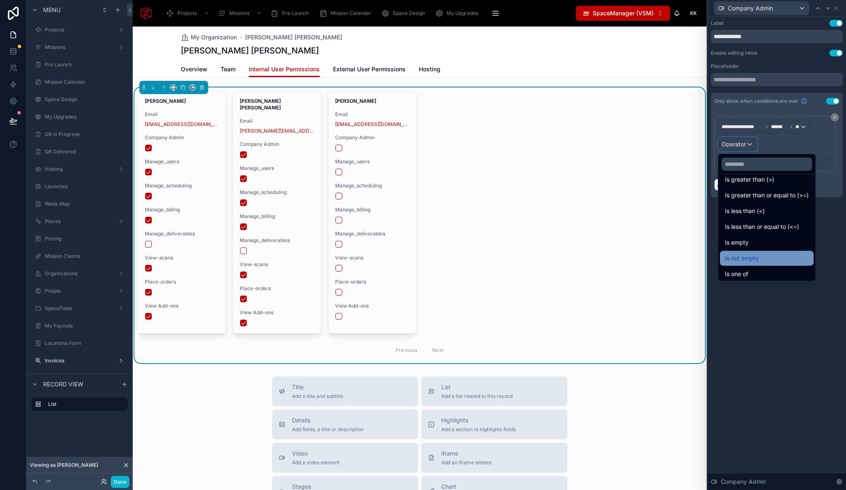
scroll to position [59, 0]
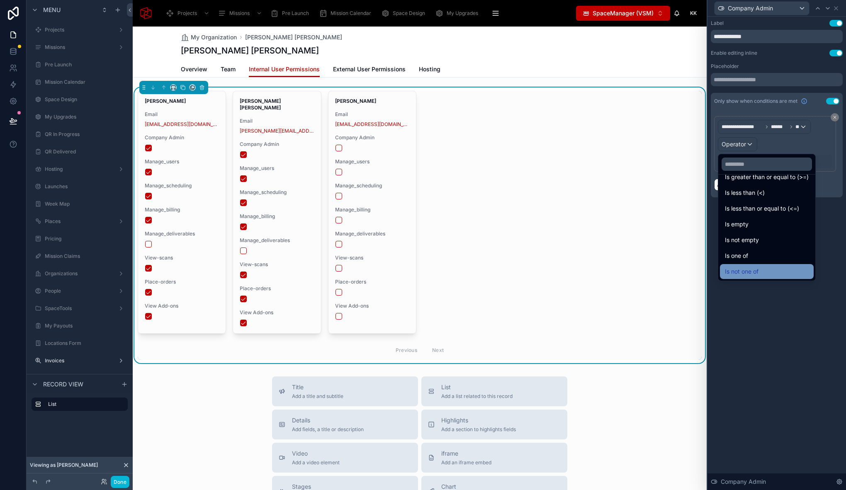
click at [760, 273] on div "Is not one of" at bounding box center [767, 272] width 84 height 10
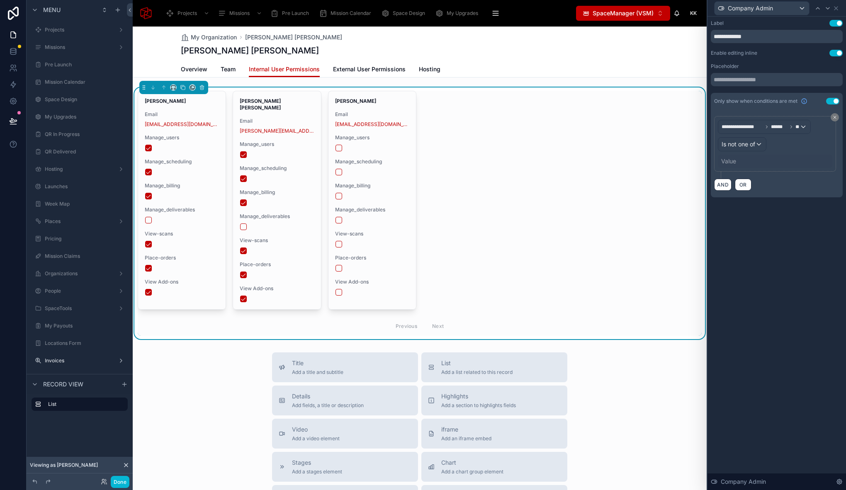
click at [736, 161] on div "Value" at bounding box center [728, 161] width 15 height 8
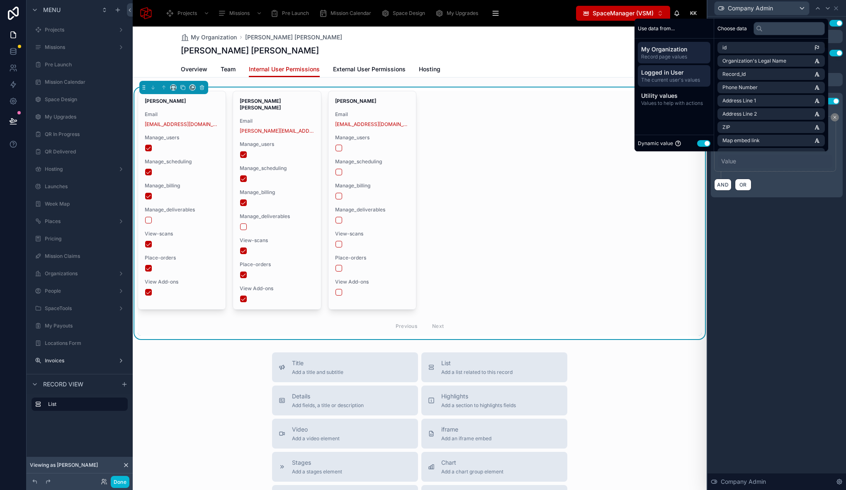
click at [665, 75] on span "Logged in User" at bounding box center [674, 72] width 66 height 8
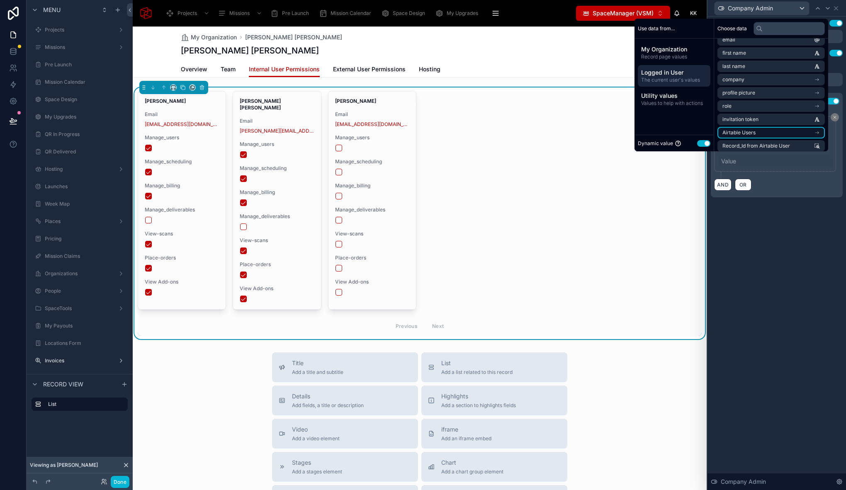
click at [767, 132] on li "Airtable Users" at bounding box center [770, 133] width 107 height 12
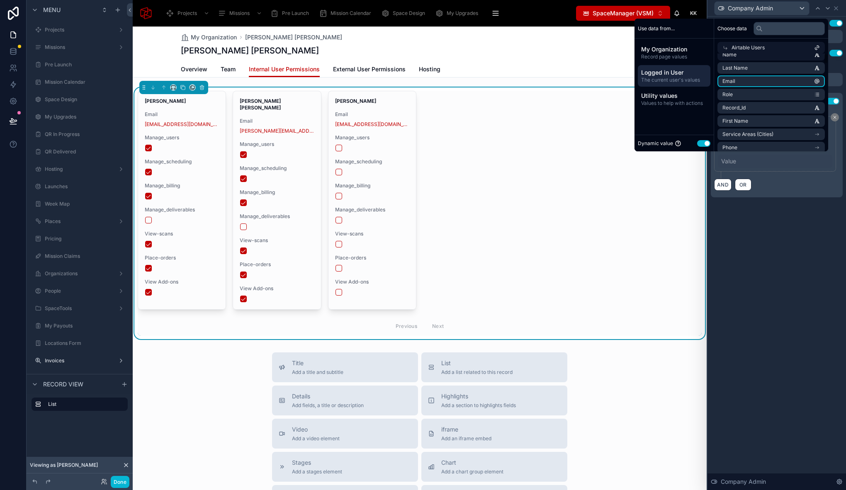
scroll to position [0, 0]
click at [747, 62] on li "id" at bounding box center [770, 63] width 107 height 12
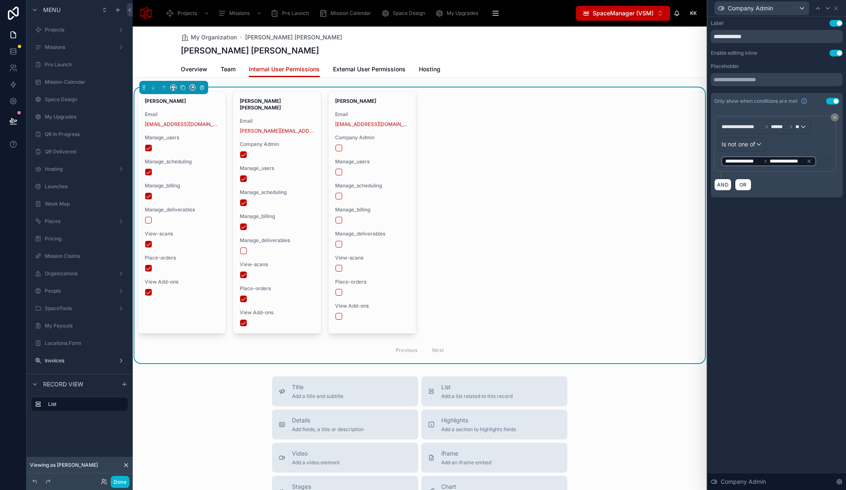
click at [117, 484] on button "Done" at bounding box center [120, 482] width 19 height 12
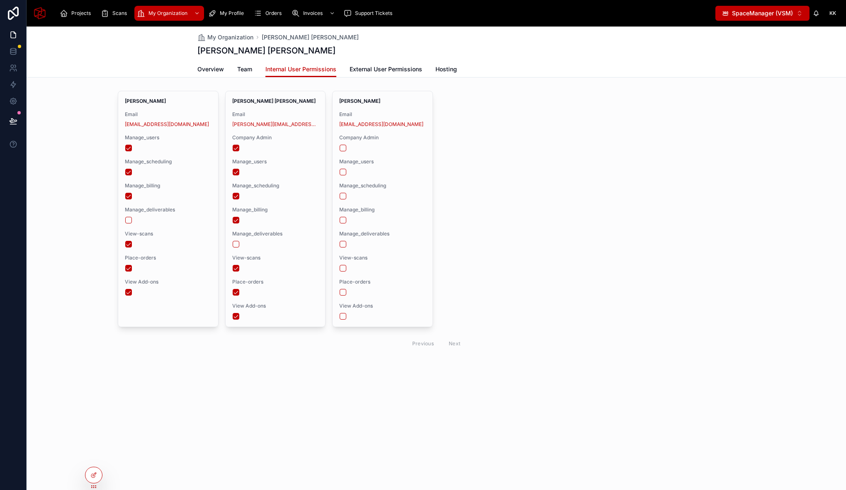
click at [148, 410] on div "My Organization Beth Diana Smith Beth Diana Smith Internal User Permissions Ove…" at bounding box center [436, 259] width 819 height 464
click at [95, 139] on div "Kristen King Email hello@bethdianasmith.com Manage_users Manage_scheduling Mana…" at bounding box center [436, 221] width 819 height 269
click at [11, 121] on icon at bounding box center [13, 121] width 8 height 8
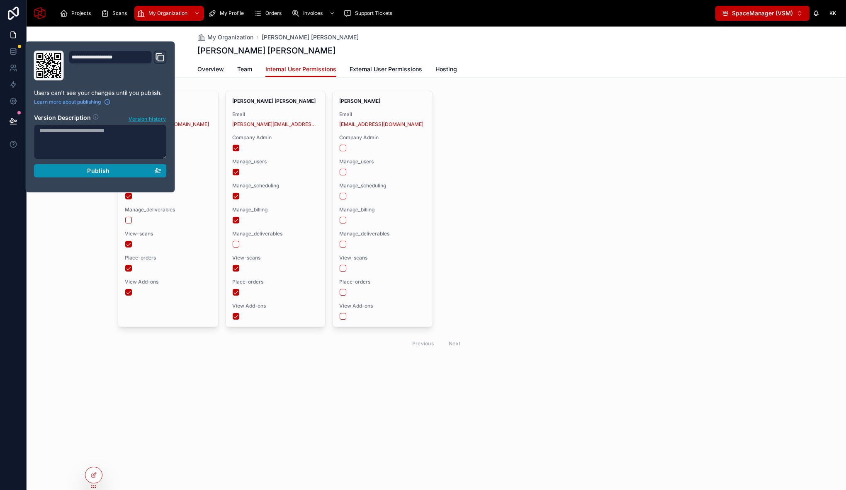
click at [163, 173] on button "Publish" at bounding box center [100, 170] width 133 height 13
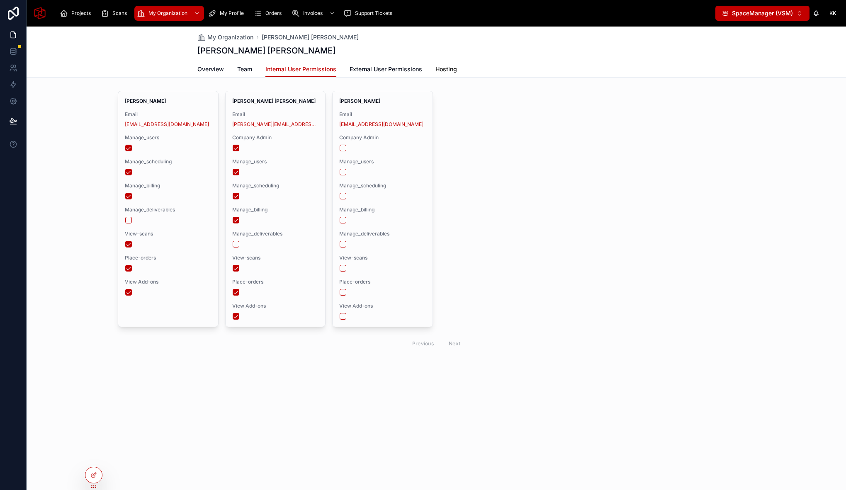
drag, startPoint x: 539, startPoint y: 185, endPoint x: 436, endPoint y: 71, distance: 153.5
click at [539, 185] on div "Kristen King Email hello@bethdianasmith.com Manage_users Manage_scheduling Mana…" at bounding box center [436, 222] width 637 height 262
click at [376, 68] on span "External User Permissions" at bounding box center [386, 69] width 73 height 8
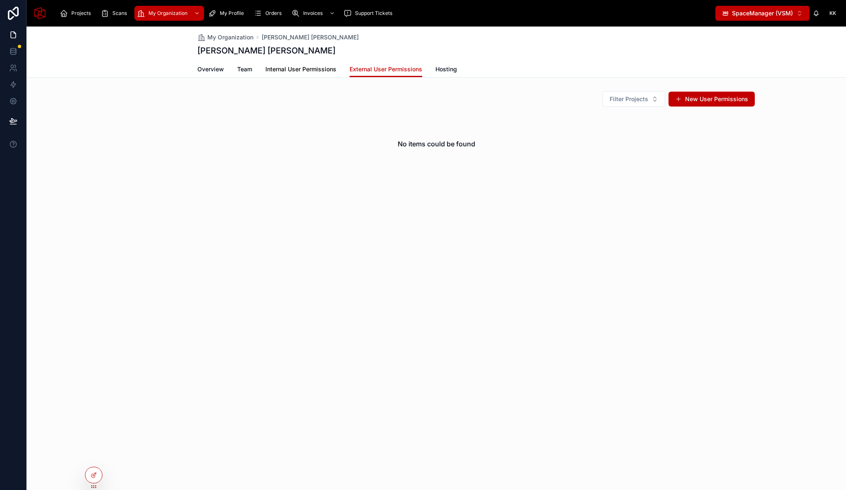
click at [301, 69] on span "Internal User Permissions" at bounding box center [300, 69] width 71 height 8
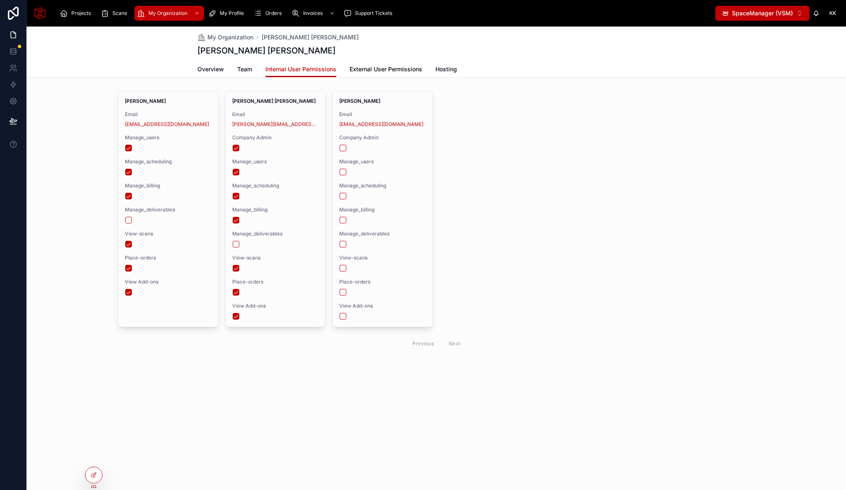
click at [364, 70] on span "External User Permissions" at bounding box center [386, 69] width 73 height 8
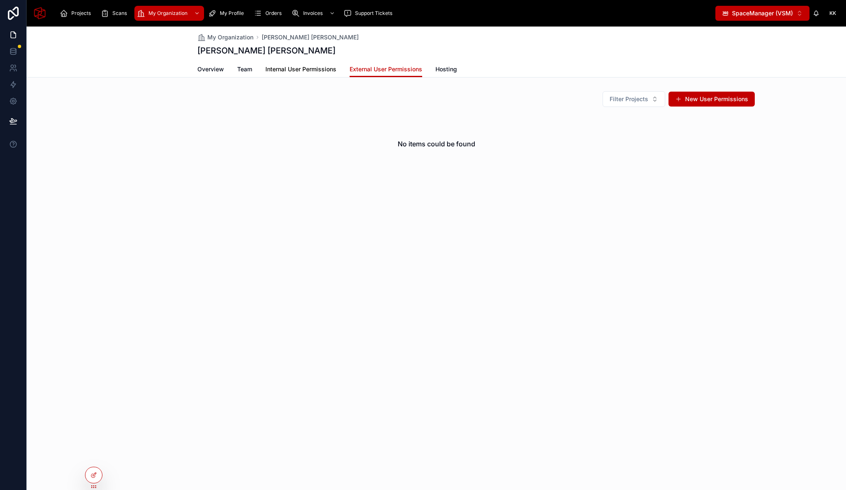
click at [288, 66] on span "Internal User Permissions" at bounding box center [300, 69] width 71 height 8
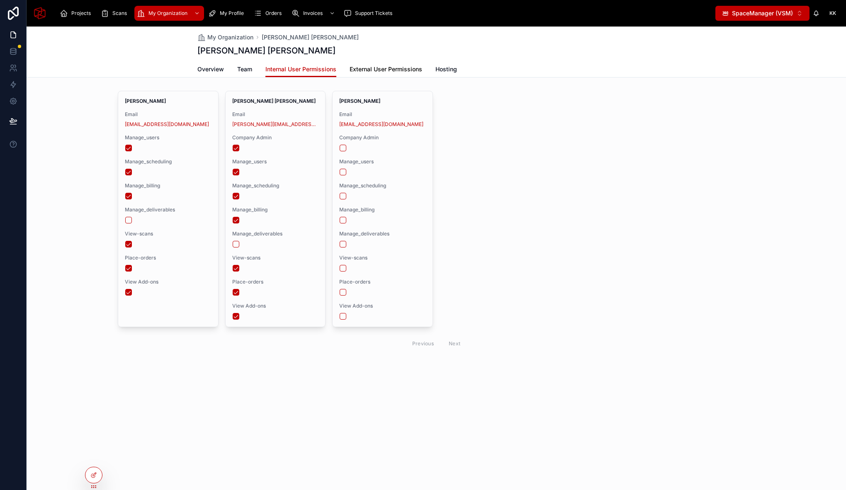
click at [374, 68] on span "External User Permissions" at bounding box center [386, 69] width 73 height 8
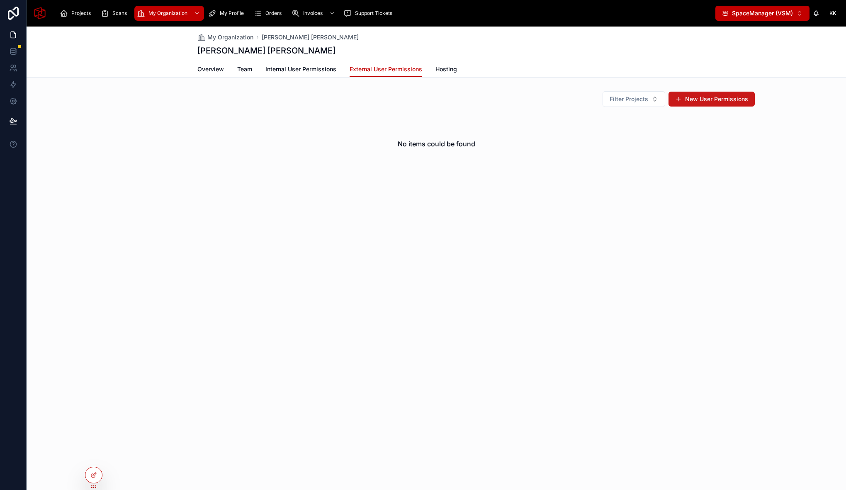
click at [709, 100] on button "New User Permissions" at bounding box center [711, 99] width 86 height 15
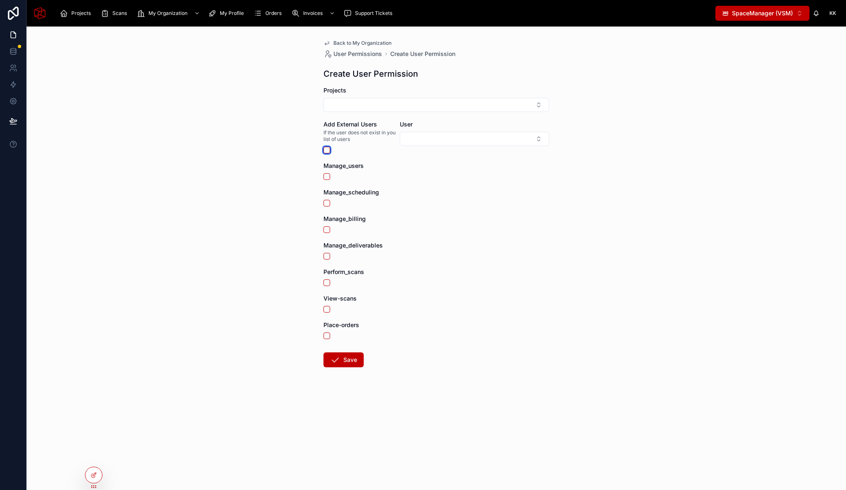
click at [329, 149] on button "button" at bounding box center [326, 150] width 7 height 7
click at [433, 137] on button "New" at bounding box center [474, 140] width 142 height 8
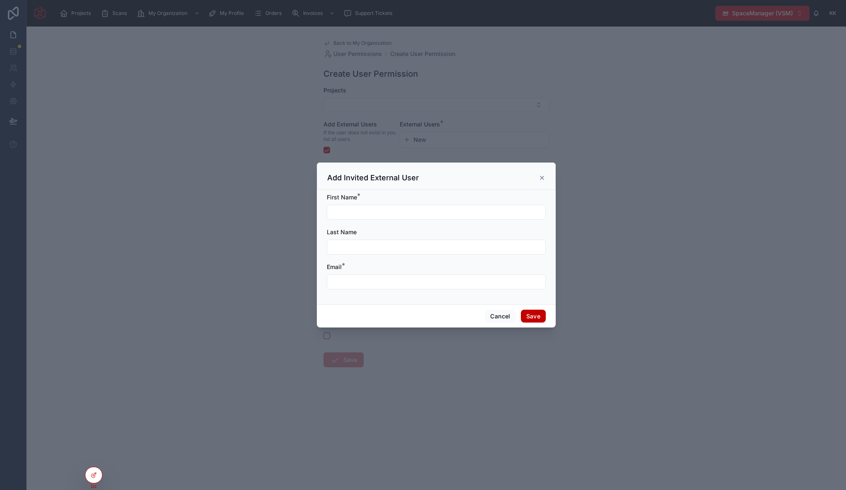
click at [541, 177] on icon at bounding box center [541, 177] width 3 height 3
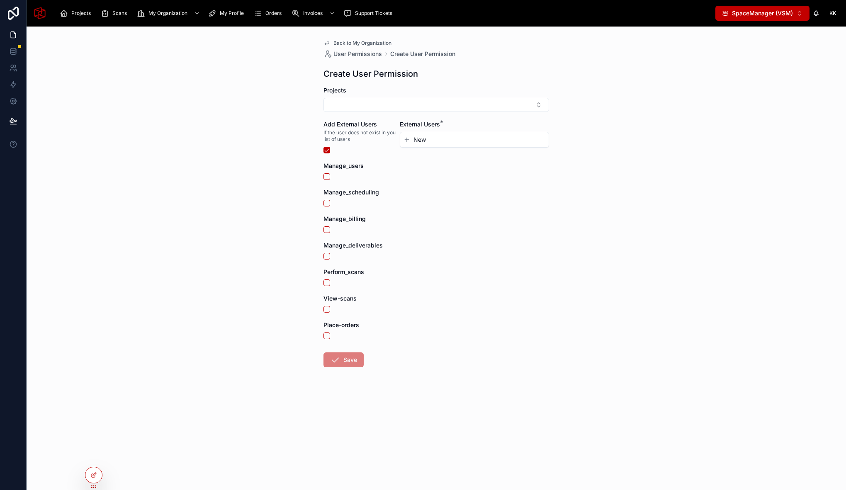
click at [270, 131] on div "Back to My Organization User Permissions Create User Permission Create User Per…" at bounding box center [436, 259] width 819 height 464
click at [449, 132] on div "New" at bounding box center [474, 139] width 148 height 15
click at [447, 138] on button "New" at bounding box center [474, 140] width 142 height 8
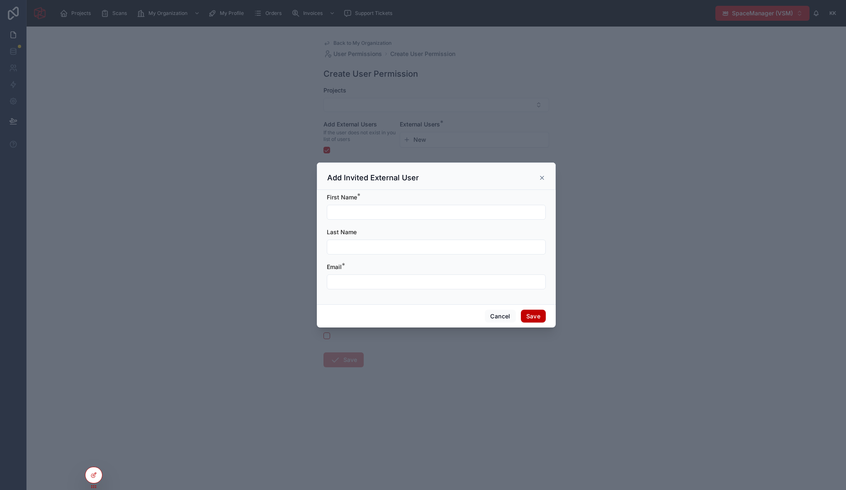
click at [541, 179] on icon at bounding box center [542, 178] width 7 height 7
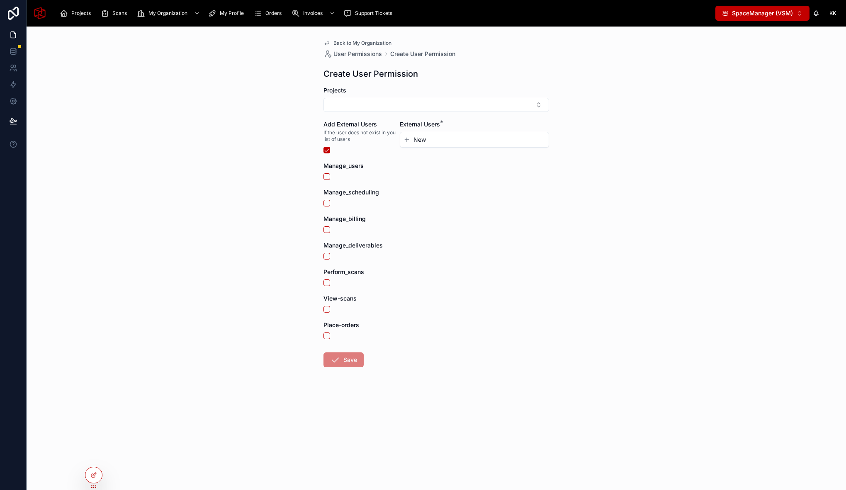
click at [323, 151] on div "Back to My Organization User Permissions Create User Permission Create User Per…" at bounding box center [436, 224] width 239 height 394
click at [326, 150] on button "button" at bounding box center [326, 150] width 7 height 7
click at [262, 144] on div "Back to My Organization User Permissions Create User Permission Create User Per…" at bounding box center [436, 259] width 819 height 464
click at [362, 42] on span "Back to My Organization" at bounding box center [362, 43] width 58 height 7
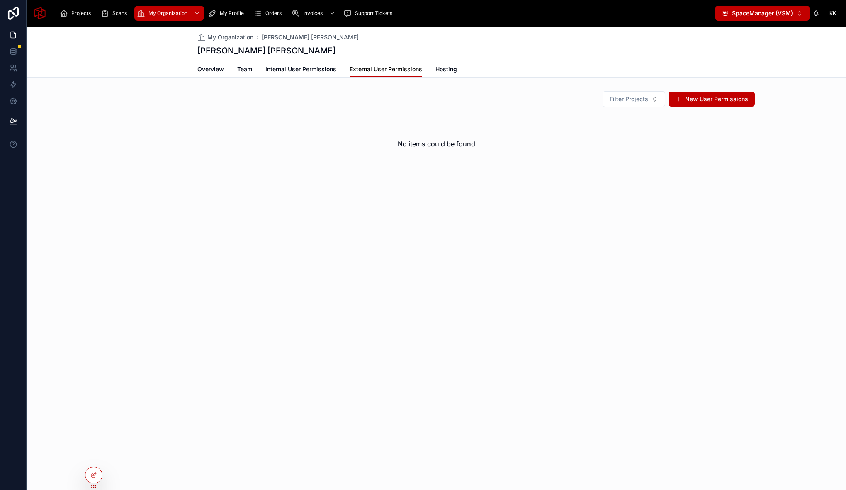
click at [366, 70] on span "External User Permissions" at bounding box center [386, 69] width 73 height 8
click at [716, 101] on button "New User Permissions" at bounding box center [711, 99] width 86 height 15
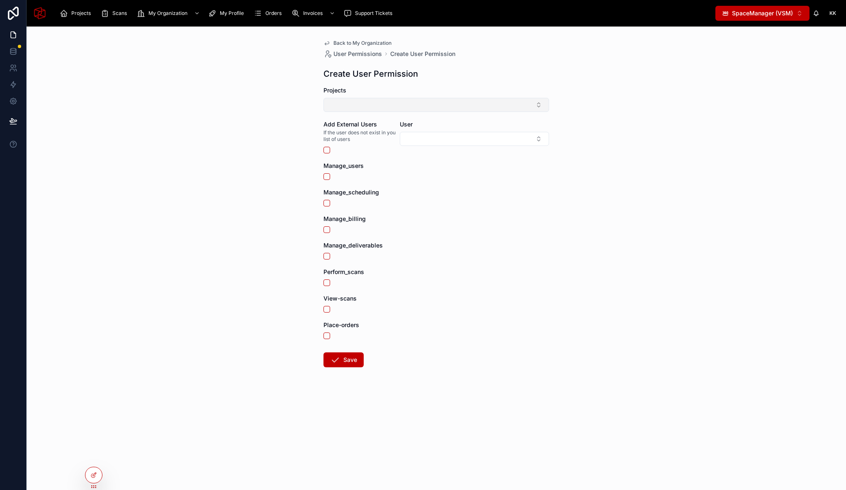
click at [358, 104] on button "Select Button" at bounding box center [436, 105] width 226 height 14
drag, startPoint x: 270, startPoint y: 153, endPoint x: 307, endPoint y: 149, distance: 37.6
click at [270, 153] on div "Back to My Organization User Permissions Create User Permission Create User Per…" at bounding box center [436, 259] width 819 height 464
click at [357, 104] on button "Select Button" at bounding box center [436, 105] width 226 height 14
click at [357, 138] on span "BDS Interior Design" at bounding box center [355, 138] width 53 height 8
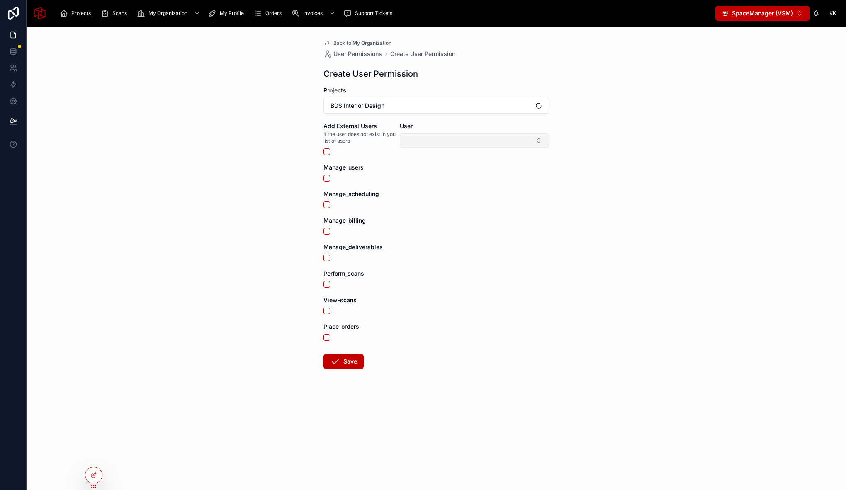
click at [423, 139] on button "Select Button" at bounding box center [474, 141] width 149 height 14
click at [327, 153] on button "button" at bounding box center [326, 151] width 7 height 7
click at [440, 142] on button "New" at bounding box center [474, 141] width 142 height 8
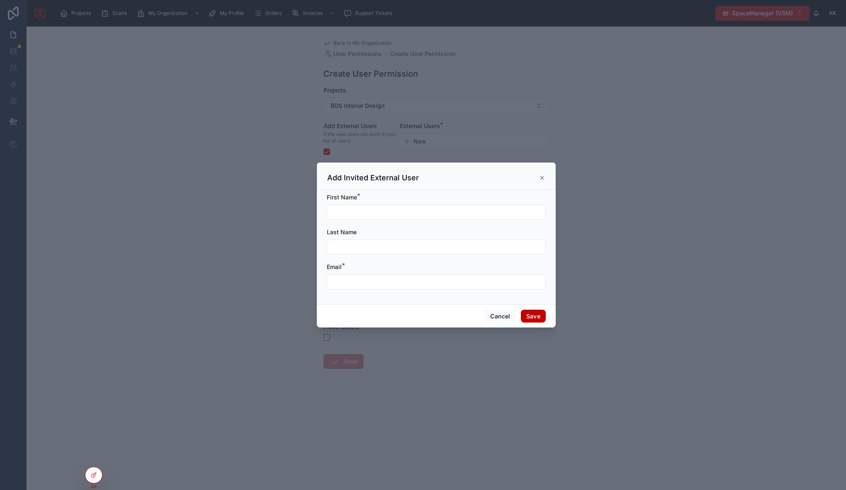
click at [542, 175] on icon at bounding box center [542, 178] width 7 height 7
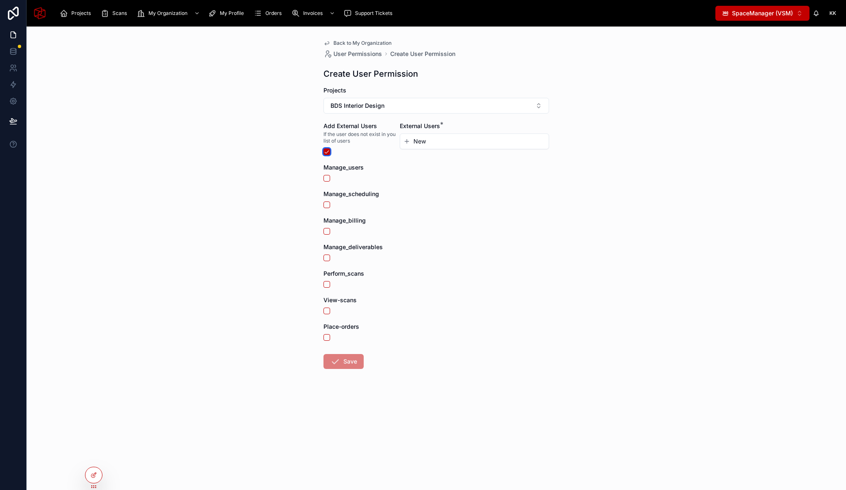
click at [328, 151] on button "button" at bounding box center [326, 151] width 7 height 7
click at [330, 151] on div at bounding box center [359, 151] width 73 height 7
click at [328, 150] on button "button" at bounding box center [326, 151] width 7 height 7
click at [435, 141] on button "New" at bounding box center [474, 141] width 142 height 8
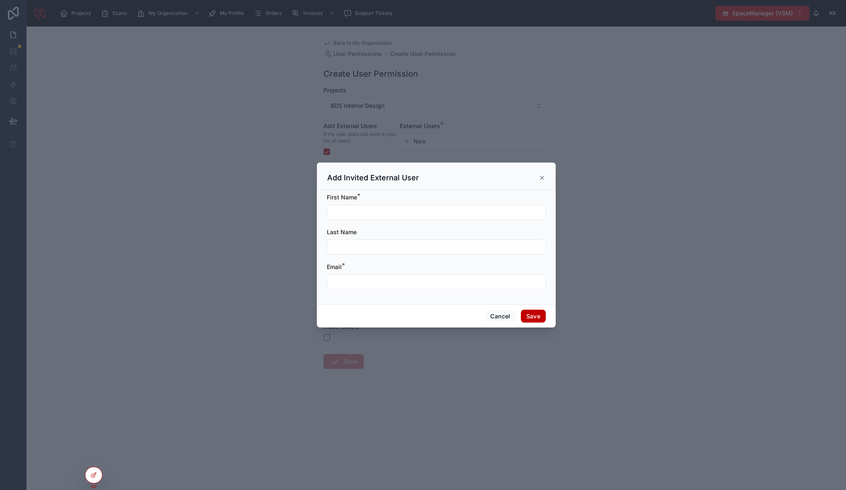
click at [544, 178] on icon at bounding box center [542, 178] width 7 height 7
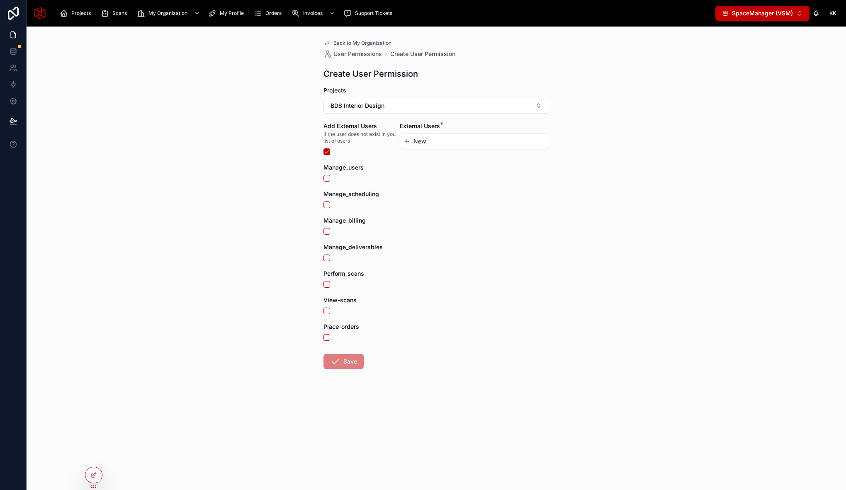
click at [330, 42] on link "Back to My Organization" at bounding box center [357, 43] width 68 height 7
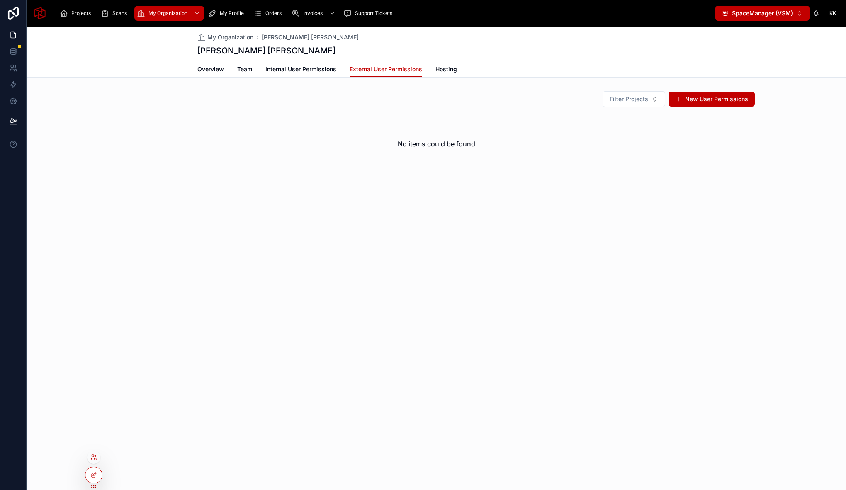
click at [93, 458] on icon at bounding box center [92, 459] width 3 height 2
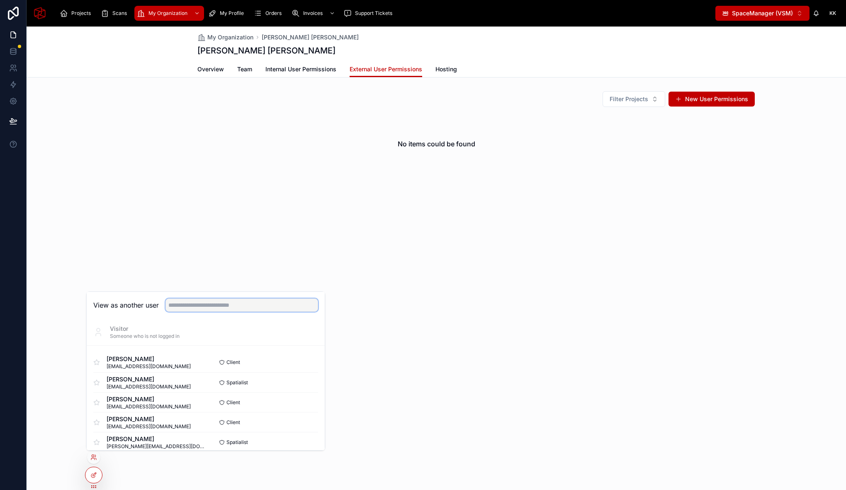
click at [225, 306] on input "text" at bounding box center [241, 305] width 153 height 13
click at [162, 8] on div "My Organization" at bounding box center [169, 13] width 65 height 13
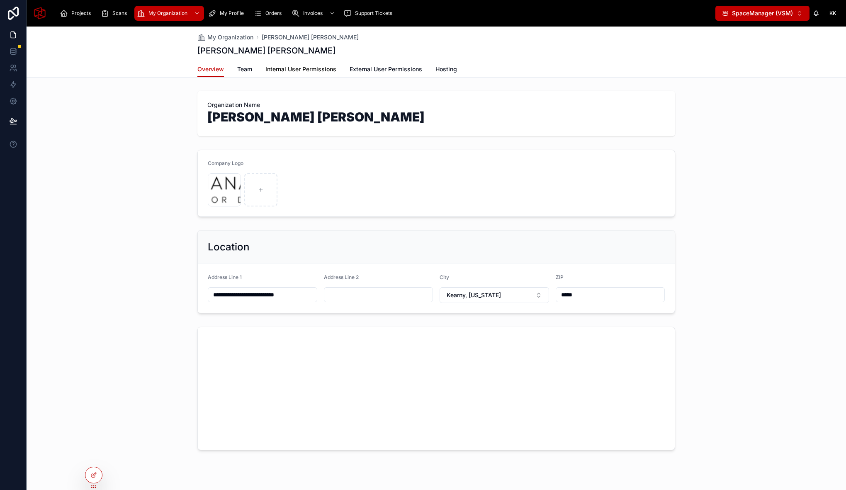
click at [287, 69] on span "Internal User Permissions" at bounding box center [300, 69] width 71 height 8
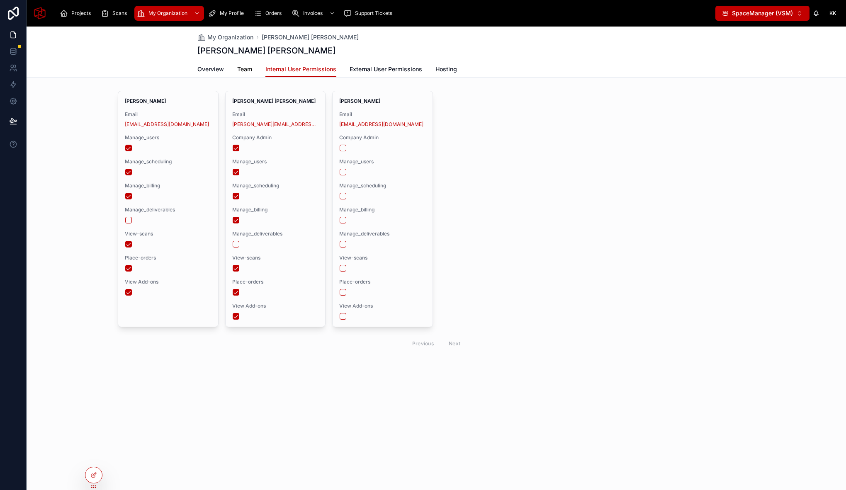
click at [241, 68] on span "Team" at bounding box center [244, 69] width 15 height 8
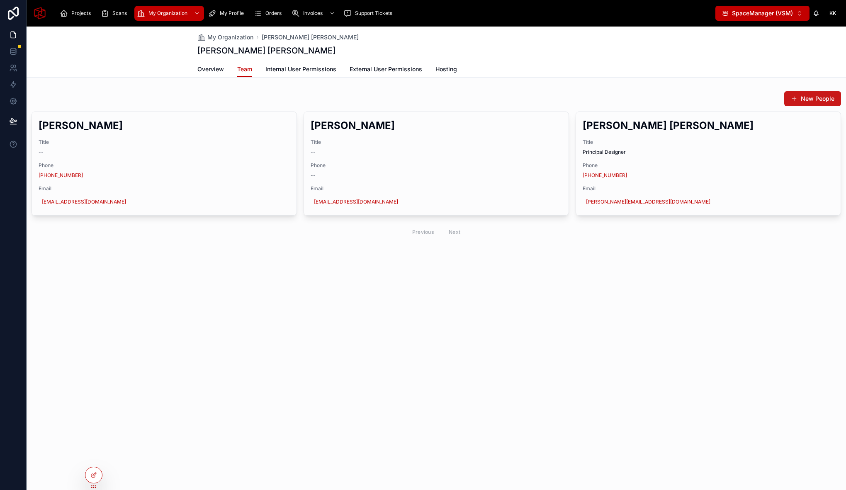
click at [815, 98] on button "New People" at bounding box center [812, 98] width 57 height 15
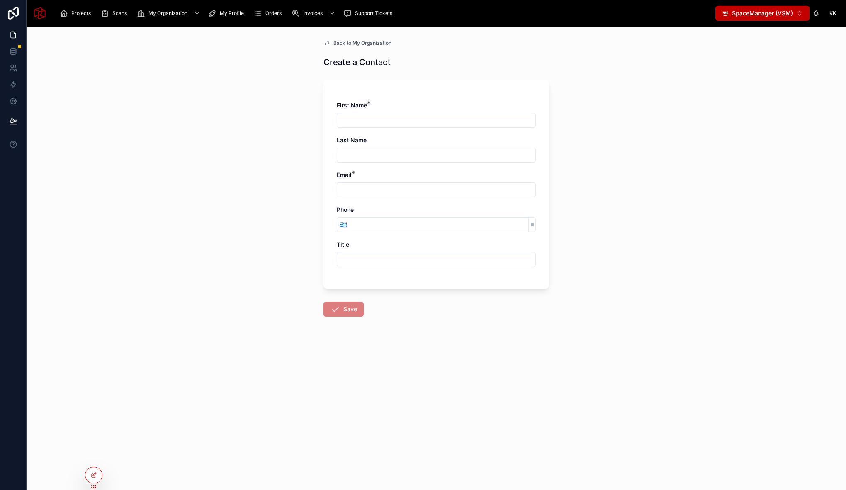
click at [340, 44] on span "Back to My Organization" at bounding box center [362, 43] width 58 height 7
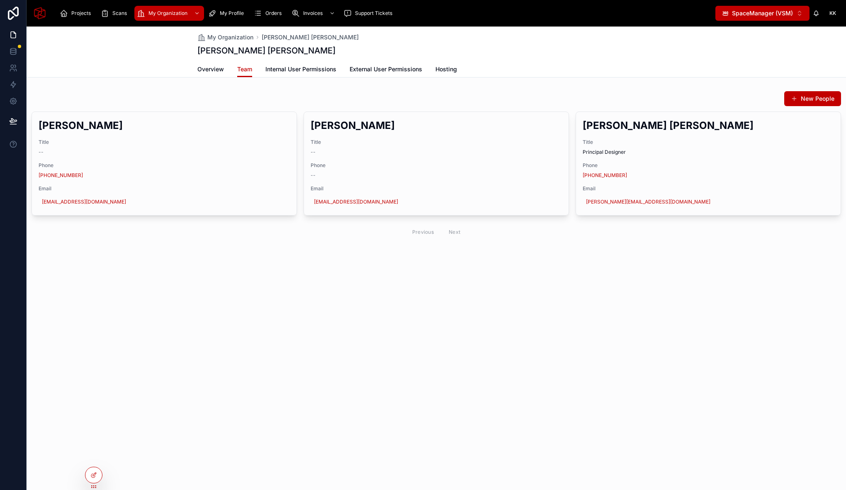
click at [744, 13] on span "SpaceManager (VSM)" at bounding box center [762, 13] width 61 height 8
click at [419, 346] on div "My Organization Beth Diana Smith Beth Diana Smith Team Overview Team Internal U…" at bounding box center [436, 259] width 819 height 464
click at [93, 462] on div at bounding box center [93, 457] width 13 height 13
click at [95, 459] on icon at bounding box center [92, 459] width 3 height 2
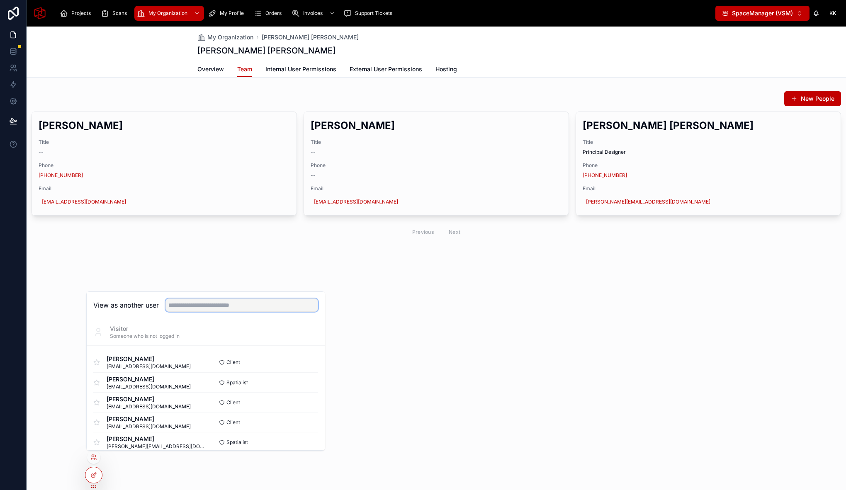
click at [211, 307] on input "text" at bounding box center [241, 305] width 153 height 13
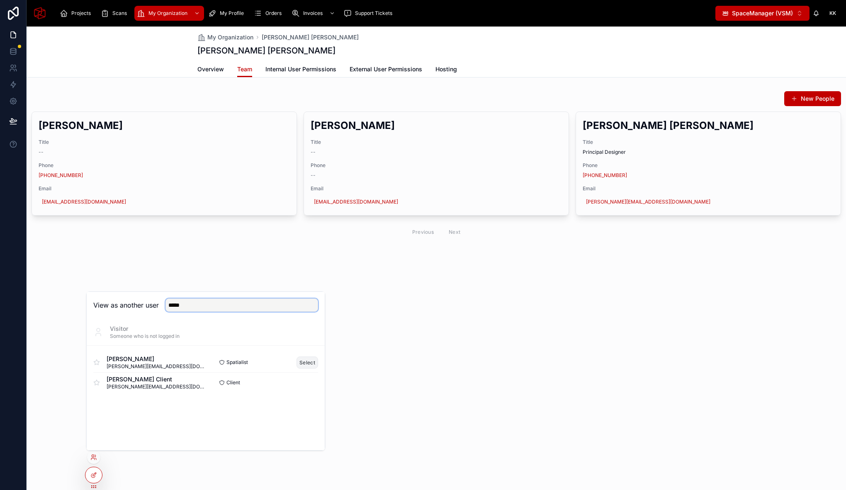
type input "*****"
click at [303, 362] on button "Select" at bounding box center [307, 363] width 22 height 12
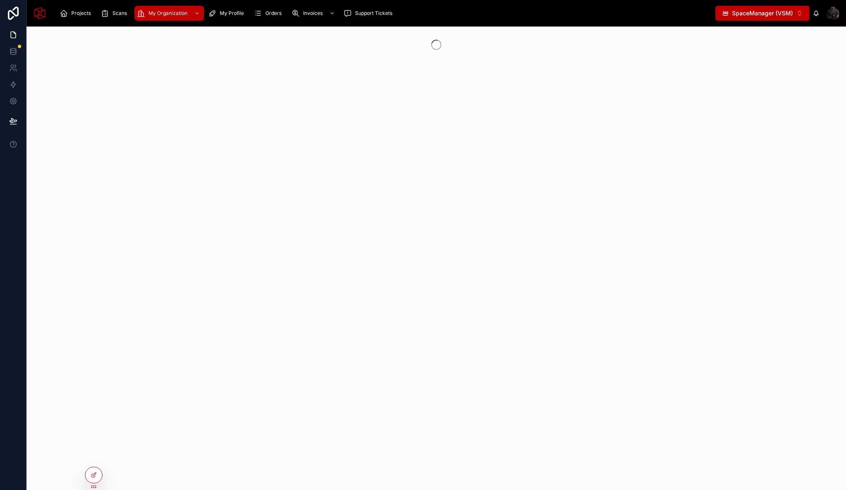
click at [753, 17] on span "SpaceManager (VSM)" at bounding box center [762, 13] width 61 height 8
click at [753, 13] on span "SpaceManager (VSM)" at bounding box center [762, 13] width 61 height 8
click at [516, 141] on div at bounding box center [436, 259] width 819 height 464
click at [163, 18] on div "My Organization" at bounding box center [169, 13] width 65 height 13
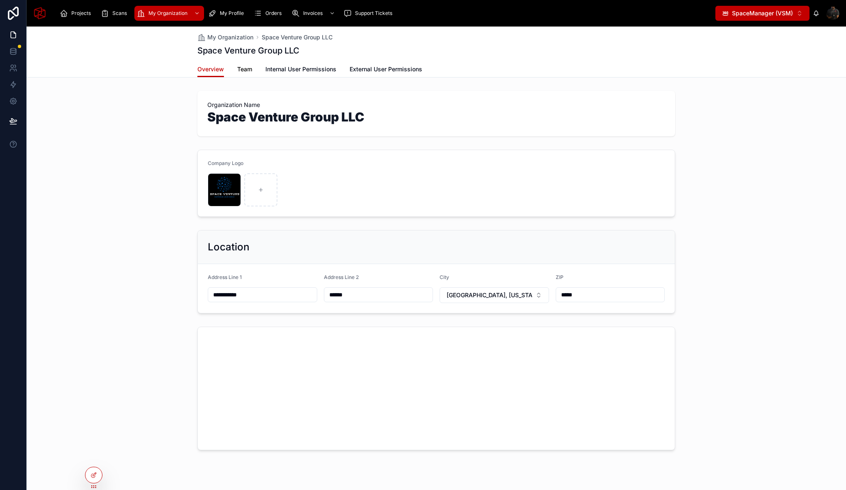
click at [239, 68] on span "Team" at bounding box center [244, 69] width 15 height 8
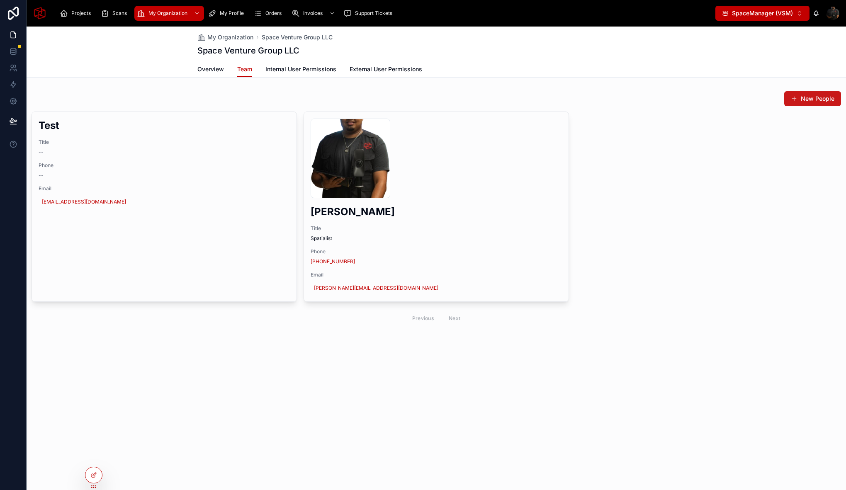
click at [809, 98] on button "New People" at bounding box center [812, 98] width 57 height 15
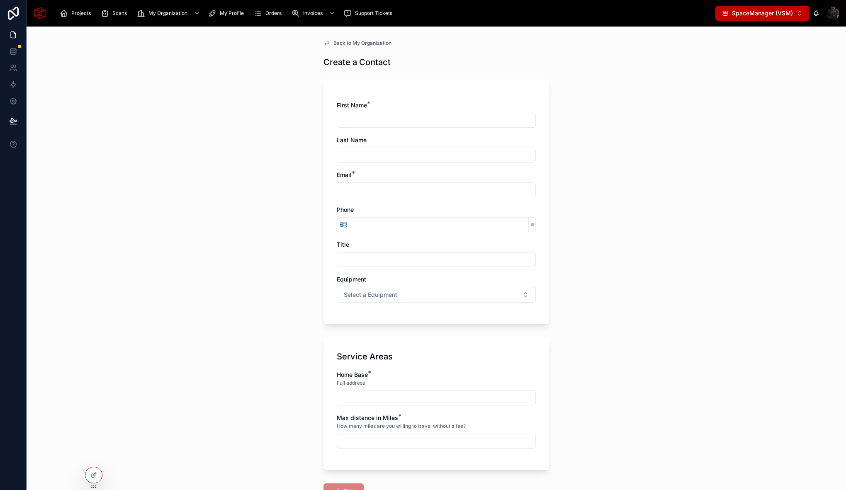
click at [344, 47] on div "Back to My Organization Create a Contact First Name * Last Name Email * Phone 🇬…" at bounding box center [436, 289] width 239 height 525
click at [344, 44] on span "Back to My Organization" at bounding box center [362, 43] width 58 height 7
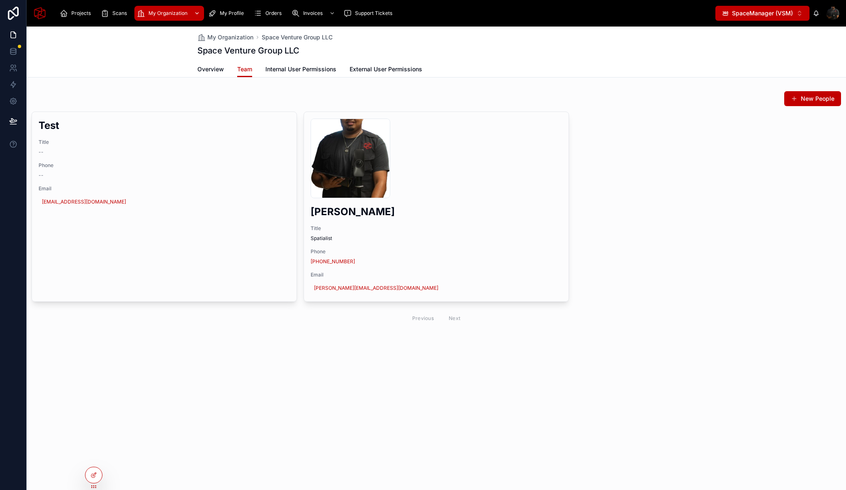
click at [164, 11] on span "My Organization" at bounding box center [167, 13] width 39 height 7
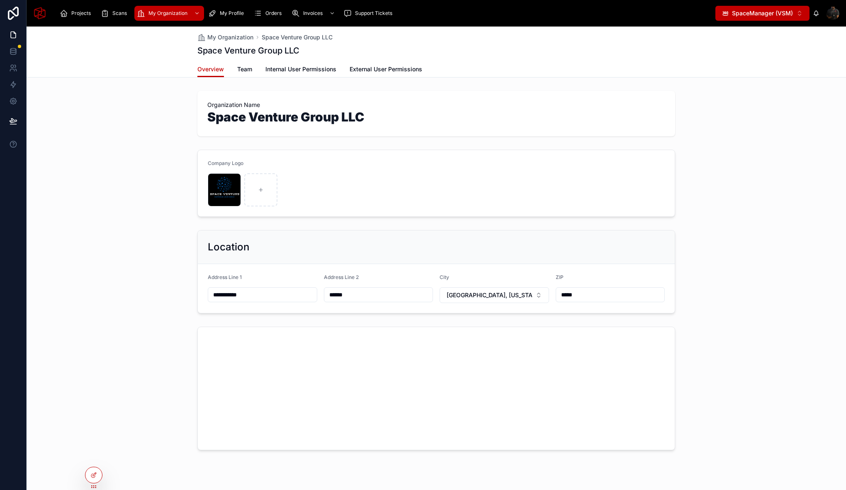
click at [145, 160] on div "Company Logo Space-Venture-Logo .png" at bounding box center [436, 183] width 819 height 74
click at [732, 93] on div "Organization Name Space Venture Group LLC" at bounding box center [436, 113] width 819 height 52
click at [239, 68] on span "Team" at bounding box center [244, 69] width 15 height 8
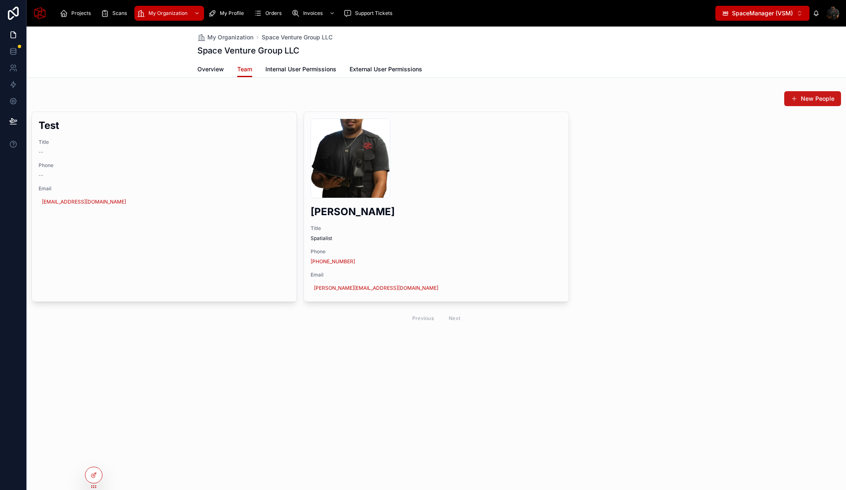
click at [814, 101] on button "New People" at bounding box center [812, 98] width 57 height 15
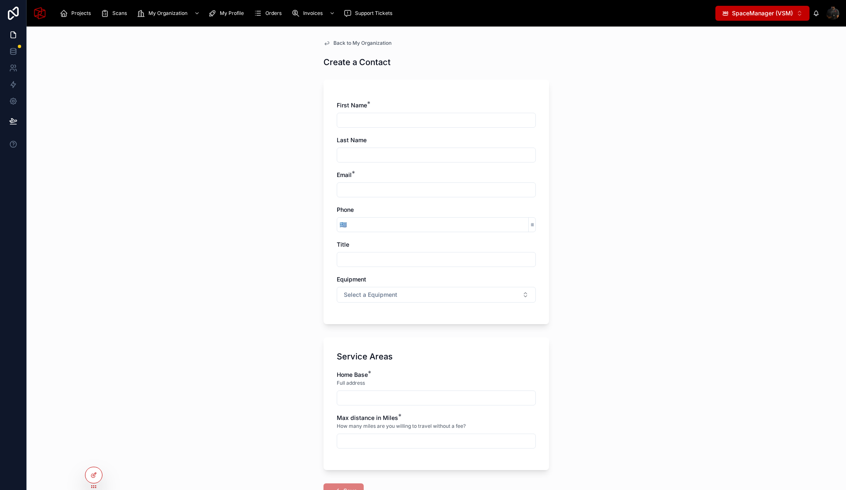
click at [350, 42] on span "Back to My Organization" at bounding box center [362, 43] width 58 height 7
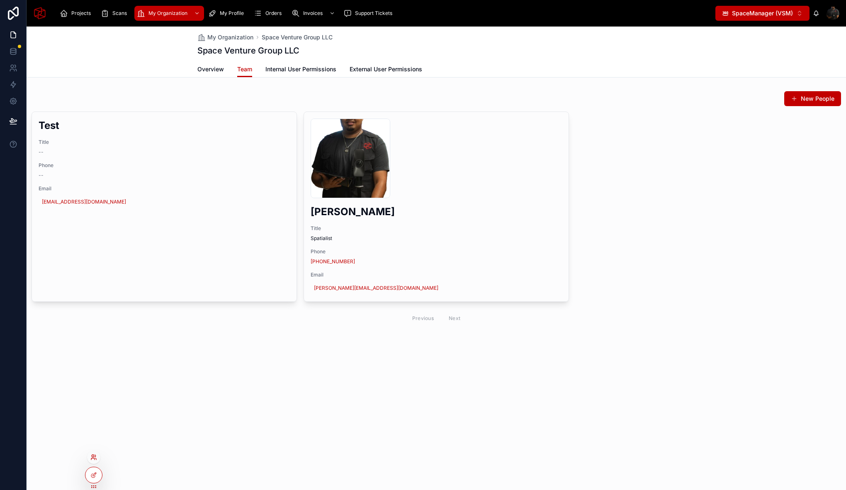
click at [95, 456] on icon at bounding box center [93, 457] width 7 height 7
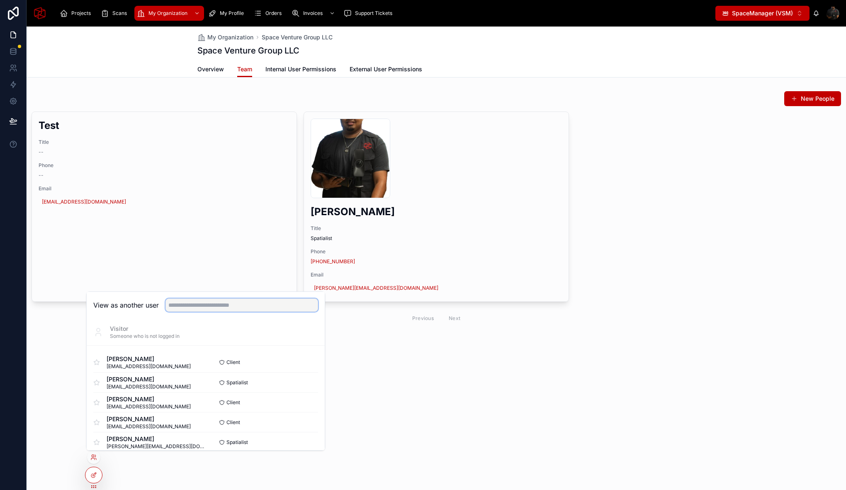
click at [218, 302] on input "text" at bounding box center [241, 305] width 153 height 13
type input "*"
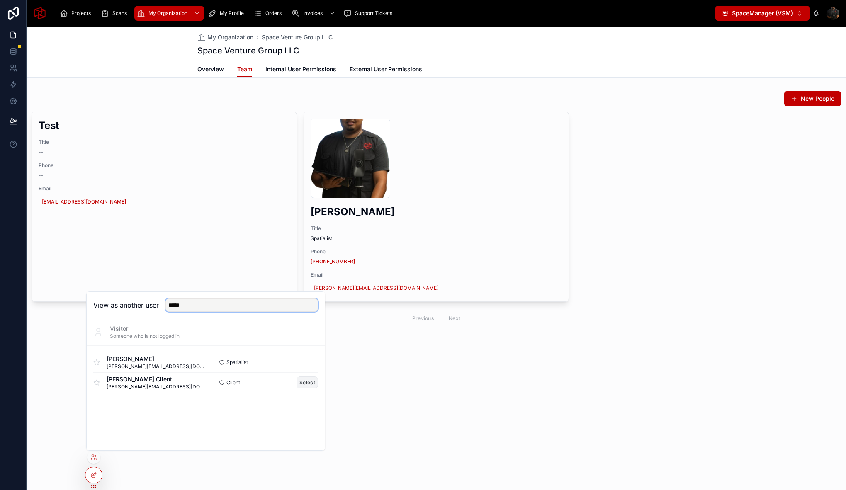
type input "*****"
click at [299, 380] on button "Select" at bounding box center [307, 382] width 22 height 12
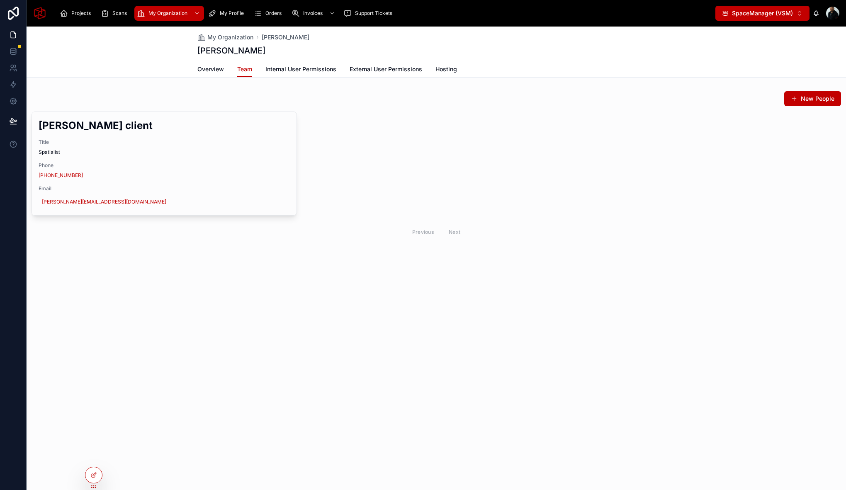
click at [823, 100] on button "New People" at bounding box center [812, 98] width 57 height 15
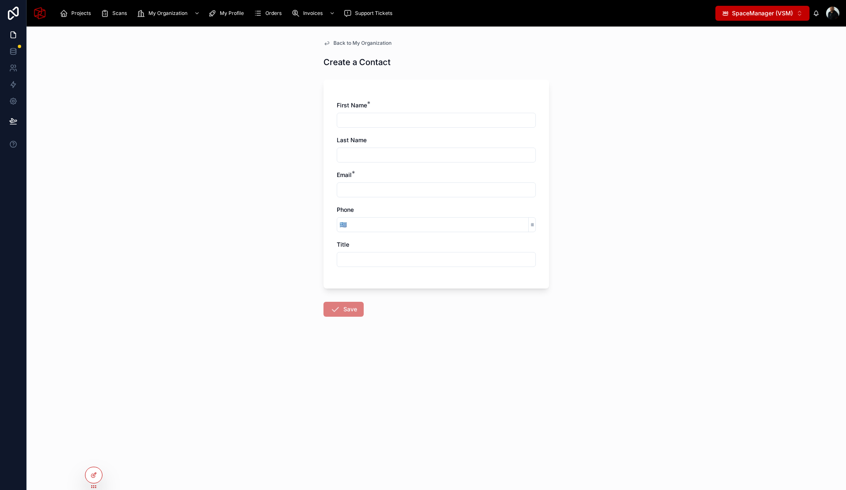
click at [328, 43] on icon at bounding box center [326, 43] width 7 height 7
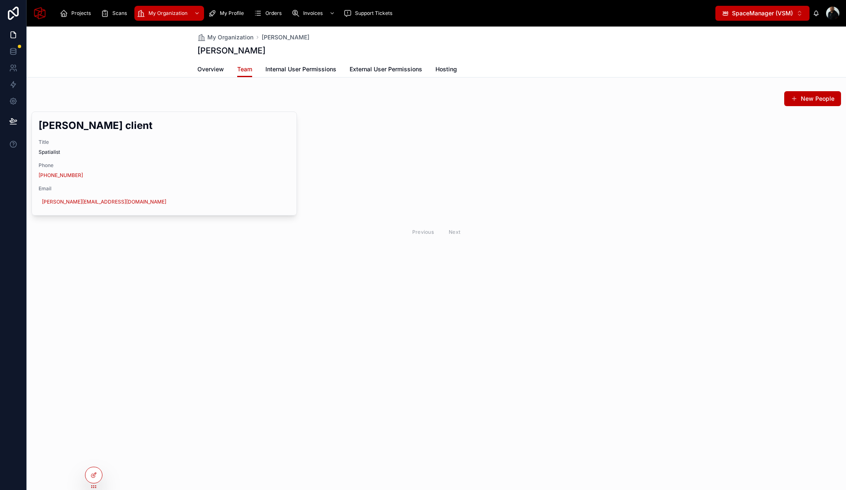
click at [481, 162] on div "[PERSON_NAME] client Title Spatialist Phone [PHONE_NUMBER] Email [PERSON_NAME][…" at bounding box center [436, 177] width 809 height 130
click at [162, 92] on div "New People" at bounding box center [436, 99] width 809 height 16
click at [95, 457] on icon at bounding box center [93, 457] width 7 height 7
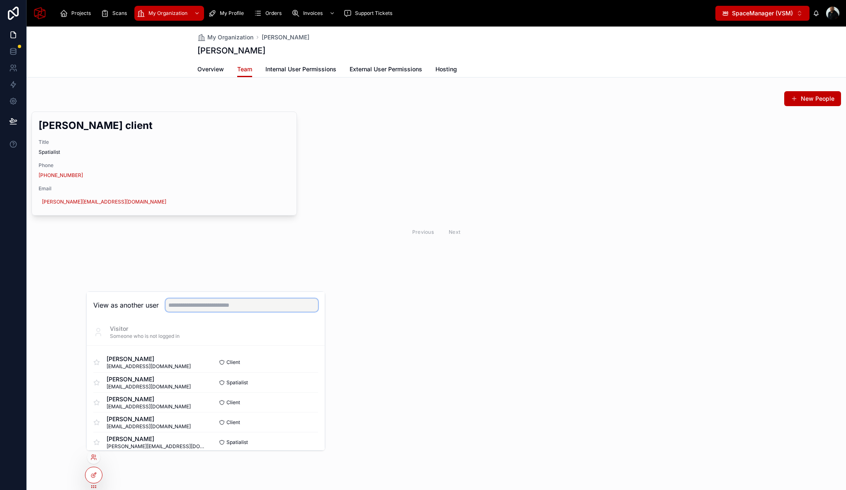
click at [250, 305] on input "text" at bounding box center [241, 305] width 153 height 13
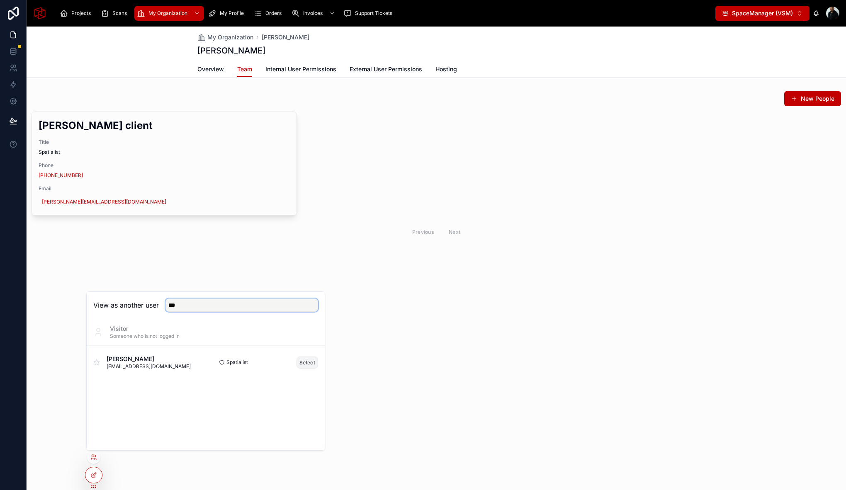
type input "***"
click at [311, 362] on button "Select" at bounding box center [307, 363] width 22 height 12
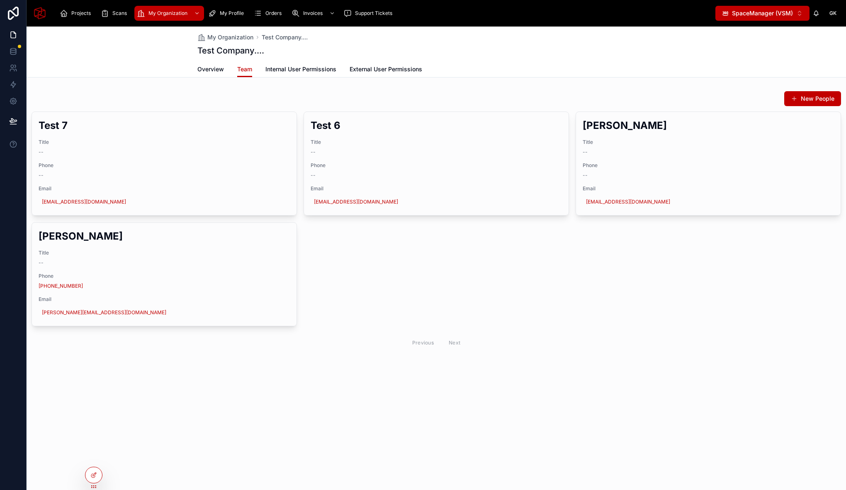
click at [301, 94] on div "New People" at bounding box center [436, 99] width 809 height 16
click at [167, 88] on div "New People Test 7 Title -- Phone -- Email [EMAIL_ADDRESS][DOMAIN_NAME] Edit Tes…" at bounding box center [436, 221] width 819 height 268
click at [93, 460] on icon at bounding box center [93, 457] width 7 height 7
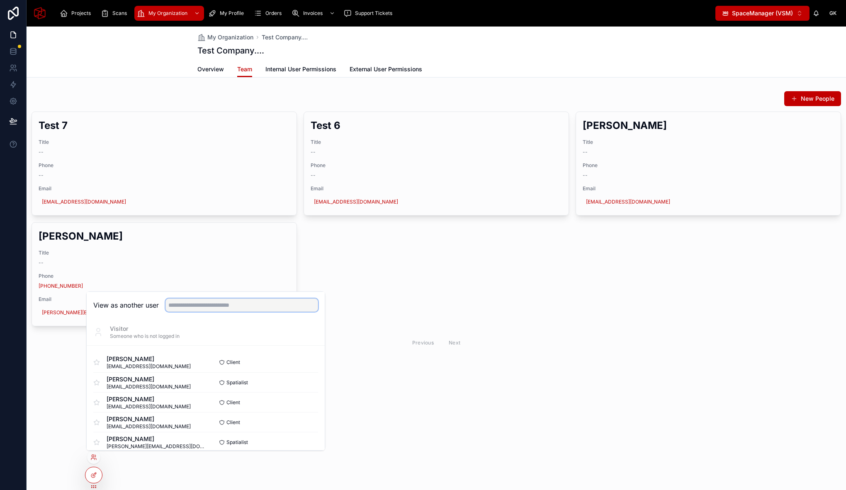
click at [249, 307] on input "text" at bounding box center [241, 305] width 153 height 13
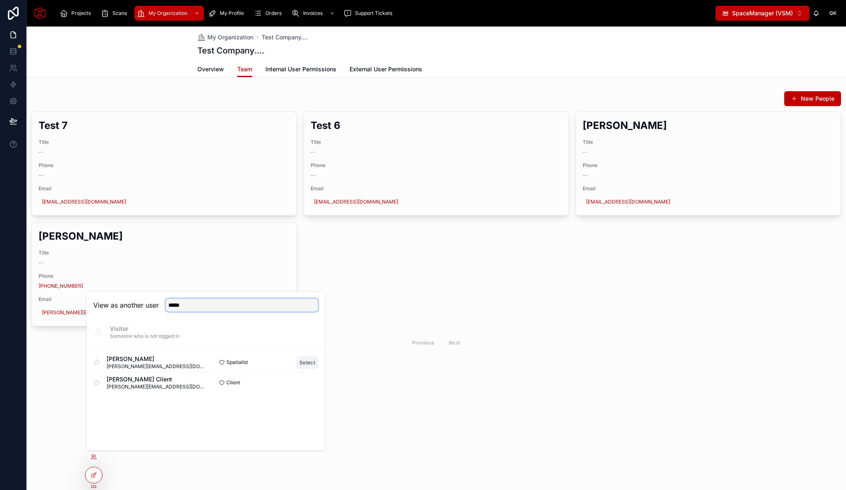
type input "*****"
click at [308, 364] on button "Select" at bounding box center [307, 363] width 22 height 12
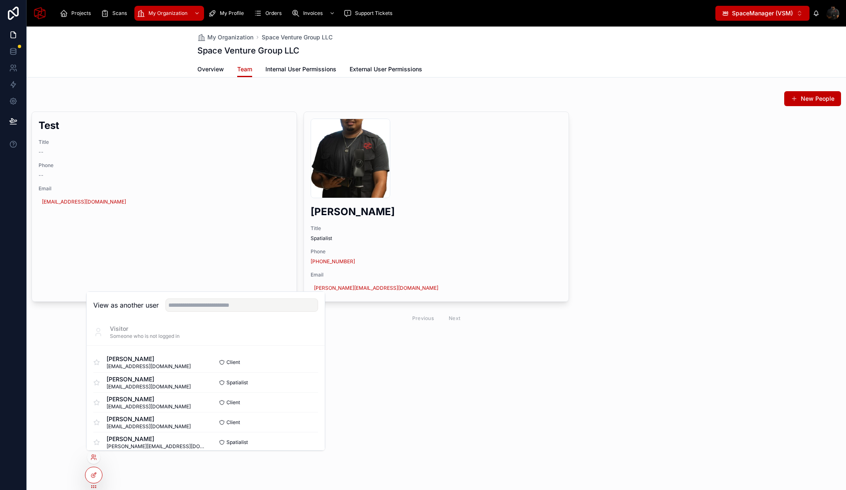
click at [62, 399] on div "My Organization Space Venture Group LLC Space Venture Group LLC Team Overview T…" at bounding box center [436, 259] width 819 height 464
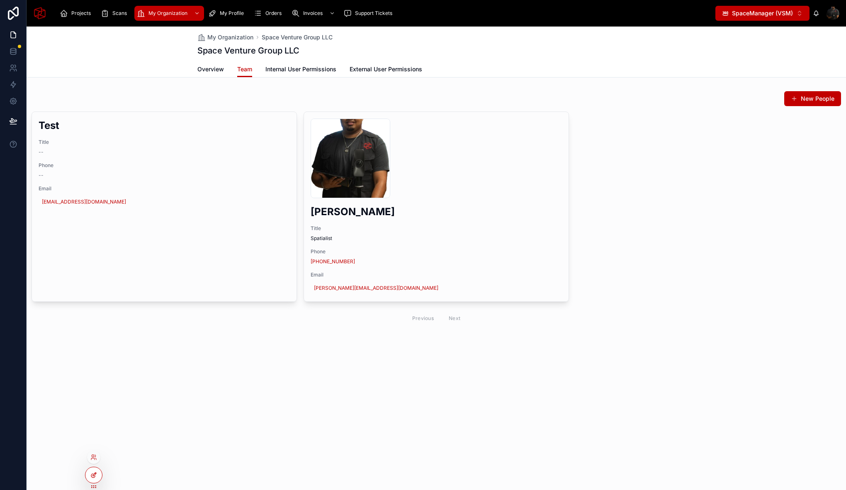
click at [91, 473] on icon at bounding box center [93, 475] width 7 height 7
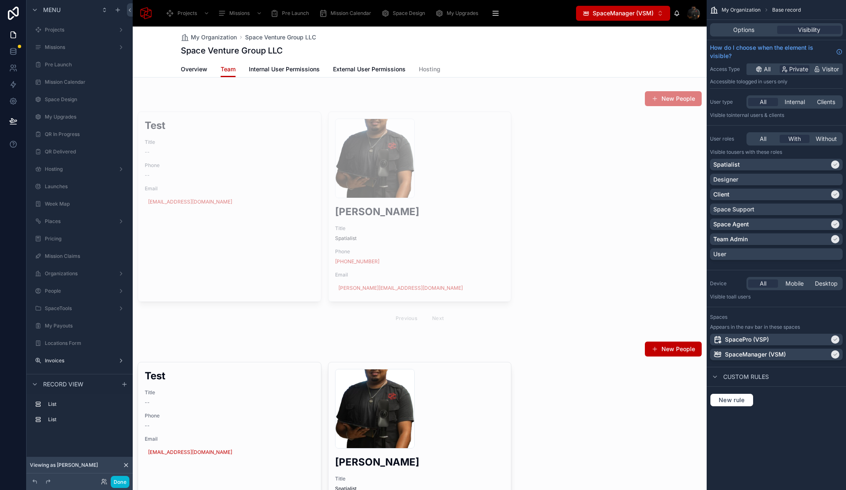
click at [449, 67] on div "Overview Team Internal User Permissions External User Permissions Hosting" at bounding box center [420, 69] width 478 height 16
click at [422, 50] on div "Space Venture Group LLC" at bounding box center [420, 51] width 478 height 12
click at [373, 47] on div "Space Venture Group LLC" at bounding box center [420, 51] width 478 height 12
click at [320, 117] on div at bounding box center [420, 209] width 574 height 244
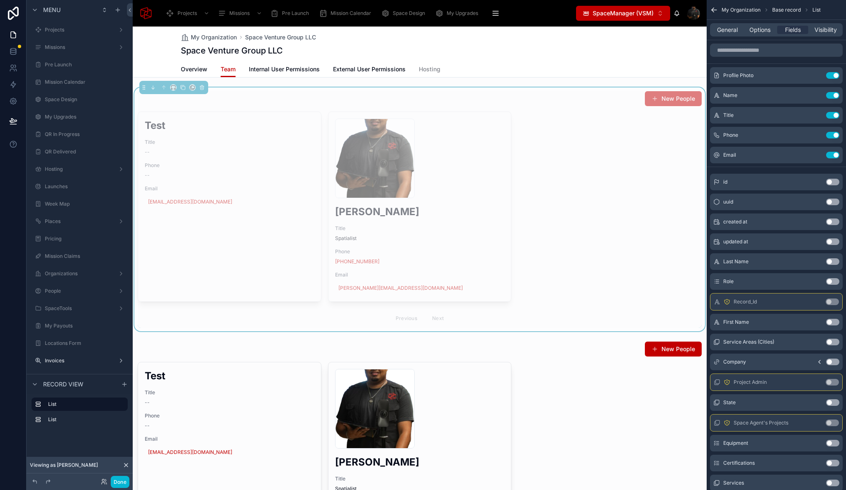
click at [328, 42] on div "My Organization Space Venture Group LLC Space Venture Group LLC" at bounding box center [420, 44] width 478 height 35
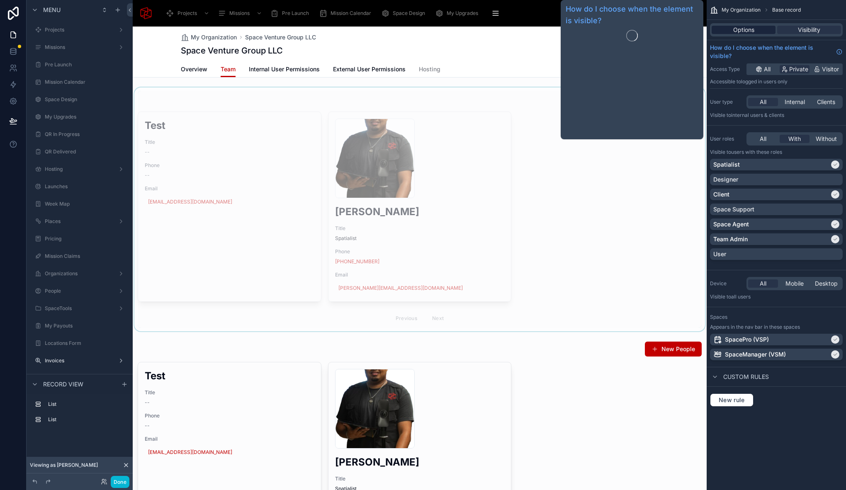
click at [739, 27] on span "Options" at bounding box center [743, 30] width 21 height 8
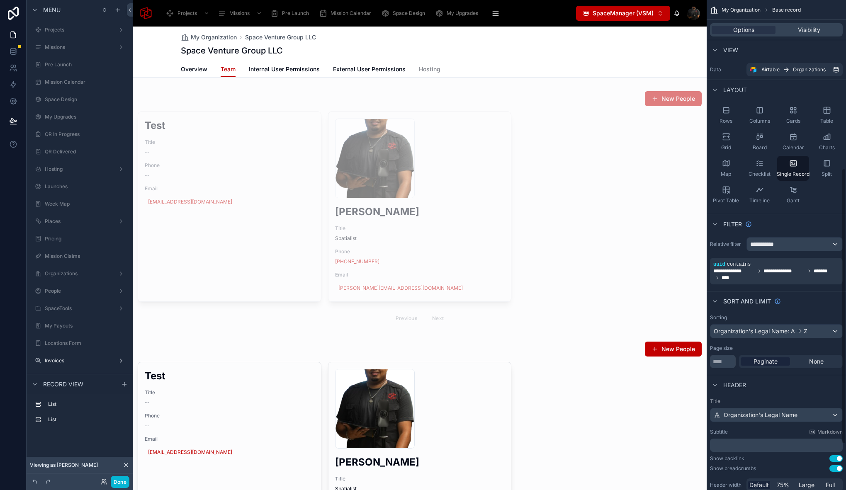
scroll to position [317, 0]
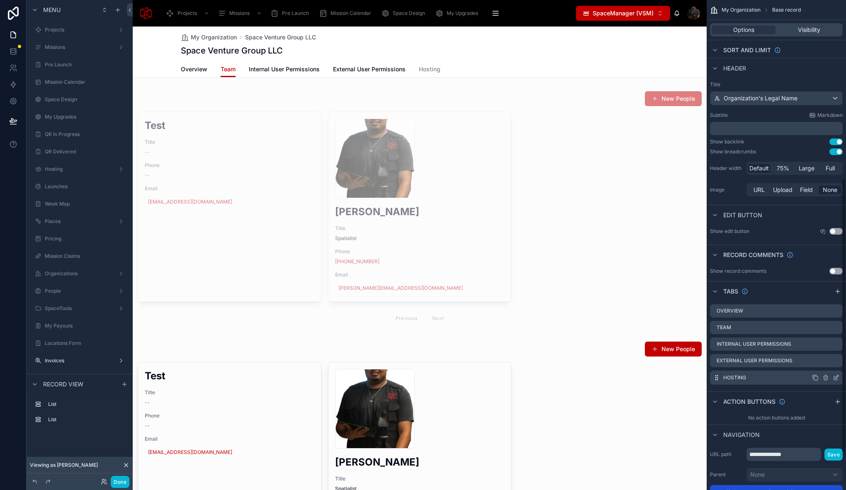
click at [835, 379] on icon "scrollable content" at bounding box center [836, 377] width 7 height 7
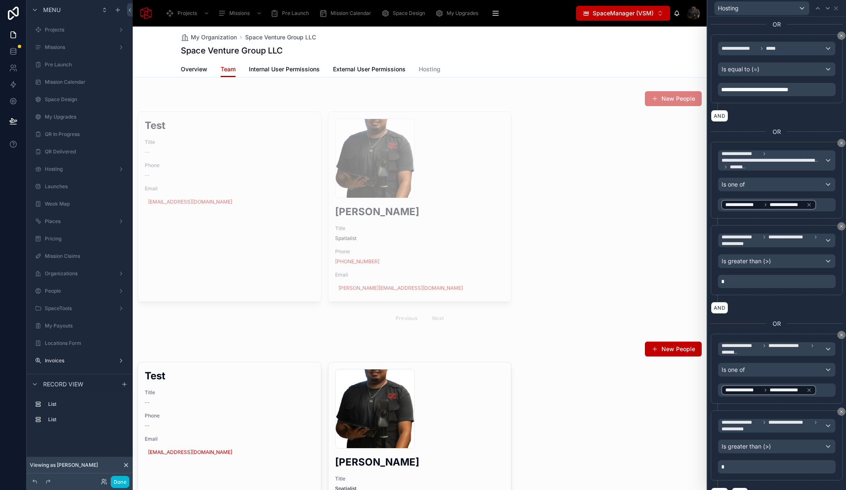
scroll to position [370, 0]
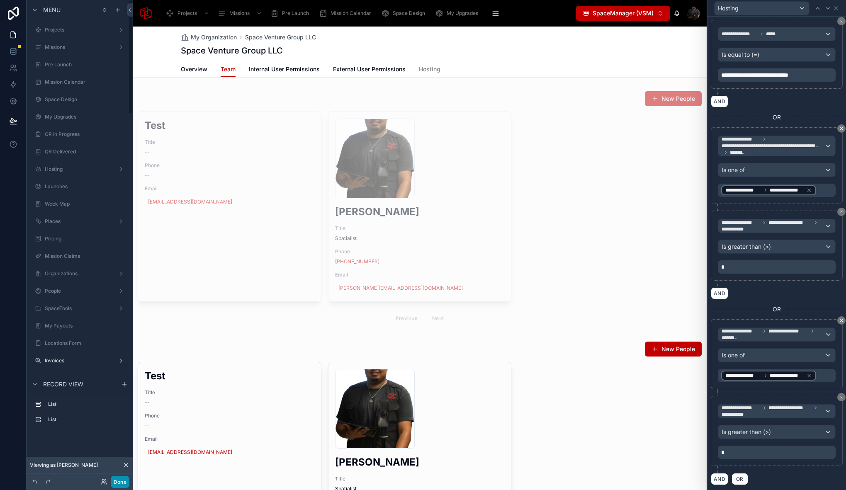
click at [121, 483] on button "Done" at bounding box center [120, 482] width 19 height 12
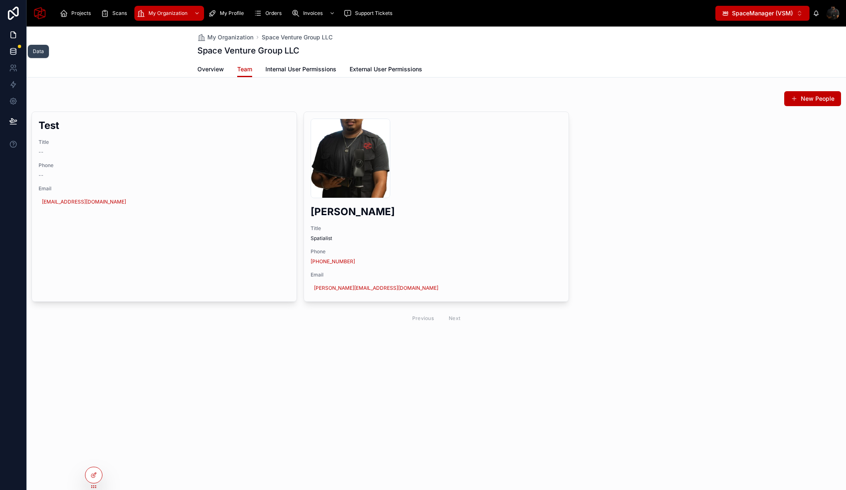
click at [15, 46] on link at bounding box center [13, 51] width 26 height 17
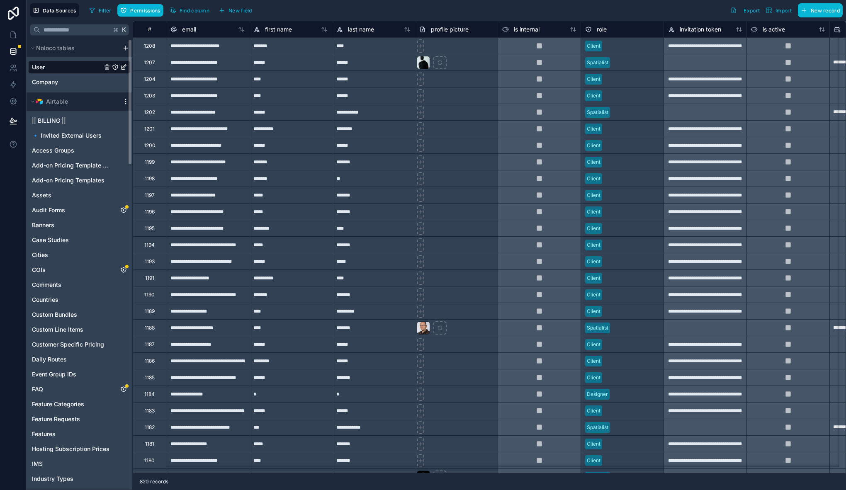
click at [126, 100] on icon "scrollable content" at bounding box center [125, 101] width 7 height 7
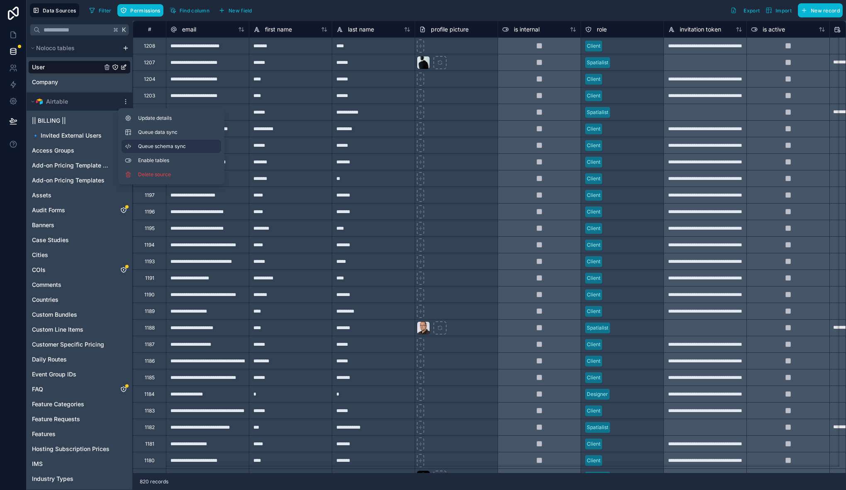
click at [186, 147] on span "Queue schema sync" at bounding box center [168, 146] width 60 height 7
click at [184, 134] on span "Queue data sync" at bounding box center [168, 132] width 60 height 7
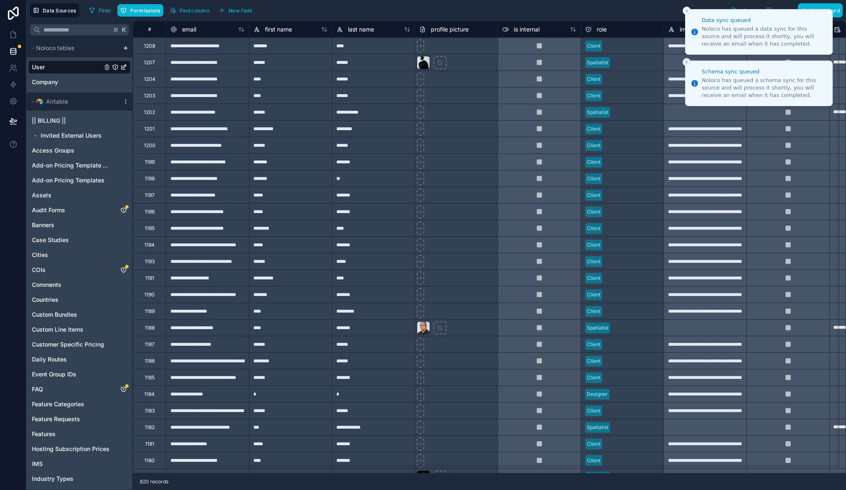
click at [686, 7] on button "Close toast" at bounding box center [686, 11] width 8 height 8
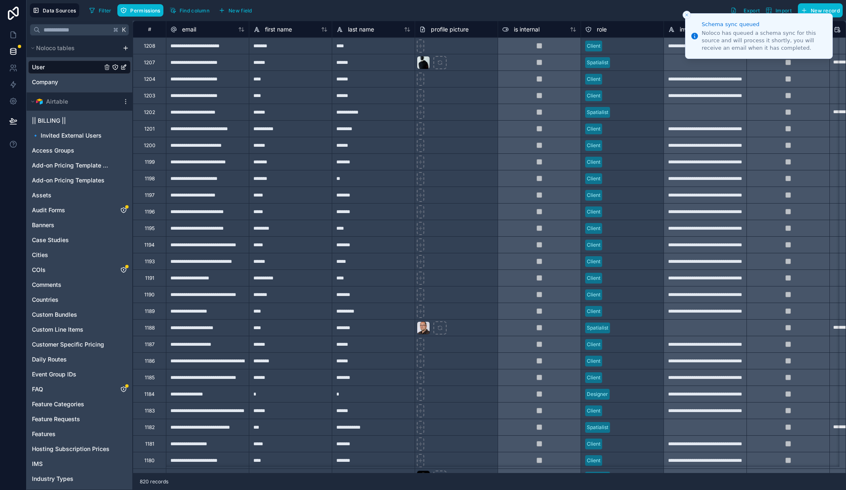
click at [687, 13] on icon "Close toast" at bounding box center [686, 14] width 5 height 5
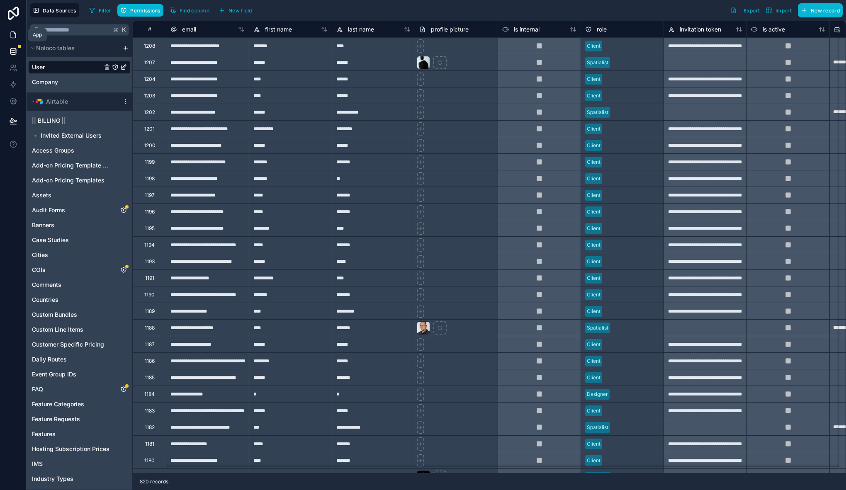
click at [14, 36] on icon at bounding box center [13, 35] width 8 height 8
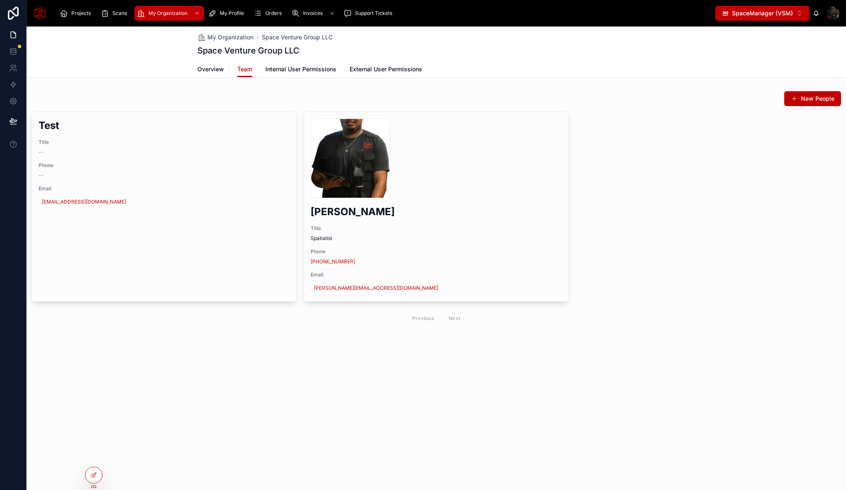
click at [439, 69] on div "Overview Team Internal User Permissions External User Permissions" at bounding box center [436, 69] width 478 height 16
drag, startPoint x: 493, startPoint y: 364, endPoint x: 474, endPoint y: 354, distance: 21.7
click at [493, 364] on div "My Organization Space Venture Group LLC Space Venture Group LLC Team Overview T…" at bounding box center [436, 206] width 819 height 358
click at [444, 53] on div "Space Venture Group LLC" at bounding box center [436, 51] width 478 height 12
click at [95, 472] on icon at bounding box center [93, 475] width 7 height 7
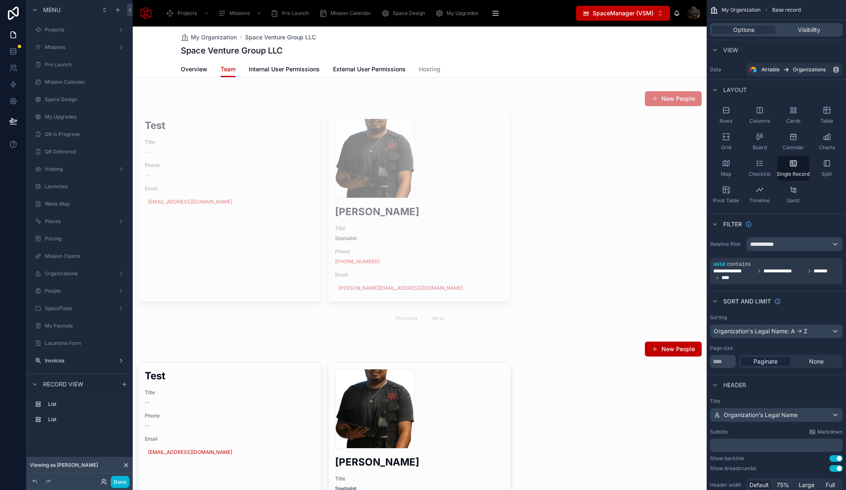
click at [450, 64] on div "Overview Team Internal User Permissions External User Permissions Hosting" at bounding box center [420, 69] width 478 height 16
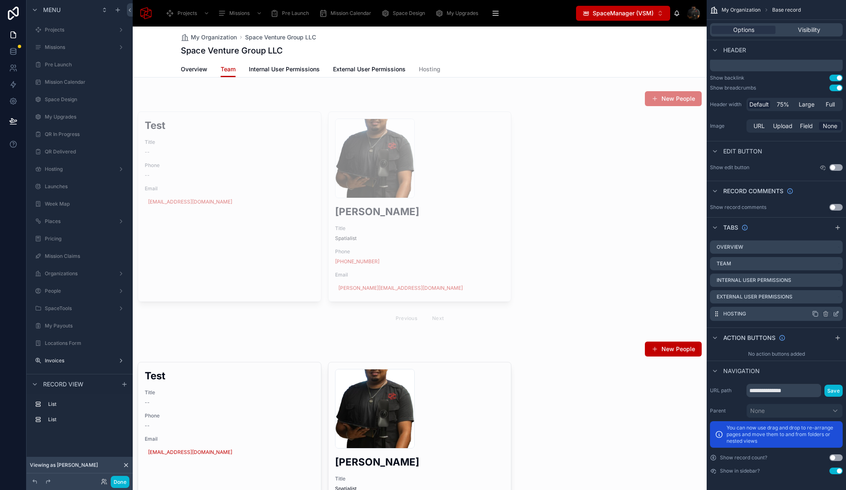
click at [836, 316] on icon "scrollable content" at bounding box center [836, 314] width 7 height 7
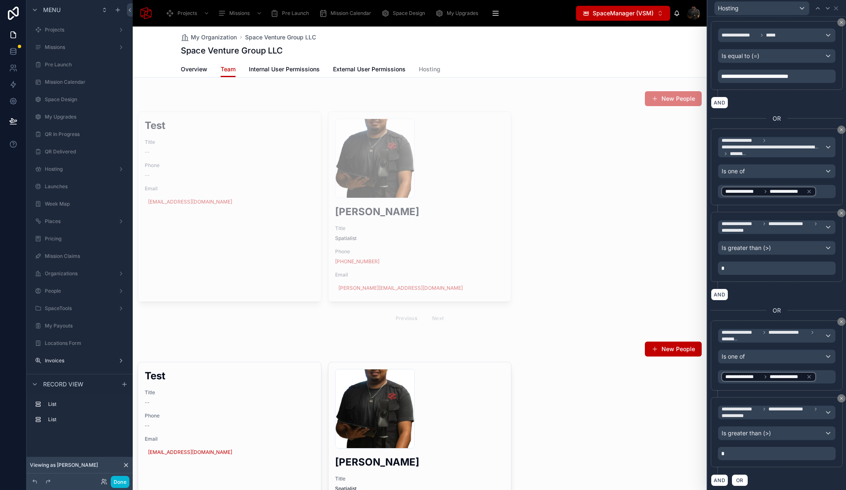
scroll to position [370, 0]
click at [122, 483] on button "Done" at bounding box center [120, 482] width 19 height 12
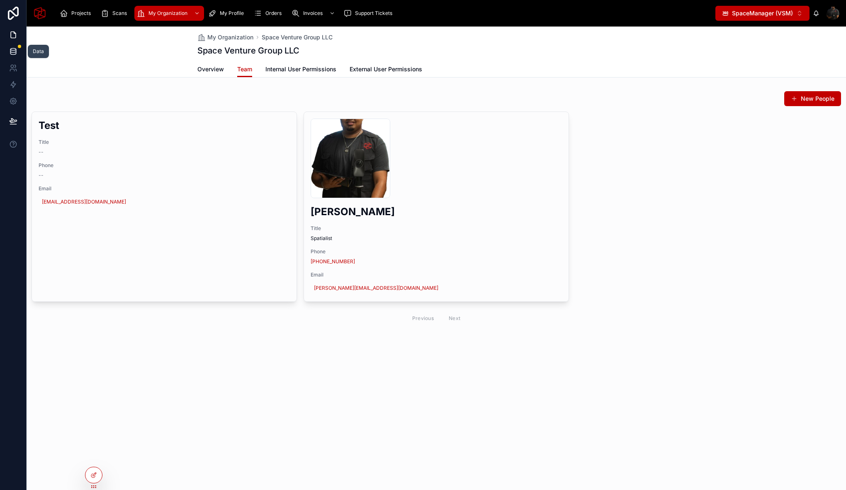
click at [13, 52] on icon at bounding box center [12, 50] width 5 height 3
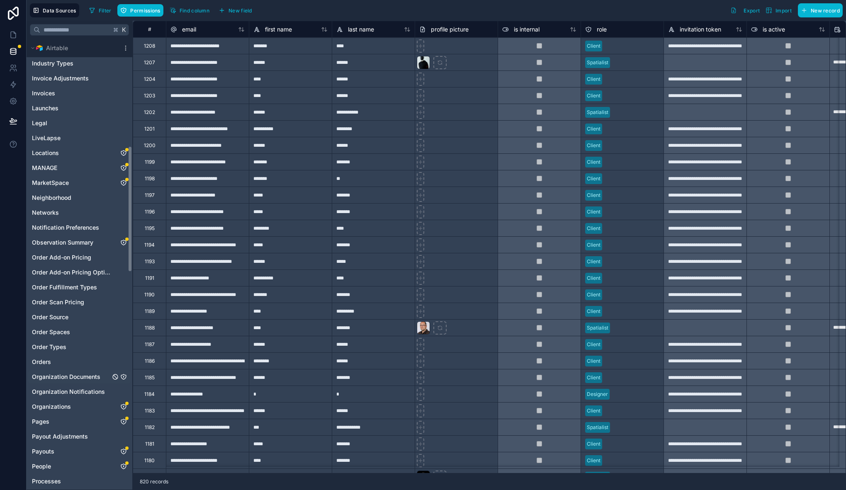
scroll to position [381, 0]
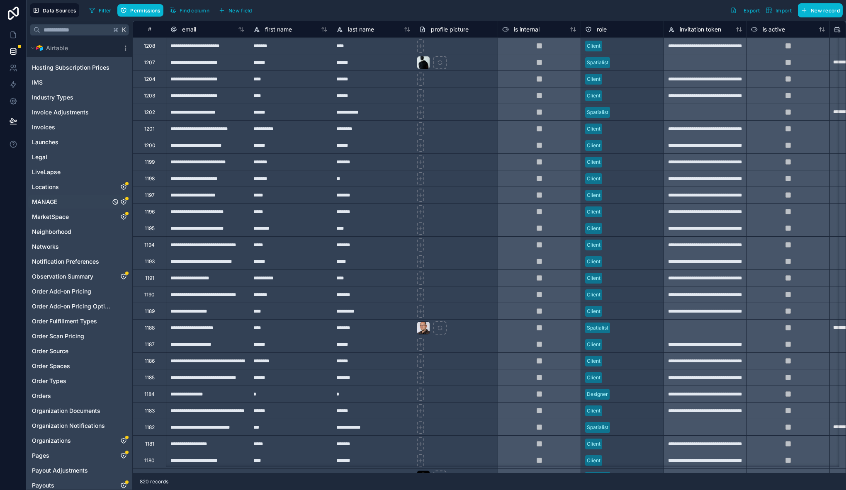
click at [83, 199] on div "MANAGE" at bounding box center [79, 201] width 102 height 13
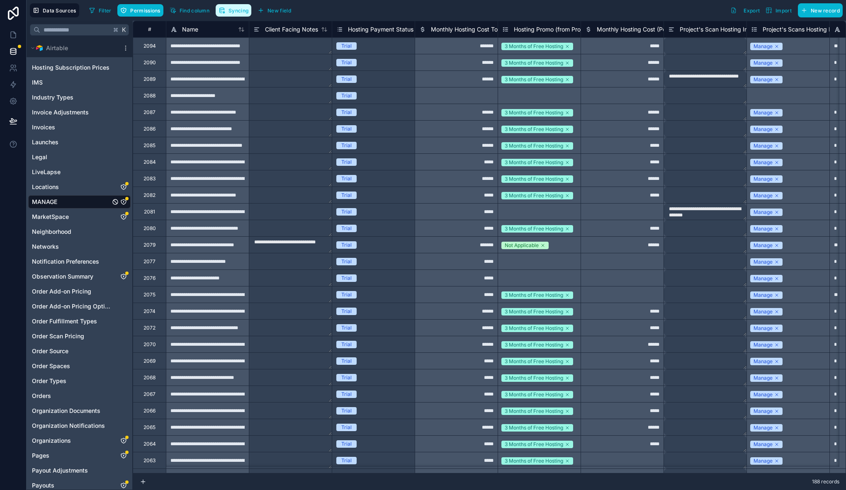
click at [235, 12] on span "Syncing" at bounding box center [238, 10] width 20 height 6
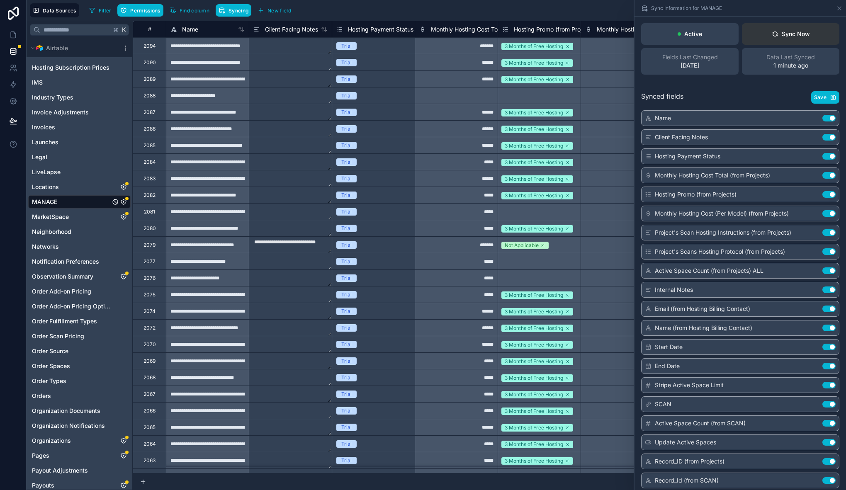
click at [779, 39] on button "Sync Now" at bounding box center [790, 34] width 97 height 22
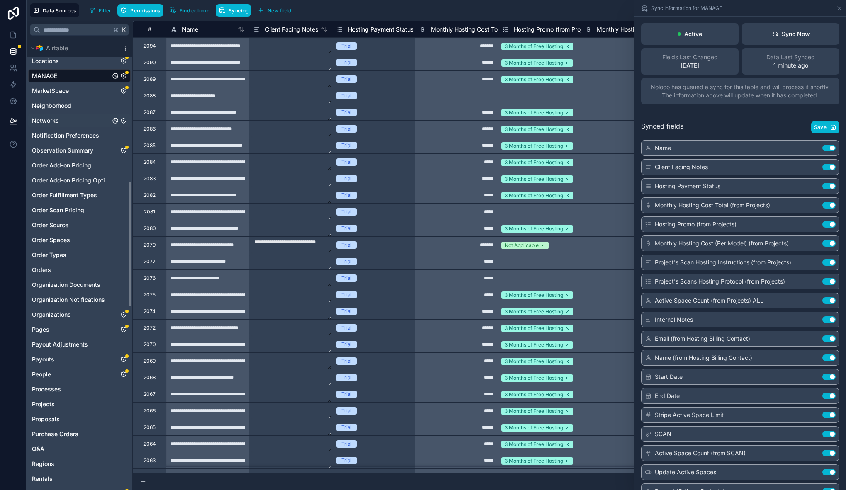
scroll to position [507, 0]
click at [63, 315] on span "Organizations" at bounding box center [51, 315] width 39 height 8
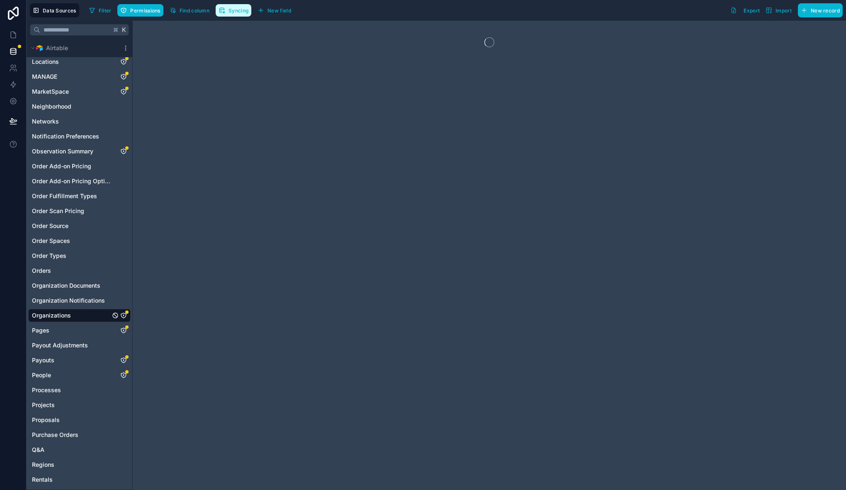
click at [231, 12] on span "Syncing" at bounding box center [238, 10] width 20 height 6
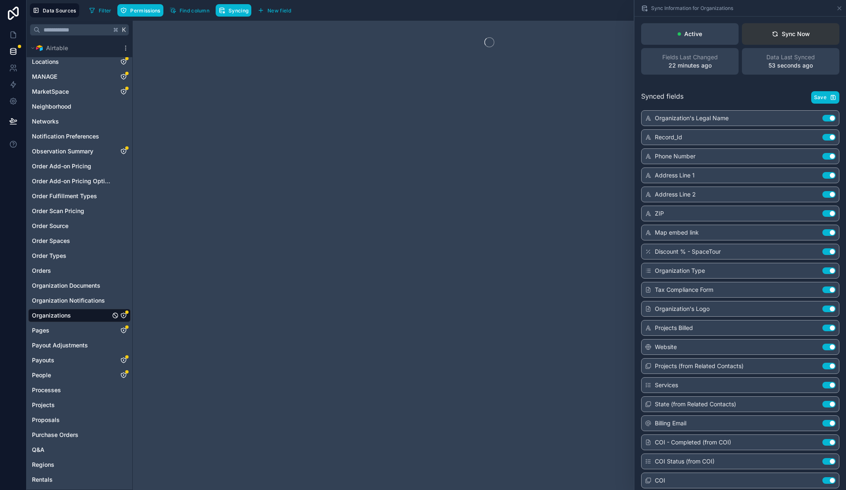
click at [794, 39] on button "Sync Now" at bounding box center [790, 34] width 97 height 22
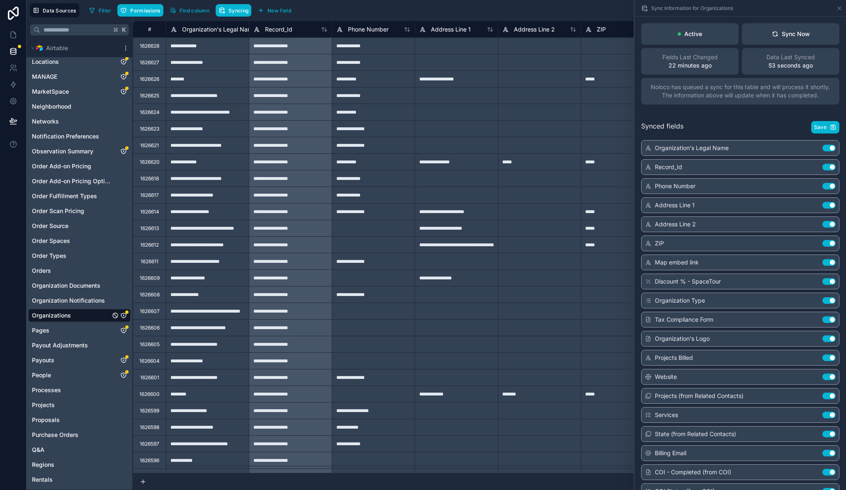
click at [124, 315] on icon "Organizations" at bounding box center [123, 315] width 7 height 7
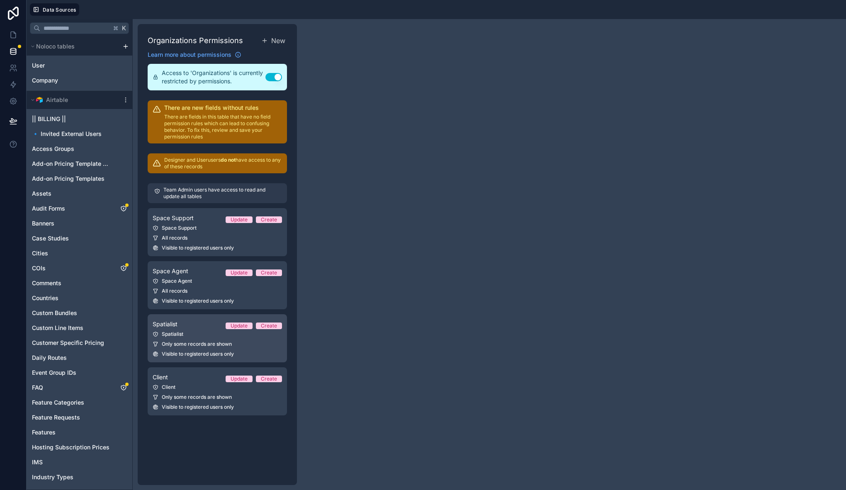
click at [206, 336] on div "Spatialist" at bounding box center [217, 334] width 129 height 7
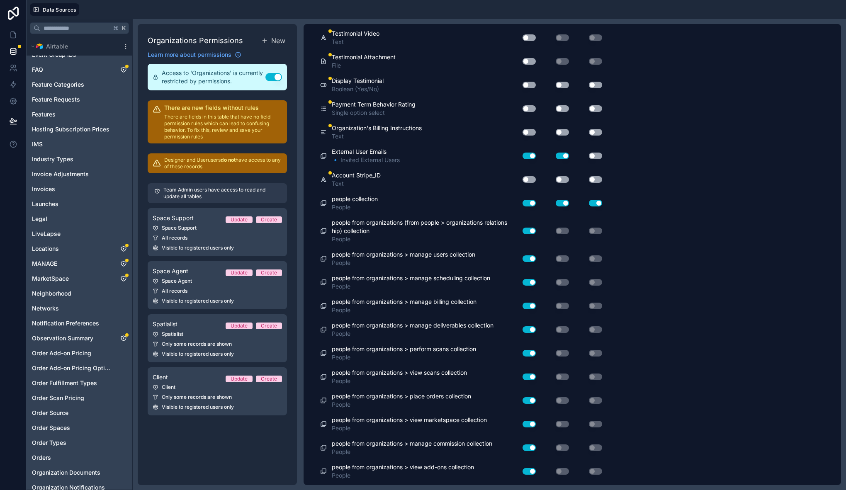
scroll to position [4204, 0]
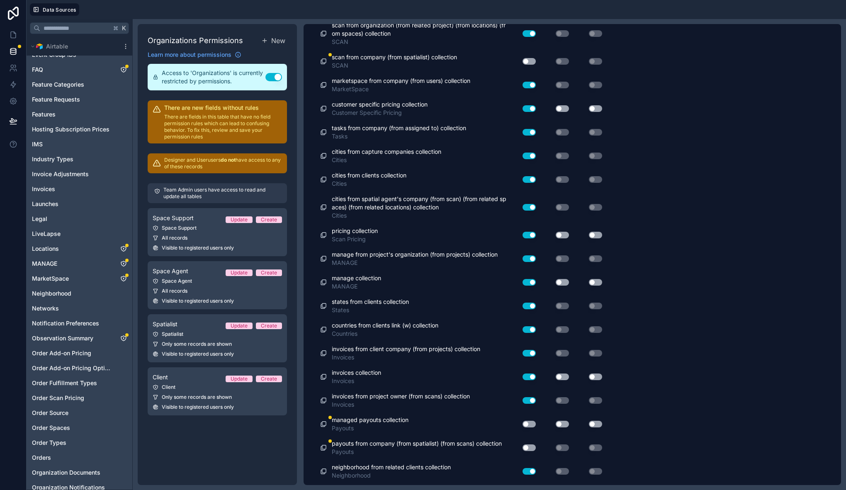
click at [566, 284] on button "Use setting" at bounding box center [562, 282] width 13 height 7
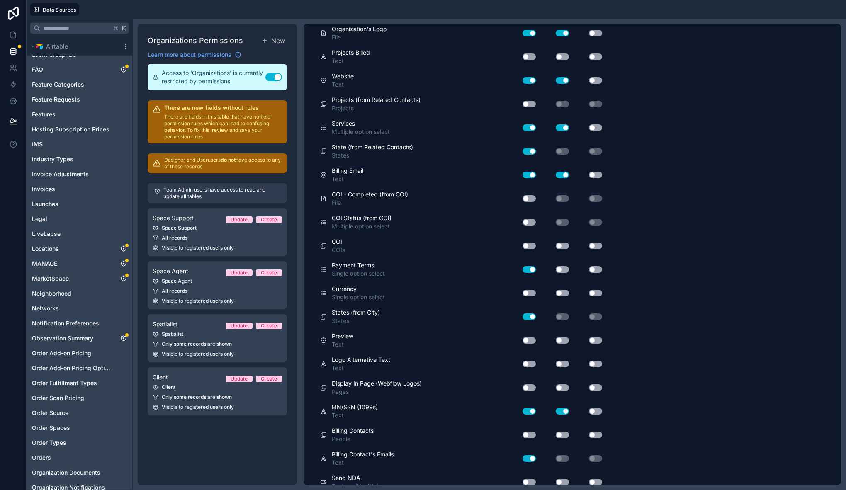
scroll to position [0, 0]
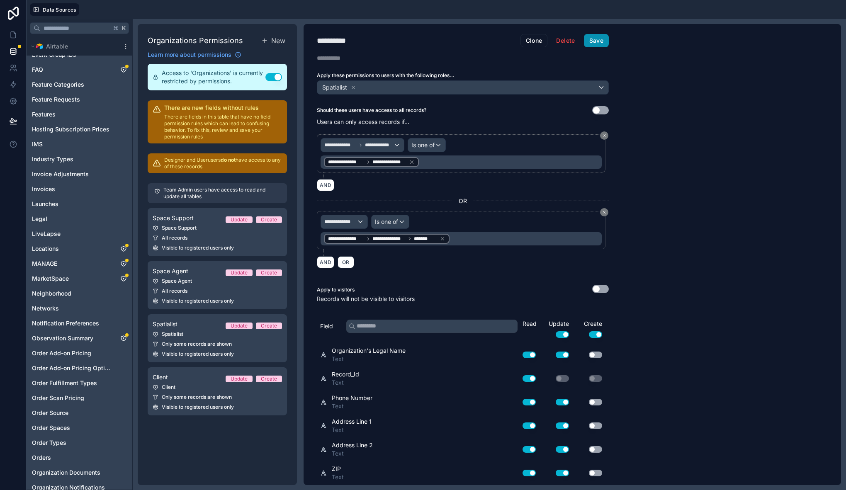
click at [602, 40] on button "Save" at bounding box center [596, 40] width 25 height 13
click at [17, 34] on icon at bounding box center [13, 35] width 8 height 8
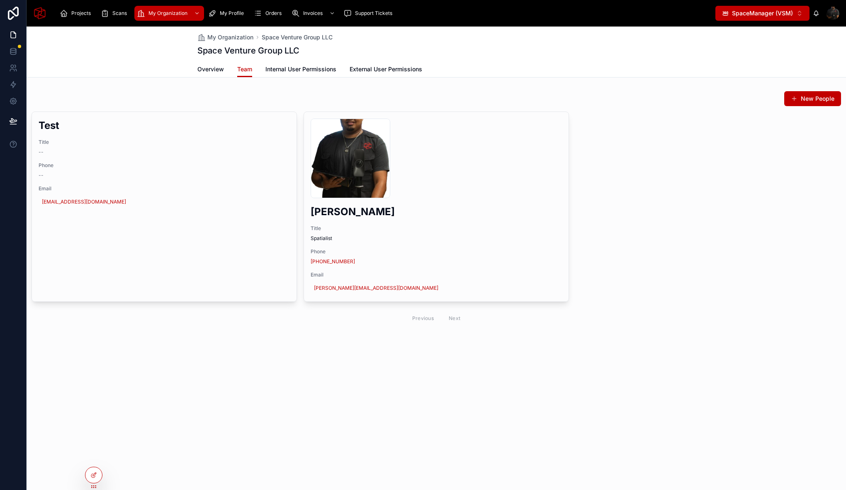
drag, startPoint x: 210, startPoint y: 427, endPoint x: 138, endPoint y: 466, distance: 81.3
click at [197, 437] on div "My Organization Space Venture Group LLC Space Venture Group LLC Team Overview T…" at bounding box center [436, 259] width 819 height 464
click at [96, 474] on icon at bounding box center [93, 475] width 7 height 7
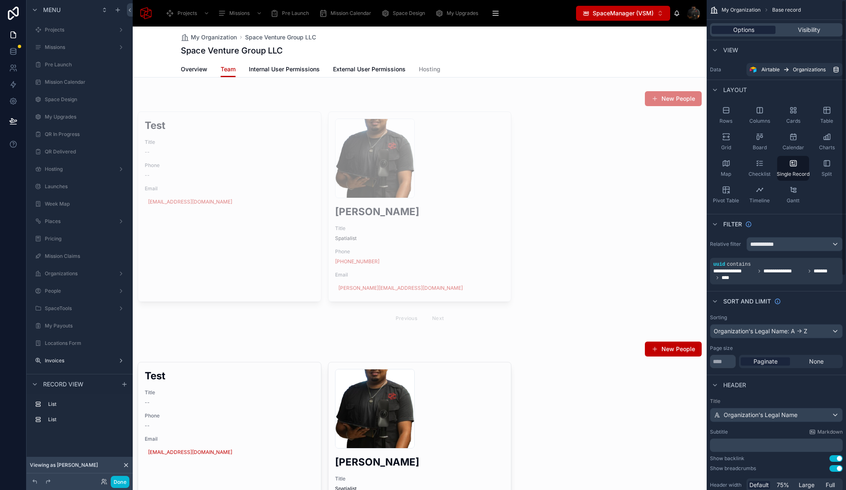
click at [758, 34] on div "Options" at bounding box center [743, 30] width 64 height 8
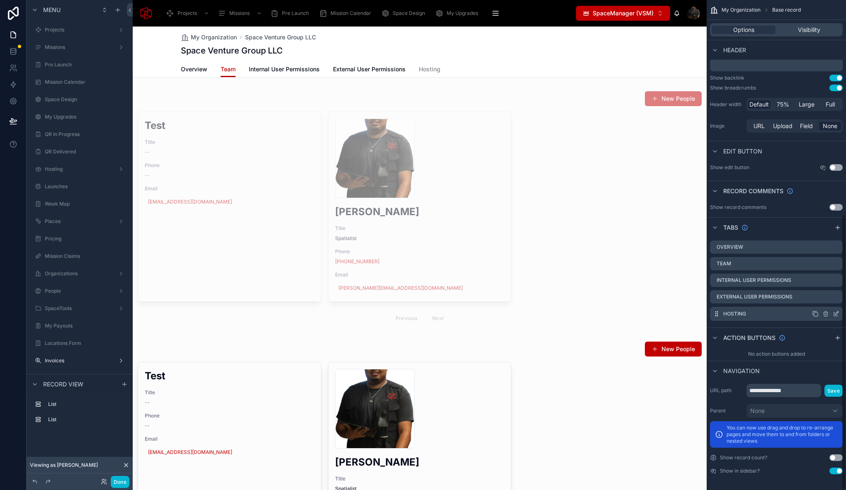
scroll to position [381, 0]
click at [834, 315] on icon "scrollable content" at bounding box center [836, 314] width 4 height 4
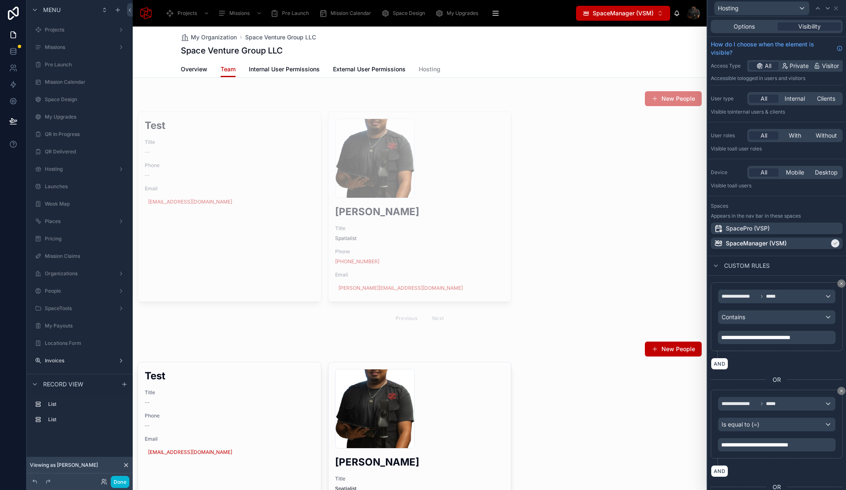
scroll to position [25, 0]
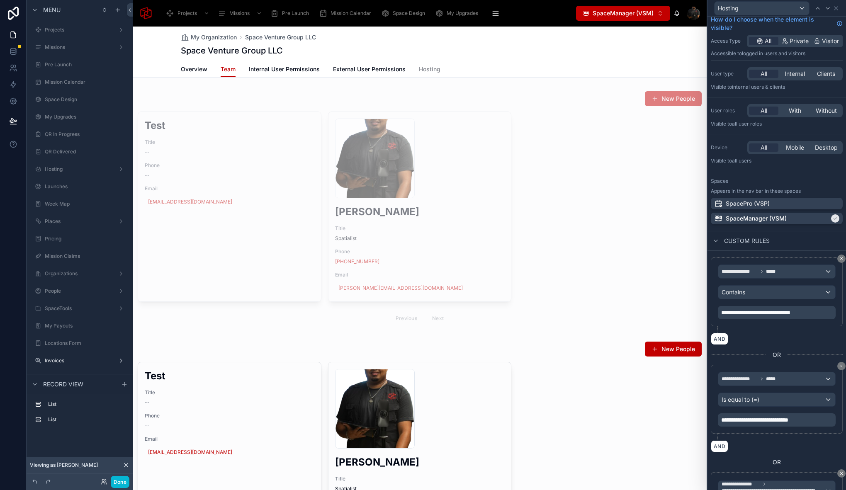
click at [831, 263] on div "**********" at bounding box center [777, 291] width 132 height 69
click at [839, 258] on icon at bounding box center [841, 258] width 5 height 5
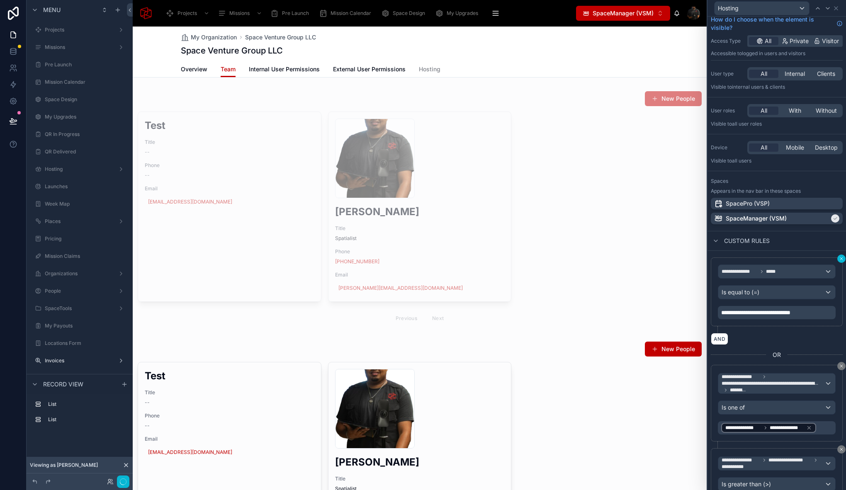
click at [839, 259] on icon at bounding box center [841, 258] width 5 height 5
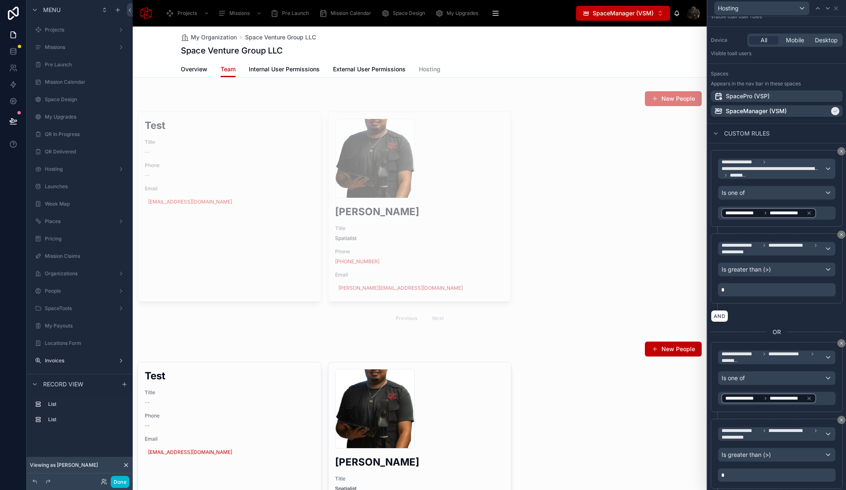
scroll to position [155, 0]
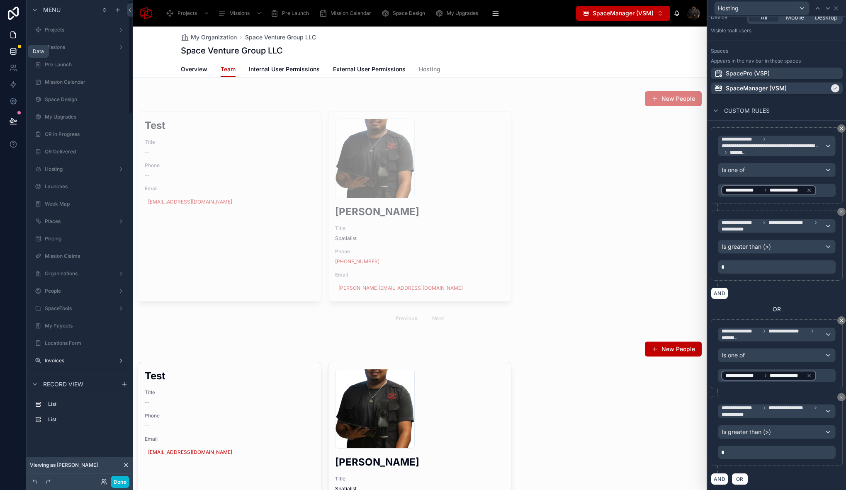
click at [13, 49] on icon at bounding box center [12, 50] width 5 height 2
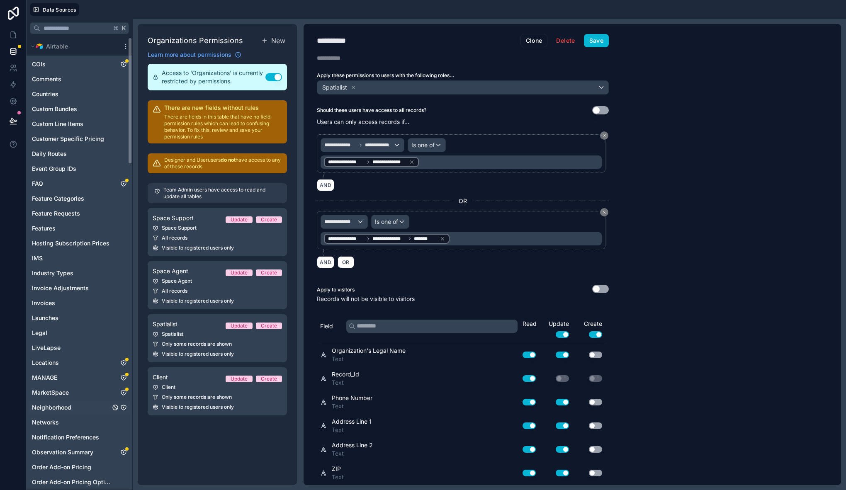
scroll to position [403, 0]
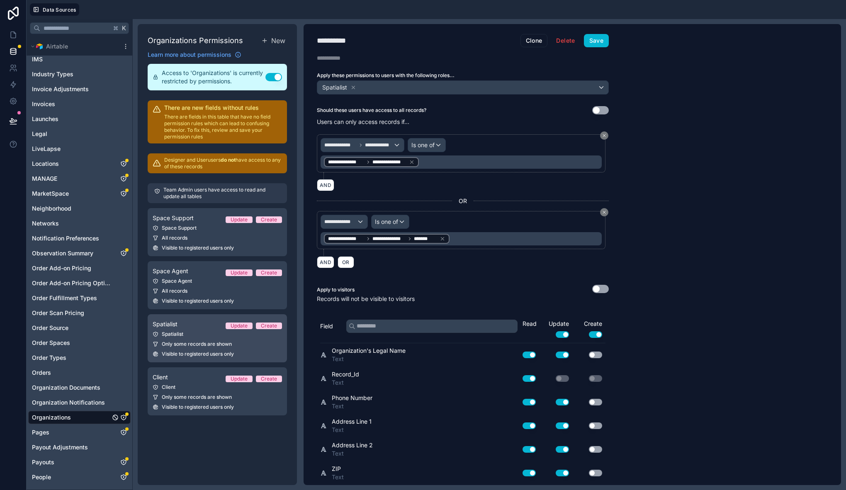
click at [192, 341] on span "Only some records are shown" at bounding box center [197, 344] width 70 height 7
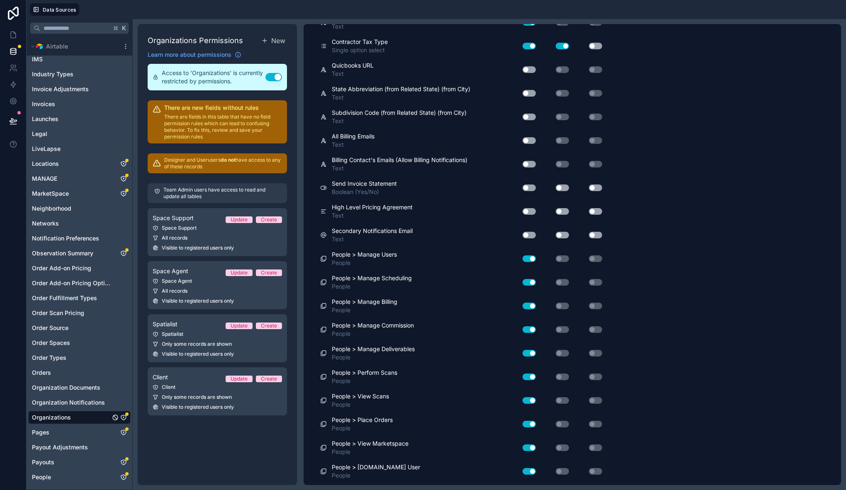
scroll to position [4652, 0]
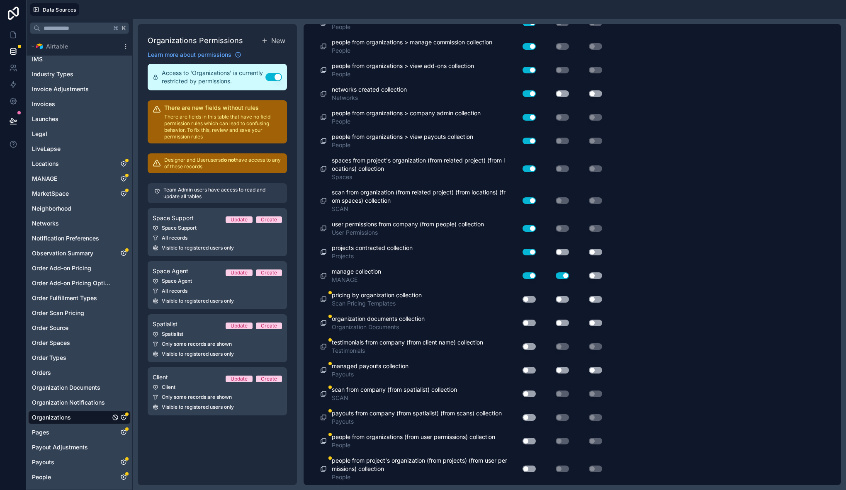
click at [597, 277] on button "Use setting" at bounding box center [595, 275] width 13 height 7
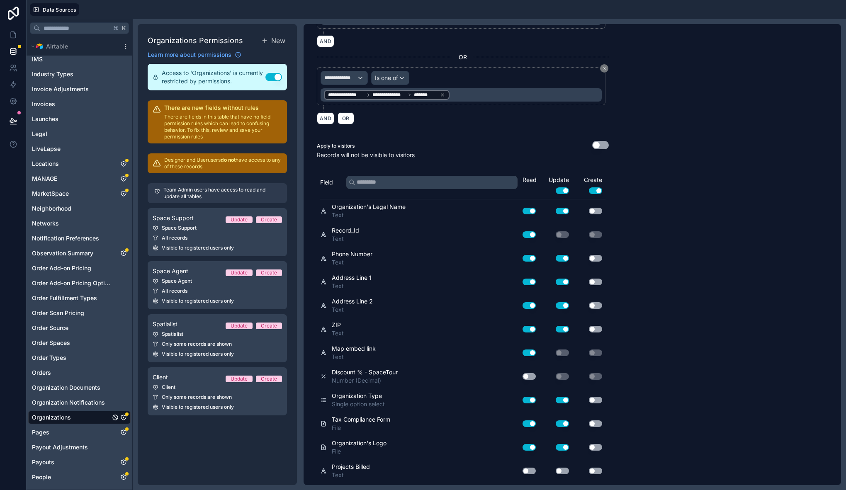
scroll to position [0, 0]
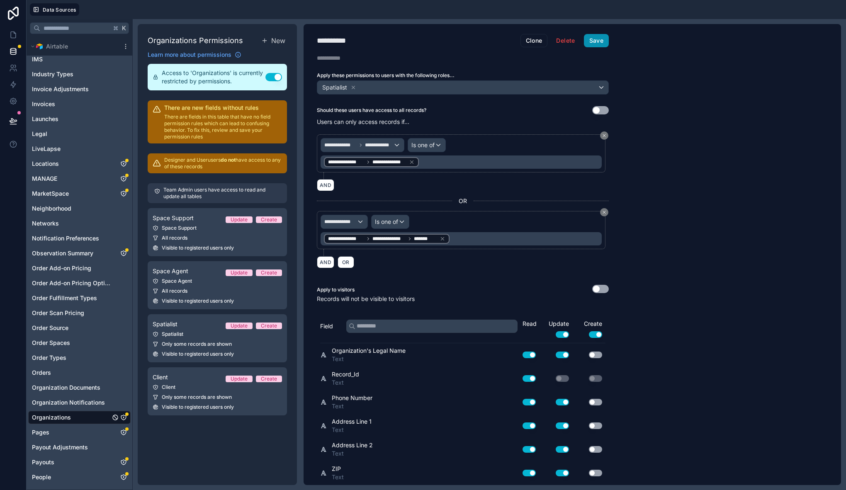
click at [602, 41] on button "Save" at bounding box center [596, 40] width 25 height 13
drag, startPoint x: 15, startPoint y: 117, endPoint x: 49, endPoint y: 146, distance: 45.3
click at [15, 117] on icon at bounding box center [13, 121] width 8 height 8
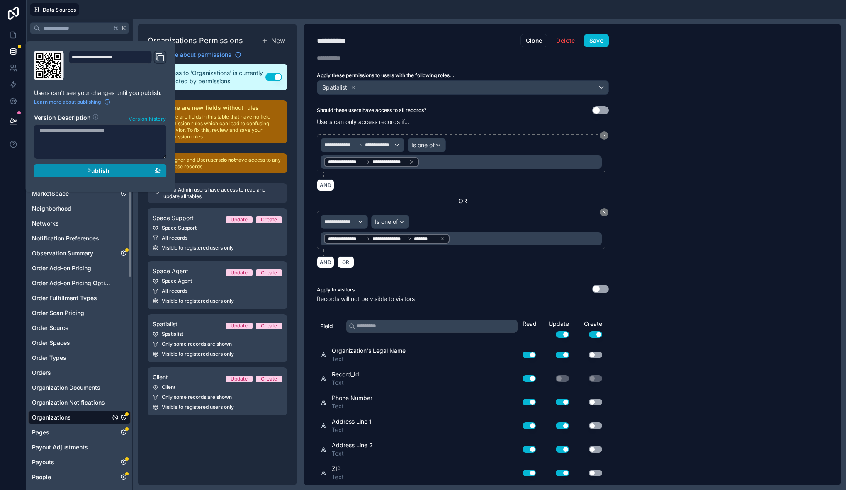
click at [74, 171] on div "Publish" at bounding box center [100, 170] width 122 height 7
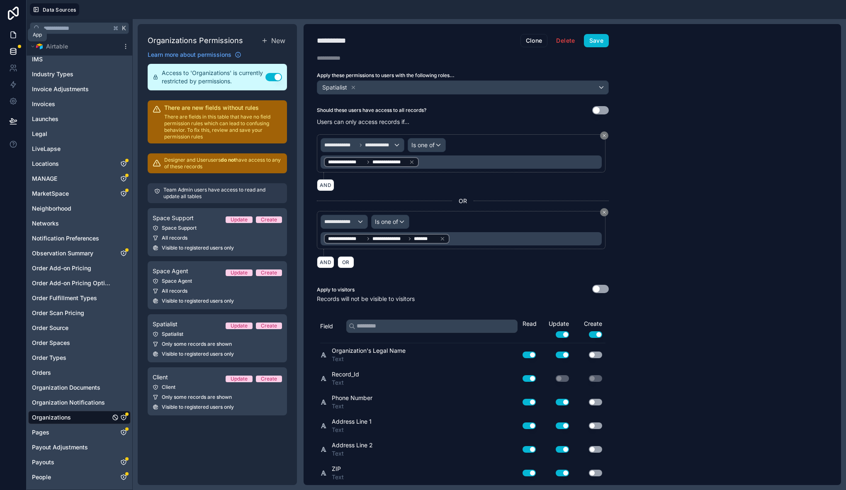
click at [14, 33] on icon at bounding box center [13, 35] width 5 height 6
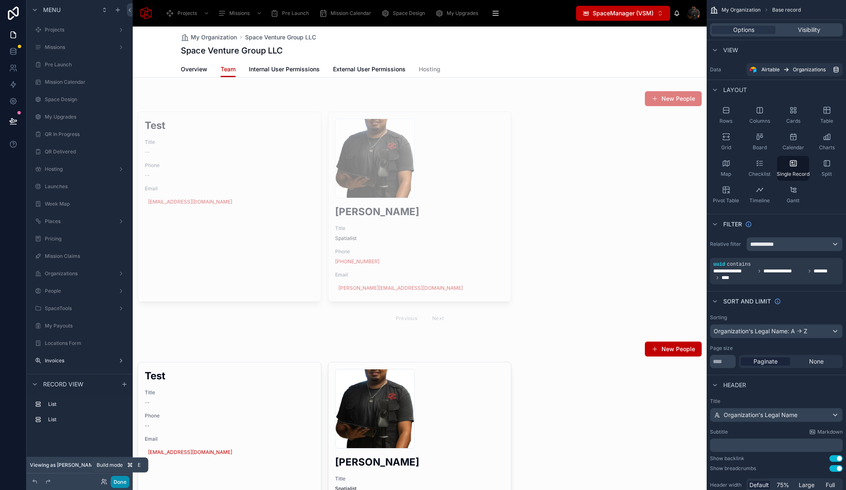
click at [119, 485] on button "Done" at bounding box center [120, 482] width 19 height 12
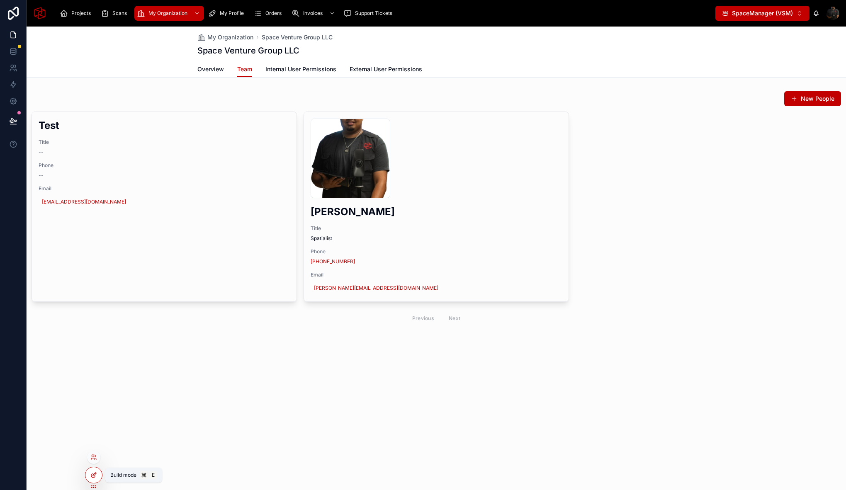
click at [97, 477] on div at bounding box center [93, 475] width 17 height 16
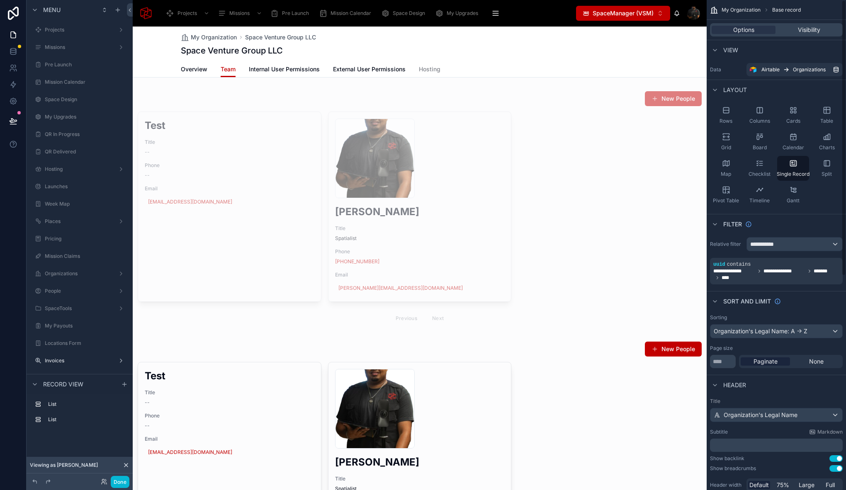
click at [432, 44] on div "My Organization Space Venture Group LLC Space Venture Group LLC" at bounding box center [420, 44] width 478 height 35
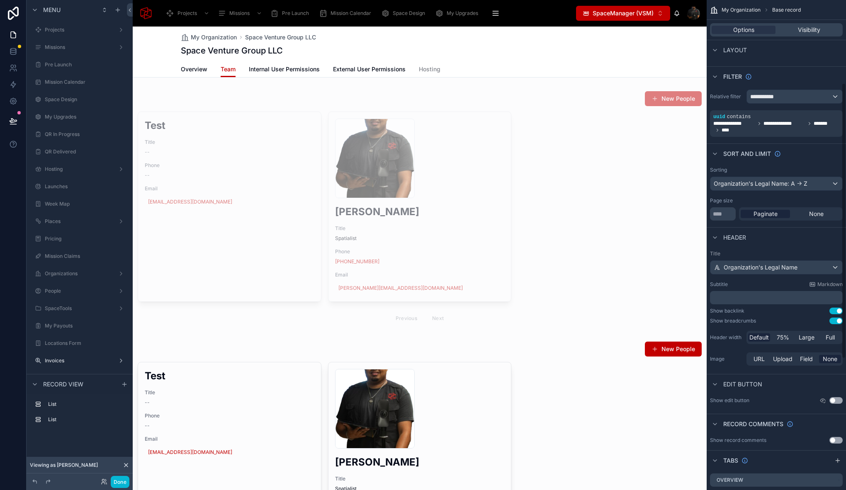
scroll to position [381, 0]
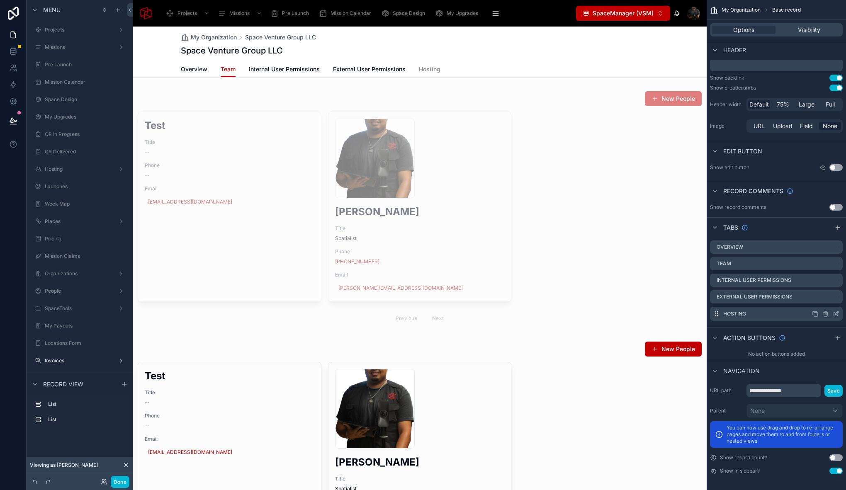
click at [834, 313] on icon "scrollable content" at bounding box center [836, 314] width 7 height 7
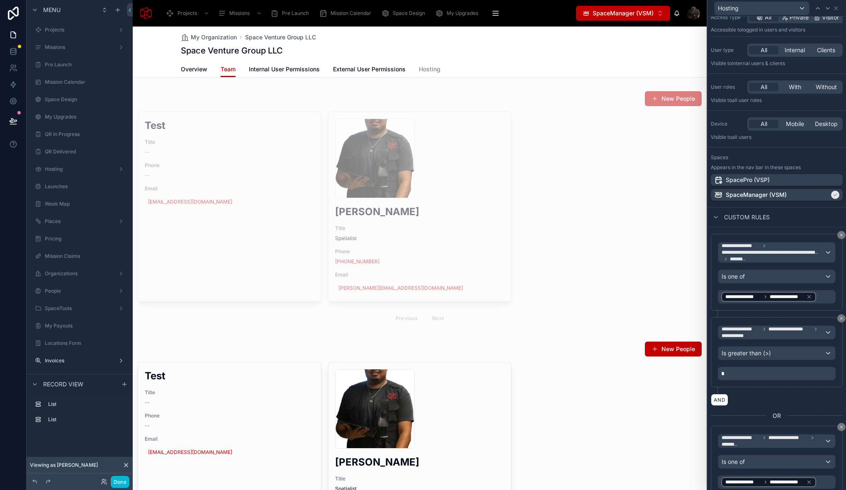
scroll to position [155, 0]
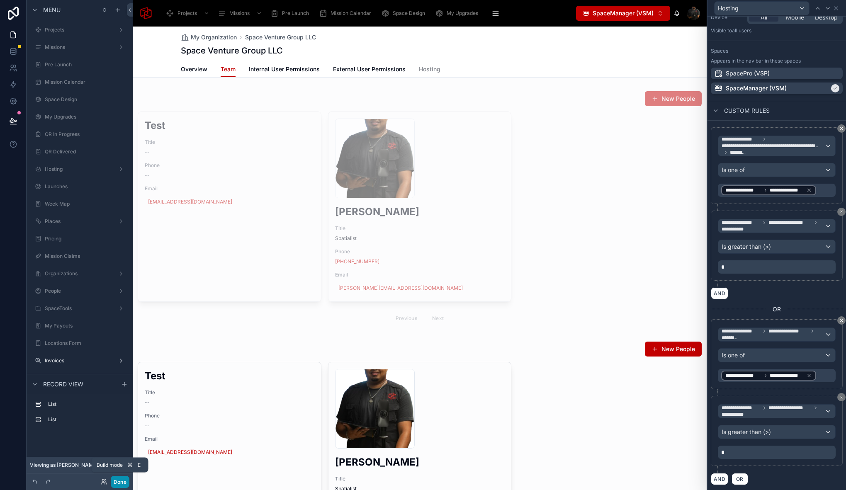
click at [116, 484] on button "Done" at bounding box center [120, 482] width 19 height 12
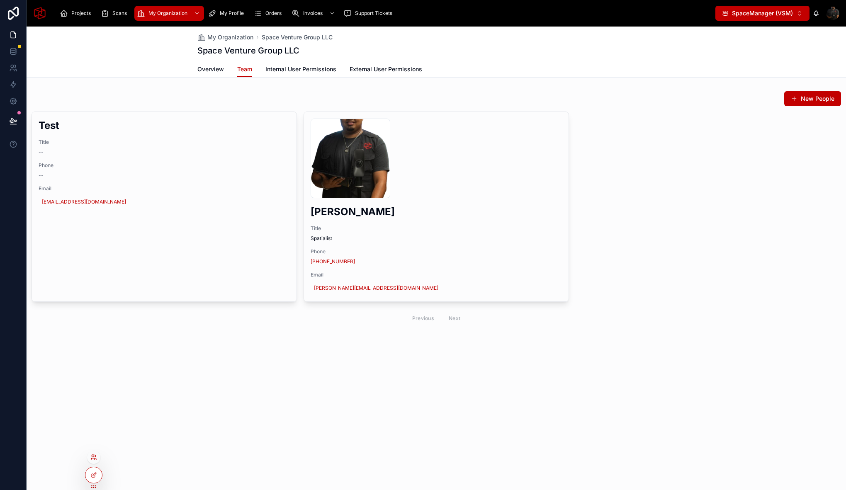
click at [93, 460] on icon at bounding box center [93, 457] width 7 height 7
click at [371, 386] on div "My Organization Space Venture Group LLC Space Venture Group LLC Team Overview T…" at bounding box center [436, 259] width 819 height 464
click at [100, 480] on div at bounding box center [93, 475] width 17 height 16
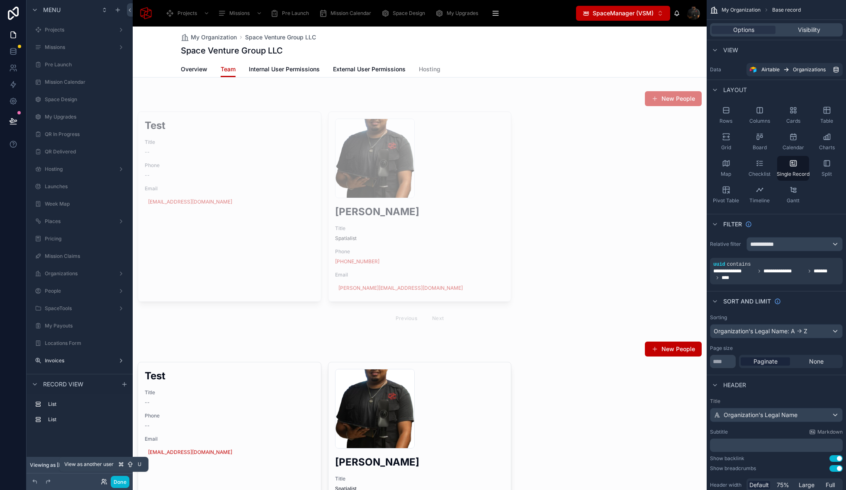
click at [104, 481] on icon at bounding box center [103, 480] width 2 height 2
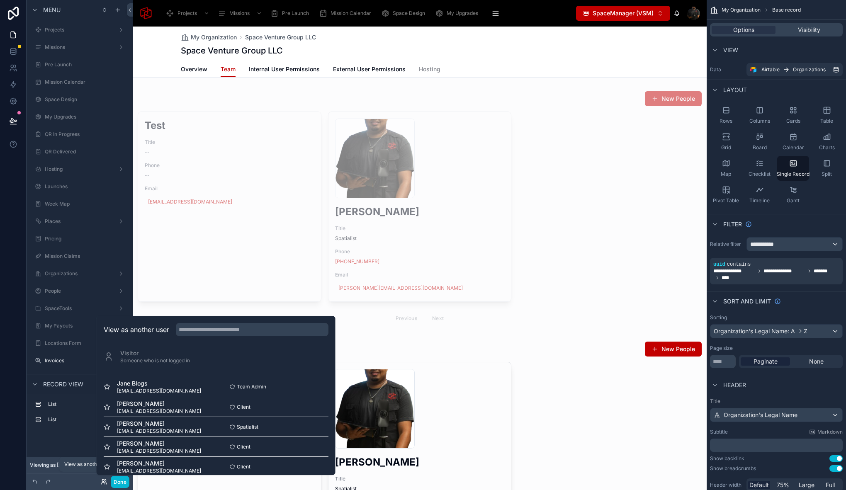
click at [104, 481] on icon at bounding box center [103, 480] width 2 height 2
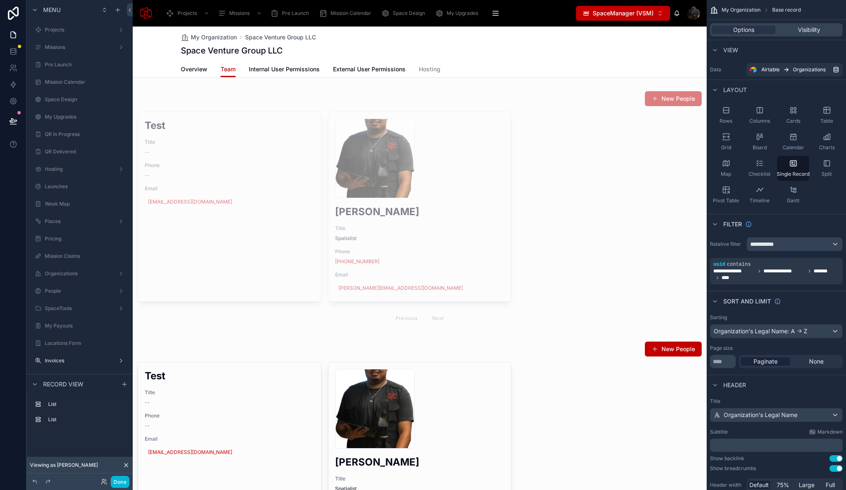
click at [553, 339] on div at bounding box center [420, 492] width 574 height 930
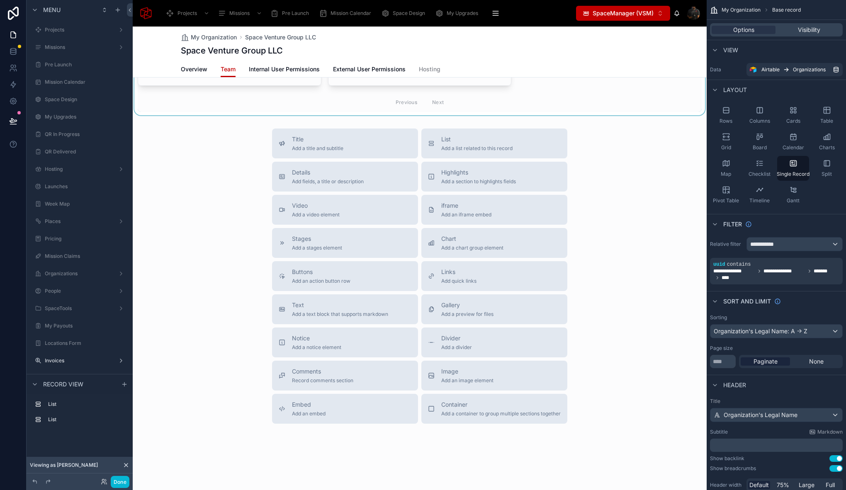
scroll to position [0, 0]
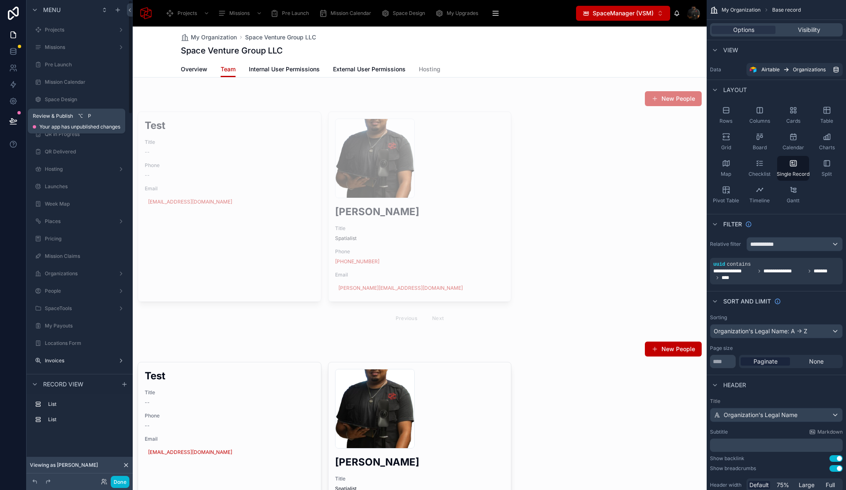
drag, startPoint x: 15, startPoint y: 121, endPoint x: 55, endPoint y: 160, distance: 55.7
click at [15, 121] on icon at bounding box center [13, 121] width 7 height 4
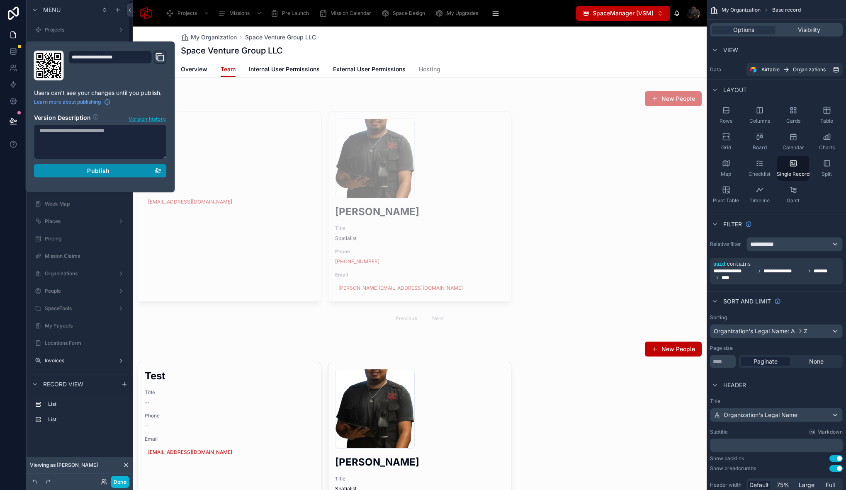
click at [112, 175] on button "Publish" at bounding box center [100, 170] width 133 height 13
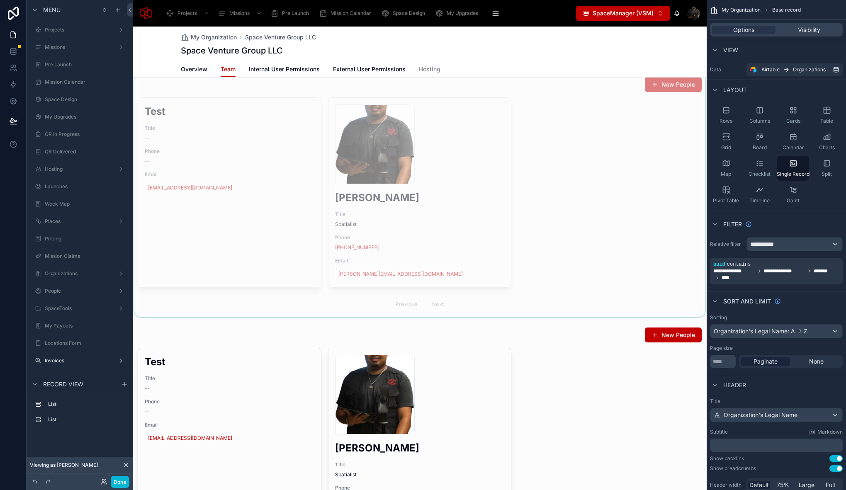
scroll to position [73, 0]
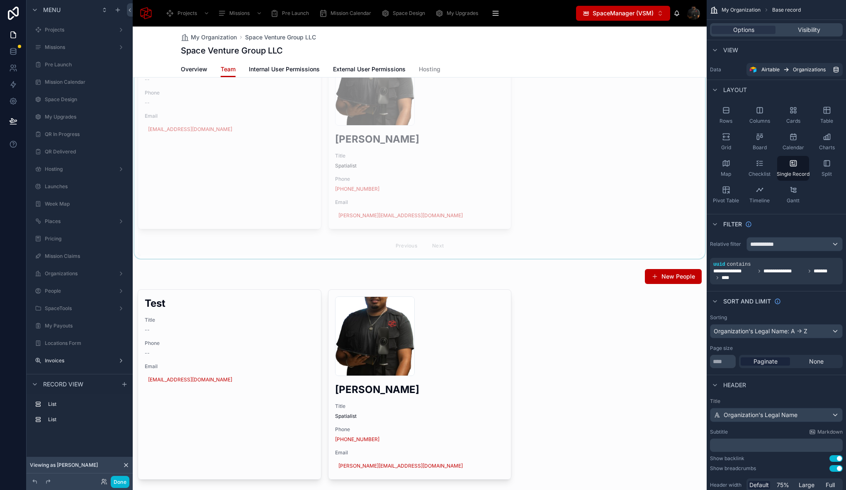
click at [416, 216] on div at bounding box center [420, 137] width 574 height 244
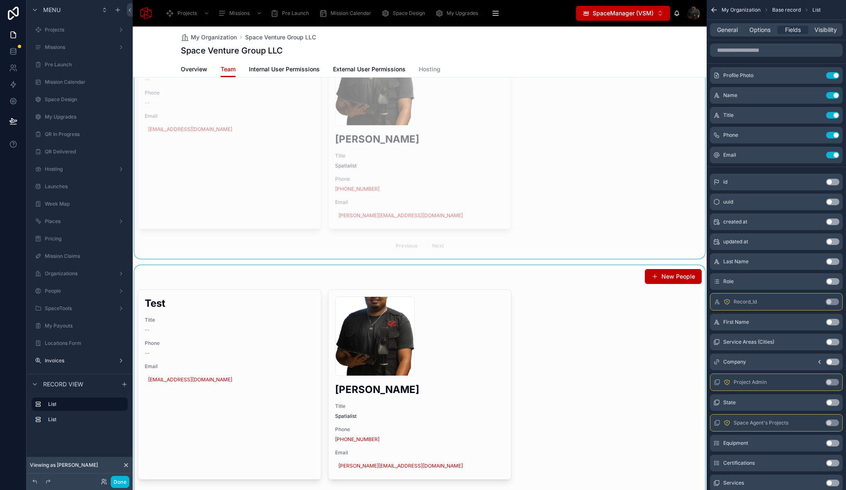
scroll to position [119, 0]
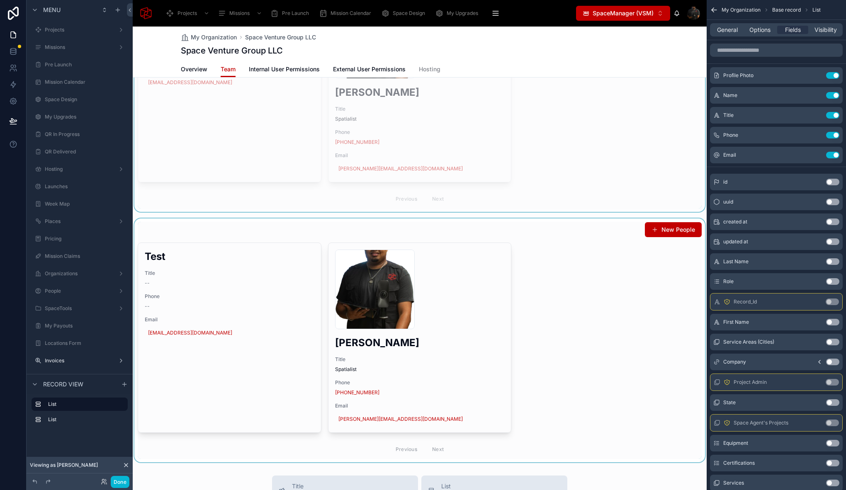
click at [405, 416] on div at bounding box center [420, 341] width 574 height 244
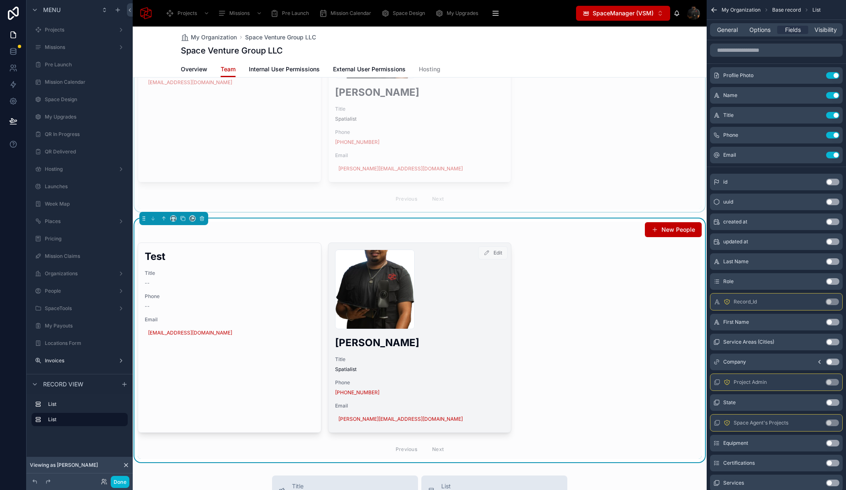
click at [384, 411] on div "Email sameh@virtualspace.xyz" at bounding box center [420, 414] width 170 height 23
click at [393, 420] on link "sameh@virtualspace.xyz" at bounding box center [400, 419] width 124 height 7
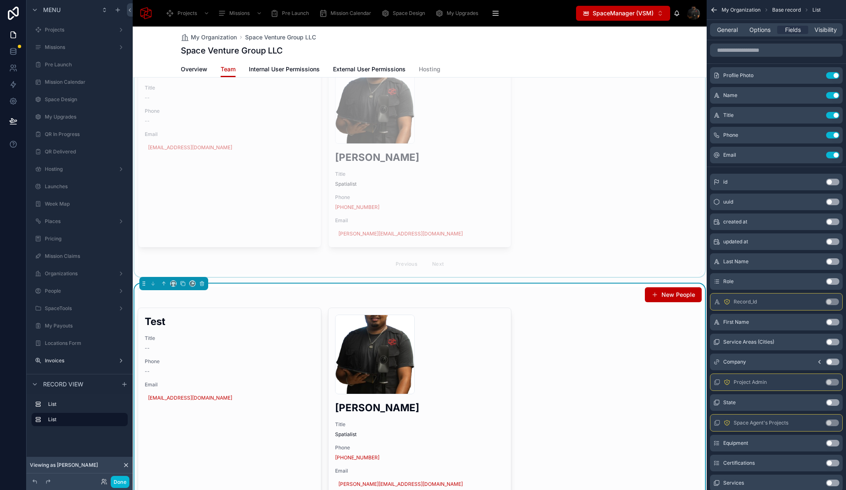
scroll to position [0, 0]
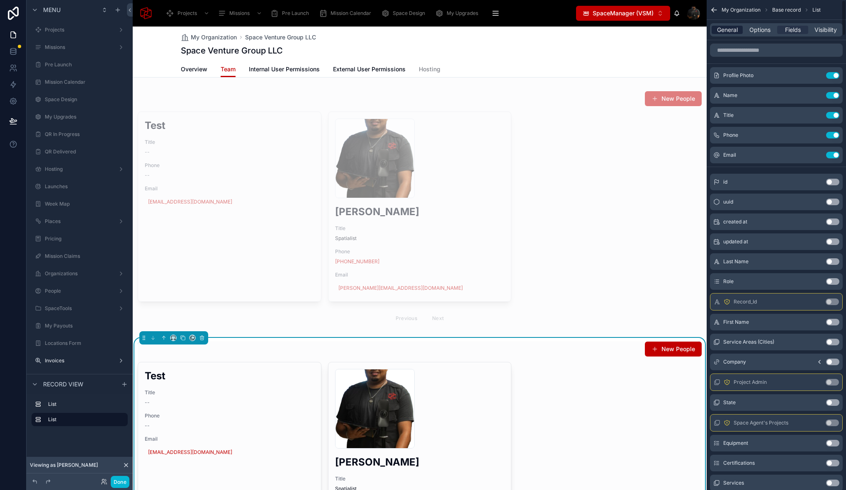
click at [731, 31] on span "General" at bounding box center [727, 30] width 21 height 8
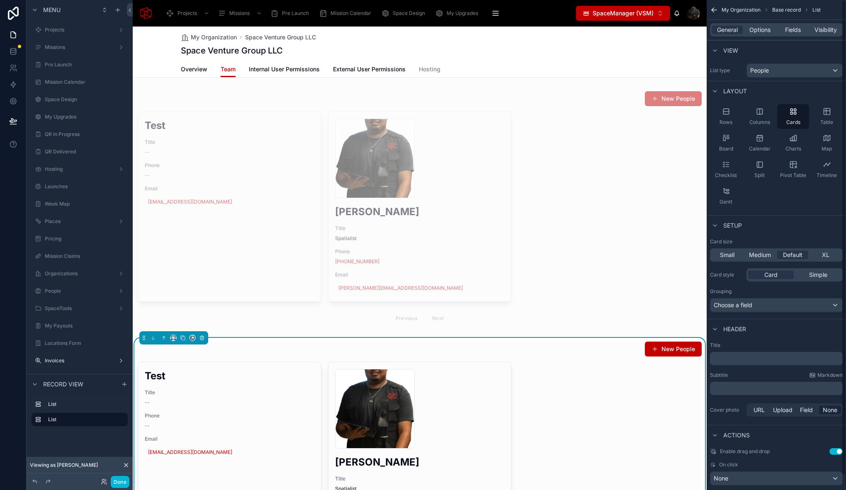
click at [766, 24] on div "General Options Fields Visibility" at bounding box center [776, 29] width 133 height 13
click at [763, 34] on div "General Options Fields Visibility" at bounding box center [776, 29] width 133 height 13
click at [761, 27] on span "Options" at bounding box center [759, 30] width 21 height 8
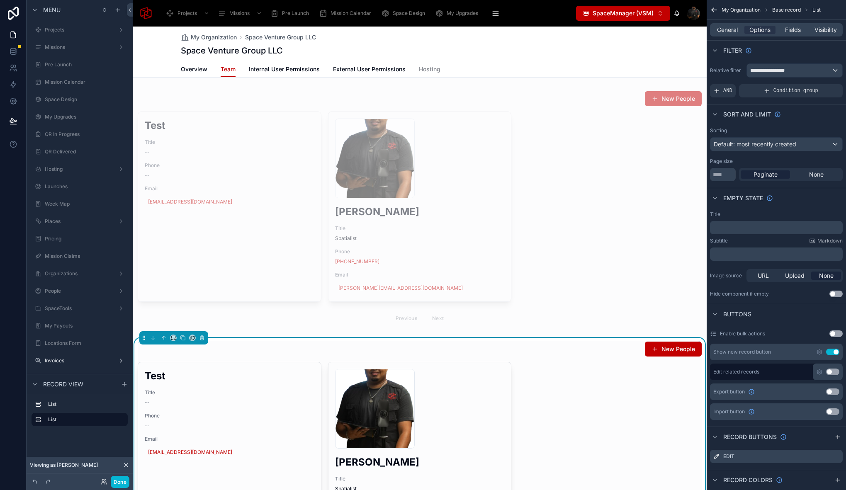
click at [602, 53] on div "Space Venture Group LLC" at bounding box center [420, 51] width 478 height 12
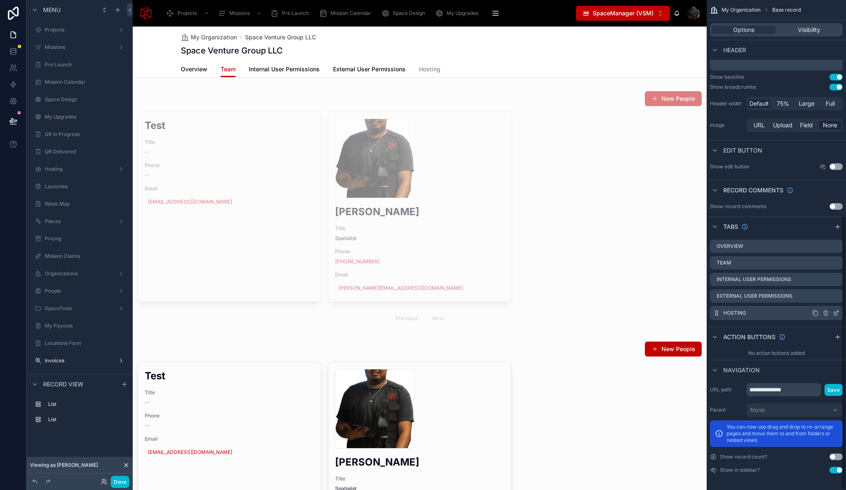
click at [835, 313] on icon "scrollable content" at bounding box center [836, 312] width 3 height 3
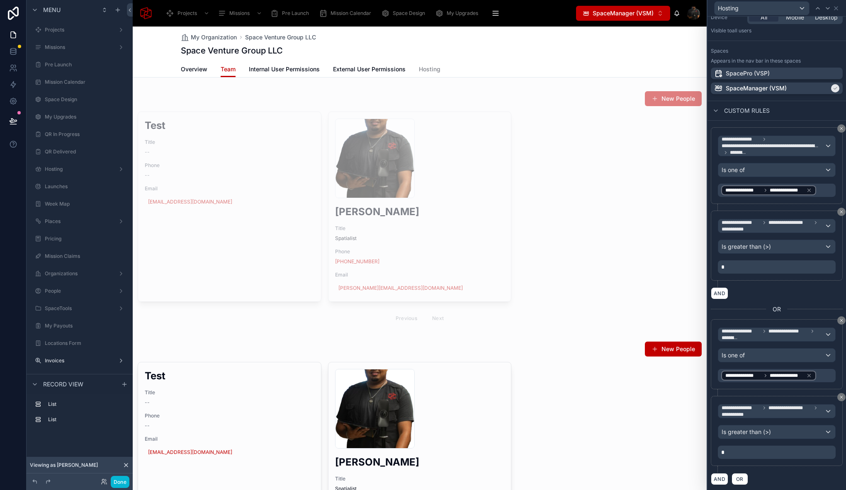
scroll to position [155, 0]
click at [720, 478] on button "AND" at bounding box center [719, 480] width 17 height 12
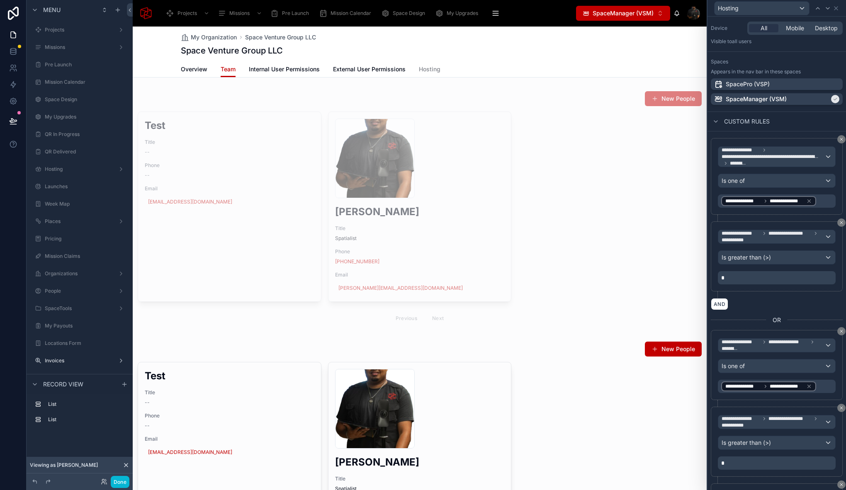
scroll to position [231, 0]
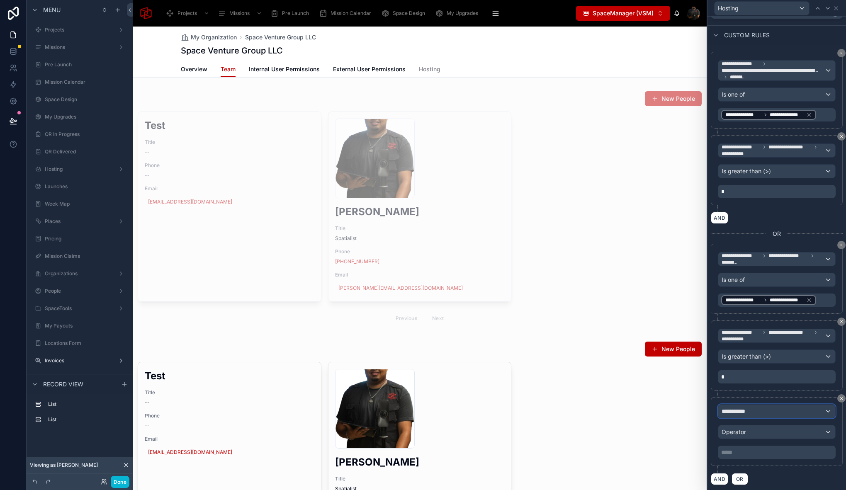
click at [758, 412] on div "**********" at bounding box center [776, 411] width 117 height 13
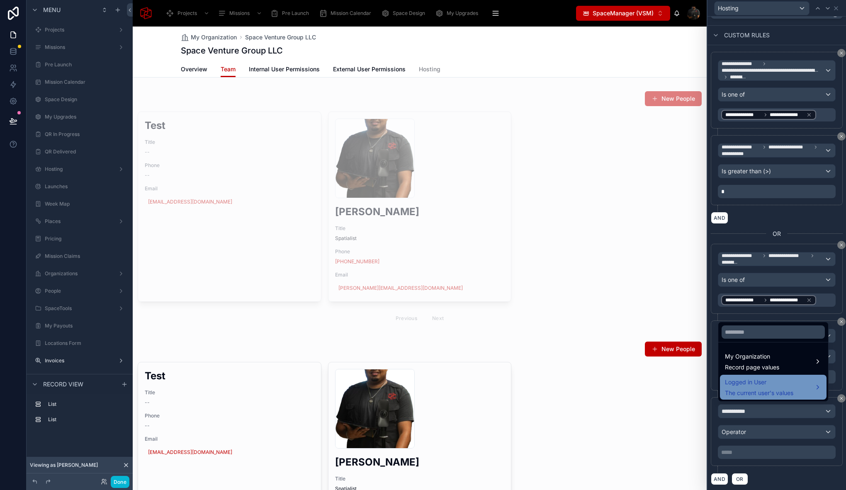
click at [761, 381] on span "Logged in User" at bounding box center [759, 382] width 68 height 10
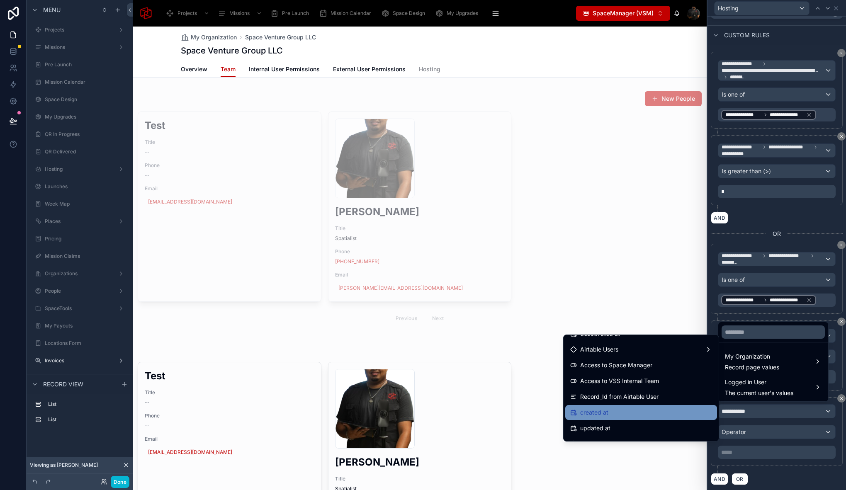
scroll to position [0, 0]
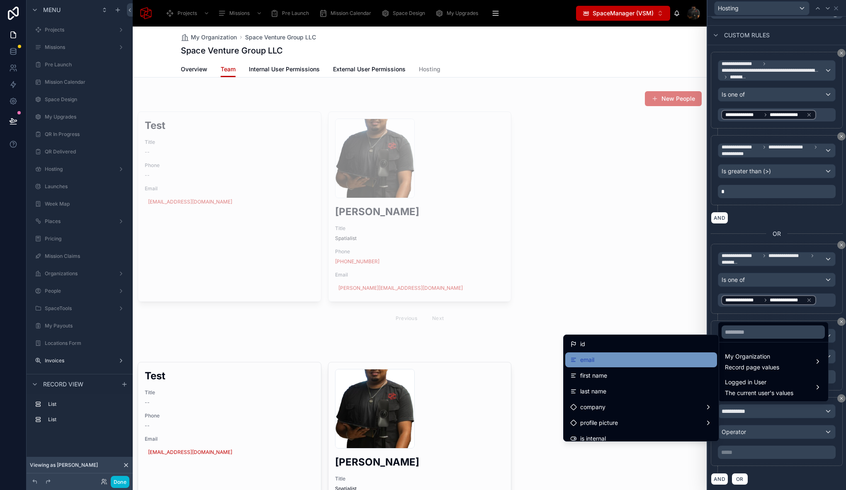
click at [619, 365] on div "email" at bounding box center [641, 359] width 152 height 15
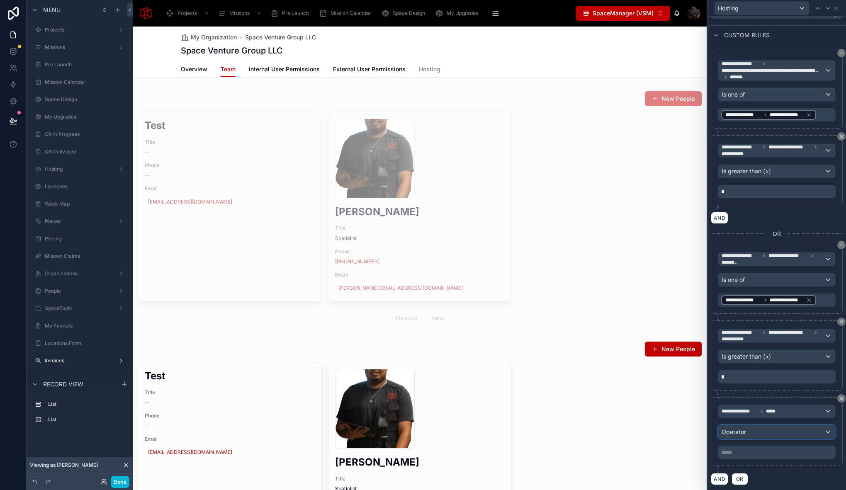
click at [747, 432] on div "Operator" at bounding box center [776, 431] width 117 height 13
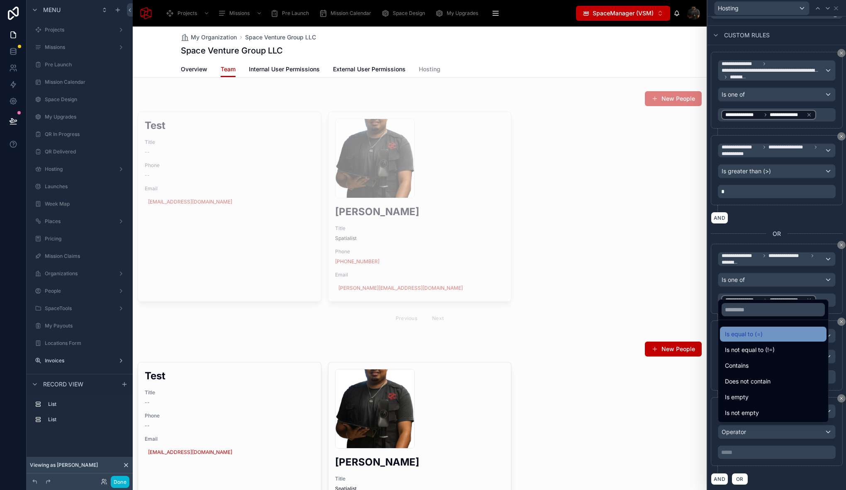
click at [746, 333] on span "Is equal to (=)" at bounding box center [744, 334] width 38 height 10
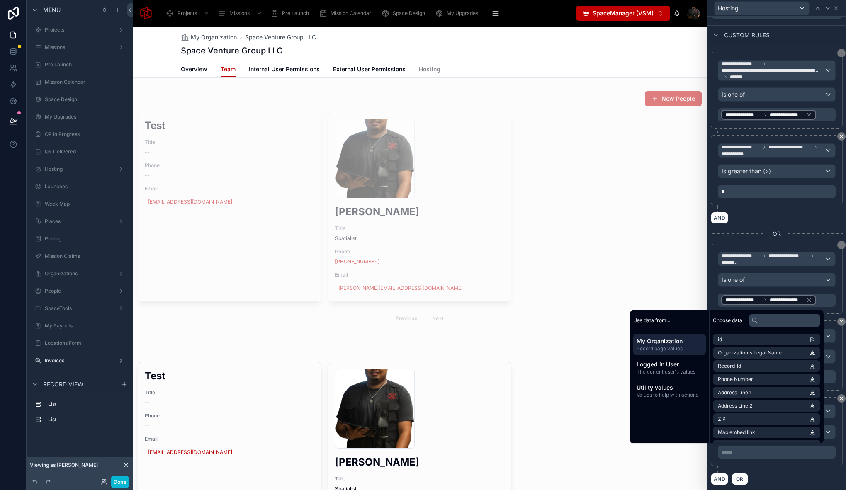
click at [753, 449] on p "***** ﻿" at bounding box center [777, 452] width 113 height 8
click at [542, 55] on div "Space Venture Group LLC" at bounding box center [420, 51] width 478 height 12
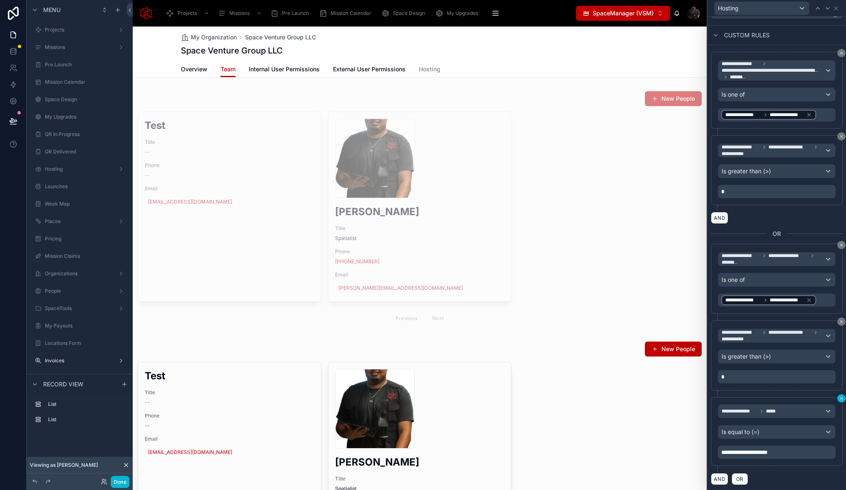
click at [839, 398] on icon at bounding box center [841, 398] width 5 height 5
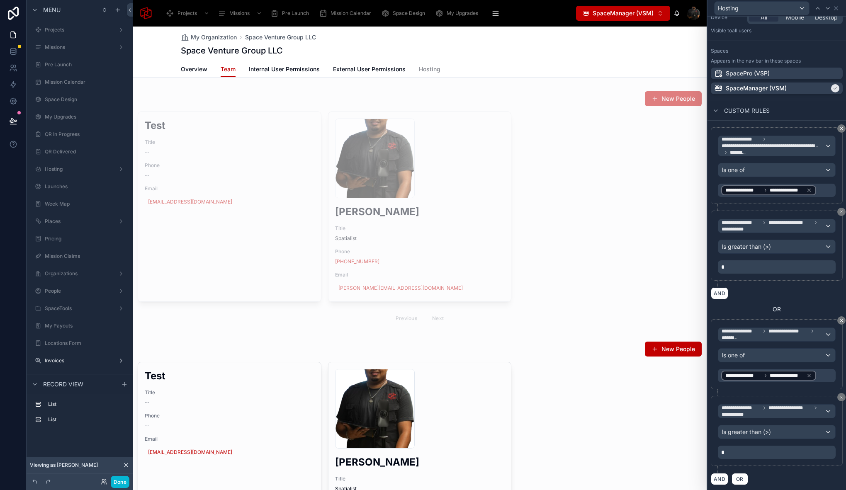
scroll to position [153, 0]
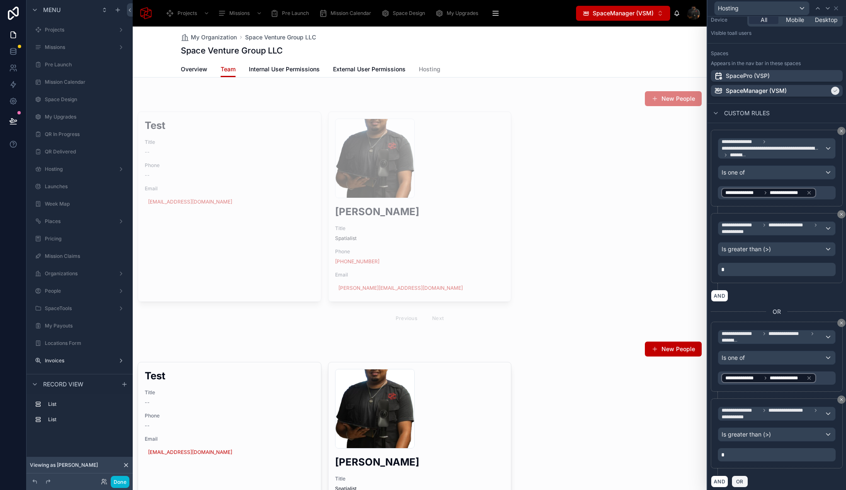
click at [742, 482] on span "OR" at bounding box center [739, 481] width 11 height 6
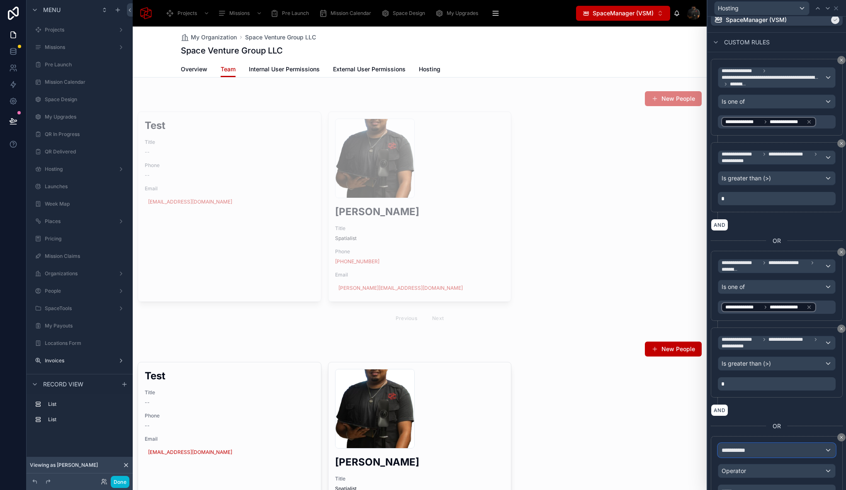
click at [748, 448] on span "**********" at bounding box center [736, 450] width 31 height 8
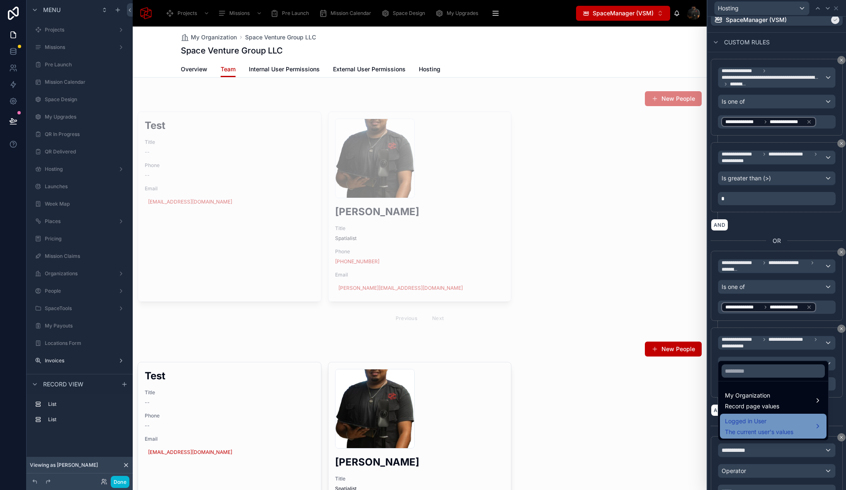
click at [751, 426] on div "Logged in User The current user's values" at bounding box center [759, 426] width 68 height 20
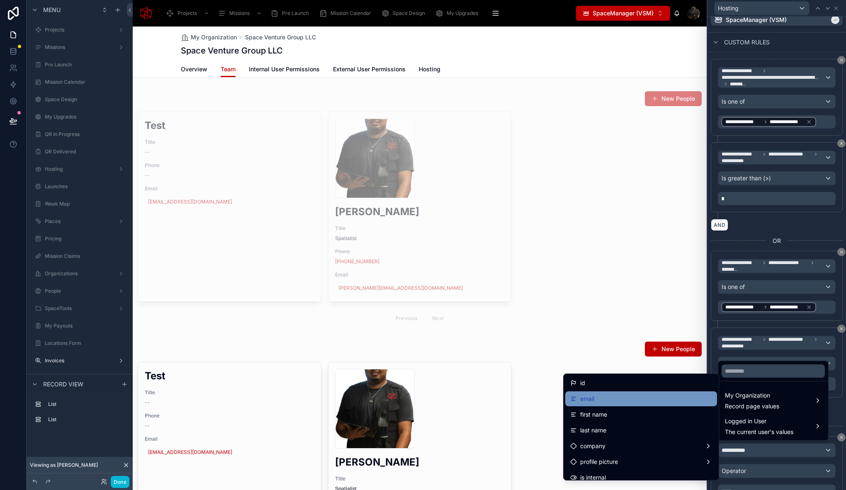
click at [624, 393] on div "email" at bounding box center [641, 398] width 152 height 15
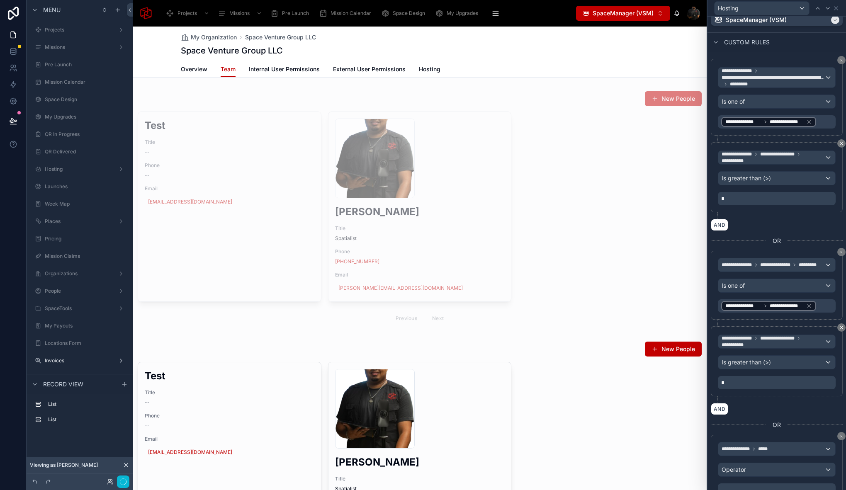
scroll to position [262, 0]
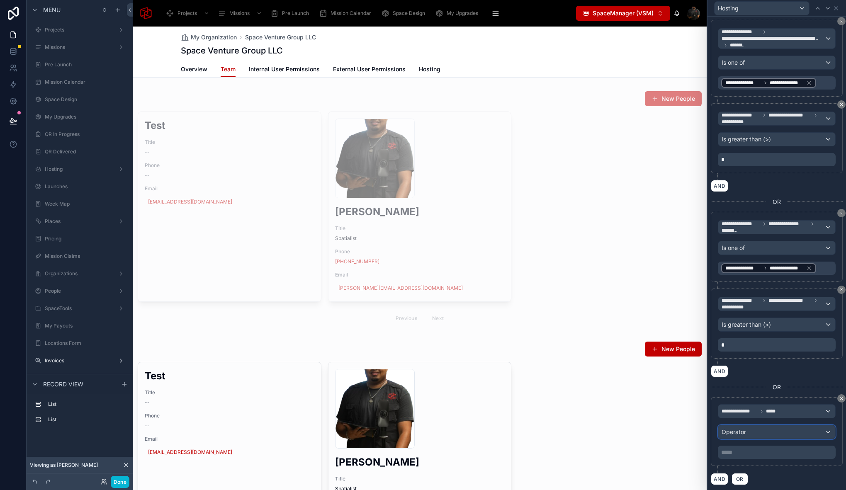
click at [743, 434] on span "Operator" at bounding box center [733, 432] width 24 height 8
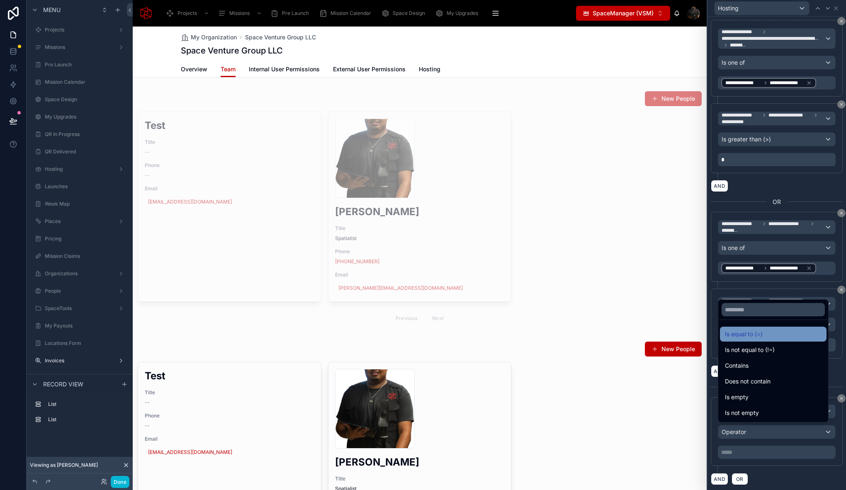
click at [751, 336] on span "Is equal to (=)" at bounding box center [744, 334] width 38 height 10
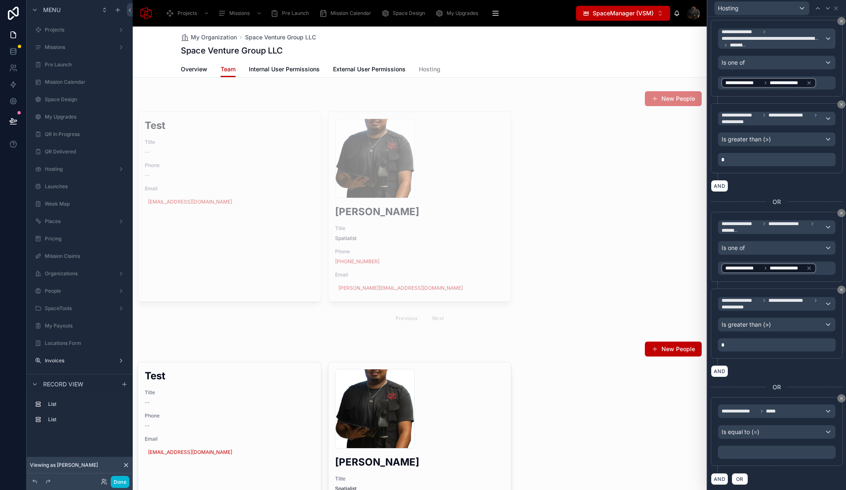
click at [748, 452] on p "﻿" at bounding box center [777, 452] width 113 height 8
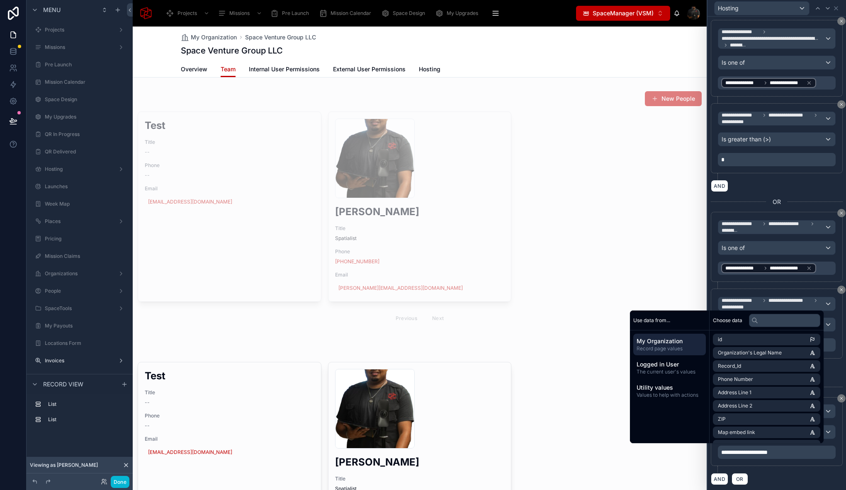
click at [547, 51] on div "Space Venture Group LLC" at bounding box center [420, 51] width 478 height 12
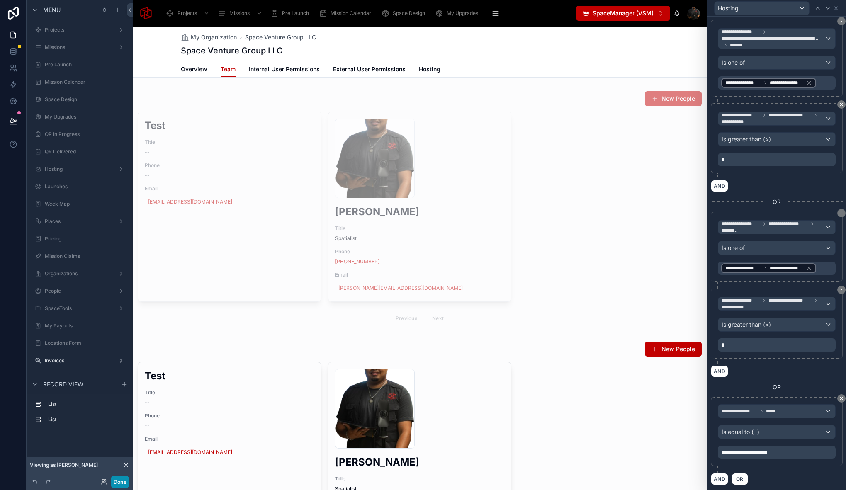
click at [122, 482] on button "Done" at bounding box center [120, 482] width 19 height 12
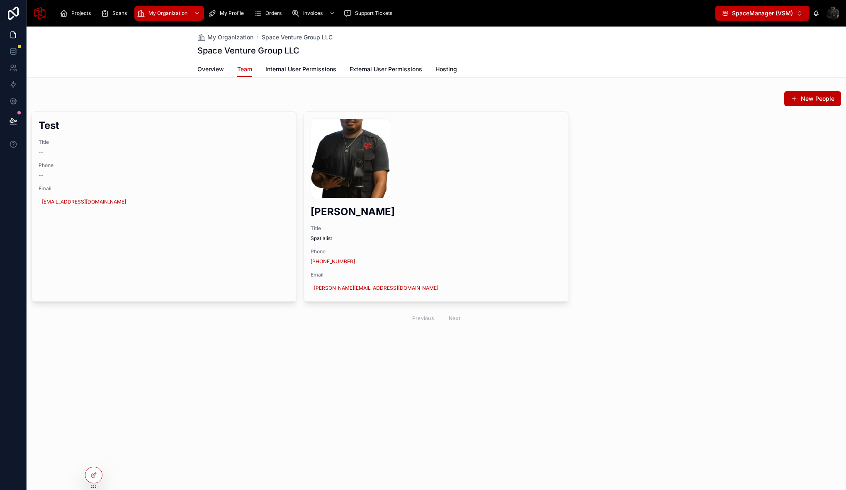
click at [446, 69] on span "Hosting" at bounding box center [446, 69] width 22 height 8
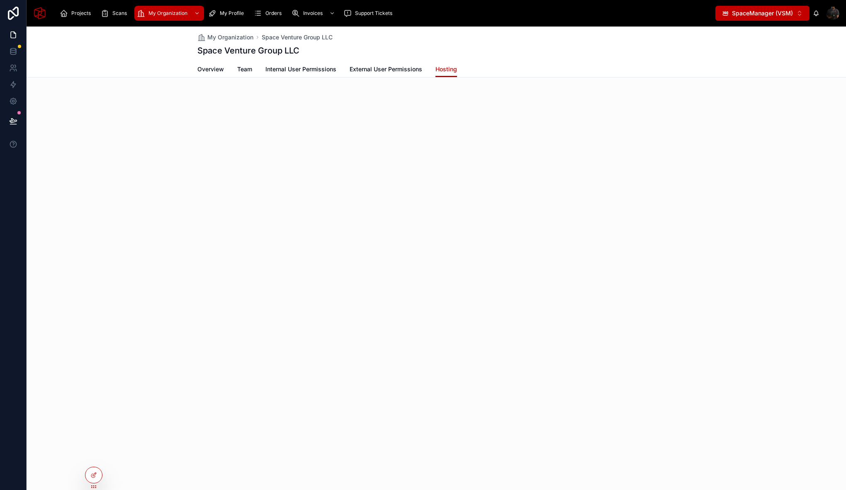
click at [339, 180] on div "My Organization Space Venture Group LLC Space Venture Group LLC Hosting Overvie…" at bounding box center [436, 259] width 819 height 464
click at [96, 476] on icon at bounding box center [93, 475] width 7 height 7
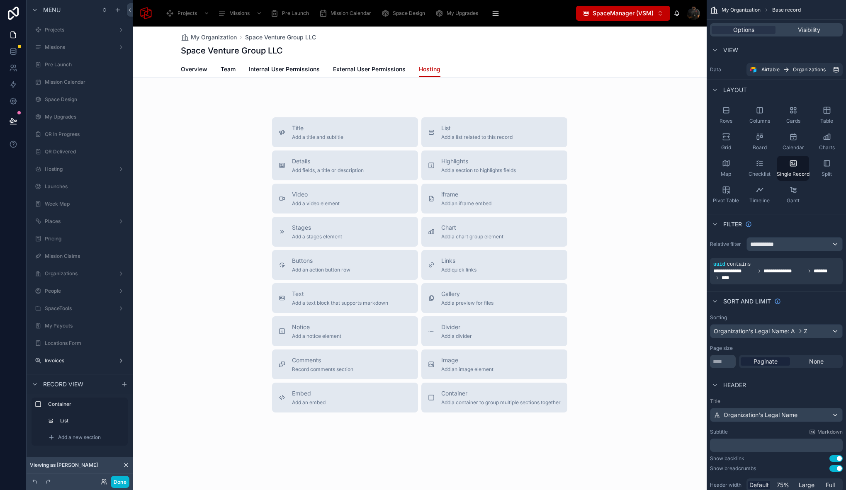
click at [405, 95] on div at bounding box center [420, 253] width 574 height 452
click at [304, 85] on div "My Organization Space Venture Group LLC Space Venture Group LLC Hosting Overvie…" at bounding box center [420, 253] width 574 height 452
click at [293, 98] on div at bounding box center [420, 95] width 574 height 17
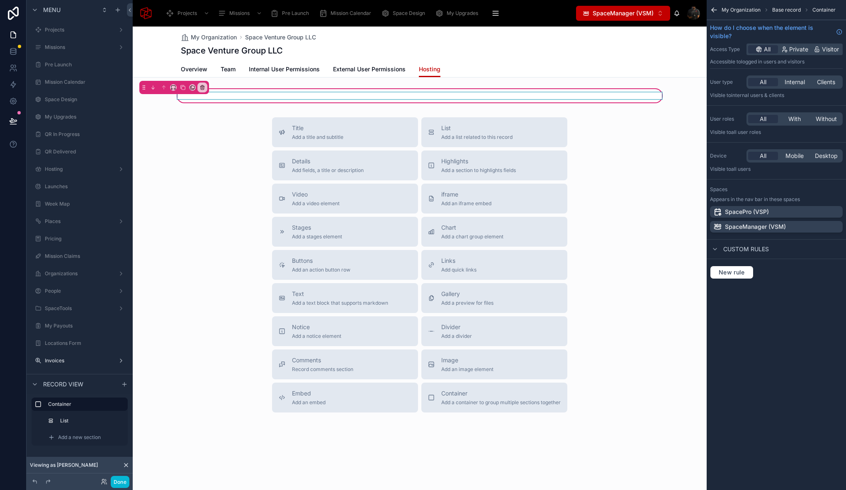
click at [279, 94] on div at bounding box center [420, 95] width 488 height 7
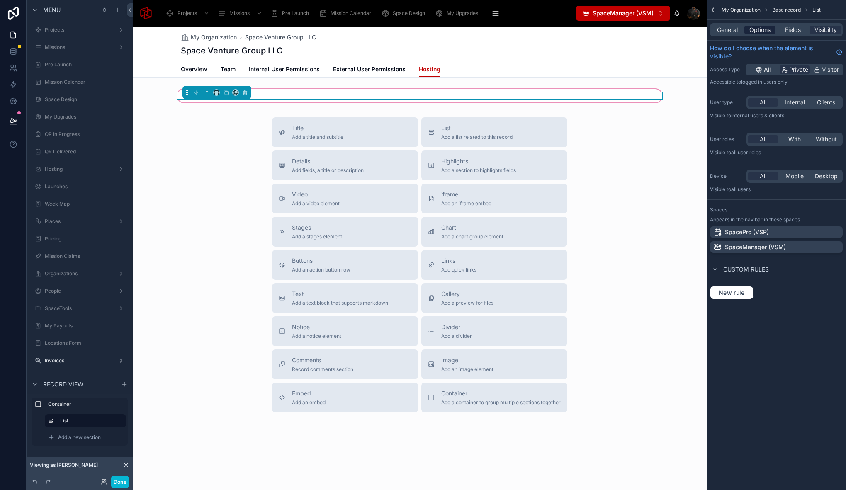
click at [759, 27] on span "Options" at bounding box center [759, 30] width 21 height 8
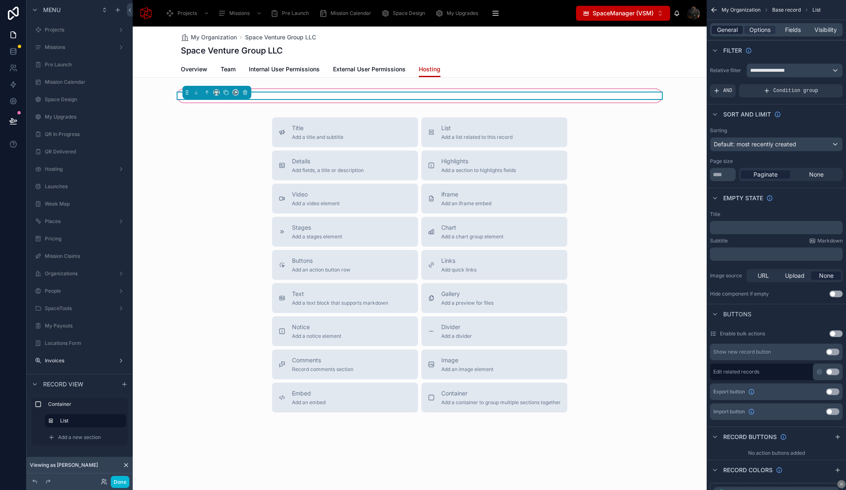
click at [726, 33] on span "General" at bounding box center [727, 30] width 21 height 8
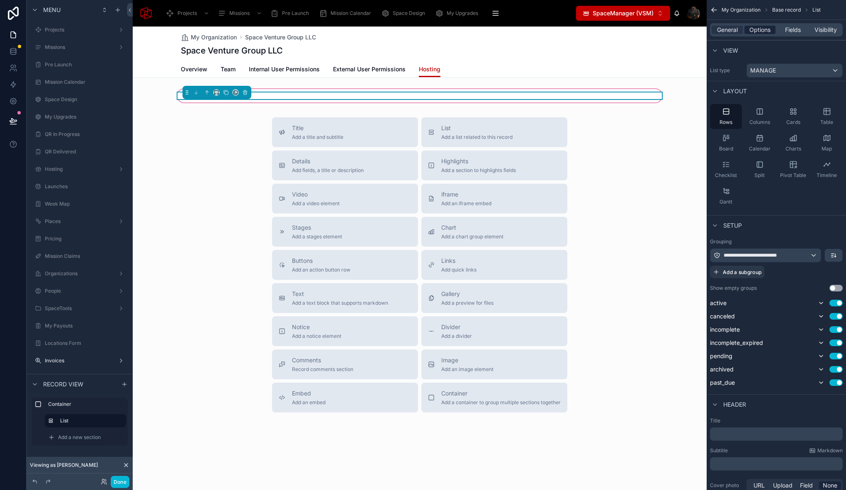
click at [764, 27] on span "Options" at bounding box center [759, 30] width 21 height 8
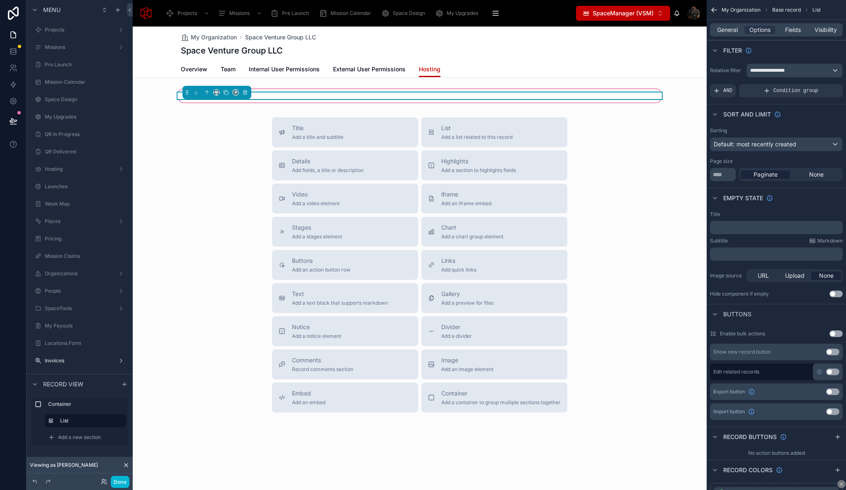
click at [175, 182] on div "Title Add a title and subtitle List Add a list related to this record Details A…" at bounding box center [420, 264] width 574 height 295
click at [16, 50] on icon at bounding box center [12, 50] width 5 height 3
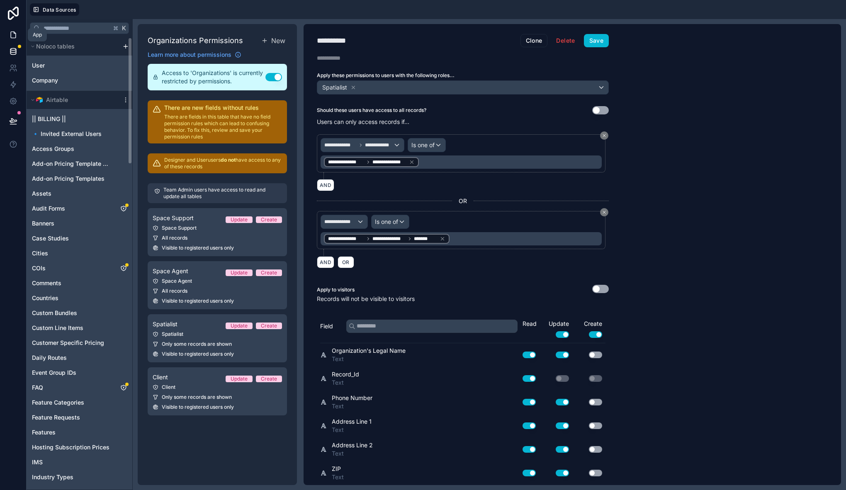
click at [13, 33] on icon at bounding box center [13, 35] width 8 height 8
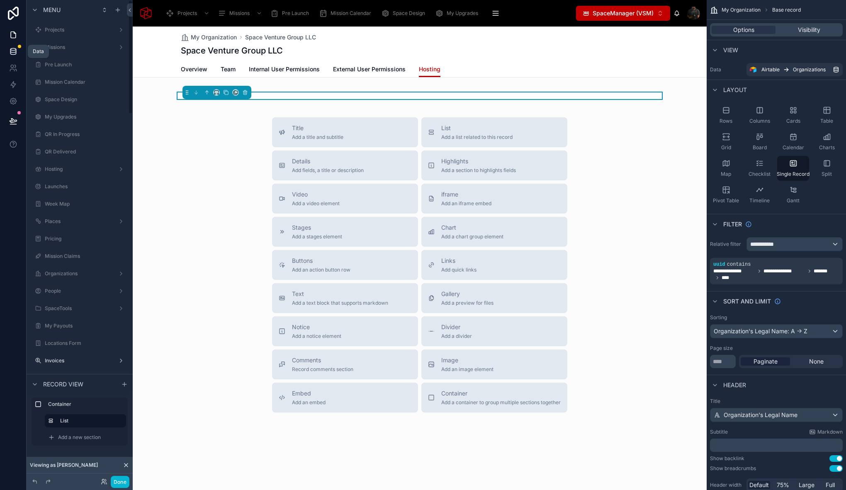
click at [17, 51] on link at bounding box center [13, 51] width 26 height 17
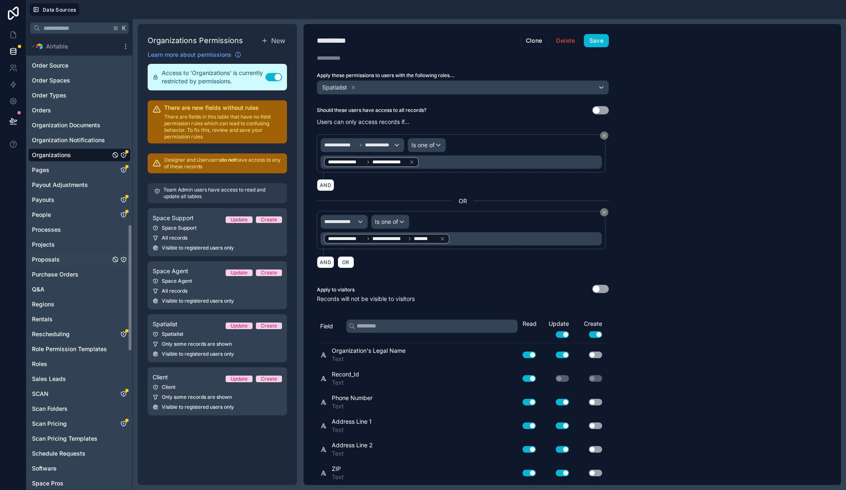
scroll to position [605, 0]
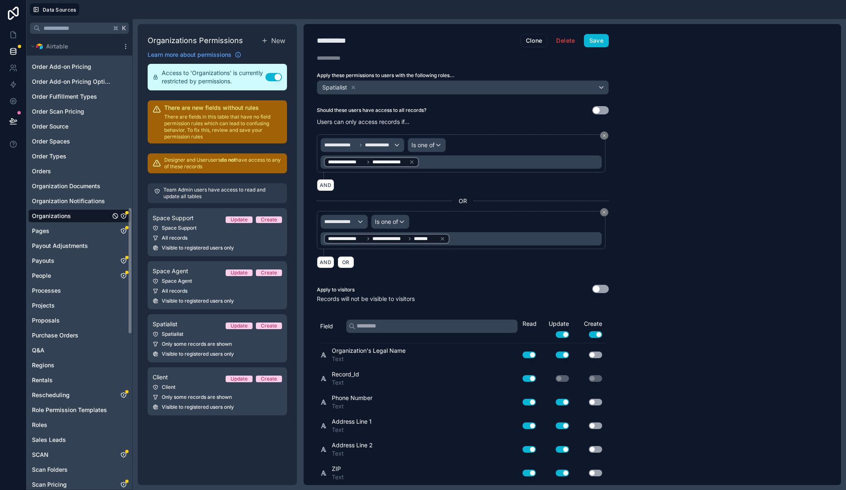
click at [58, 214] on span "Organizations" at bounding box center [51, 216] width 39 height 8
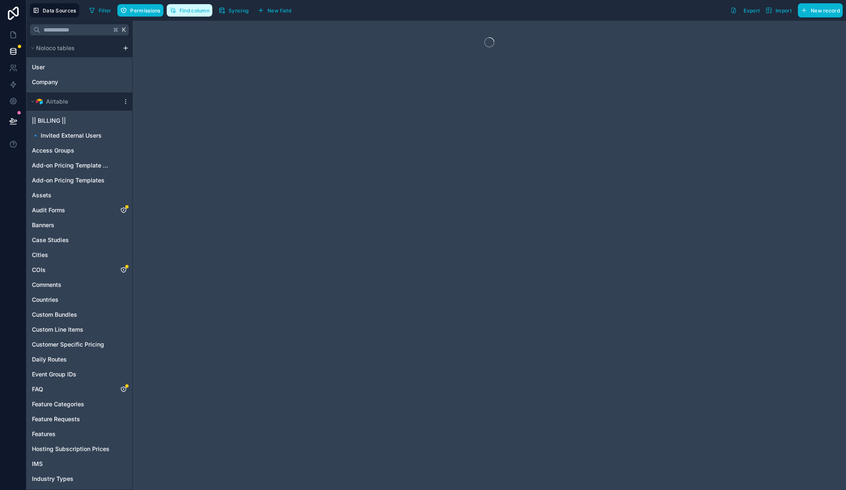
click at [194, 14] on button "Find column" at bounding box center [190, 10] width 46 height 12
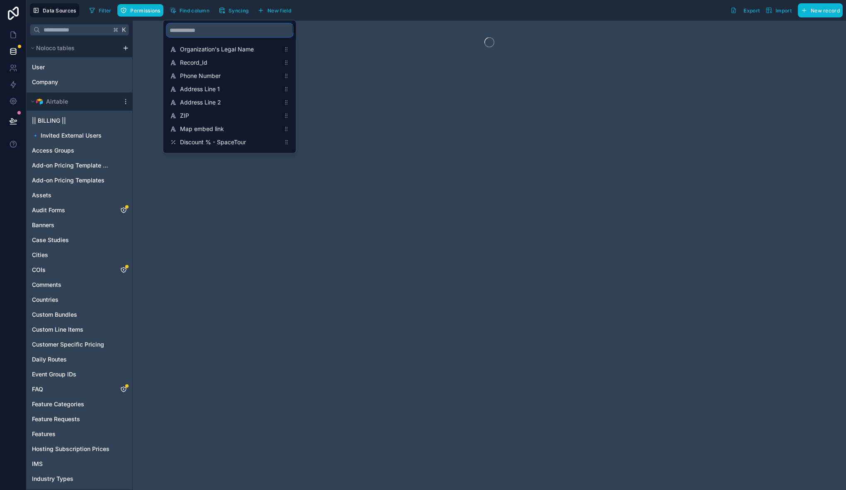
click at [203, 34] on input "scrollable content" at bounding box center [230, 30] width 126 height 13
paste input "******"
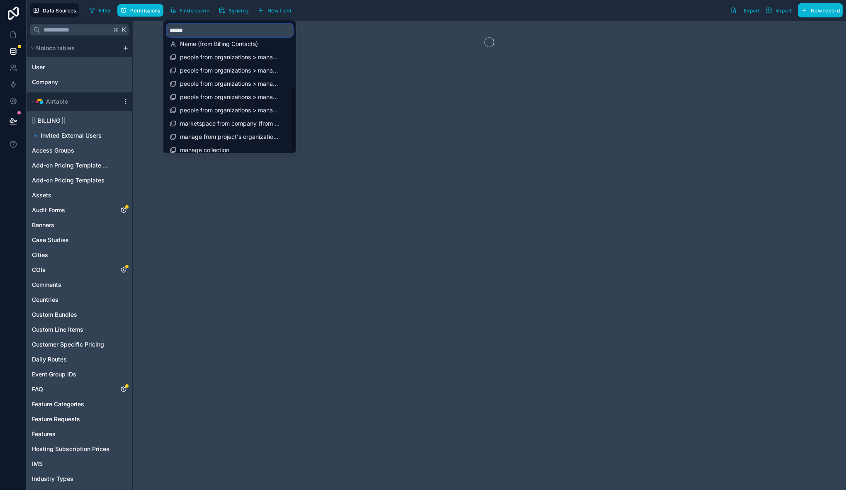
scroll to position [119, 0]
type input "******"
click at [218, 128] on span "manage collection" at bounding box center [230, 129] width 100 height 8
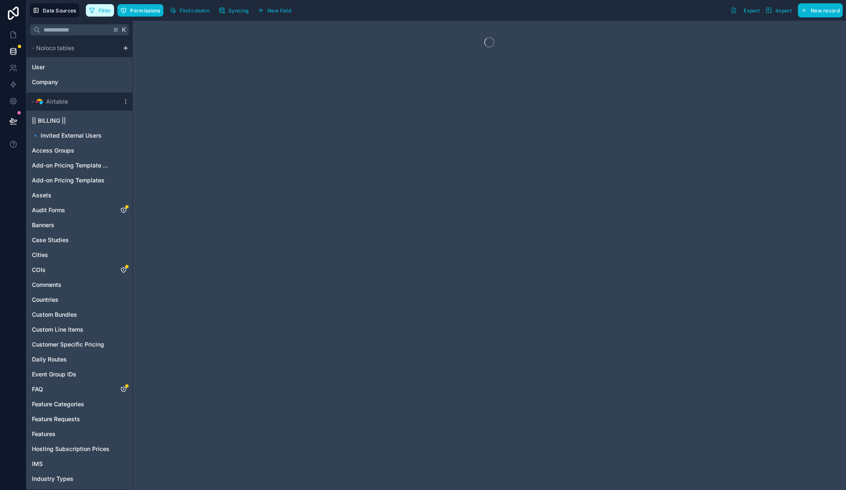
click at [109, 12] on span "Filter" at bounding box center [105, 10] width 13 height 6
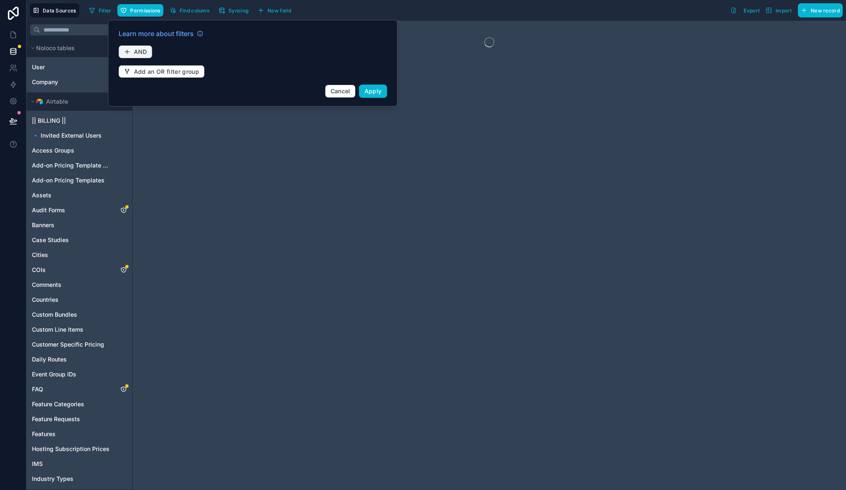
click at [141, 51] on span "AND" at bounding box center [140, 51] width 13 height 7
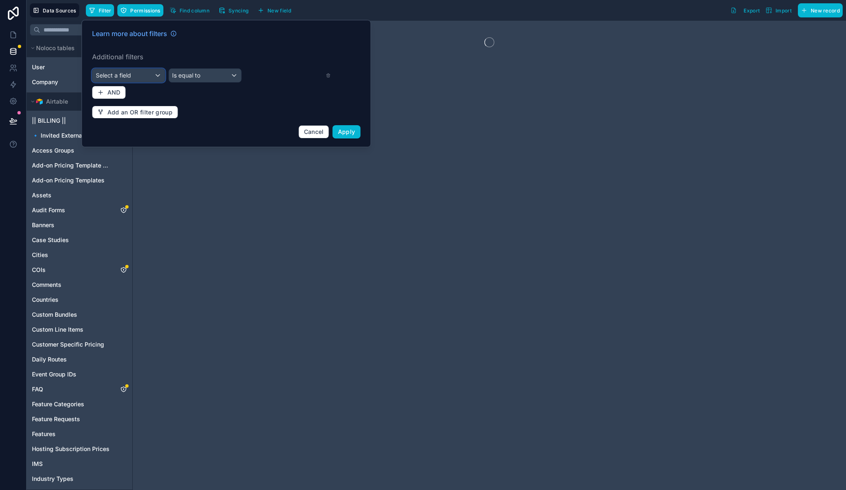
click at [135, 78] on div "Select a field" at bounding box center [128, 75] width 73 height 13
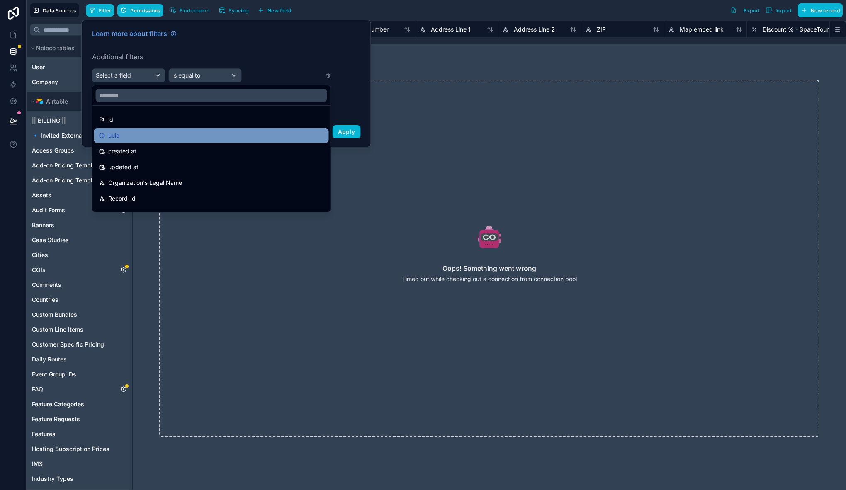
click at [143, 132] on div "uuid" at bounding box center [211, 136] width 225 height 10
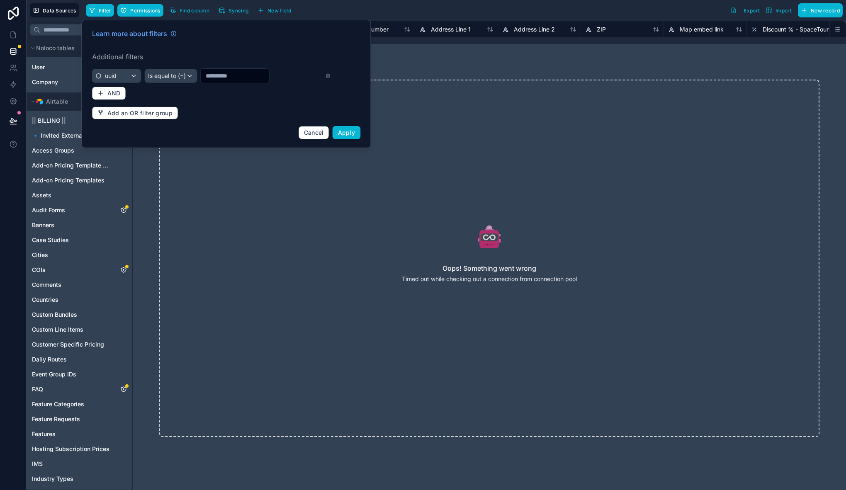
click at [214, 73] on input "text" at bounding box center [235, 76] width 68 height 12
paste input "**********"
type input "**********"
click at [347, 131] on span "Apply" at bounding box center [346, 132] width 17 height 7
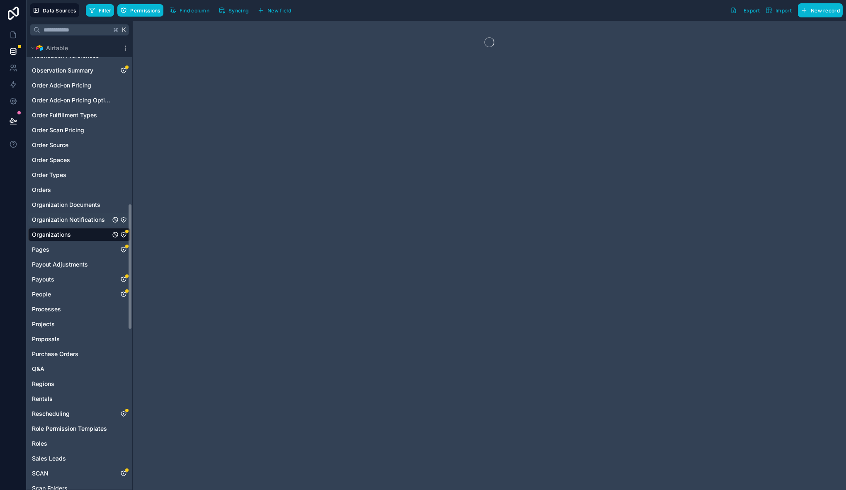
scroll to position [588, 0]
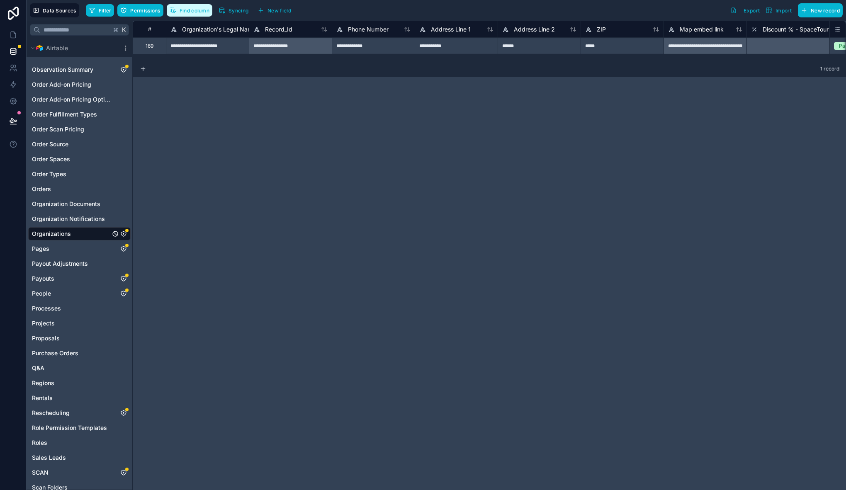
click at [202, 12] on span "Find column" at bounding box center [195, 10] width 30 height 6
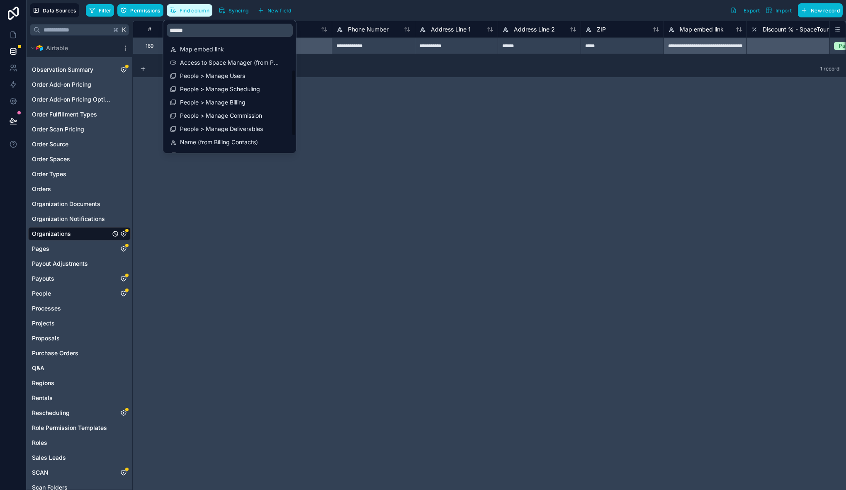
scroll to position [119, 0]
click at [226, 130] on span "manage collection" at bounding box center [230, 129] width 100 height 8
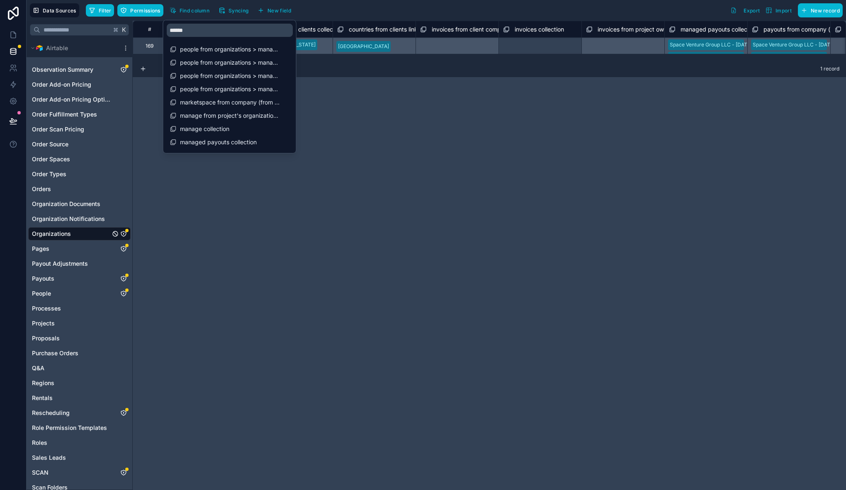
scroll to position [0, 14429]
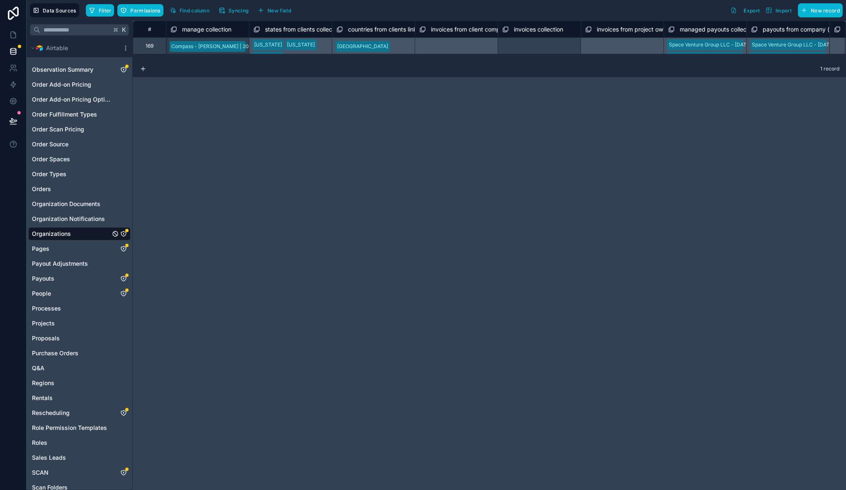
click at [522, 125] on div "# pricing collection manage from project's organization (from projects) collect…" at bounding box center [489, 255] width 713 height 469
click at [231, 50] on span "Compass - Sameh | 20 Active Spaces" at bounding box center [208, 46] width 76 height 11
click at [17, 34] on icon at bounding box center [13, 35] width 8 height 8
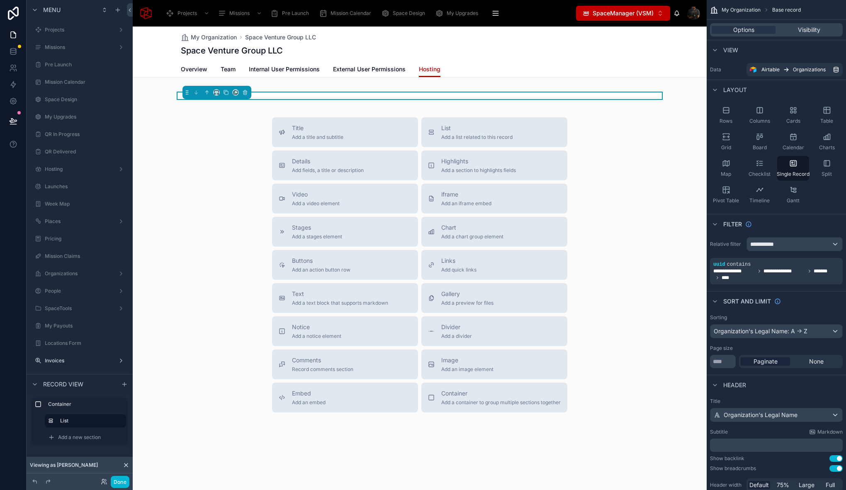
click at [126, 465] on icon at bounding box center [125, 465] width 3 height 3
click at [204, 232] on div "Title Add a title and subtitle List Add a list related to this record Details A…" at bounding box center [420, 264] width 574 height 295
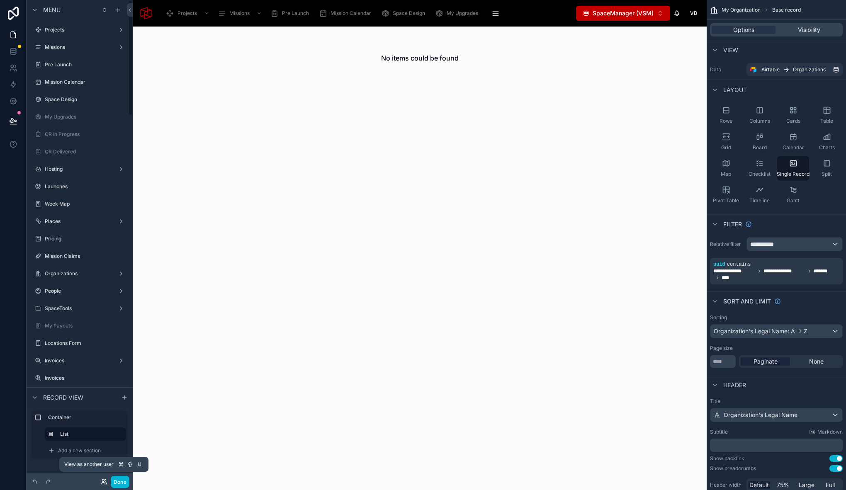
click at [106, 481] on icon at bounding box center [104, 481] width 7 height 7
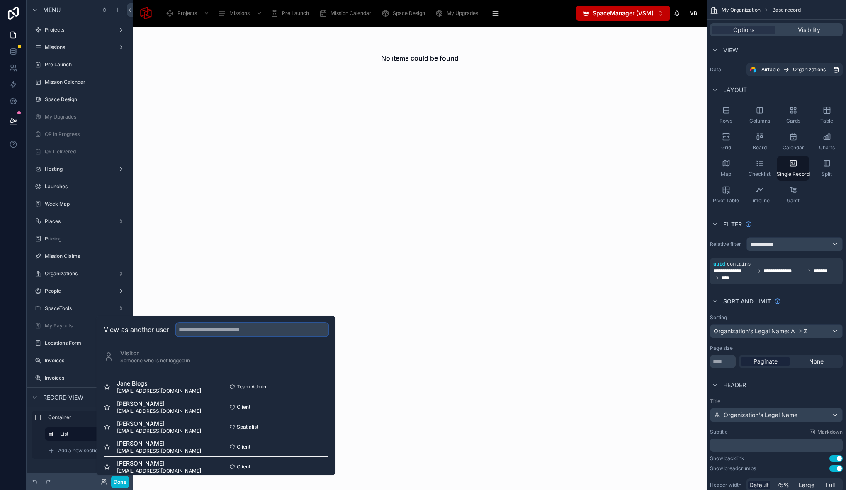
click at [219, 331] on input "text" at bounding box center [252, 329] width 153 height 13
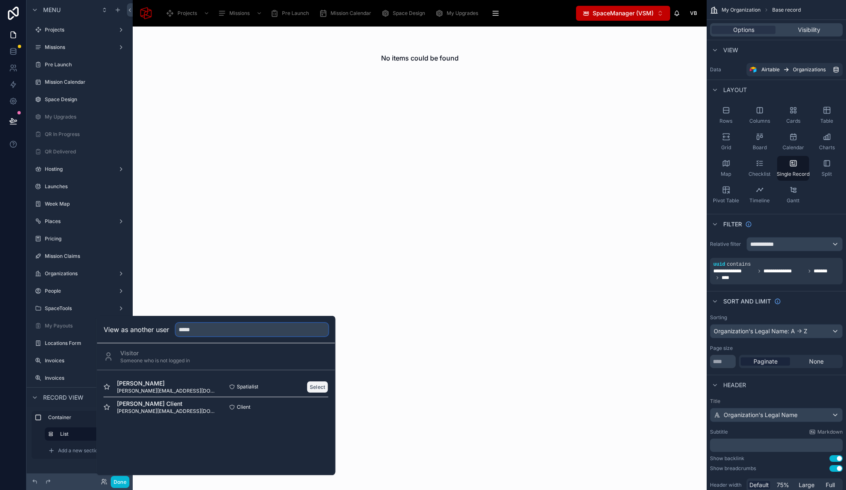
type input "*****"
click at [319, 387] on button "Select" at bounding box center [318, 387] width 22 height 12
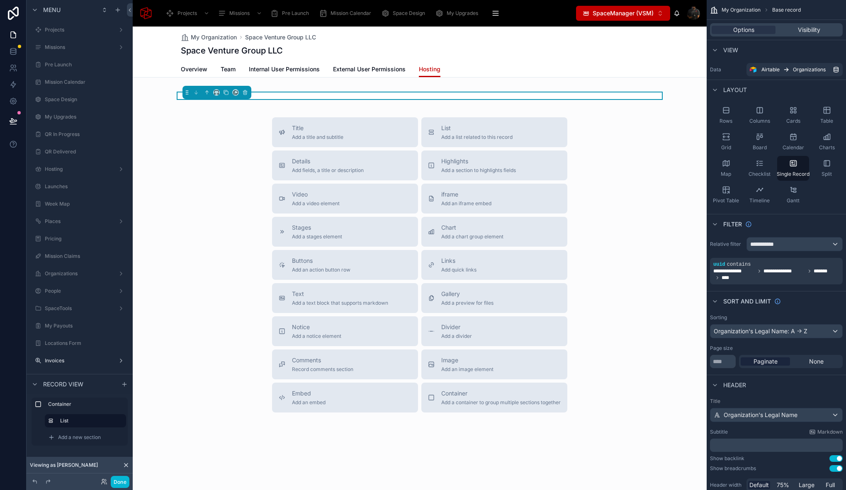
click at [214, 214] on div "Title Add a title and subtitle List Add a list related to this record Details A…" at bounding box center [420, 264] width 574 height 295
click at [365, 96] on div at bounding box center [420, 95] width 488 height 7
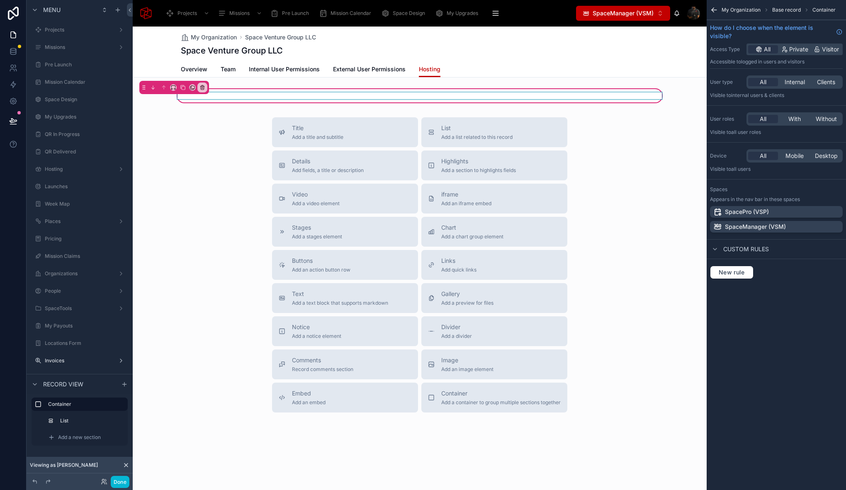
click at [301, 94] on div at bounding box center [420, 95] width 488 height 7
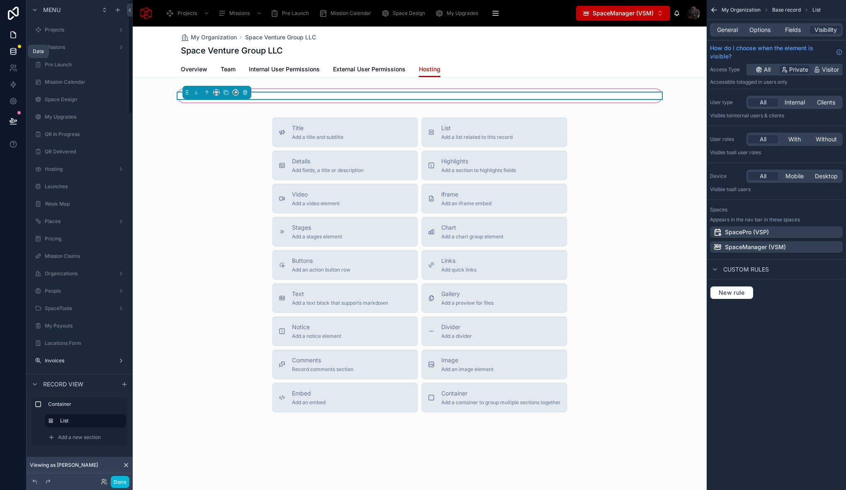
click at [14, 51] on icon at bounding box center [13, 51] width 8 height 8
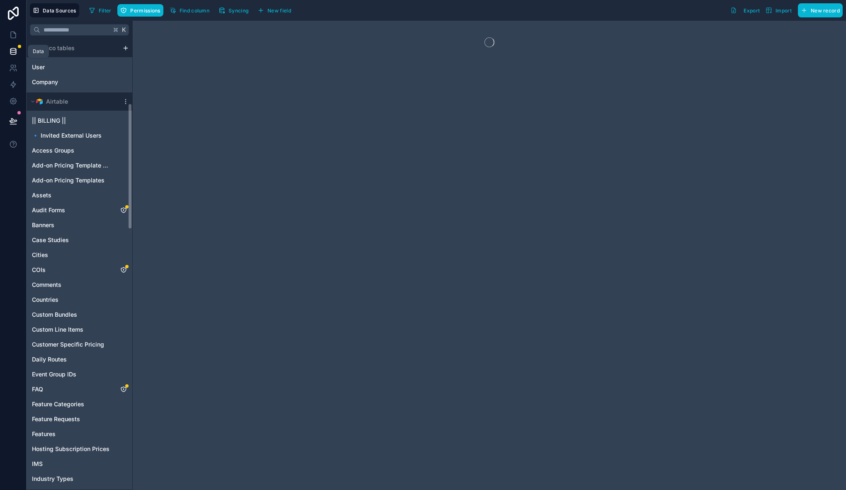
scroll to position [446, 0]
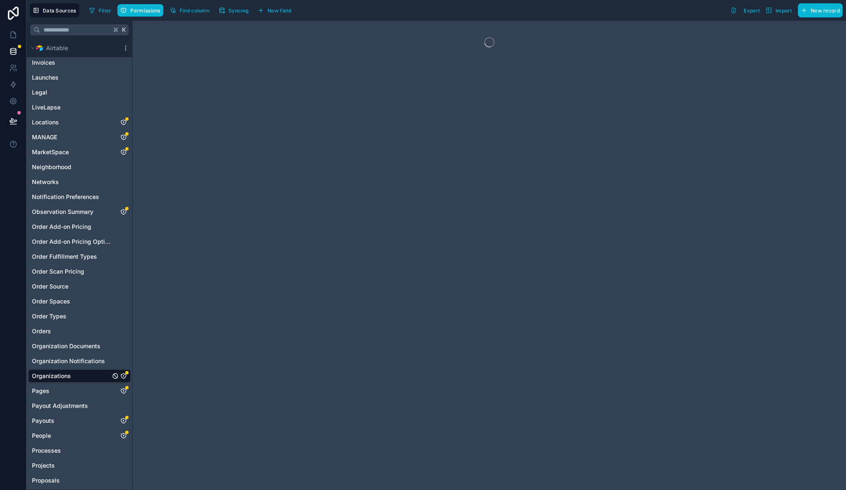
click at [77, 373] on div "Organizations" at bounding box center [79, 375] width 102 height 13
click at [124, 376] on icon "Organizations" at bounding box center [123, 376] width 7 height 7
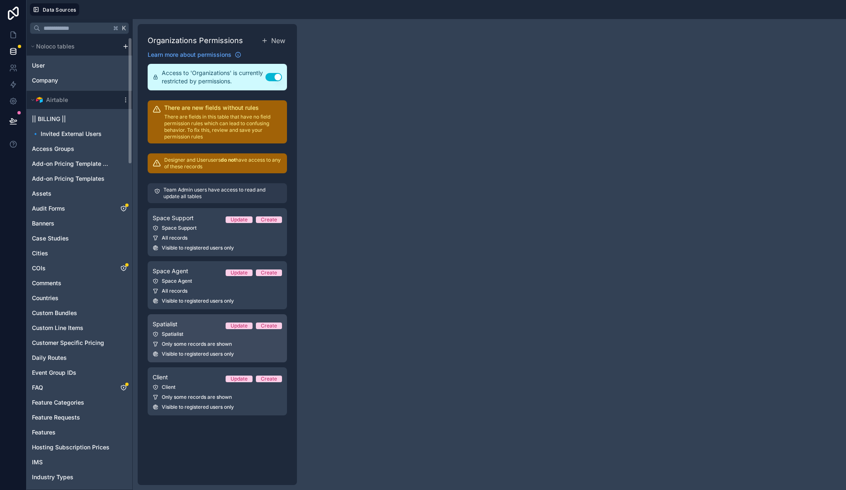
click at [196, 342] on span "Only some records are shown" at bounding box center [197, 344] width 70 height 7
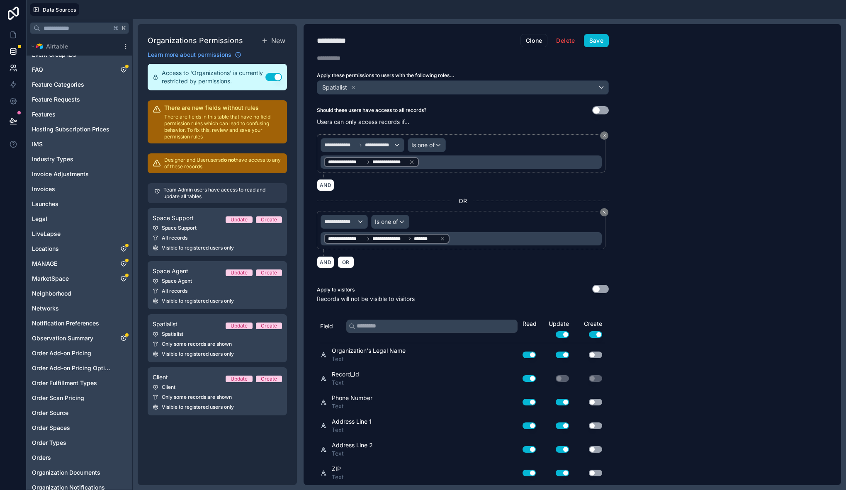
scroll to position [187, 0]
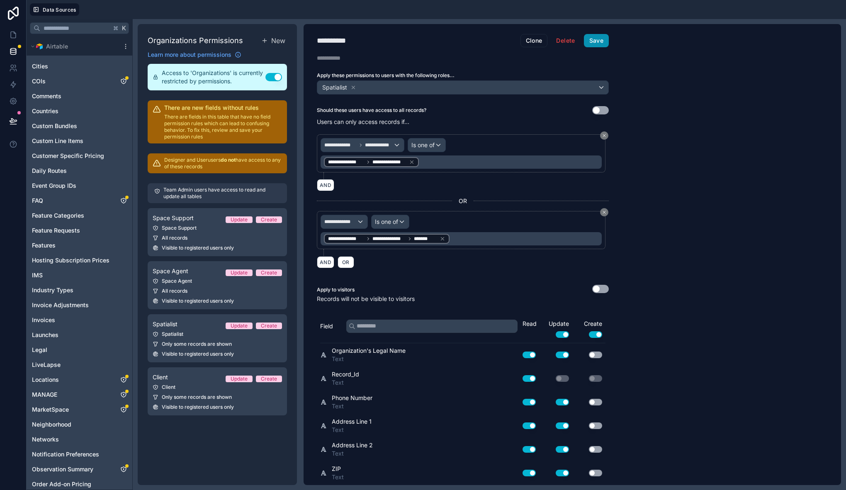
click at [593, 42] on button "Save" at bounding box center [596, 40] width 25 height 13
click at [13, 119] on icon at bounding box center [13, 121] width 7 height 4
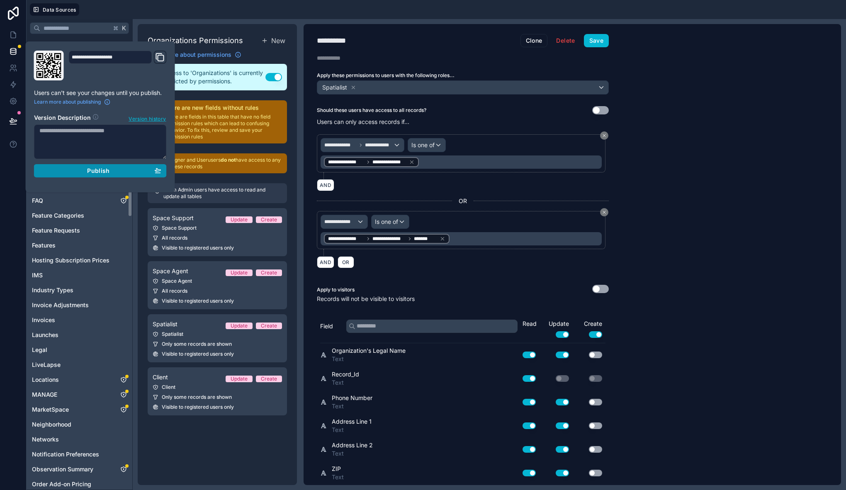
click at [73, 171] on div "Publish" at bounding box center [100, 170] width 122 height 7
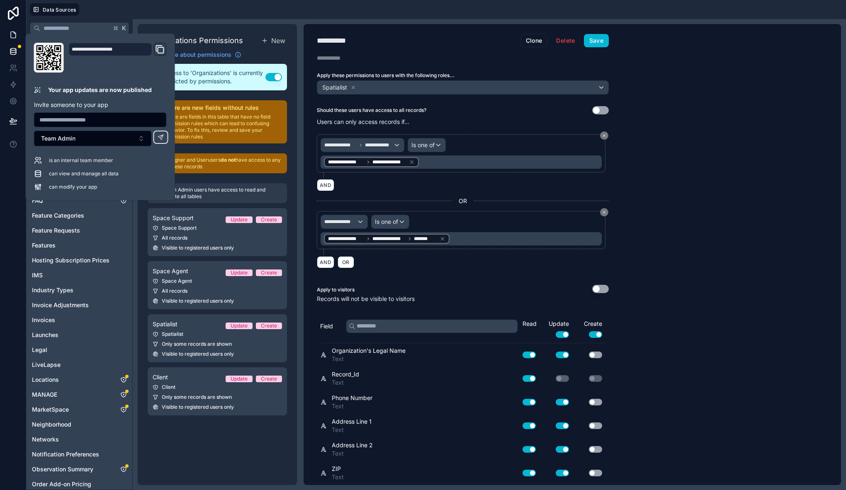
click at [11, 39] on link at bounding box center [13, 35] width 26 height 17
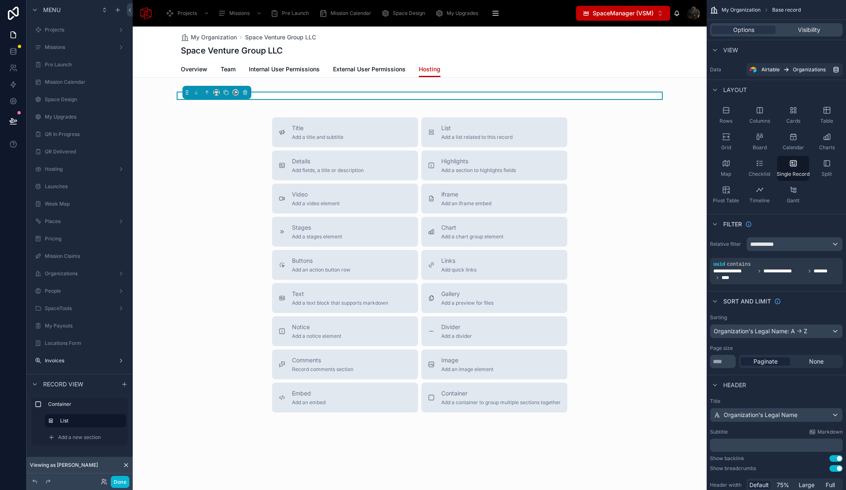
click at [126, 466] on icon at bounding box center [126, 465] width 7 height 7
click at [116, 483] on button "Done" at bounding box center [120, 482] width 19 height 12
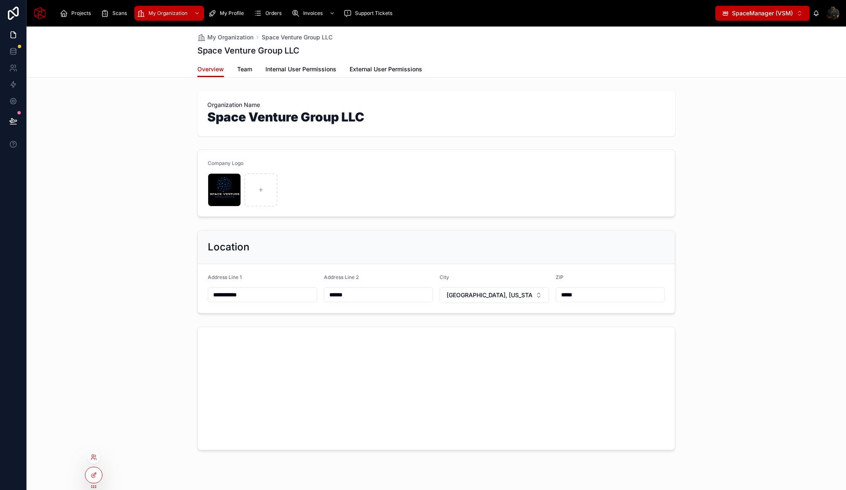
click at [96, 452] on div at bounding box center [93, 457] width 13 height 13
click at [95, 457] on icon at bounding box center [95, 456] width 1 height 2
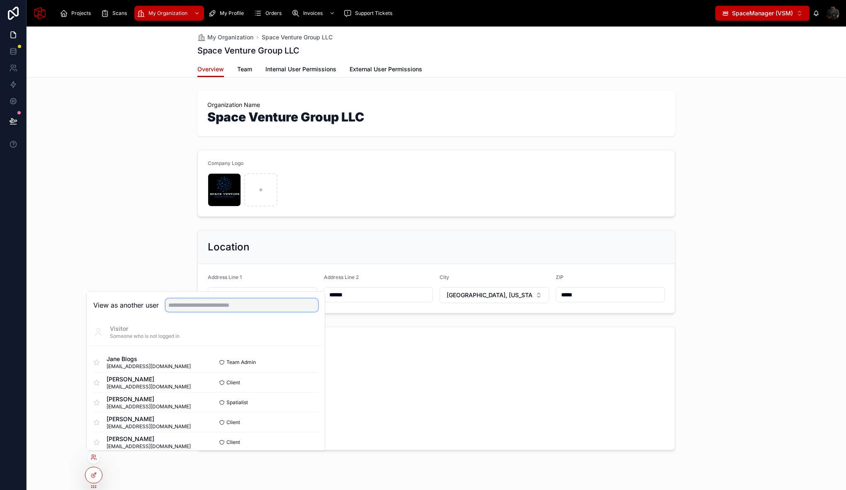
click at [178, 304] on input "text" at bounding box center [241, 305] width 153 height 13
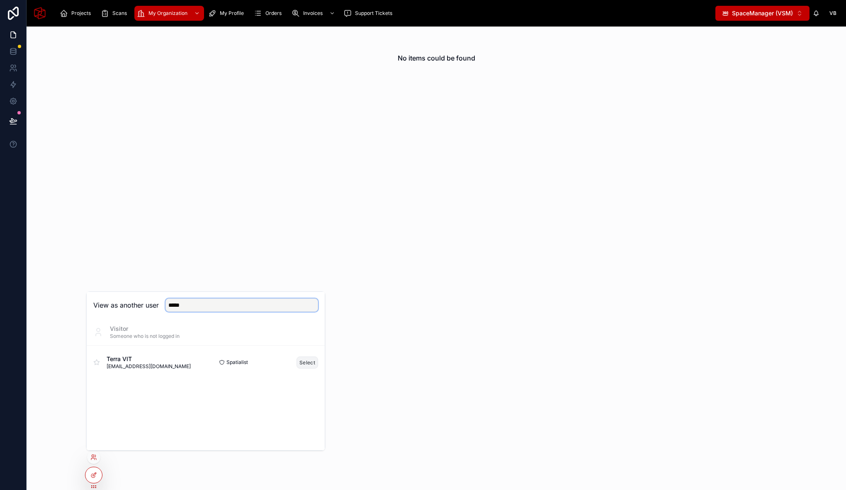
type input "*****"
click at [306, 362] on button "Select" at bounding box center [307, 363] width 22 height 12
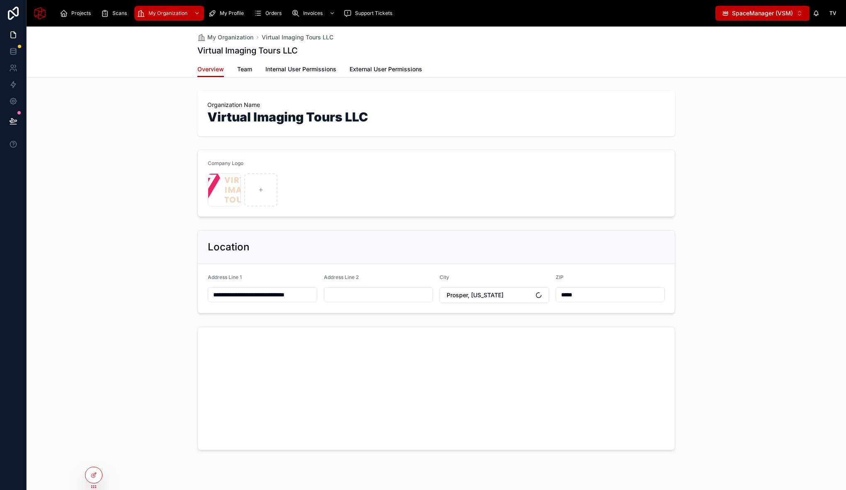
click at [135, 179] on div "Company Logo Virtual-Imaging-Tours .png" at bounding box center [436, 183] width 819 height 74
click at [109, 13] on div "Scans" at bounding box center [115, 13] width 29 height 13
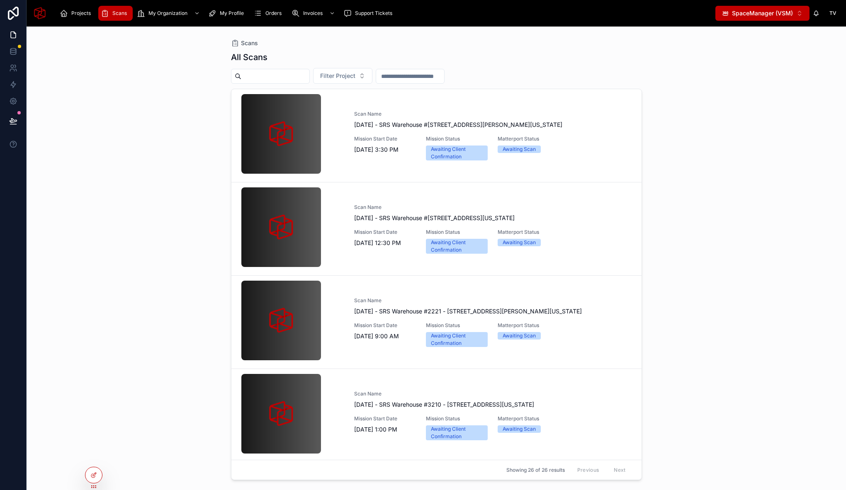
click at [789, 14] on span "SpaceManager (VSM)" at bounding box center [762, 13] width 61 height 8
click at [758, 49] on span "SpacePro (VSP)" at bounding box center [748, 46] width 44 height 8
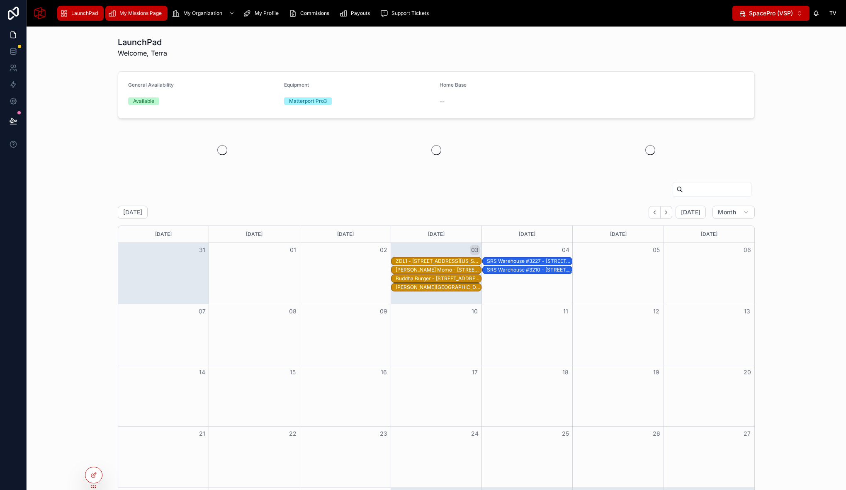
click at [118, 16] on div "My Missions Page" at bounding box center [136, 13] width 57 height 13
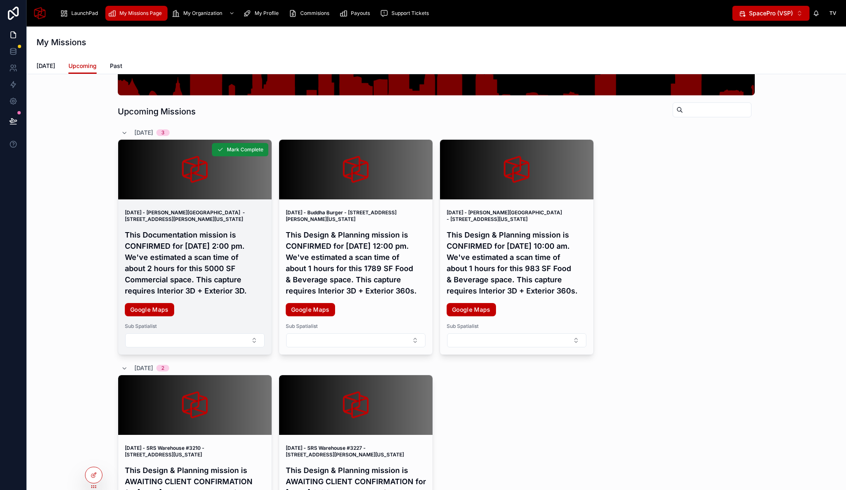
scroll to position [122, 0]
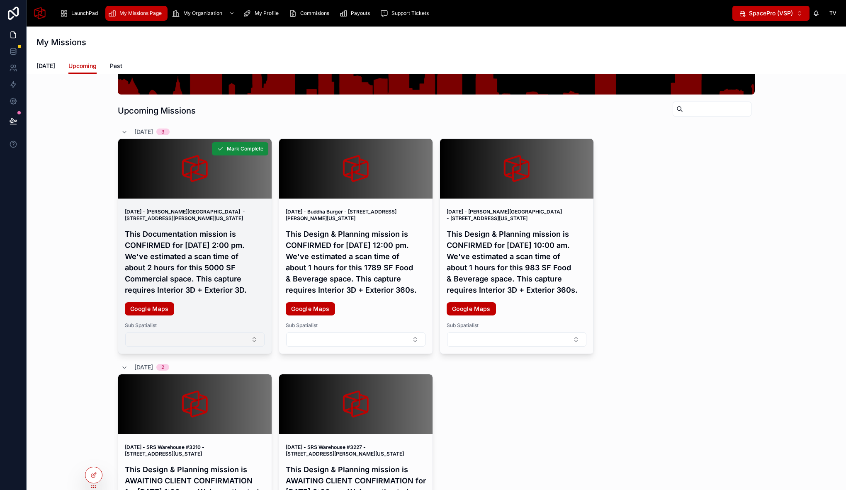
click at [194, 347] on button "Select Button" at bounding box center [194, 340] width 139 height 14
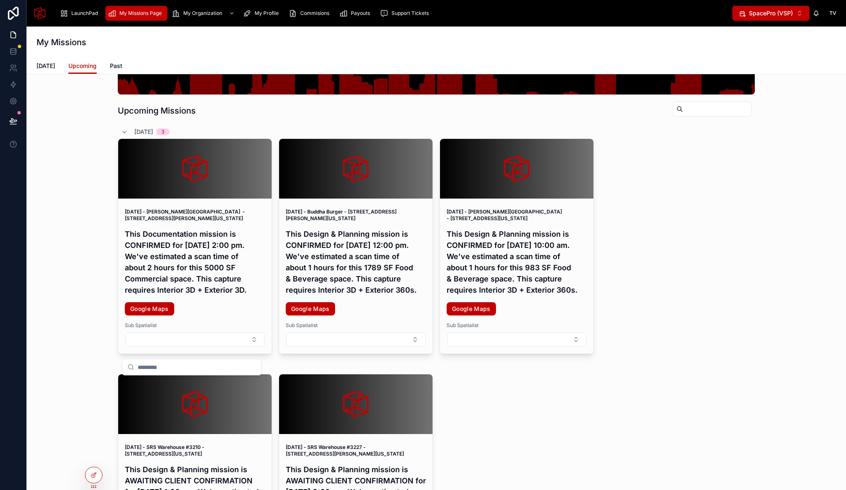
click at [79, 292] on div "Upcoming Missions 9/3/2025 3 September 3, 2025 - Bell Austin Southwest - 3621 W…" at bounding box center [436, 418] width 806 height 918
click at [15, 120] on icon at bounding box center [13, 121] width 7 height 4
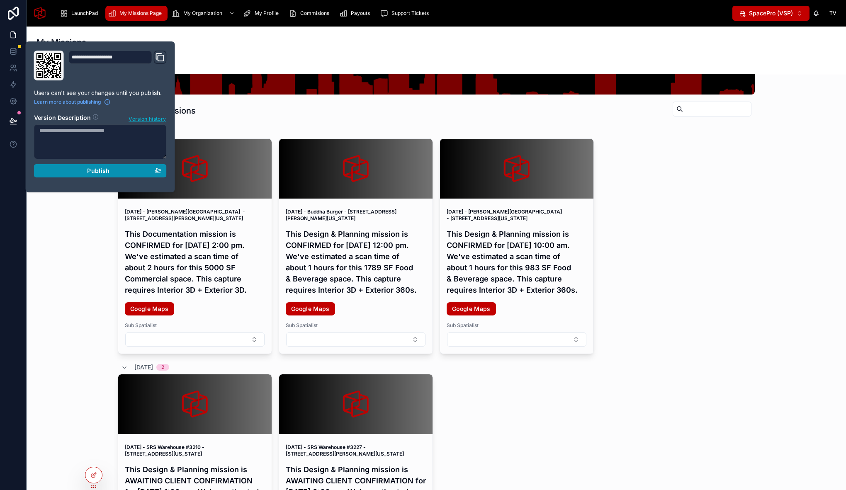
click at [79, 173] on div "Publish" at bounding box center [100, 170] width 122 height 7
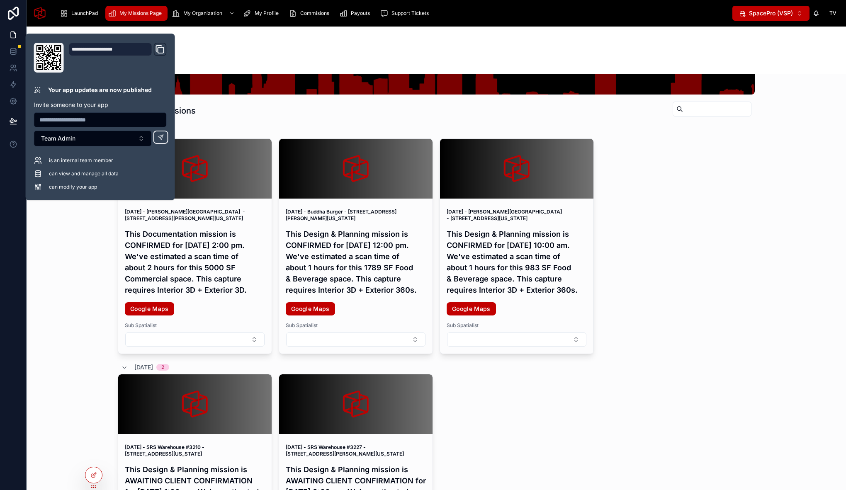
click at [78, 228] on div "Upcoming Missions 9/3/2025 3 September 3, 2025 - Bell Austin Southwest - 3621 W…" at bounding box center [436, 418] width 806 height 918
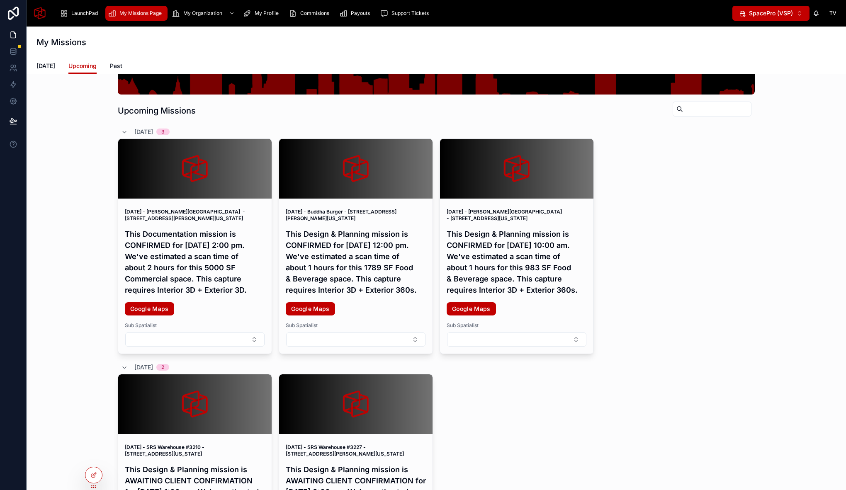
scroll to position [135, 0]
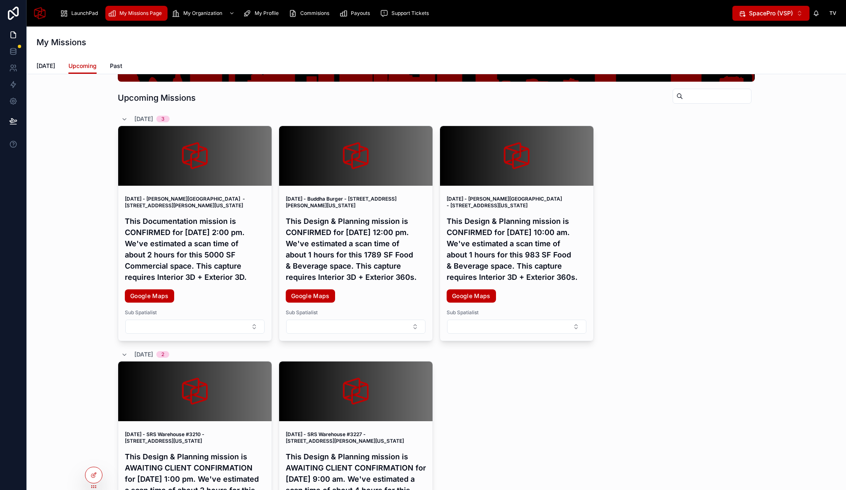
click at [82, 344] on div "Upcoming Missions 9/3/2025 3 September 3, 2025 - Bell Austin Southwest - 3621 W…" at bounding box center [436, 405] width 806 height 918
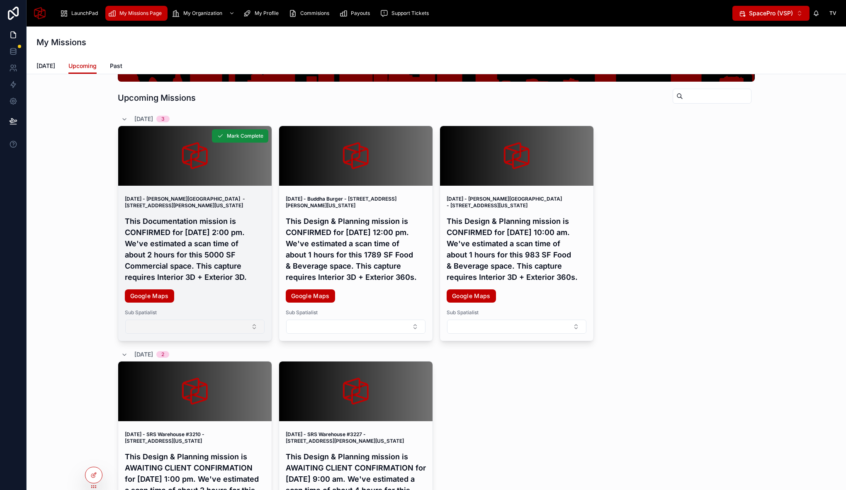
click at [150, 334] on button "Select Button" at bounding box center [194, 327] width 139 height 14
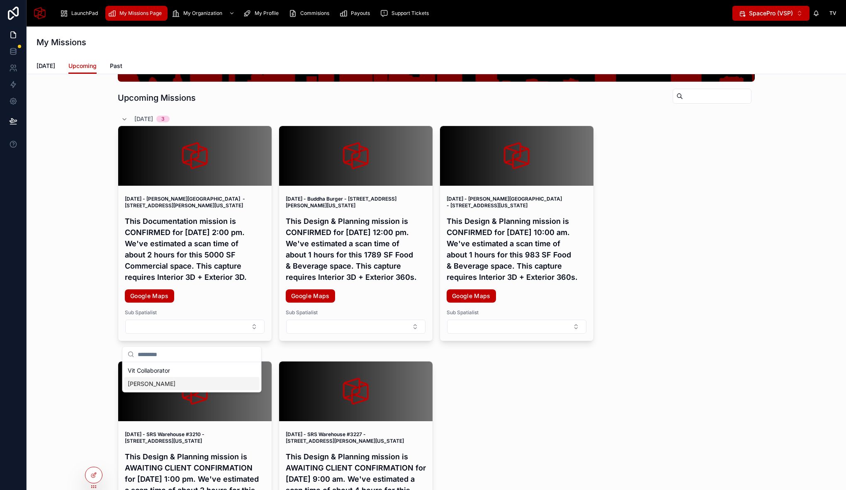
click at [73, 402] on div "Upcoming Missions 9/3/2025 3 September 3, 2025 - Bell Austin Southwest - 3621 W…" at bounding box center [436, 405] width 806 height 918
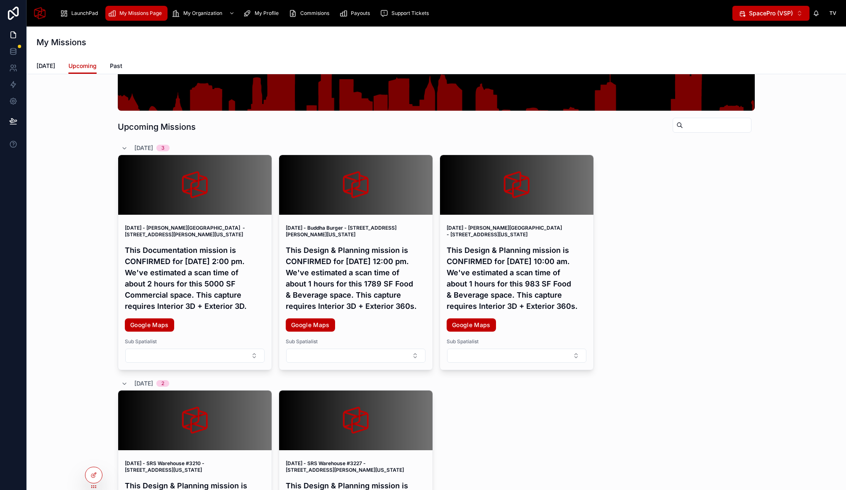
scroll to position [104, 0]
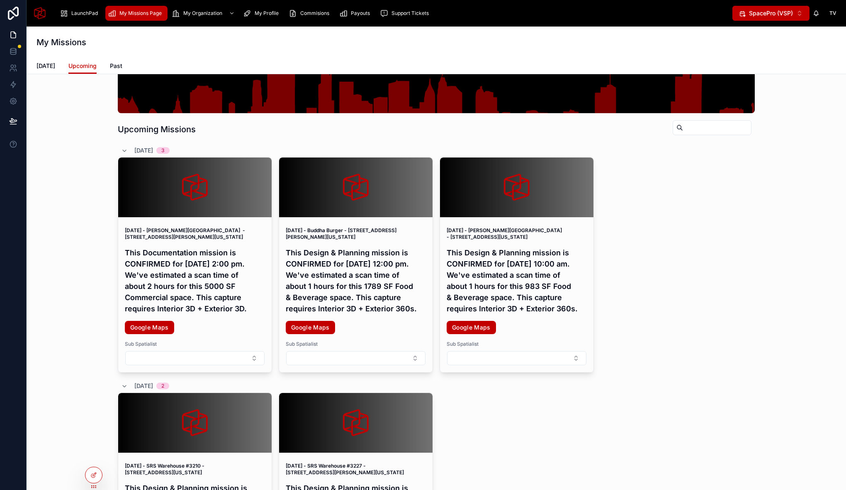
click at [69, 266] on div "Upcoming Missions 9/3/2025 3 September 3, 2025 - Bell Austin Southwest - 3621 W…" at bounding box center [436, 436] width 806 height 918
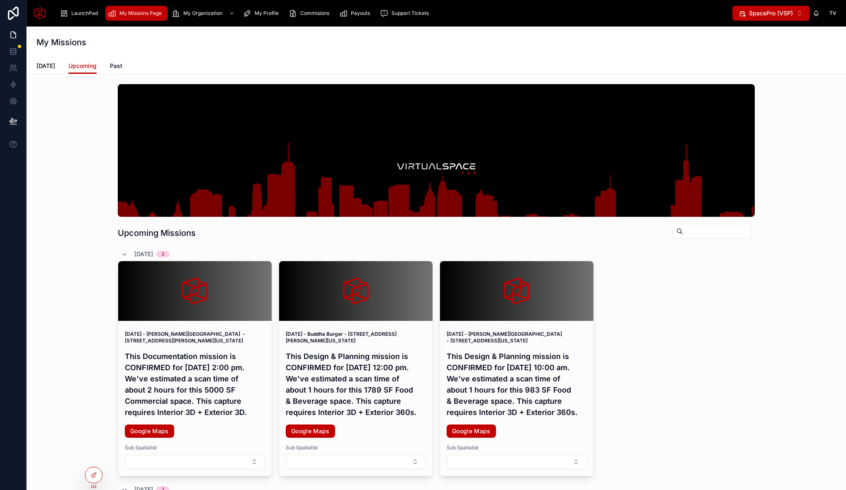
click at [47, 64] on span "[DATE]" at bounding box center [45, 66] width 19 height 8
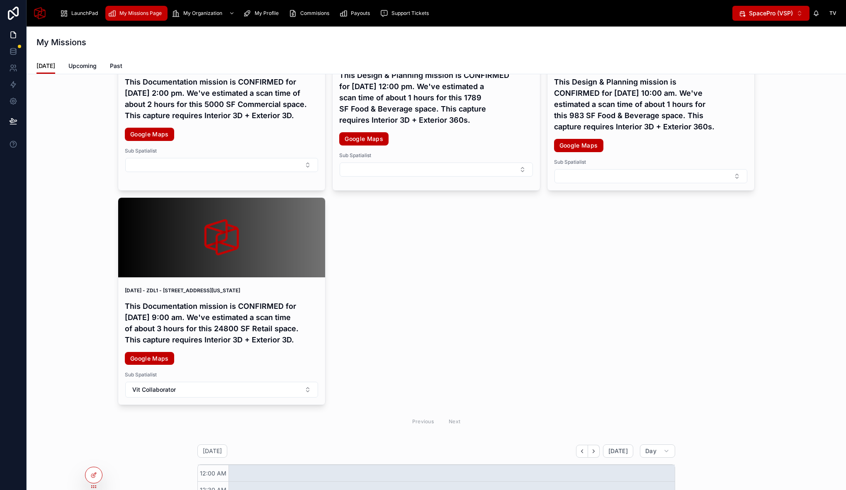
scroll to position [300, 0]
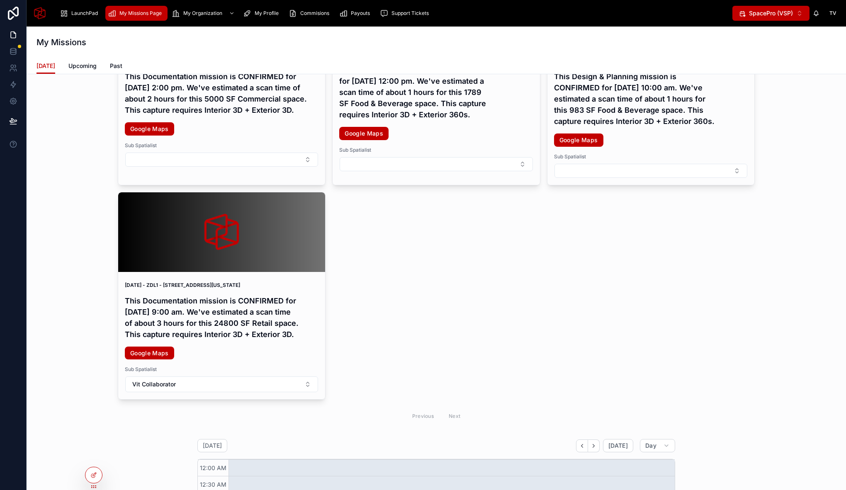
click at [90, 383] on div "Today's Missions 9/3/2025 4 September 3, 2025 - Bell Austin Southwest - 3621 We…" at bounding box center [436, 105] width 806 height 648
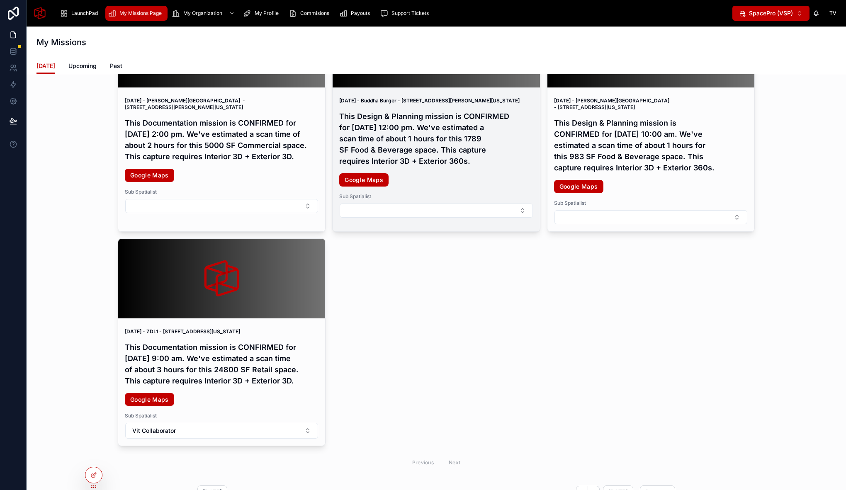
scroll to position [251, 0]
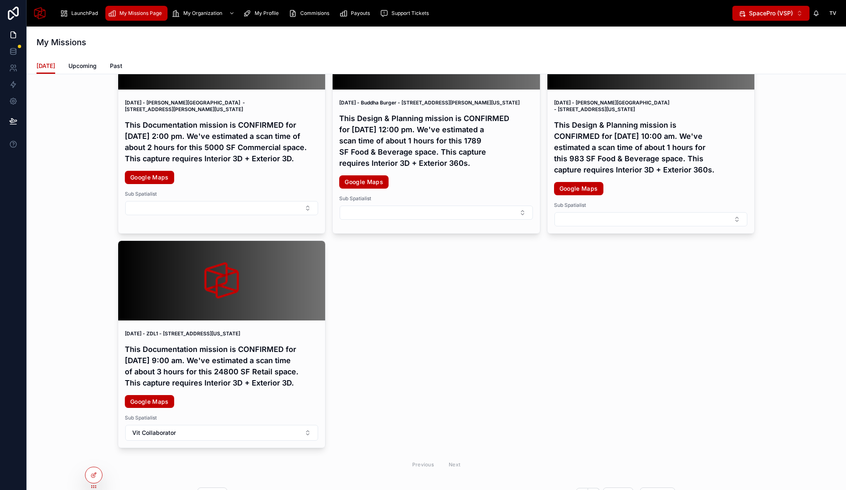
click at [367, 410] on div "September 3, 2025 - Bell Austin Southwest - 3621 West Slaughter Lane, Austin, T…" at bounding box center [436, 229] width 637 height 439
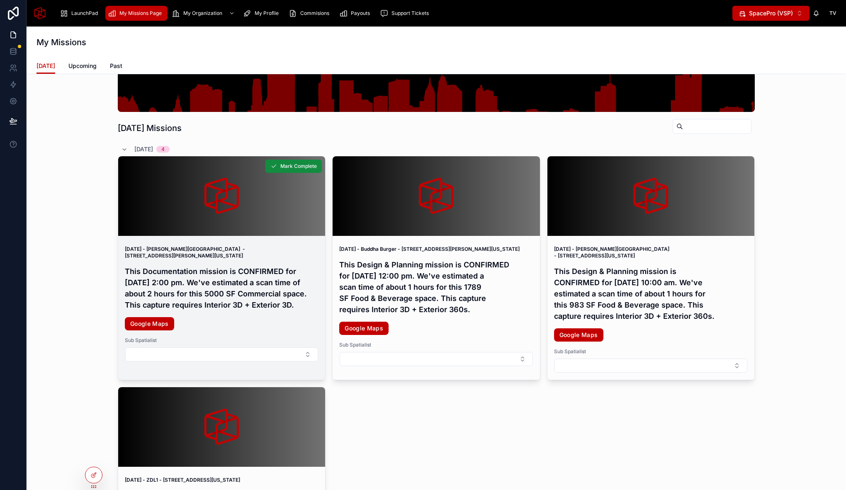
scroll to position [119, 0]
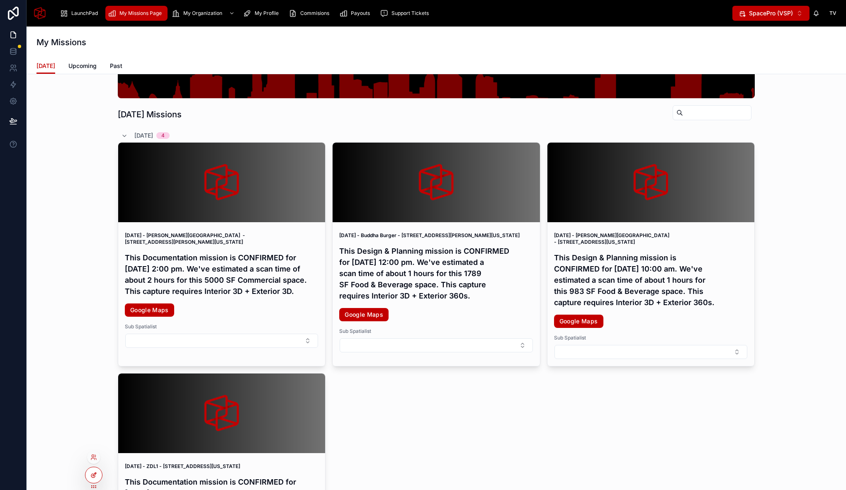
click at [95, 473] on icon at bounding box center [93, 475] width 7 height 7
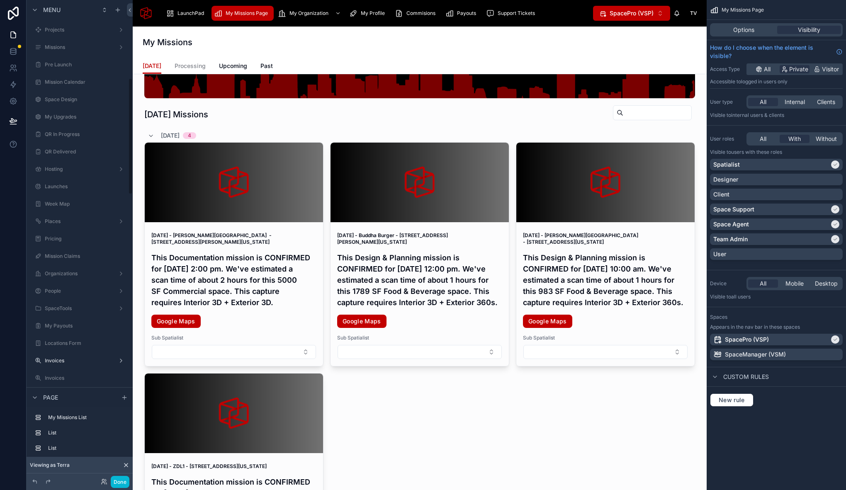
scroll to position [321, 0]
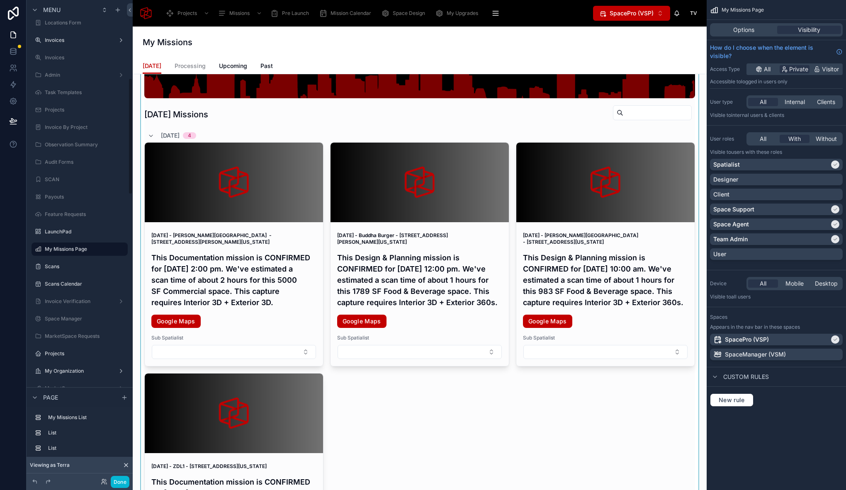
click at [240, 132] on div at bounding box center [419, 291] width 561 height 659
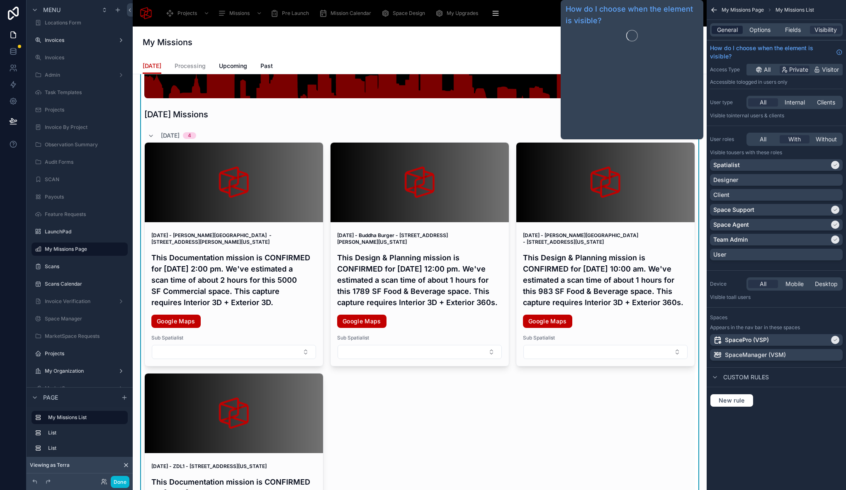
click at [727, 29] on span "General" at bounding box center [727, 30] width 21 height 8
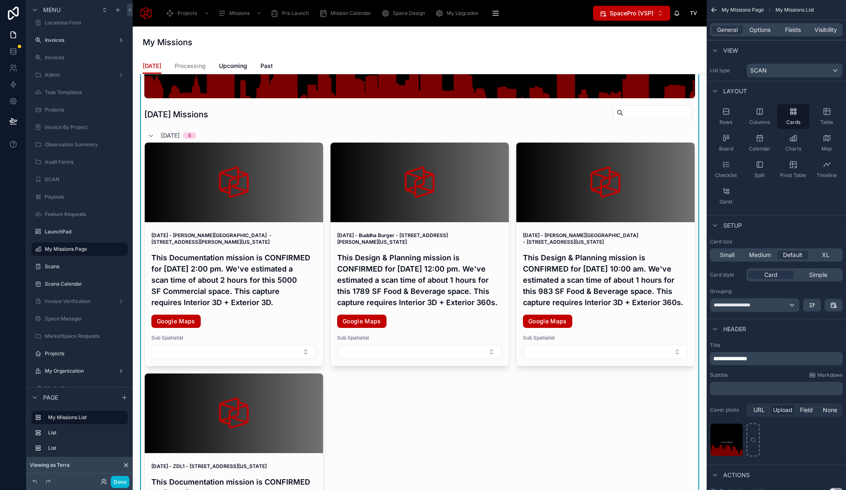
scroll to position [36, 0]
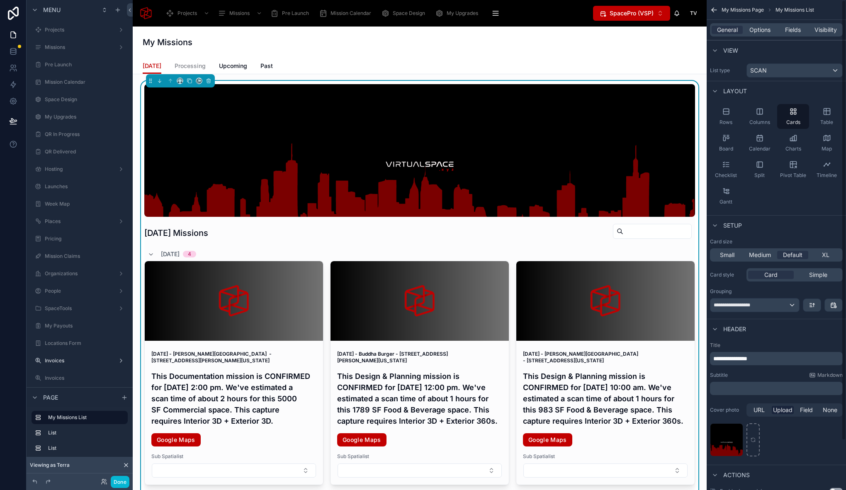
scroll to position [119, 0]
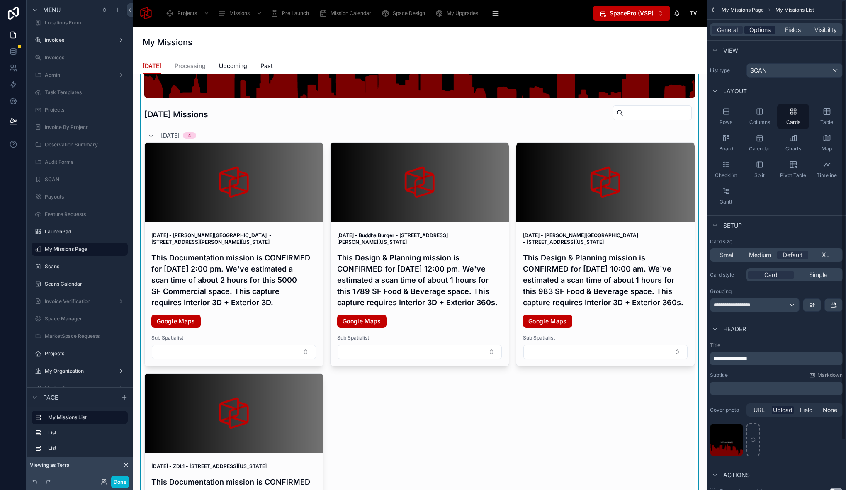
click at [758, 31] on span "Options" at bounding box center [759, 30] width 21 height 8
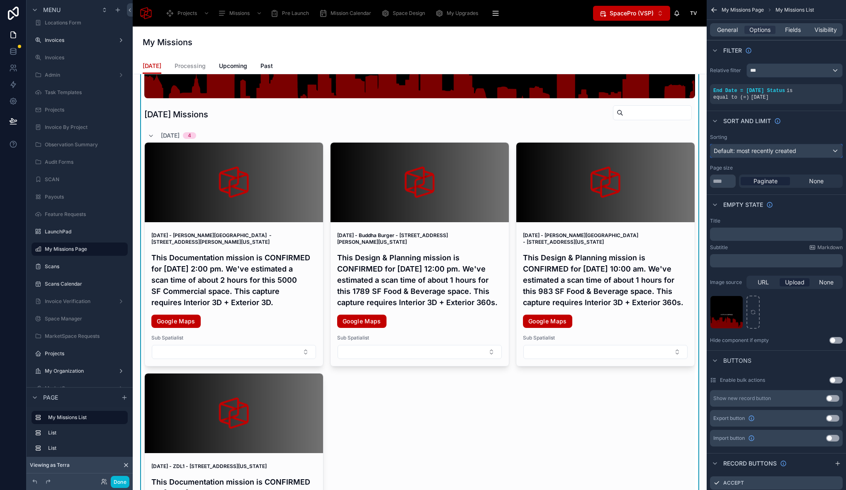
click at [787, 151] on span "Default: most recently created" at bounding box center [755, 150] width 83 height 7
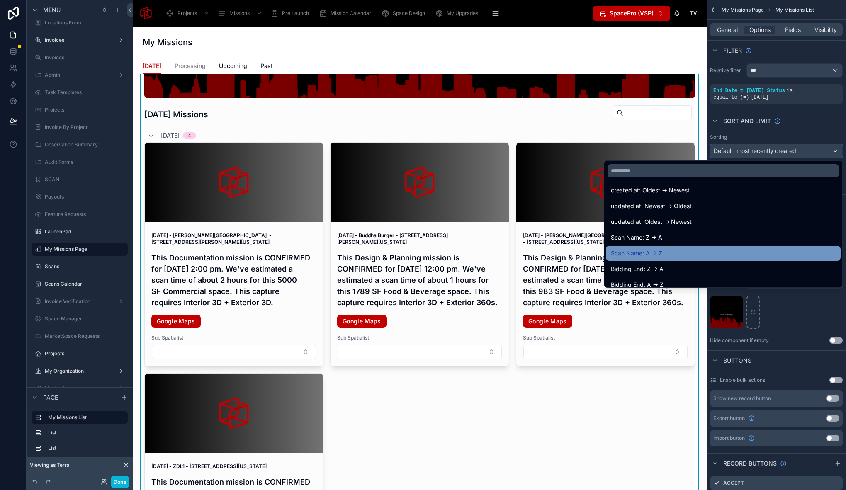
scroll to position [0, 0]
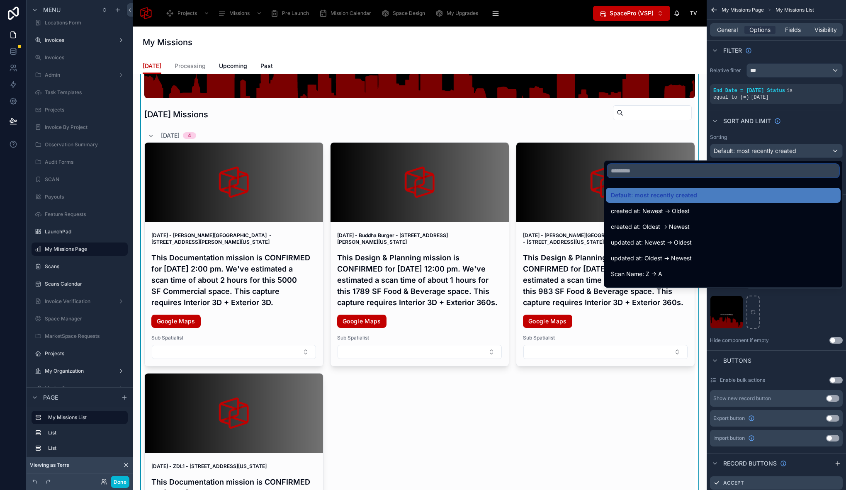
click at [664, 172] on input "text" at bounding box center [722, 170] width 231 height 13
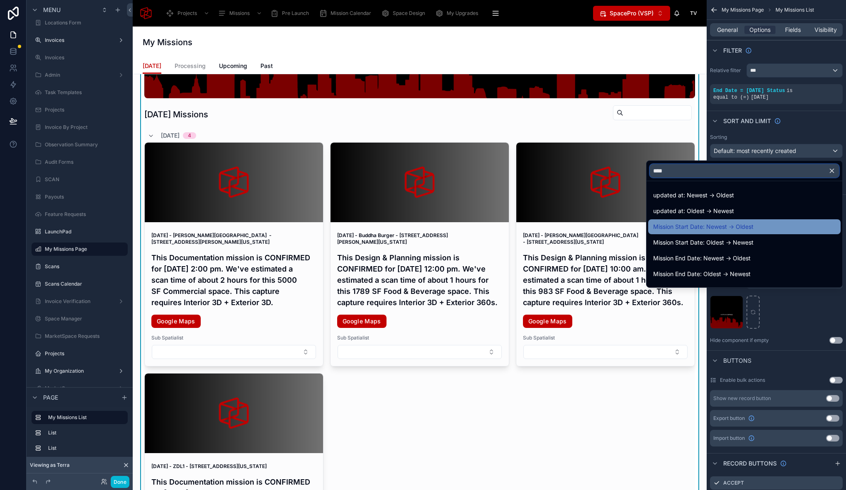
type input "****"
click at [745, 226] on span "Mission Start Date: Newest -> Oldest" at bounding box center [703, 227] width 100 height 10
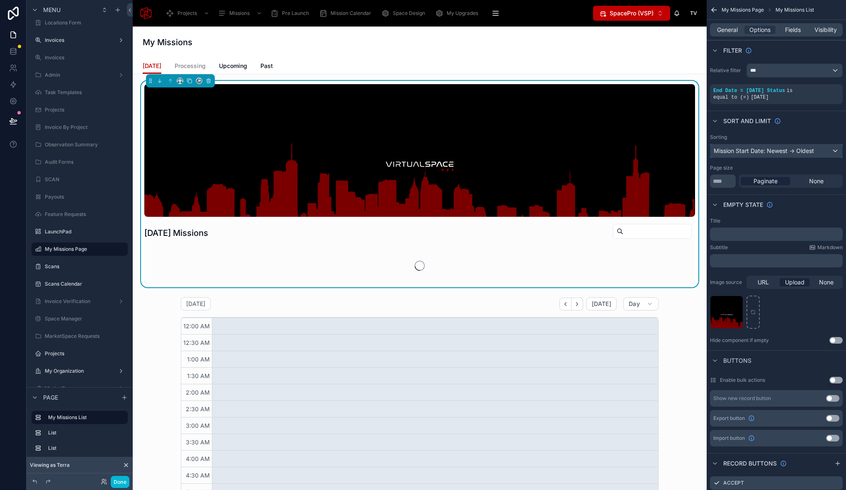
click at [814, 152] on div "Mission Start Date: Newest -> Oldest" at bounding box center [776, 150] width 132 height 13
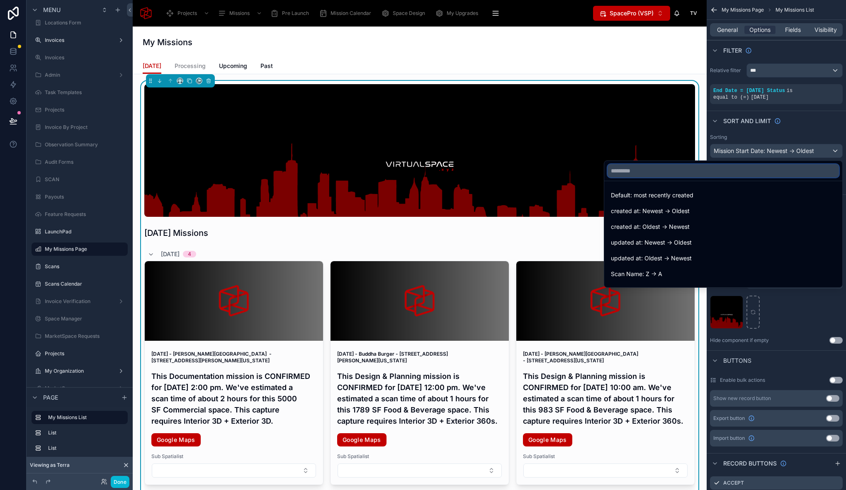
click at [677, 170] on input "text" at bounding box center [722, 170] width 231 height 13
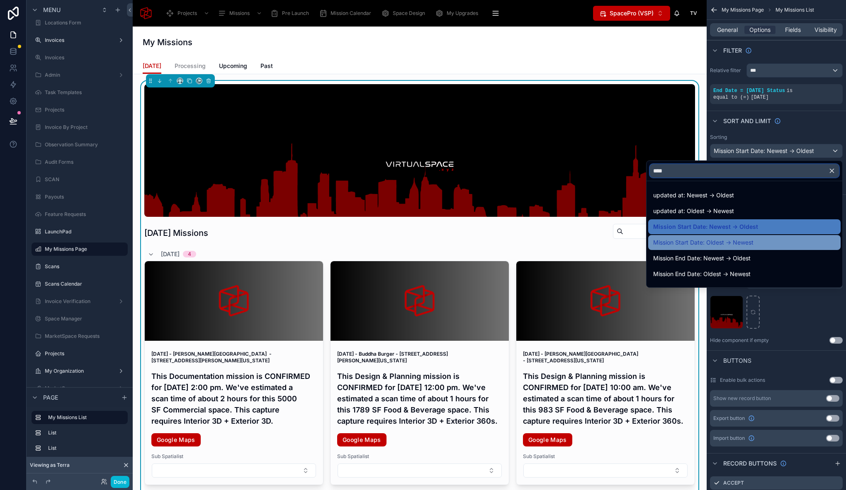
type input "****"
click at [719, 241] on span "Mission Start Date: Oldest -> Newest" at bounding box center [703, 243] width 100 height 10
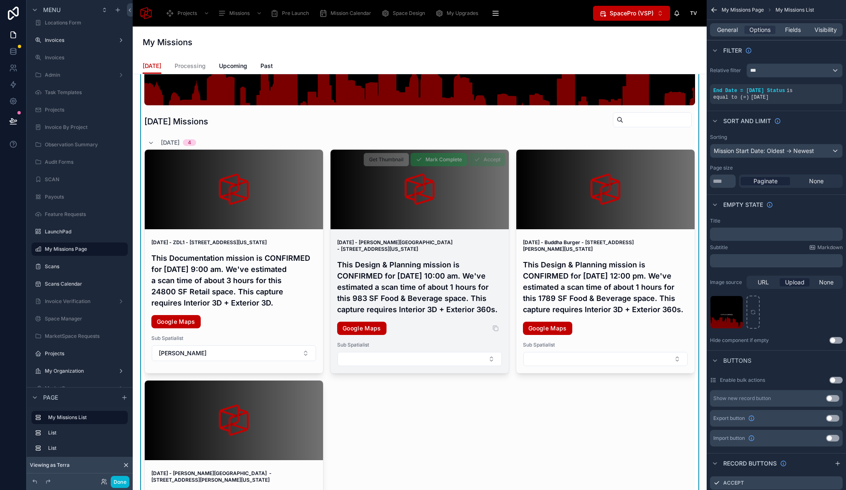
scroll to position [117, 0]
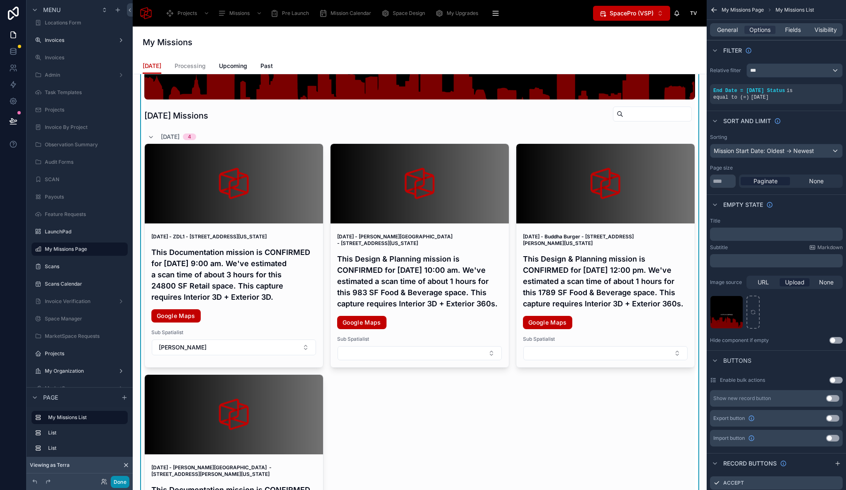
click at [122, 481] on button "Done" at bounding box center [120, 482] width 19 height 12
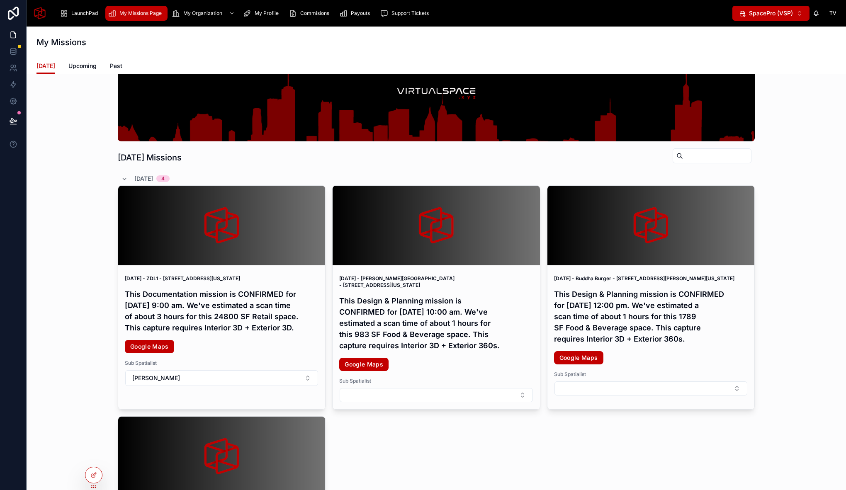
scroll to position [116, 0]
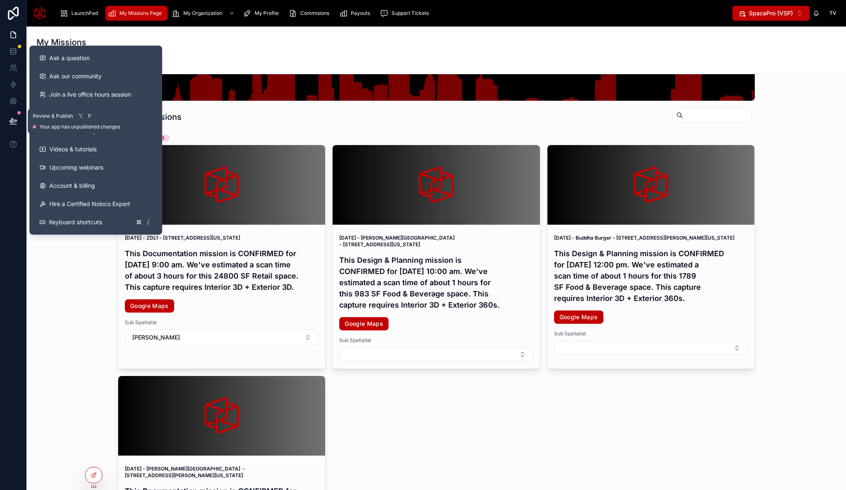
drag, startPoint x: 17, startPoint y: 118, endPoint x: 29, endPoint y: 128, distance: 15.3
click at [17, 118] on button at bounding box center [13, 120] width 18 height 23
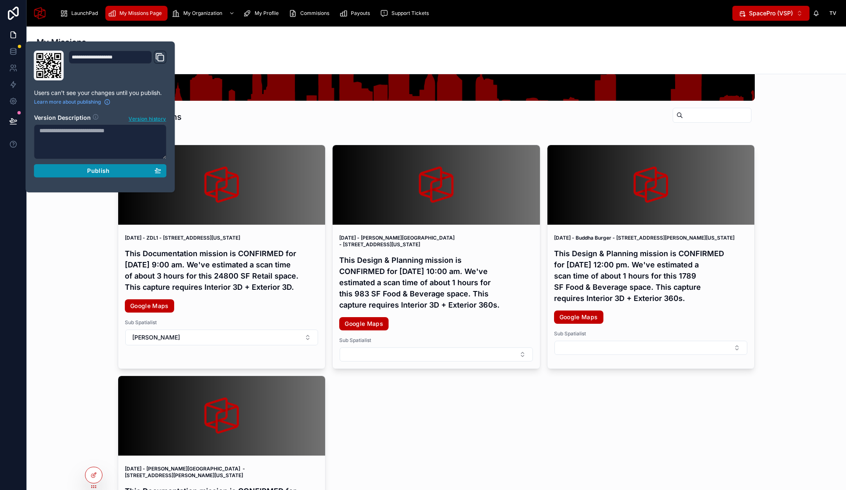
click at [85, 171] on div "Publish" at bounding box center [100, 170] width 122 height 7
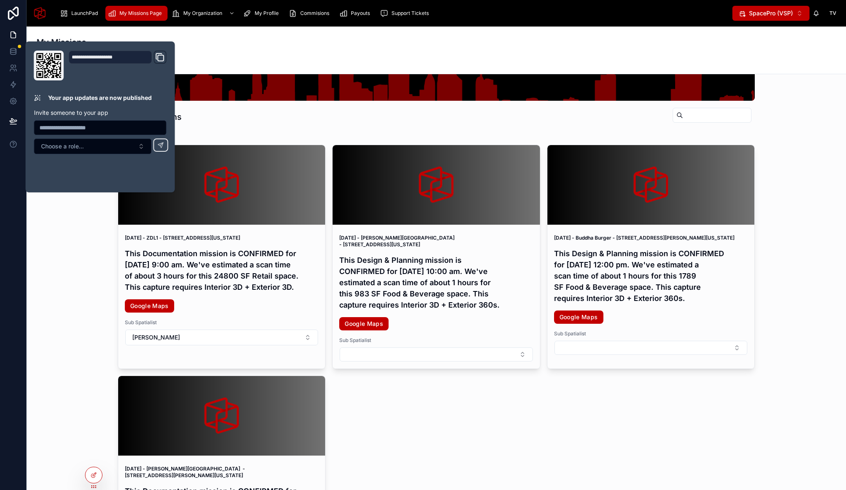
click at [72, 367] on div "[DATE] Missions [DATE] 4 [DATE] - ZDL1 - [STREET_ADDRESS][US_STATE] This Docume…" at bounding box center [436, 291] width 806 height 653
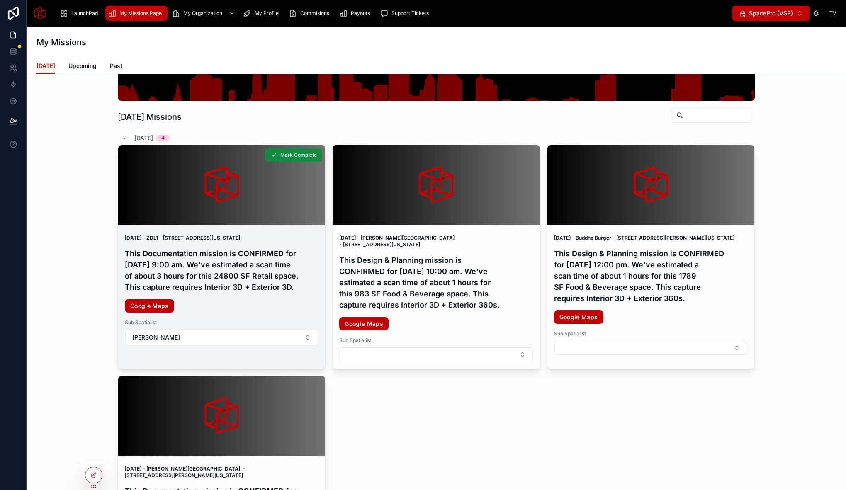
click at [218, 281] on h4 "This Documentation mission is CONFIRMED for [DATE] 9:00 am. We've estimated a s…" at bounding box center [222, 270] width 194 height 45
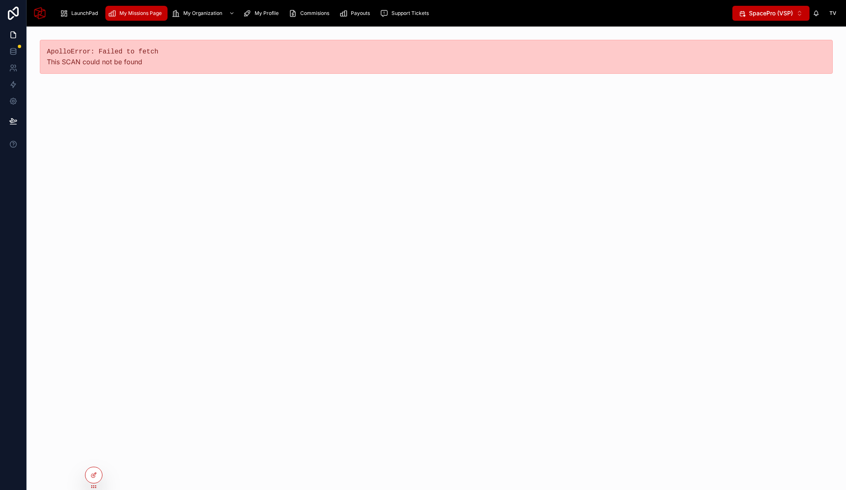
click at [128, 9] on div "My Missions Page" at bounding box center [136, 13] width 57 height 13
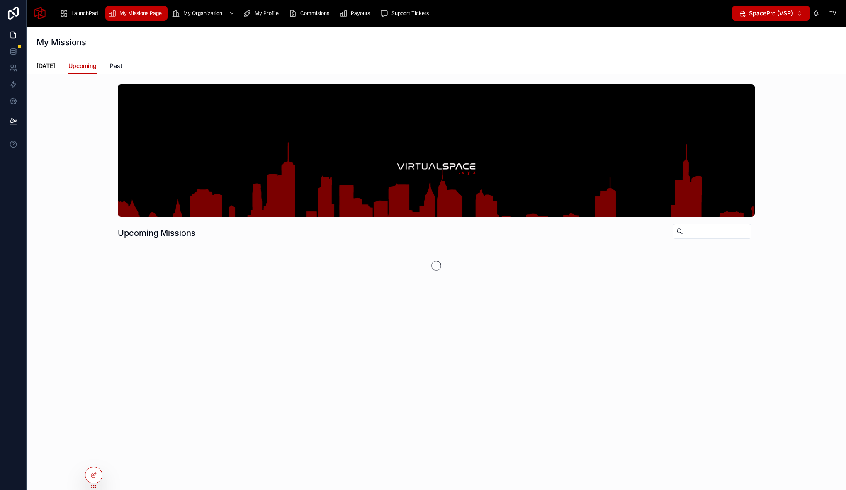
click at [51, 67] on span "[DATE]" at bounding box center [45, 66] width 19 height 8
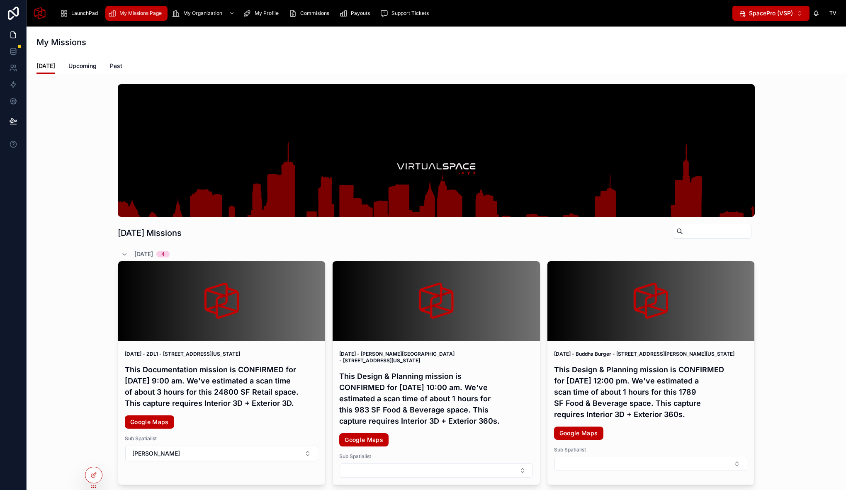
scroll to position [52, 0]
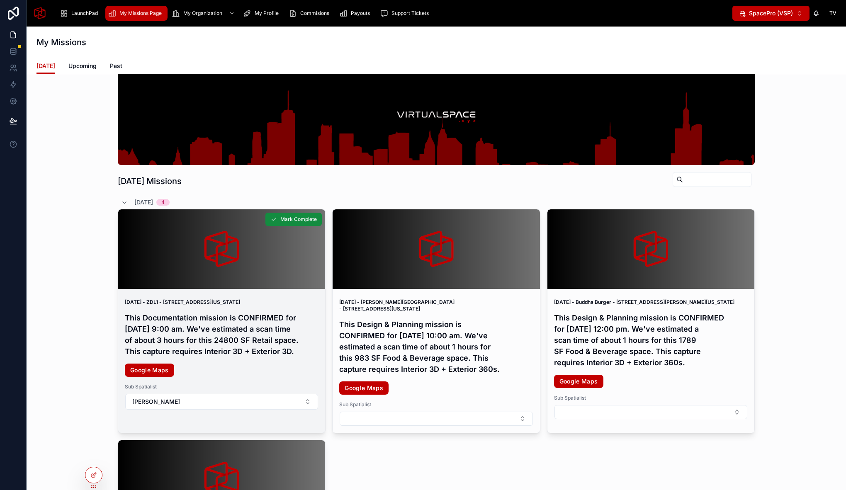
click at [222, 344] on h4 "This Documentation mission is CONFIRMED for [DATE] 9:00 am. We've estimated a s…" at bounding box center [222, 334] width 194 height 45
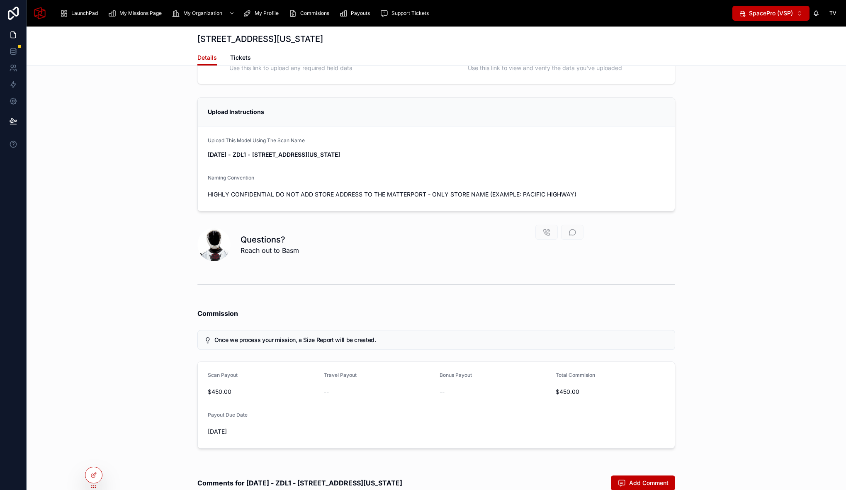
scroll to position [3626, 0]
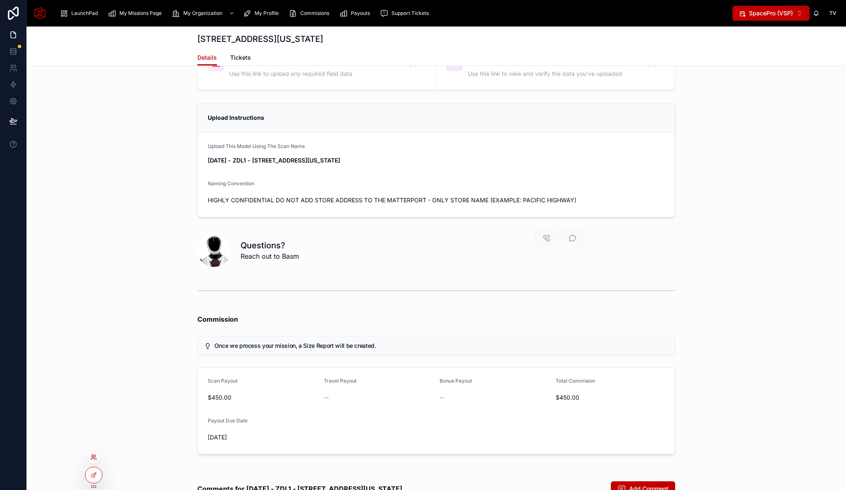
click at [94, 458] on icon at bounding box center [92, 459] width 3 height 2
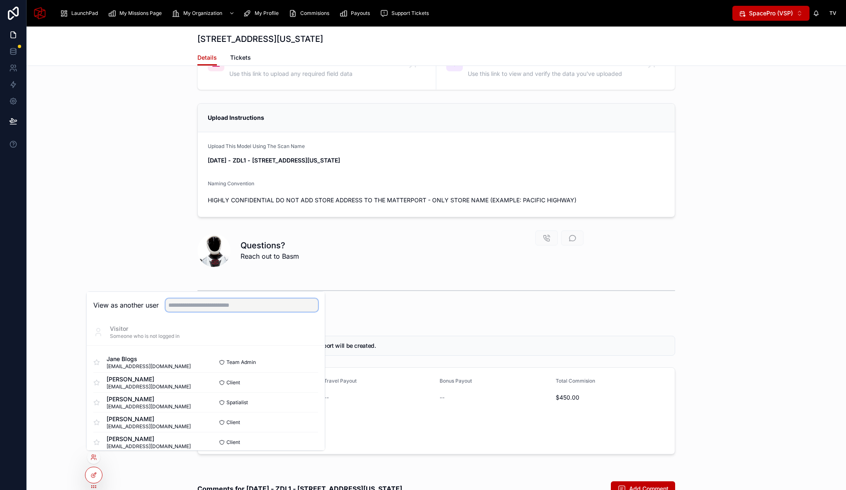
click at [192, 302] on input "text" at bounding box center [241, 305] width 153 height 13
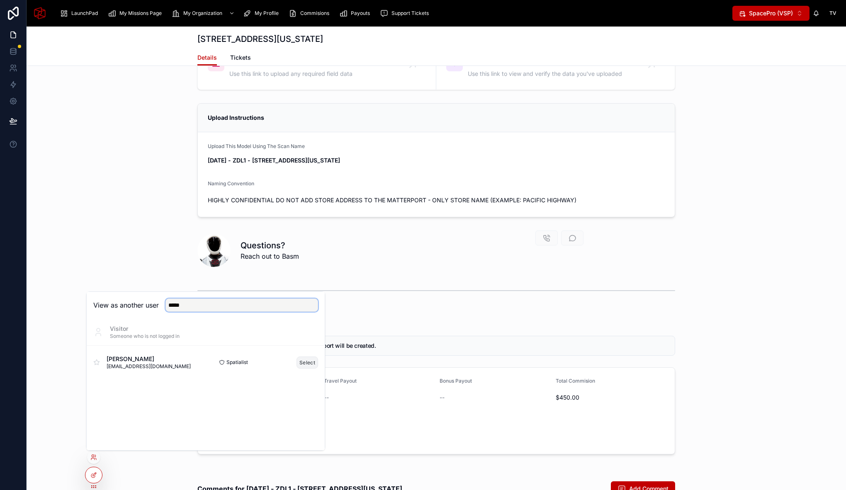
type input "*****"
click at [305, 361] on button "Select" at bounding box center [307, 363] width 22 height 12
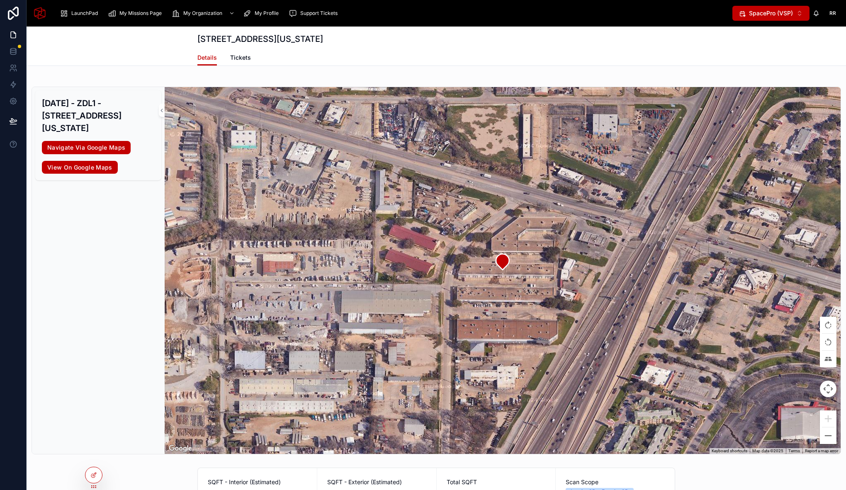
scroll to position [65, 0]
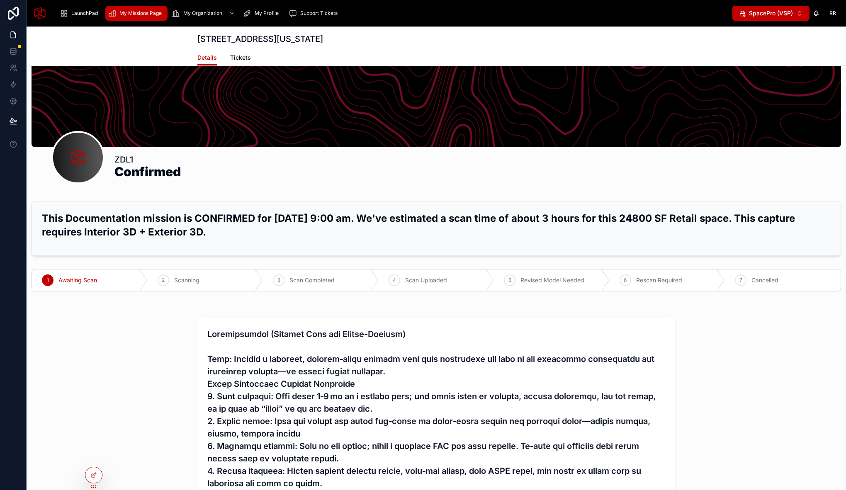
click at [133, 12] on span "My Missions Page" at bounding box center [140, 13] width 42 height 7
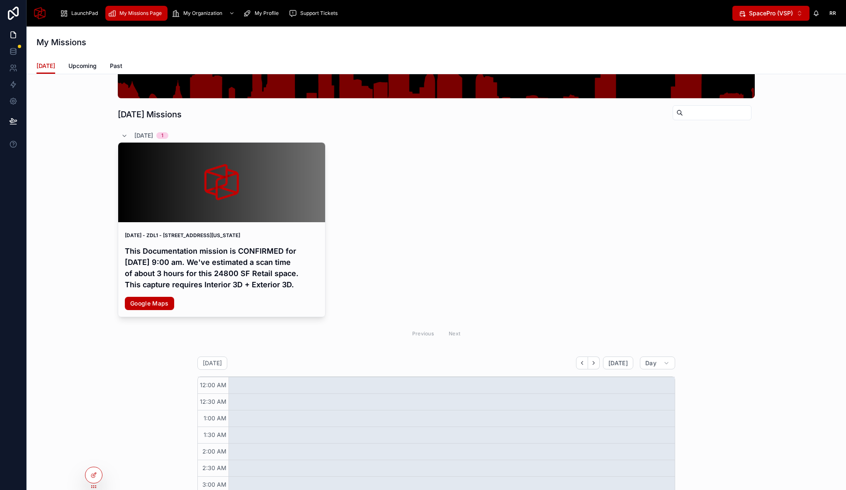
scroll to position [111, 0]
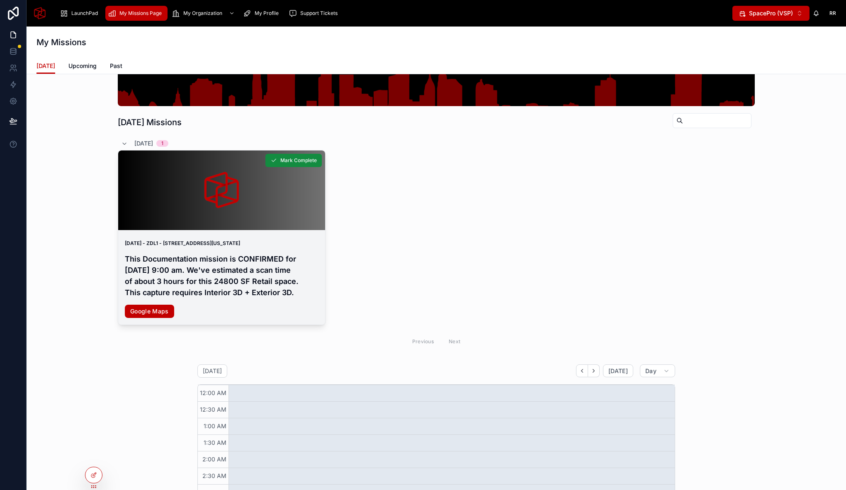
click at [214, 287] on h4 "This Documentation mission is CONFIRMED for [DATE] 9:00 am. We've estimated a s…" at bounding box center [222, 275] width 194 height 45
